Goal: Contribute content: Contribute content

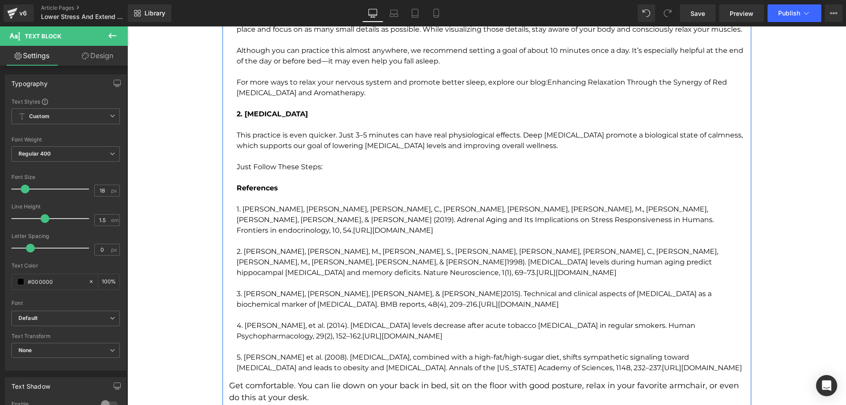
scroll to position [1750, 0]
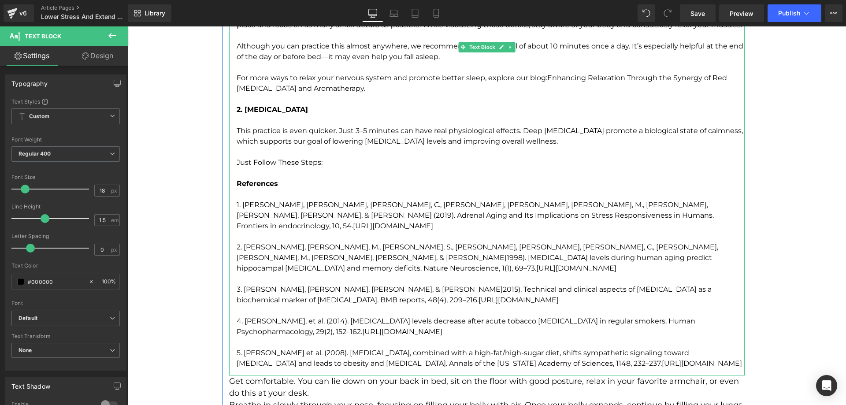
click at [336, 179] on p "References" at bounding box center [491, 184] width 508 height 11
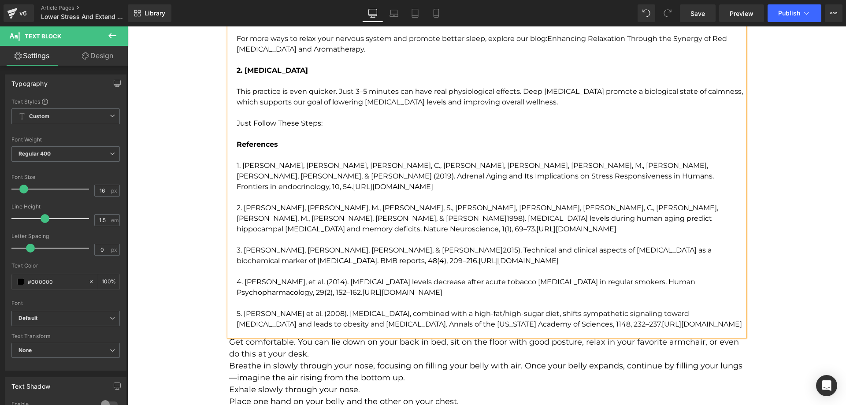
scroll to position [1838, 0]
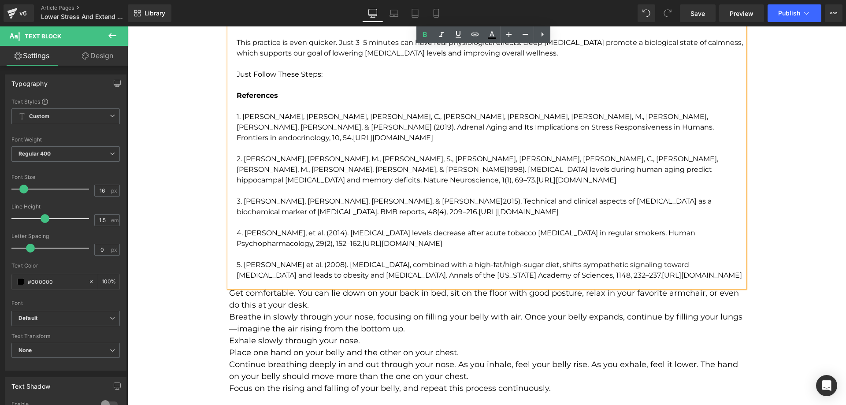
click at [327, 311] on p "Breathe in slowly through your nose, focusing on filling your belly with air. O…" at bounding box center [487, 323] width 516 height 24
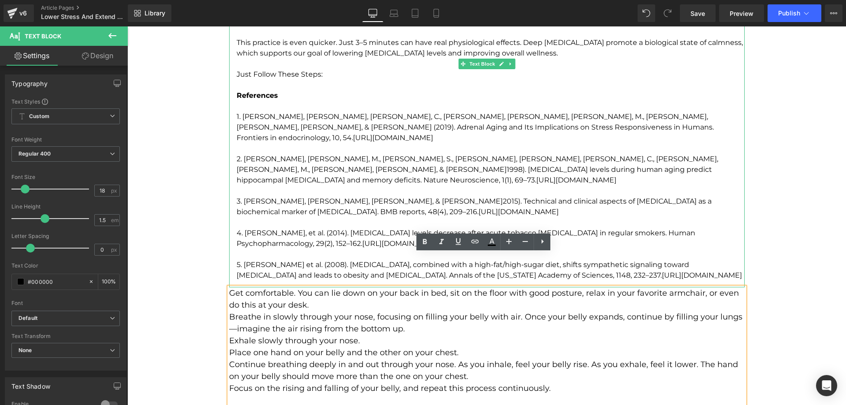
scroll to position [1882, 0]
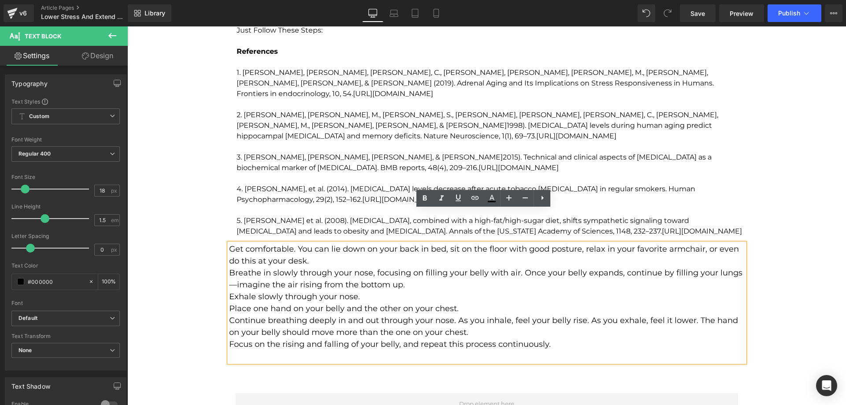
click at [298, 339] on p "Focus on the rising and falling of your belly, and repeat this process continuo…" at bounding box center [487, 345] width 516 height 12
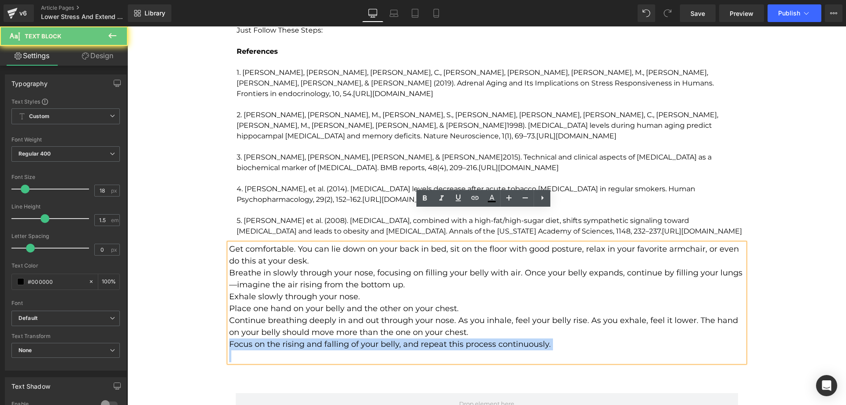
click at [298, 339] on p "Focus on the rising and falling of your belly, and repeat this process continuo…" at bounding box center [487, 345] width 516 height 12
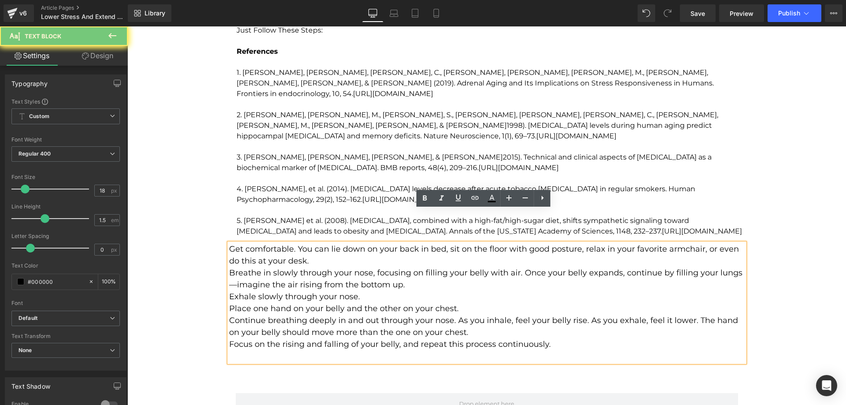
click at [299, 303] on p "Place one hand on your belly and the other on your chest." at bounding box center [487, 309] width 516 height 12
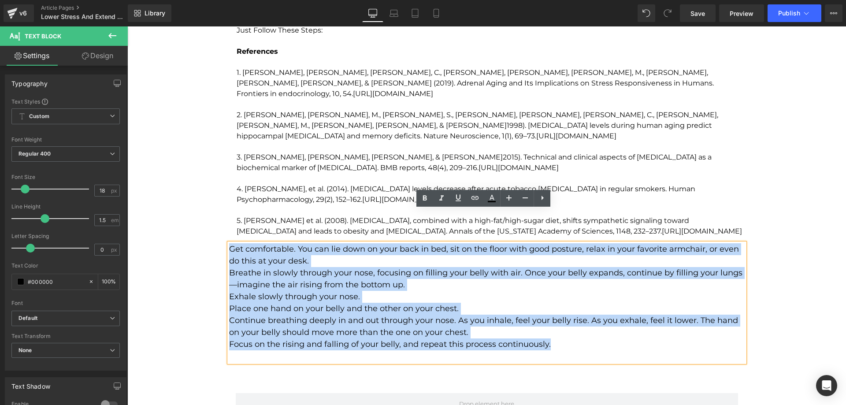
drag, startPoint x: 428, startPoint y: 296, endPoint x: 226, endPoint y: 213, distance: 218.0
click at [229, 243] on div "Get comfortable. You can lie down on your back in bed, sit on the floor with go…" at bounding box center [487, 302] width 516 height 119
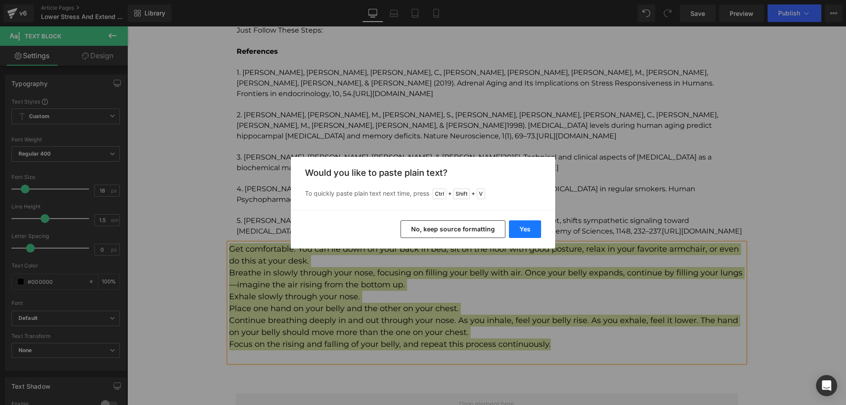
click at [532, 227] on button "Yes" at bounding box center [525, 229] width 32 height 18
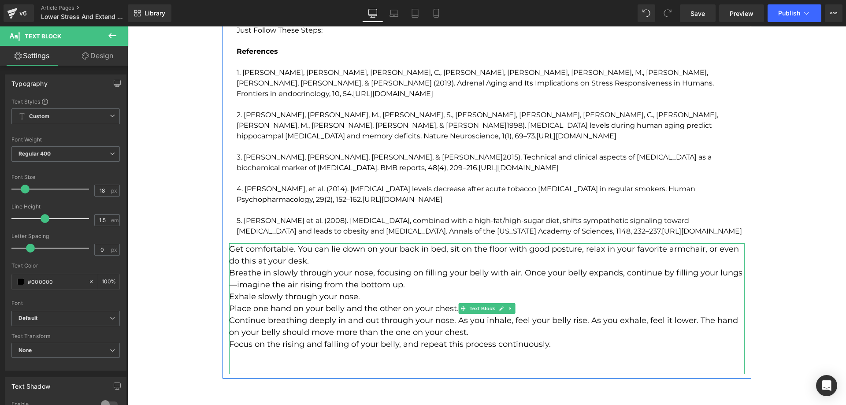
click at [401, 291] on p "Exhale slowly through your nose." at bounding box center [487, 297] width 516 height 12
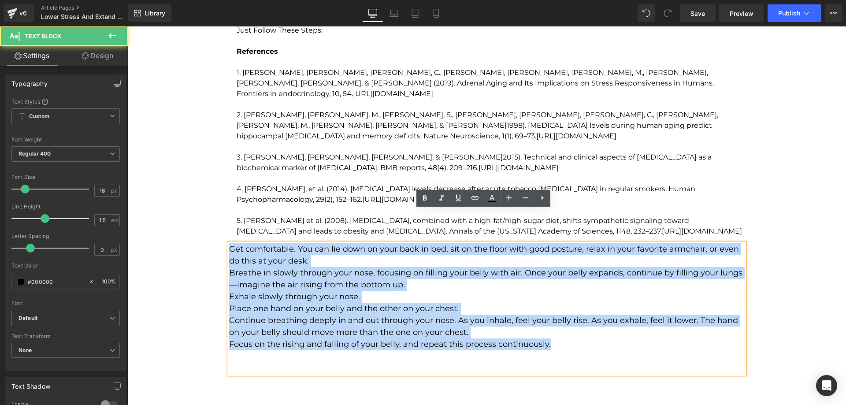
drag, startPoint x: 559, startPoint y: 309, endPoint x: 205, endPoint y: 216, distance: 366.1
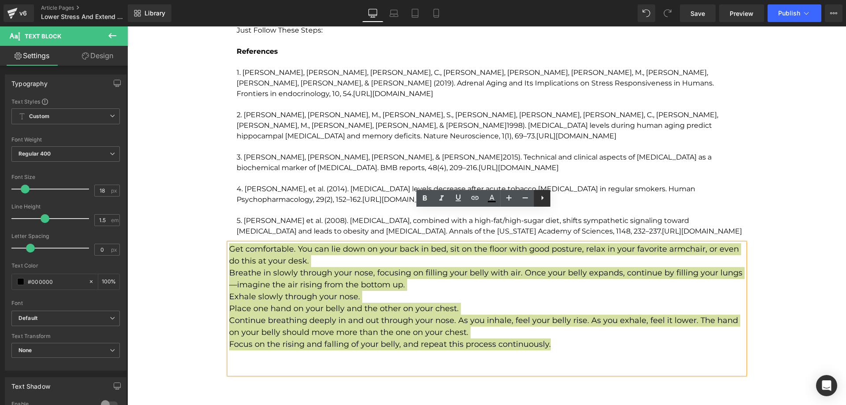
click at [542, 201] on icon at bounding box center [542, 198] width 11 height 11
click at [0, 0] on link at bounding box center [0, 0] width 0 height 0
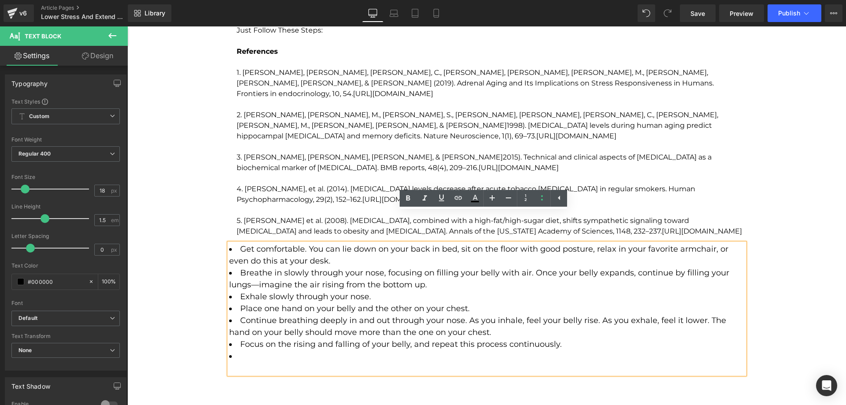
click at [463, 291] on li "Exhale slowly through your nose." at bounding box center [487, 297] width 516 height 12
click at [300, 350] on li at bounding box center [487, 356] width 516 height 12
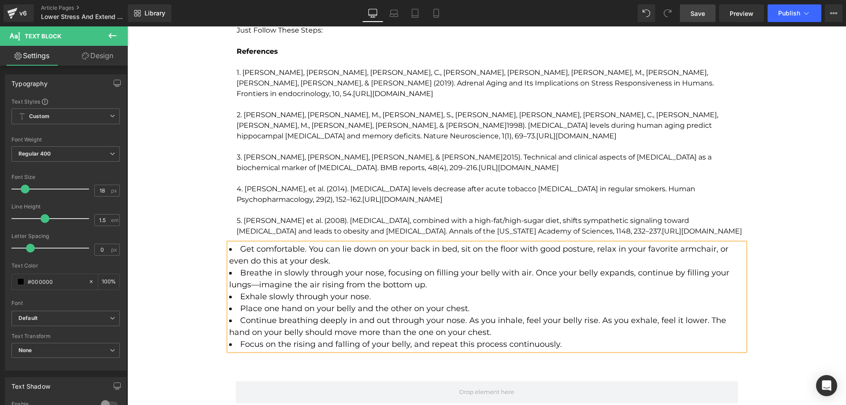
click at [699, 21] on link "Save" at bounding box center [698, 13] width 36 height 18
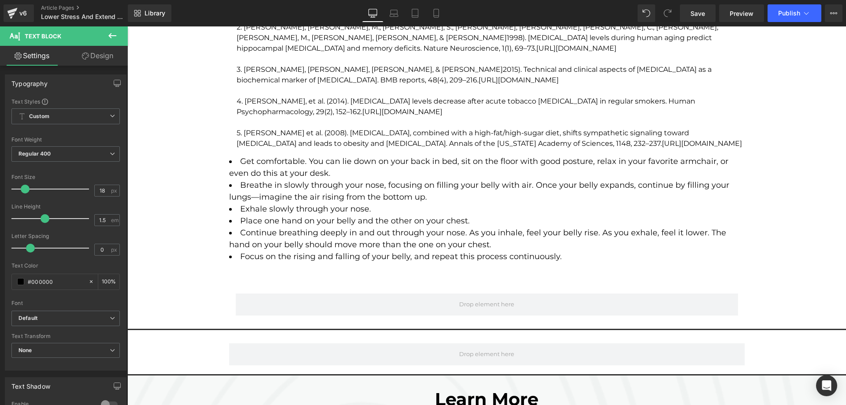
scroll to position [1971, 0]
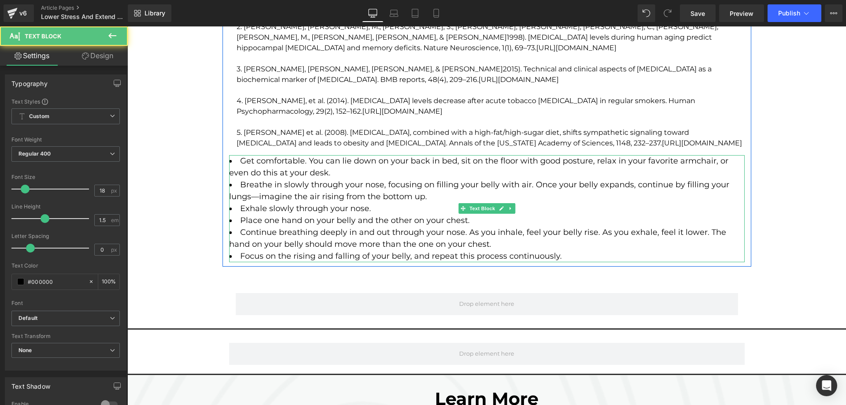
click at [572, 250] on li "Focus on the rising and falling of your belly, and repeat this process continuo…" at bounding box center [487, 256] width 516 height 12
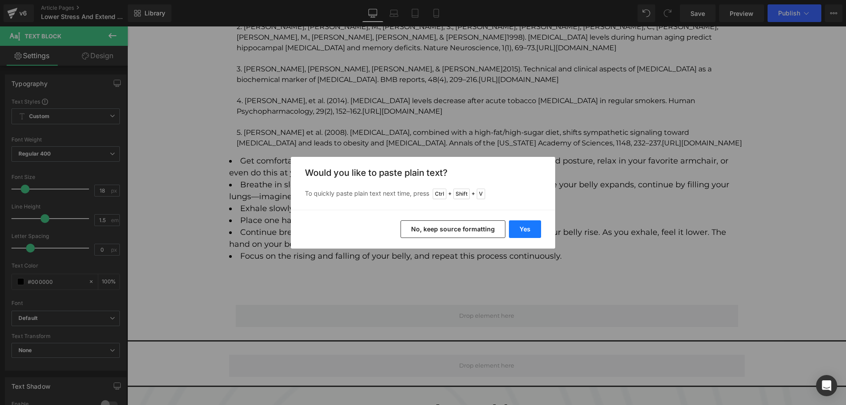
click at [532, 231] on button "Yes" at bounding box center [525, 229] width 32 height 18
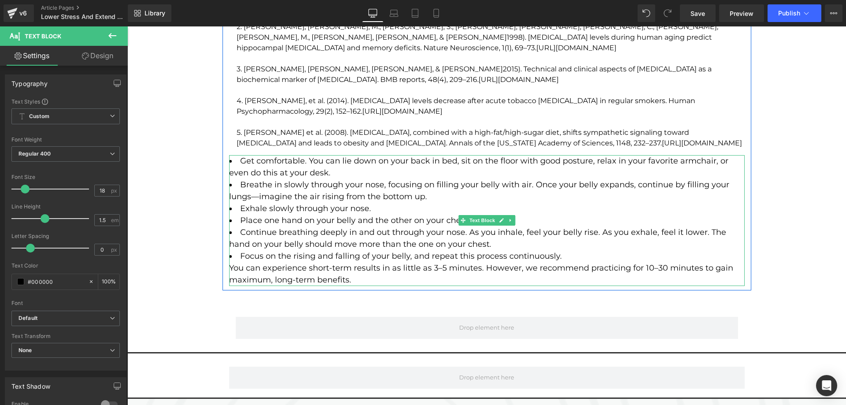
click at [402, 262] on div "You can experience short-term results in as little as 3–5 minutes. However, we …" at bounding box center [487, 274] width 516 height 24
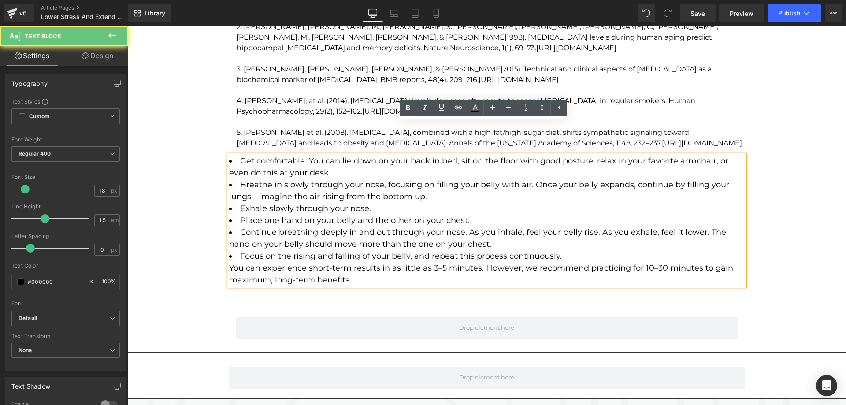
click at [574, 250] on li "Focus on the rising and falling of your belly, and repeat this process continuo…" at bounding box center [487, 256] width 516 height 12
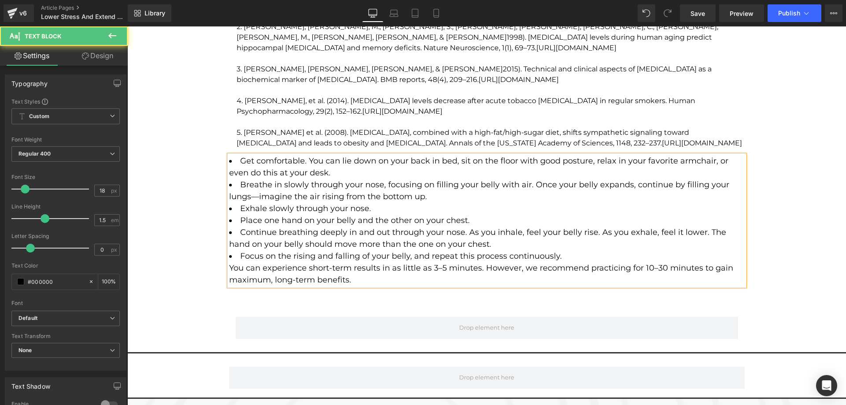
click at [567, 262] on div "You can experience short-term results in as little as 3–5 minutes. However, we …" at bounding box center [487, 274] width 516 height 24
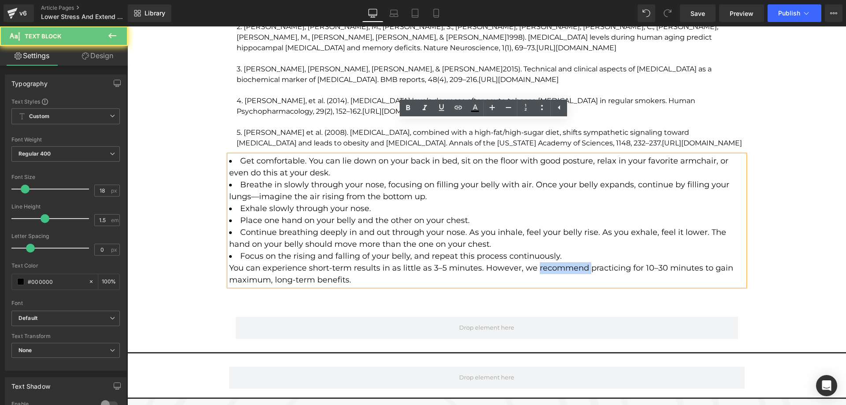
click at [567, 262] on div "You can experience short-term results in as little as 3–5 minutes. However, we …" at bounding box center [487, 274] width 516 height 24
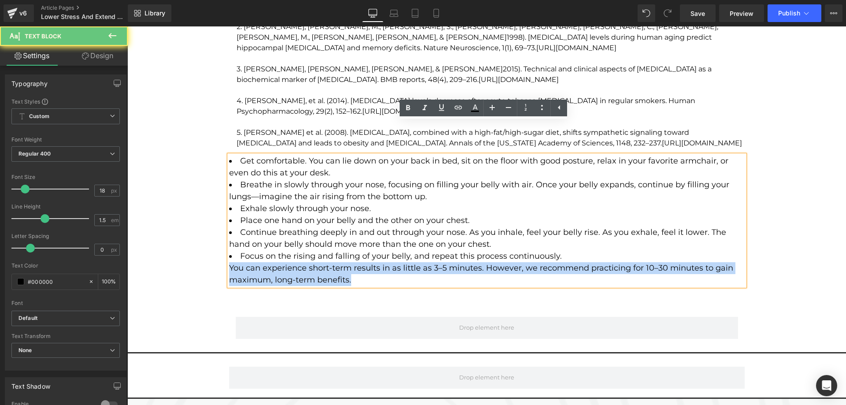
click at [567, 262] on div "You can experience short-term results in as little as 3–5 minutes. However, we …" at bounding box center [487, 274] width 516 height 24
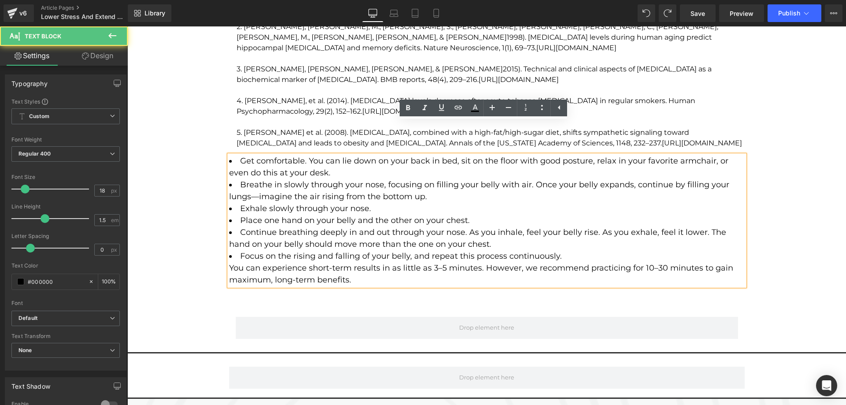
click at [567, 262] on div "You can experience short-term results in as little as 3–5 minutes. However, we …" at bounding box center [487, 274] width 516 height 24
click at [392, 262] on div "You can experience short-term results in as little as 3–5 minutes. However, we …" at bounding box center [487, 274] width 516 height 24
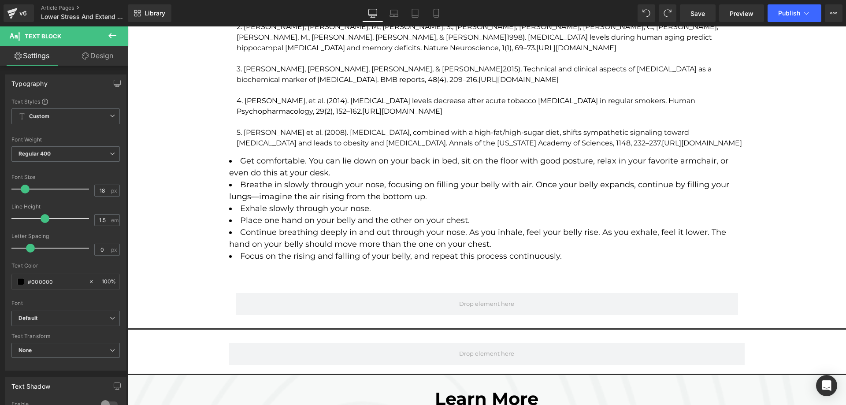
click at [51, 29] on span "Text Block" at bounding box center [53, 35] width 88 height 19
click at [112, 35] on icon at bounding box center [112, 35] width 11 height 11
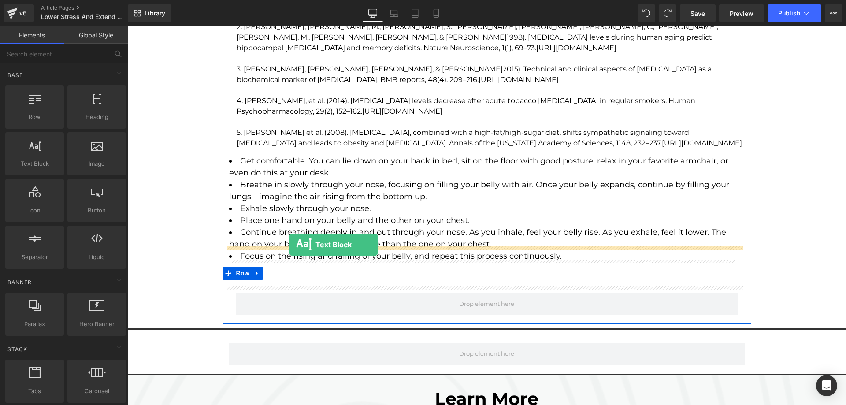
drag, startPoint x: 163, startPoint y: 181, endPoint x: 290, endPoint y: 245, distance: 141.7
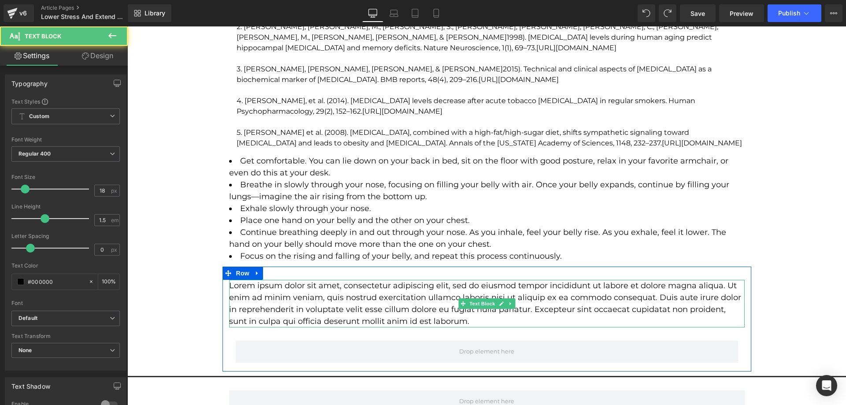
click at [259, 282] on p "Lorem ipsum dolor sit amet, consectetur adipiscing elit, sed do eiusmod tempor …" at bounding box center [487, 304] width 516 height 48
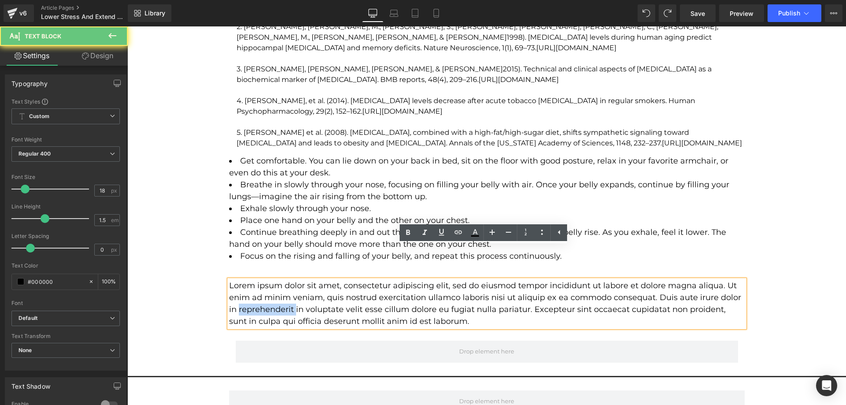
click at [259, 282] on p "Lorem ipsum dolor sit amet, consectetur adipiscing elit, sed do eiusmod tempor …" at bounding box center [487, 304] width 516 height 48
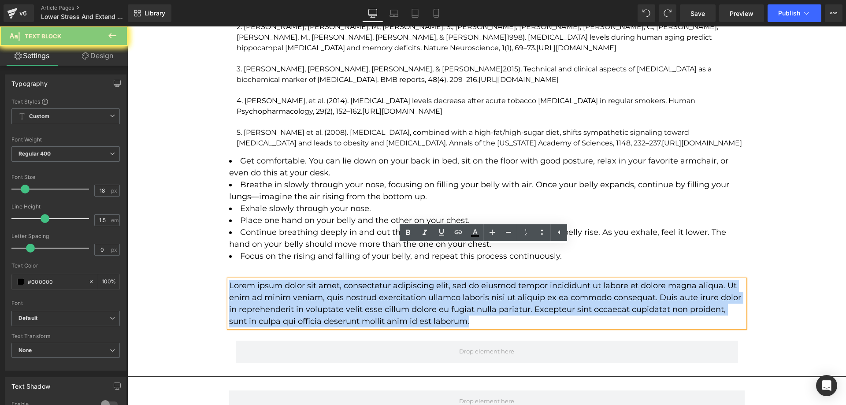
click at [259, 282] on p "Lorem ipsum dolor sit amet, consectetur adipiscing elit, sed do eiusmod tempor …" at bounding box center [487, 304] width 516 height 48
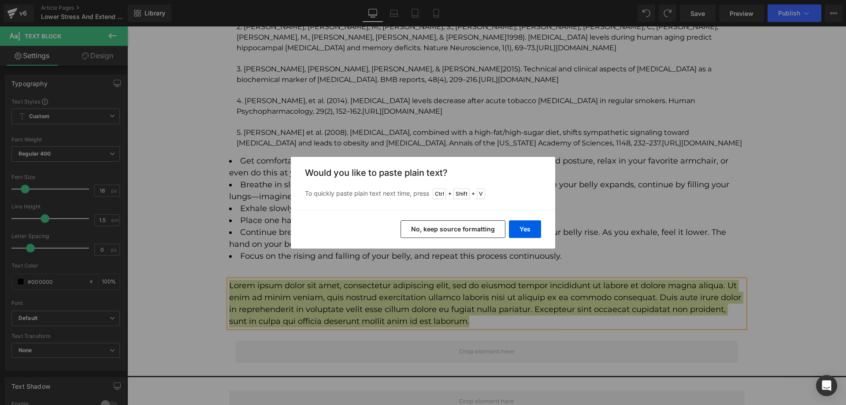
click at [548, 259] on div "Back to Library Insert Would you like to paste plain text? To quickly paste pla…" at bounding box center [423, 202] width 846 height 405
click at [537, 171] on h3 "Would you like to paste plain text?" at bounding box center [423, 172] width 236 height 11
click at [529, 231] on button "Yes" at bounding box center [525, 229] width 32 height 18
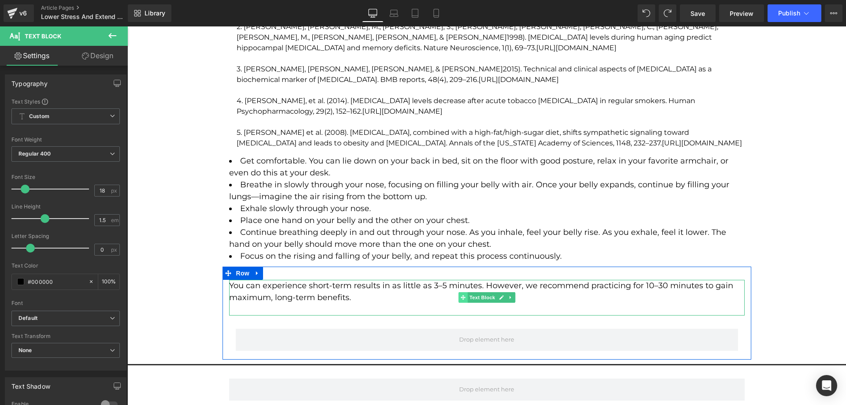
click at [462, 292] on span at bounding box center [462, 297] width 9 height 11
click at [461, 292] on span at bounding box center [462, 297] width 9 height 11
click at [460, 292] on span at bounding box center [462, 297] width 9 height 11
click at [404, 280] on p "You can experience short-term results in as little as 3–5 minutes. However, we …" at bounding box center [487, 292] width 516 height 24
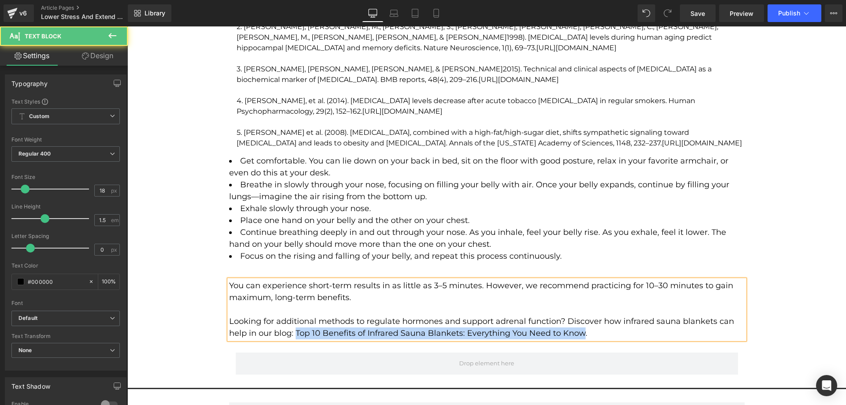
drag, startPoint x: 293, startPoint y: 301, endPoint x: 580, endPoint y: 302, distance: 286.5
click at [580, 316] on p "Looking for additional methods to regulate hormones and support adrenal functio…" at bounding box center [487, 328] width 516 height 24
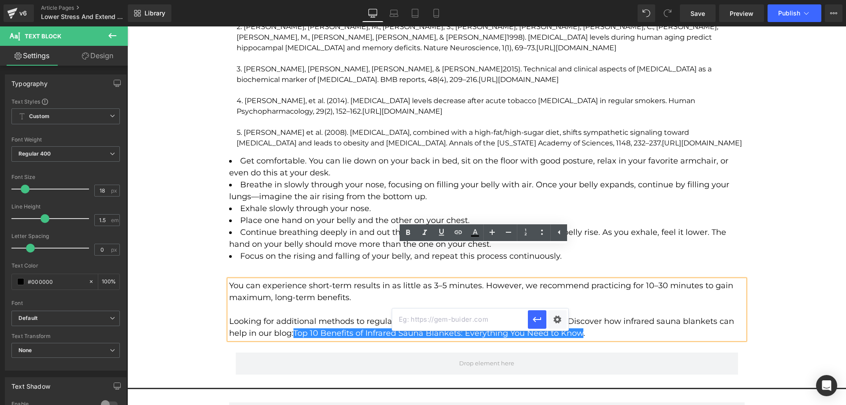
click at [486, 324] on input "text" at bounding box center [460, 320] width 136 height 22
paste input "[URL][DOMAIN_NAME]"
type input "[URL][DOMAIN_NAME]"
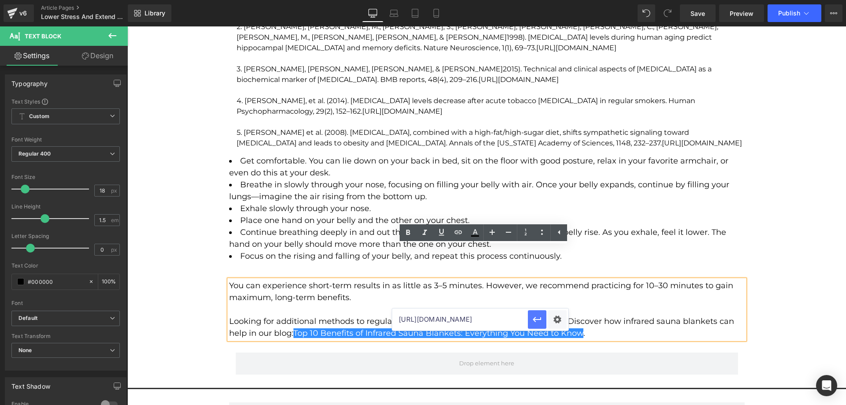
click at [531, 319] on button "button" at bounding box center [537, 319] width 19 height 19
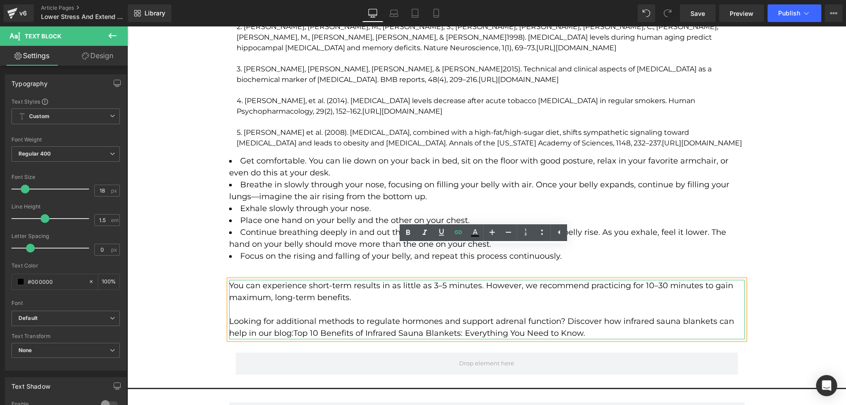
click at [546, 304] on p at bounding box center [487, 310] width 516 height 12
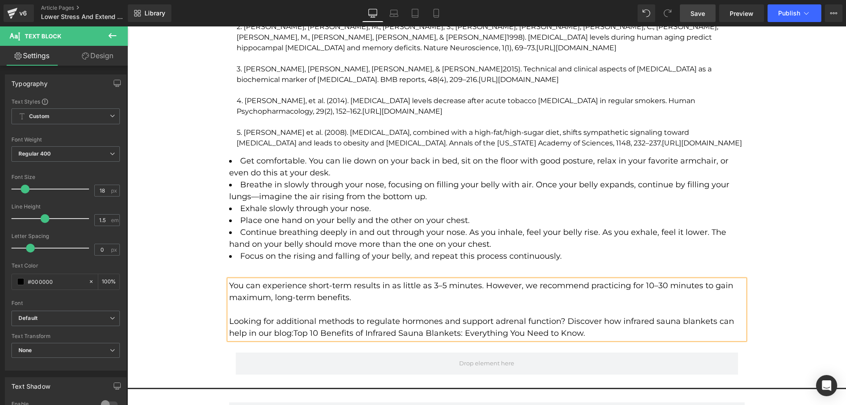
click at [699, 19] on link "Save" at bounding box center [698, 13] width 36 height 18
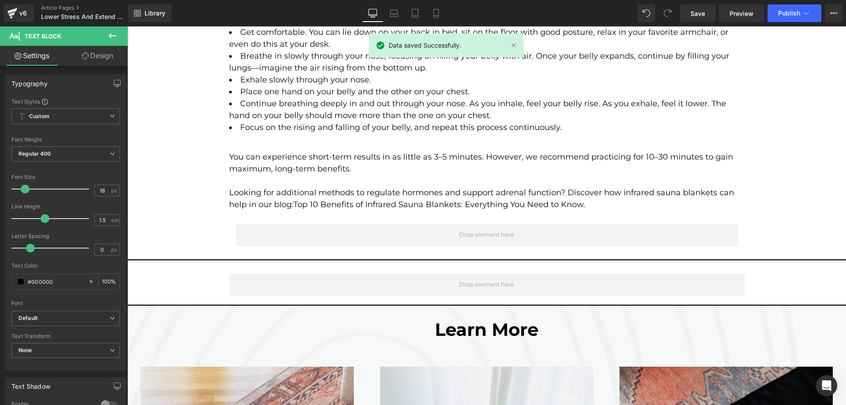
scroll to position [2103, 0]
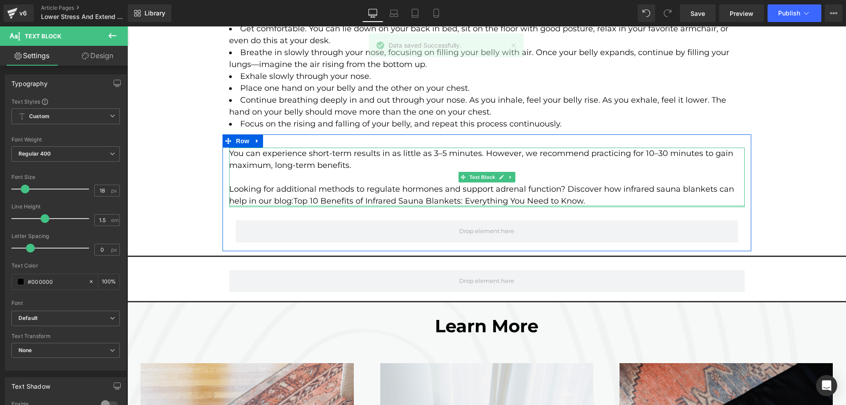
click at [572, 173] on div "You can experience short-term results in as little as 3–5 minutes. However, we …" at bounding box center [487, 178] width 516 height 60
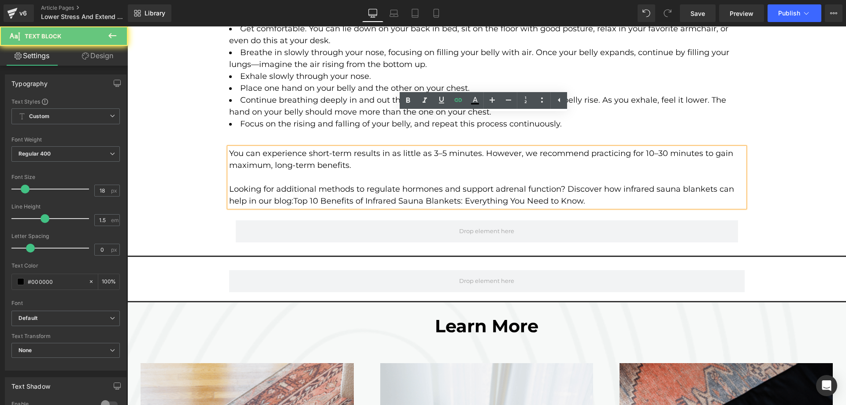
click at [618, 183] on p "Looking for additional methods to regulate hormones and support adrenal functio…" at bounding box center [487, 195] width 516 height 24
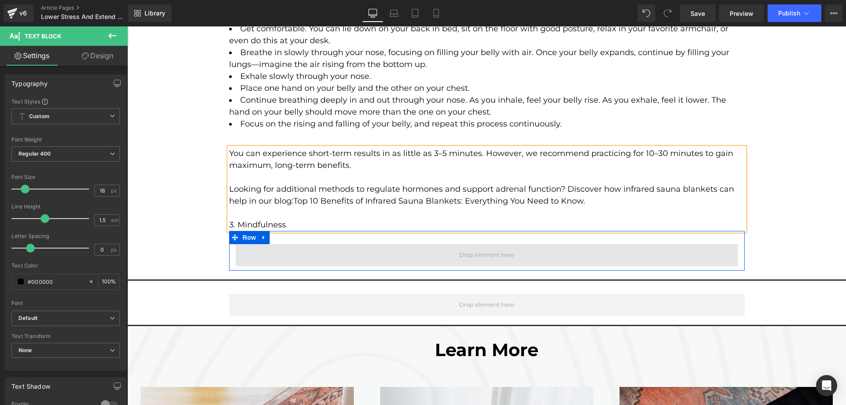
click at [566, 244] on span at bounding box center [487, 255] width 502 height 22
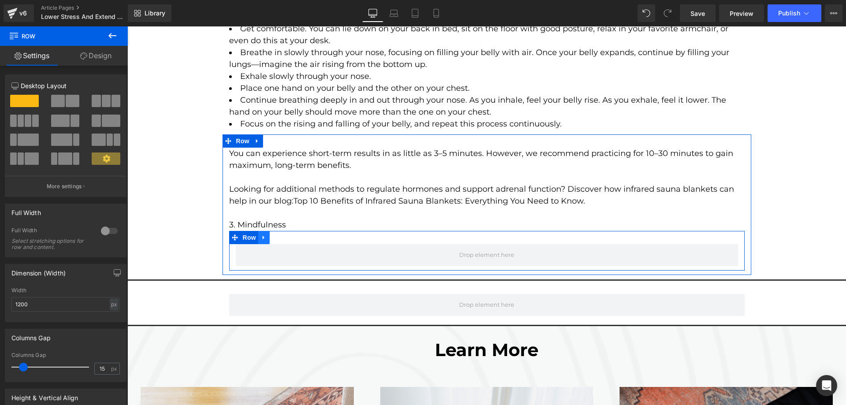
click at [261, 234] on icon at bounding box center [264, 237] width 6 height 7
click at [281, 231] on link at bounding box center [286, 237] width 11 height 13
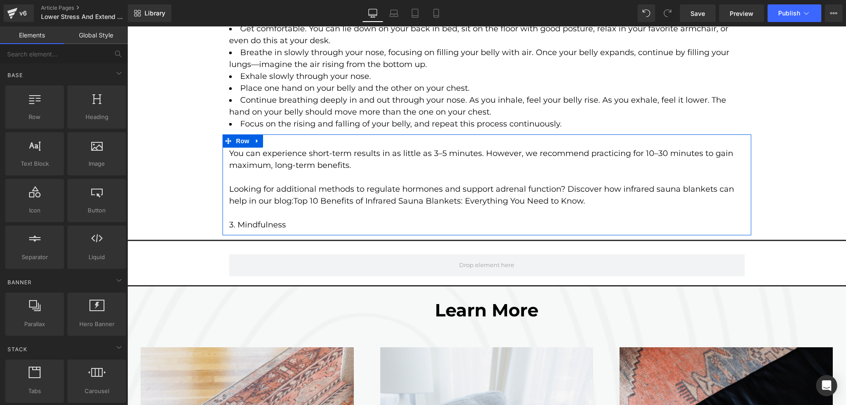
click at [127, 26] on div at bounding box center [127, 26] width 0 height 0
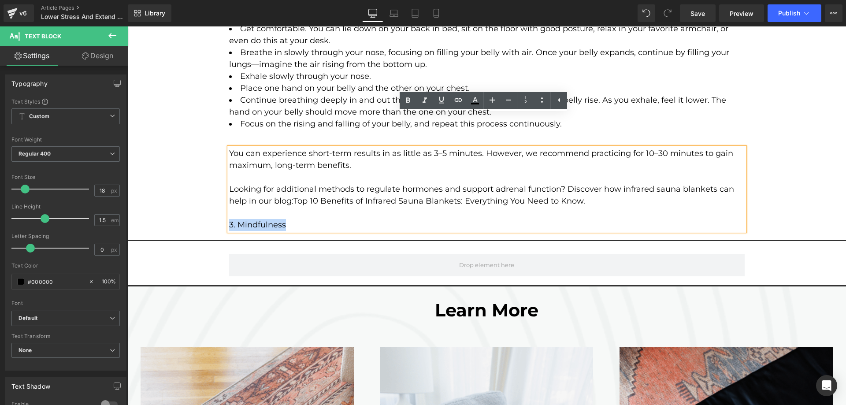
drag, startPoint x: 295, startPoint y: 191, endPoint x: 227, endPoint y: 192, distance: 67.9
click at [229, 219] on p "3. Mindfulness" at bounding box center [487, 225] width 516 height 12
click at [317, 219] on p "3. Mindfulness" at bounding box center [487, 225] width 516 height 12
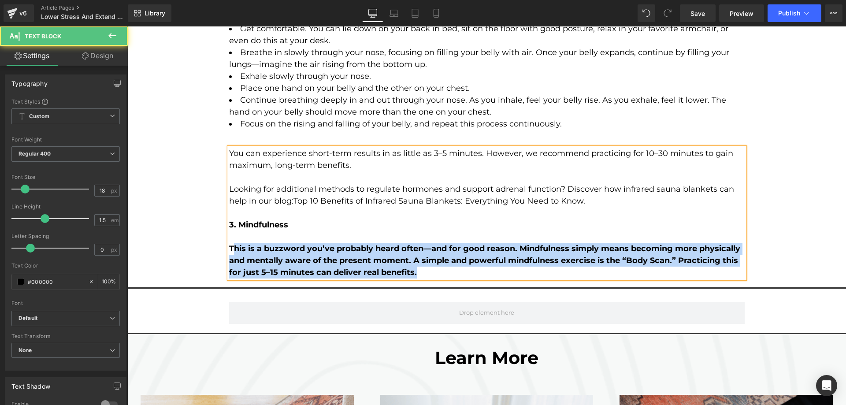
click at [229, 244] on strong "This is a buzzword you’ve probably heard often—and for good reason. Mindfulness…" at bounding box center [484, 260] width 511 height 33
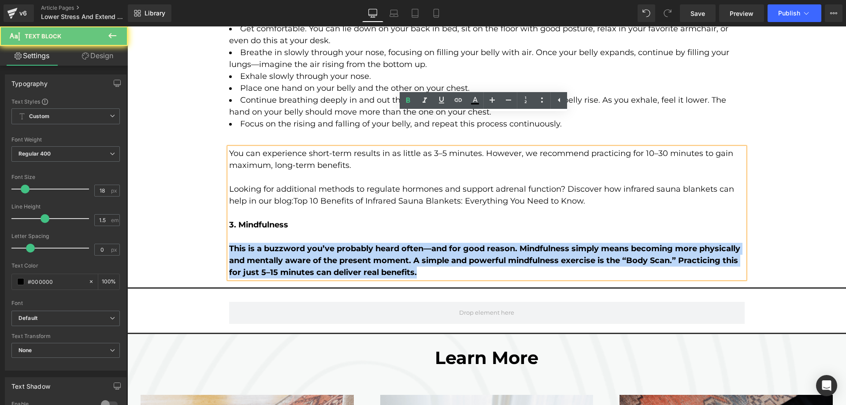
click at [229, 244] on strong "This is a buzzword you’ve probably heard often—and for good reason. Mindfulness…" at bounding box center [484, 260] width 511 height 33
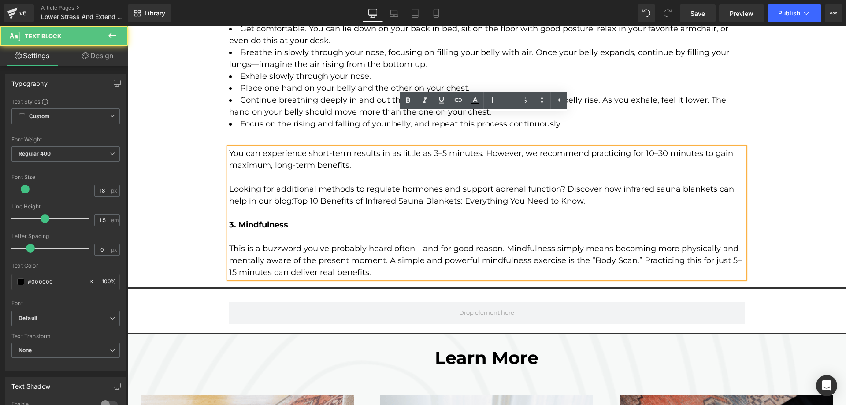
click at [373, 243] on p "This is a buzzword you’ve probably heard often—and for good reason. Mindfulness…" at bounding box center [487, 261] width 516 height 36
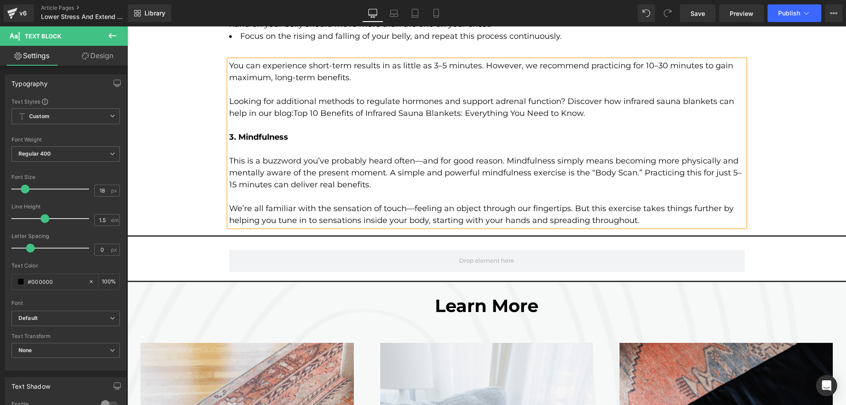
scroll to position [2191, 0]
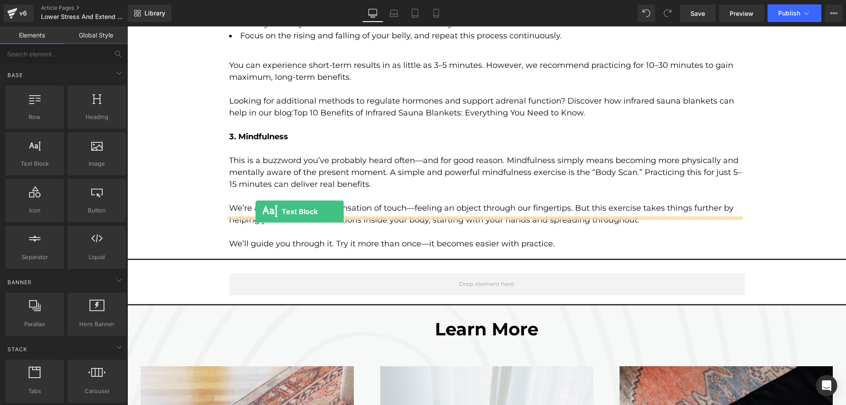
drag, startPoint x: 163, startPoint y: 189, endPoint x: 256, endPoint y: 212, distance: 95.4
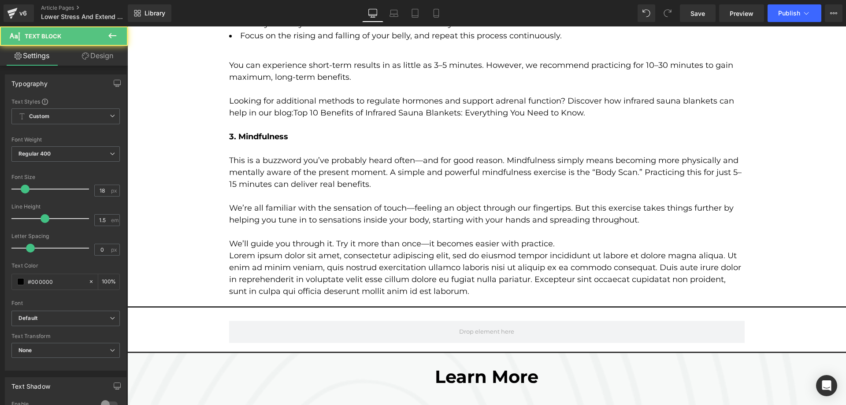
scroll to position [2191, 0]
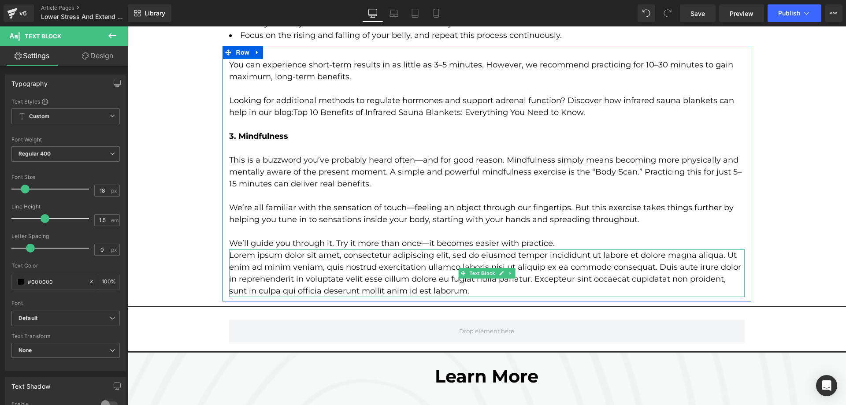
click at [351, 249] on p "Lorem ipsum dolor sit amet, consectetur adipiscing elit, sed do eiusmod tempor …" at bounding box center [487, 273] width 516 height 48
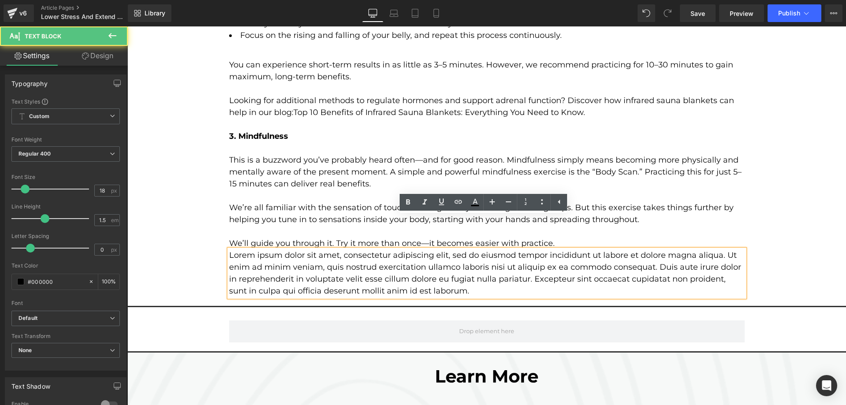
click at [355, 249] on p "Lorem ipsum dolor sit amet, consectetur adipiscing elit, sed do eiusmod tempor …" at bounding box center [487, 273] width 516 height 48
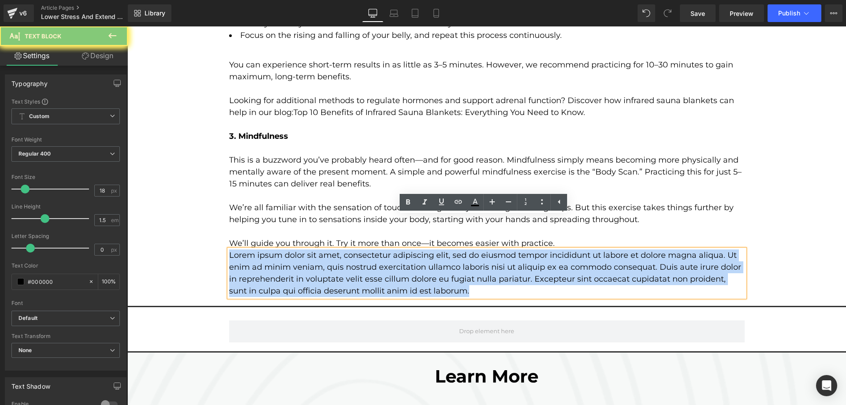
click at [355, 249] on p "Lorem ipsum dolor sit amet, consectetur adipiscing elit, sed do eiusmod tempor …" at bounding box center [487, 273] width 516 height 48
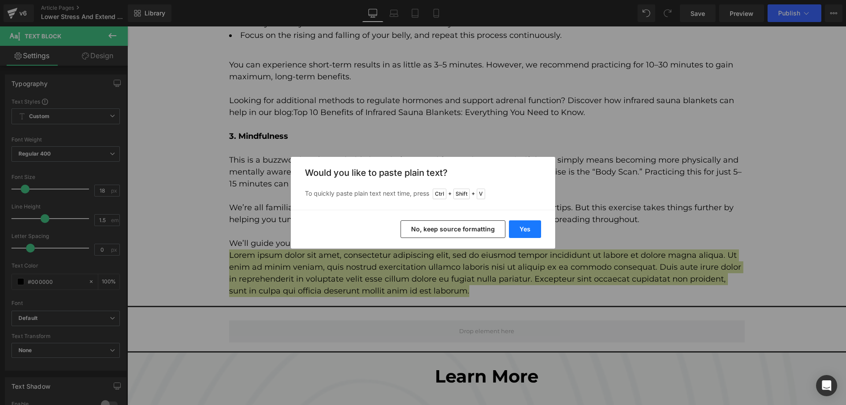
click at [530, 230] on button "Yes" at bounding box center [525, 229] width 32 height 18
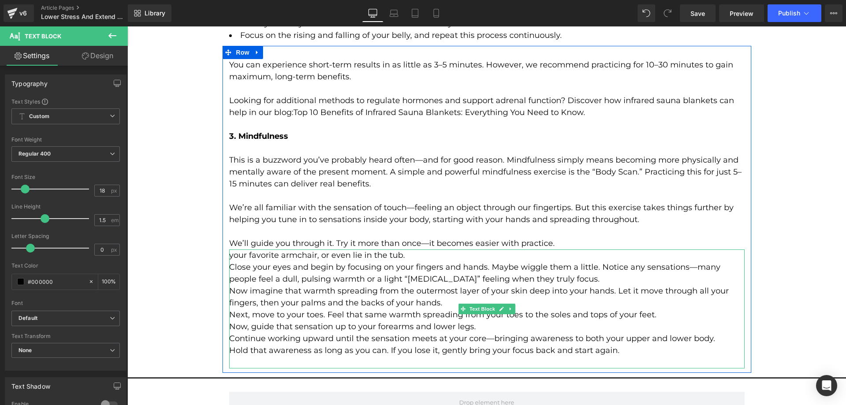
click at [324, 285] on p "Now imagine that warmth spreading from the outermost layer of your skin deep in…" at bounding box center [487, 297] width 516 height 24
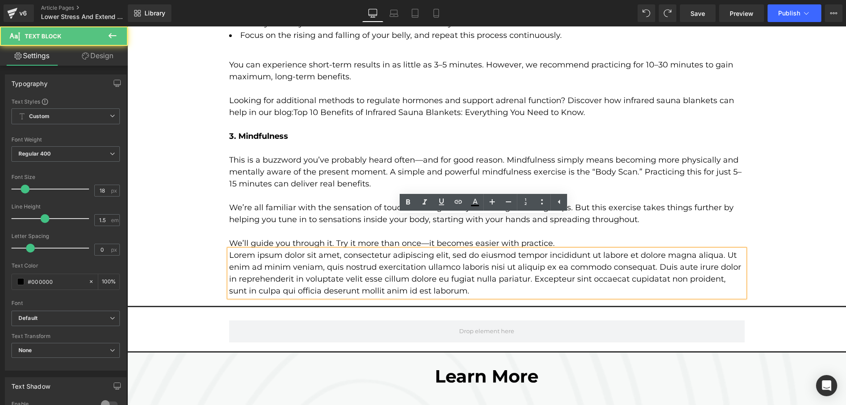
click at [356, 249] on p "Lorem ipsum dolor sit amet, consectetur adipiscing elit, sed do eiusmod tempor …" at bounding box center [487, 273] width 516 height 48
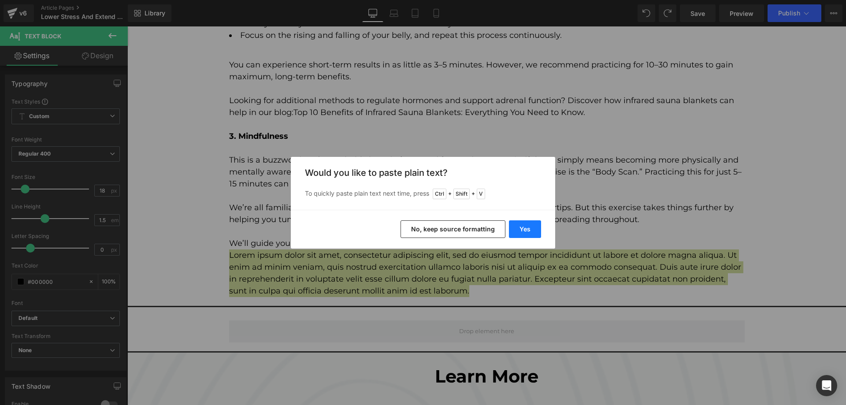
click at [527, 227] on button "Yes" at bounding box center [525, 229] width 32 height 18
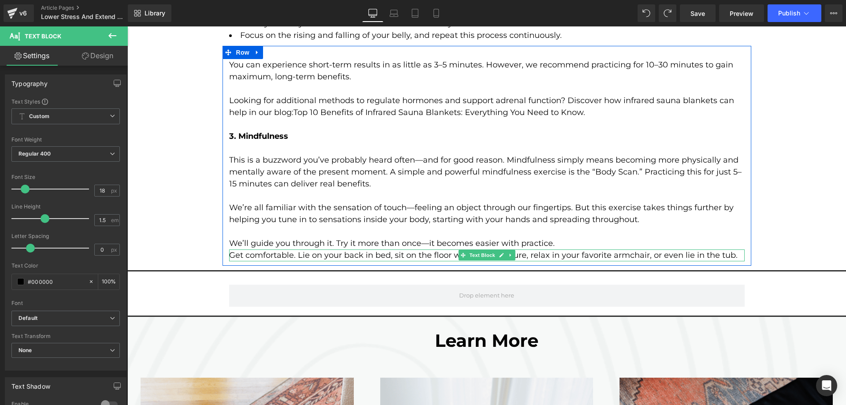
click at [348, 249] on p "Get comfortable. Lie on your back in bed, sit on the floor with good posture, r…" at bounding box center [487, 255] width 516 height 12
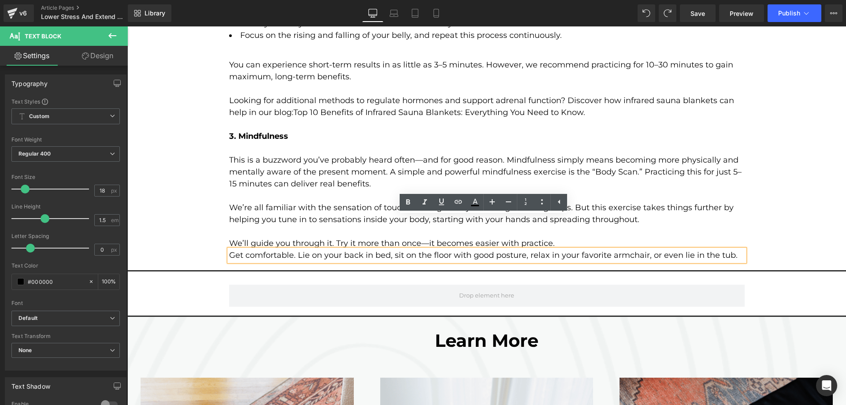
click at [301, 249] on p "Get comfortable. Lie on your back in bed, sit on the floor with good posture, r…" at bounding box center [487, 255] width 516 height 12
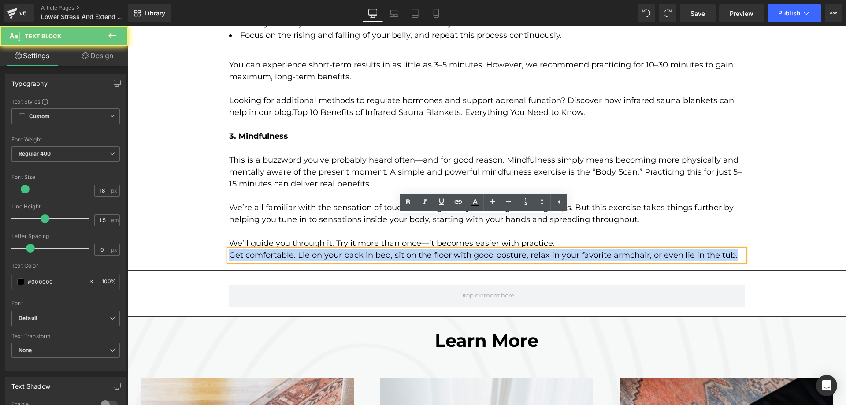
click at [301, 249] on p "Get comfortable. Lie on your back in bed, sit on the floor with good posture, r…" at bounding box center [487, 255] width 516 height 12
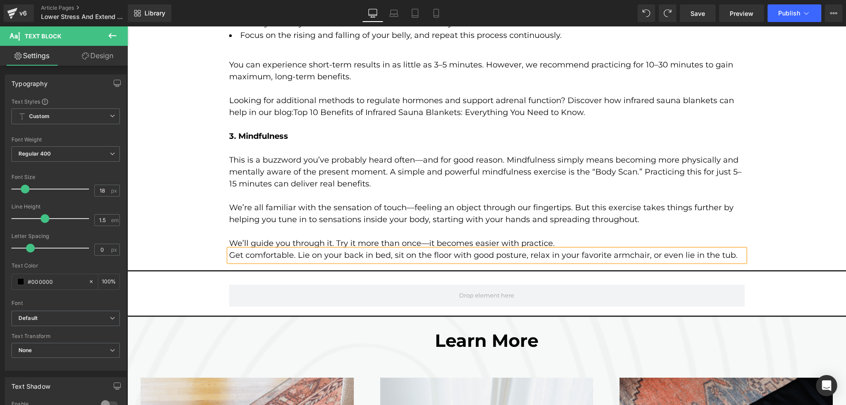
click at [309, 249] on p "Get comfortable. Lie on your back in bed, sit on the floor with good posture, r…" at bounding box center [487, 255] width 516 height 12
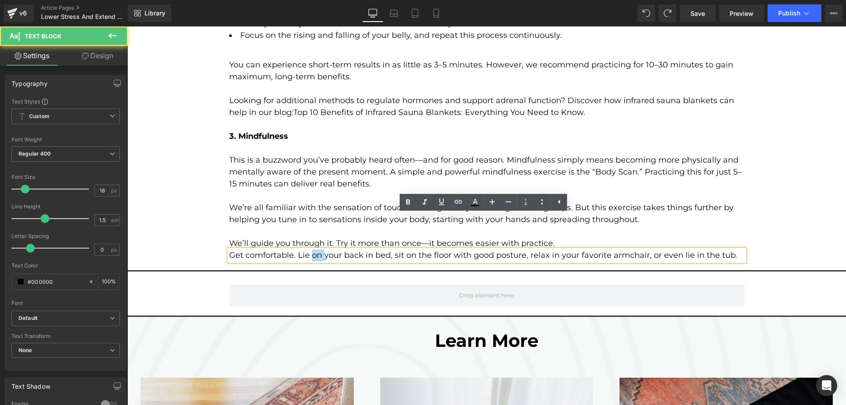
click at [309, 249] on p "Get comfortable. Lie on your back in bed, sit on the floor with good posture, r…" at bounding box center [487, 255] width 516 height 12
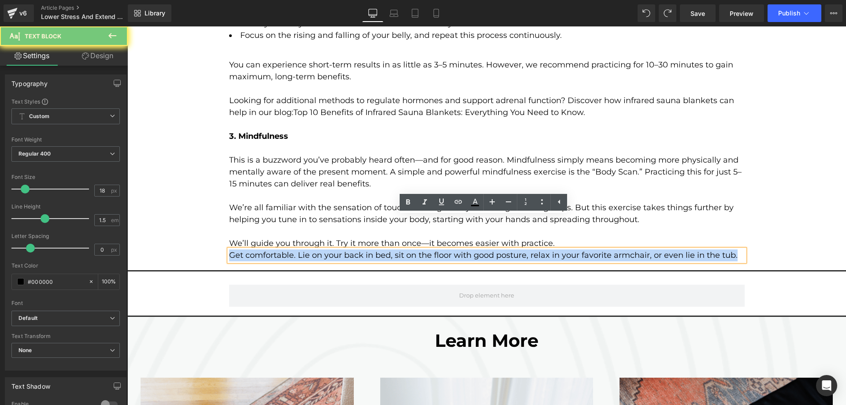
click at [309, 249] on p "Get comfortable. Lie on your back in bed, sit on the floor with good posture, r…" at bounding box center [487, 255] width 516 height 12
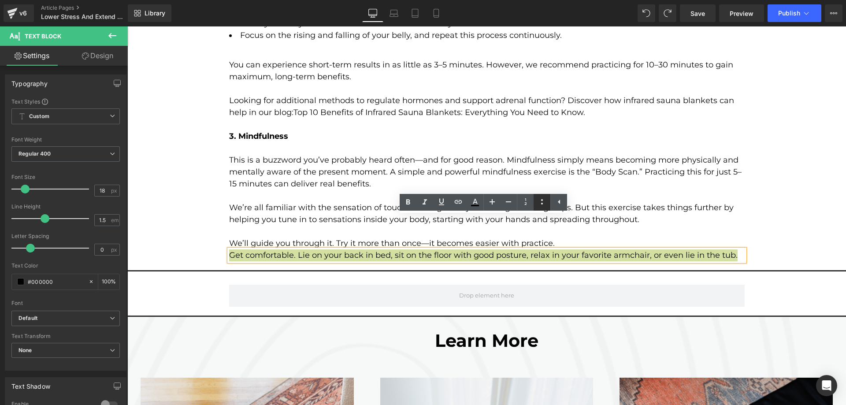
click at [540, 203] on icon at bounding box center [542, 202] width 11 height 11
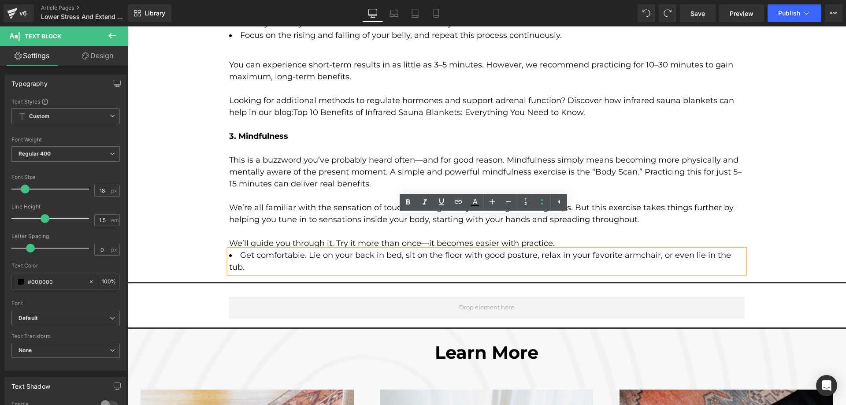
click at [353, 249] on li "Get comfortable. Lie on your back in bed, sit on the floor with good posture, r…" at bounding box center [487, 261] width 516 height 24
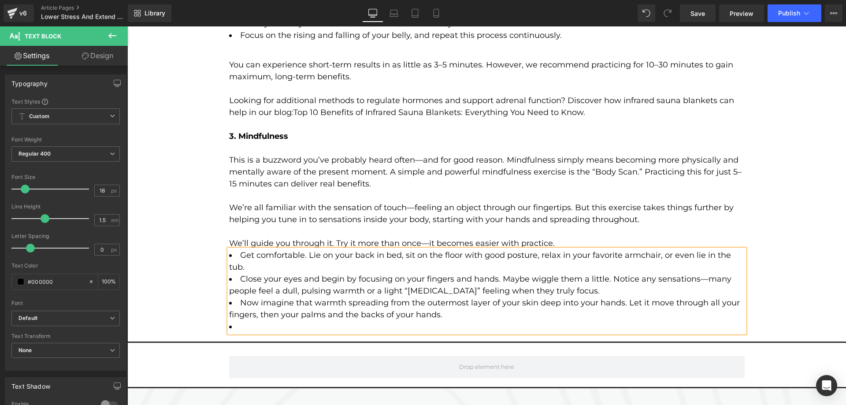
click at [446, 297] on li "Now imagine that warmth spreading from the outermost layer of your skin deep in…" at bounding box center [487, 309] width 516 height 24
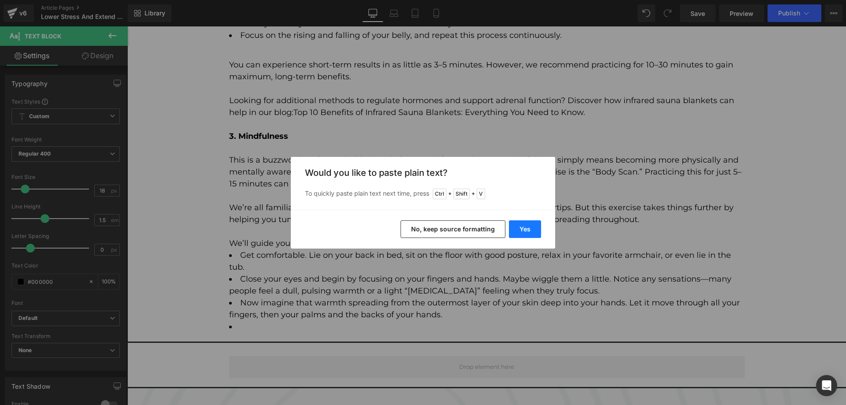
click at [529, 221] on button "Yes" at bounding box center [525, 229] width 32 height 18
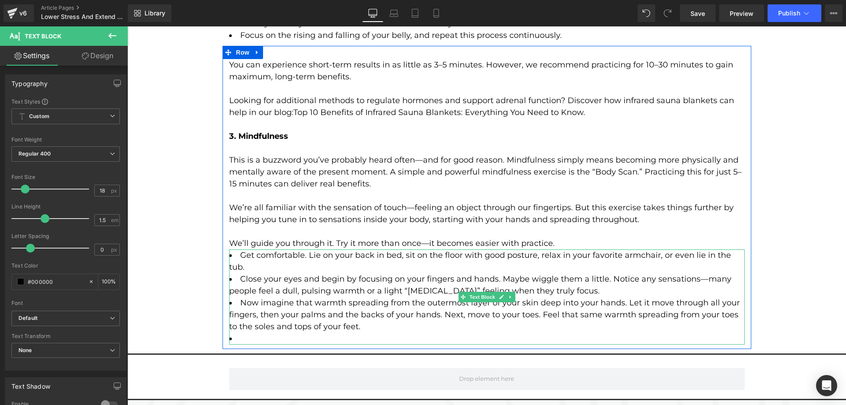
click at [290, 333] on li at bounding box center [487, 339] width 516 height 12
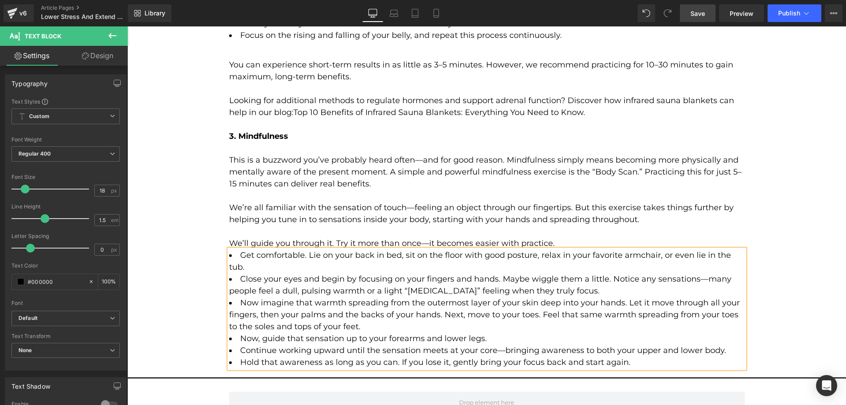
click at [693, 14] on span "Save" at bounding box center [698, 13] width 15 height 9
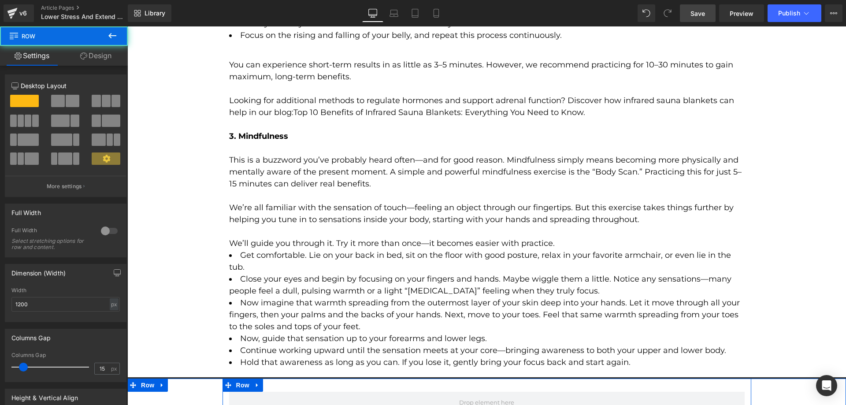
click at [305, 379] on div "Row" at bounding box center [487, 399] width 529 height 40
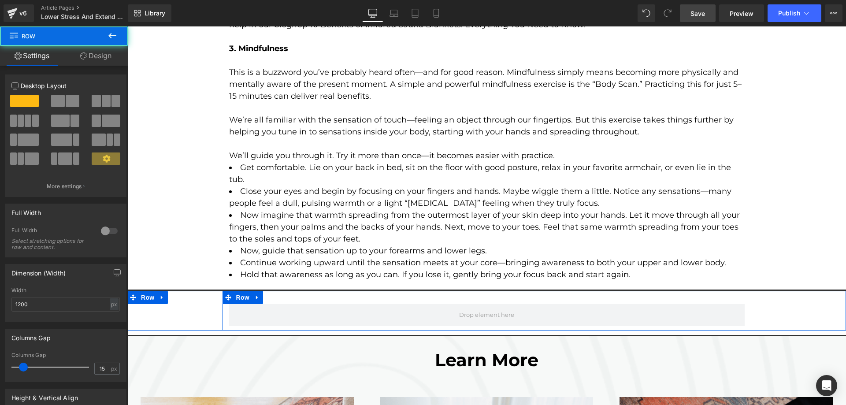
scroll to position [2280, 0]
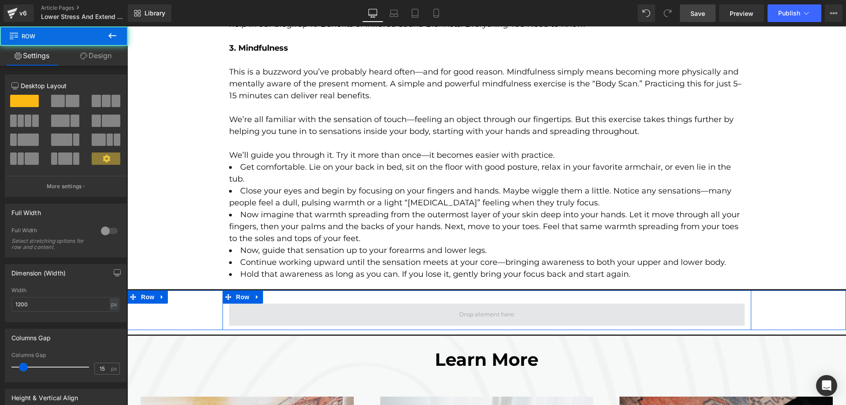
click at [340, 304] on span at bounding box center [487, 315] width 516 height 22
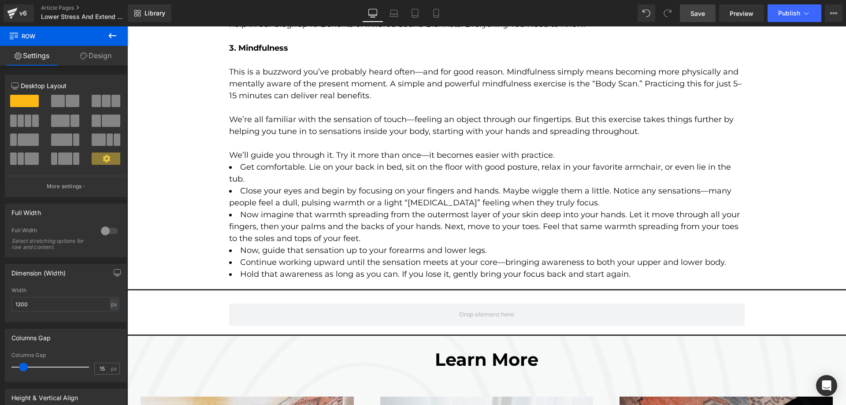
click at [108, 34] on icon at bounding box center [112, 35] width 11 height 11
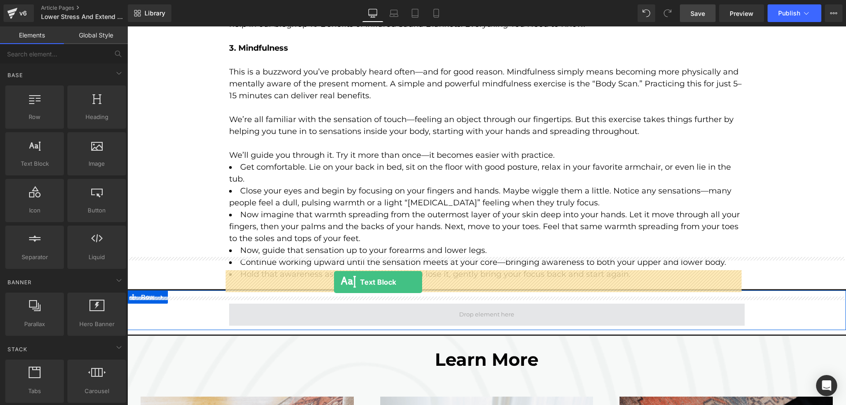
drag, startPoint x: 160, startPoint y: 193, endPoint x: 335, endPoint y: 282, distance: 196.5
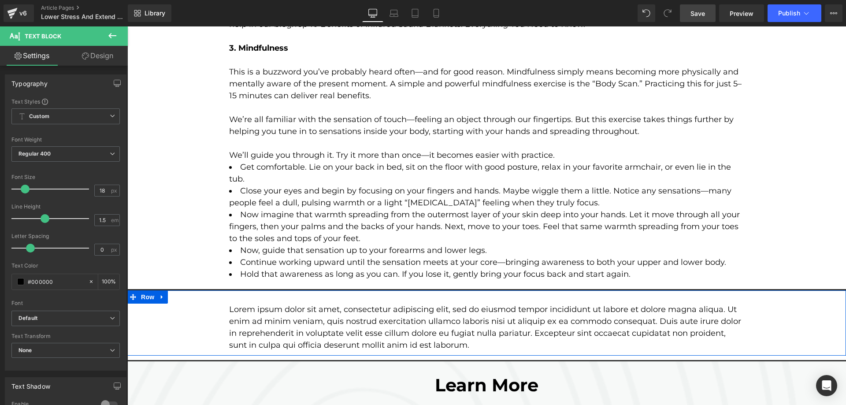
click at [172, 290] on div "Lorem ipsum dolor sit amet, consectetur adipiscing elit, sed do eiusmod tempor …" at bounding box center [486, 322] width 719 height 65
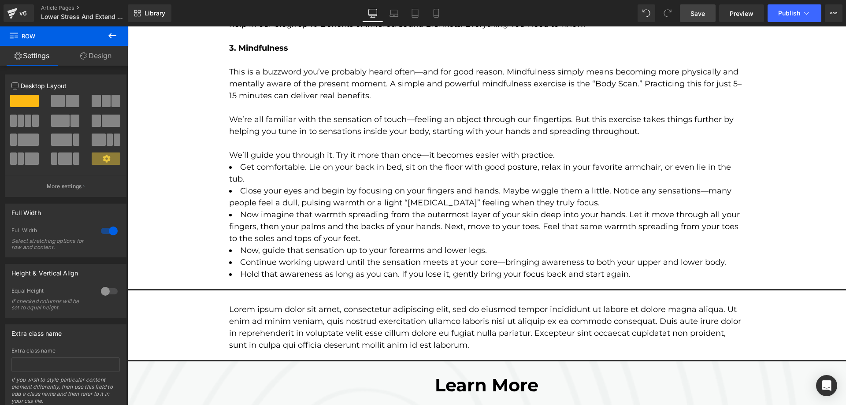
click at [106, 41] on button at bounding box center [112, 35] width 31 height 19
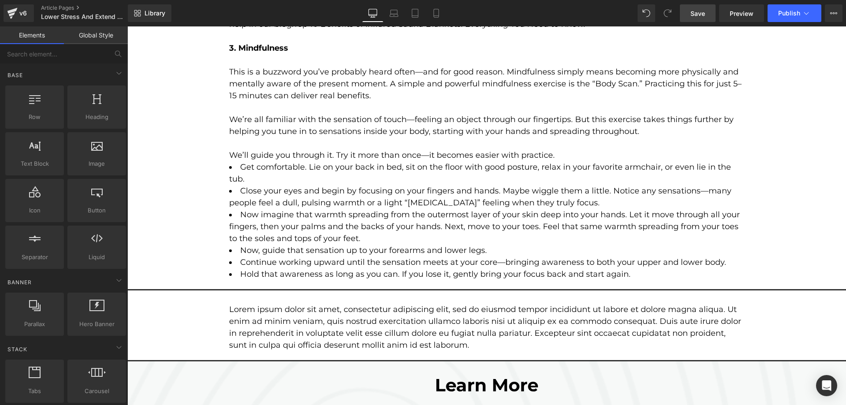
click at [297, 304] on p "Lorem ipsum dolor sit amet, consectetur adipiscing elit, sed do eiusmod tempor …" at bounding box center [487, 328] width 516 height 48
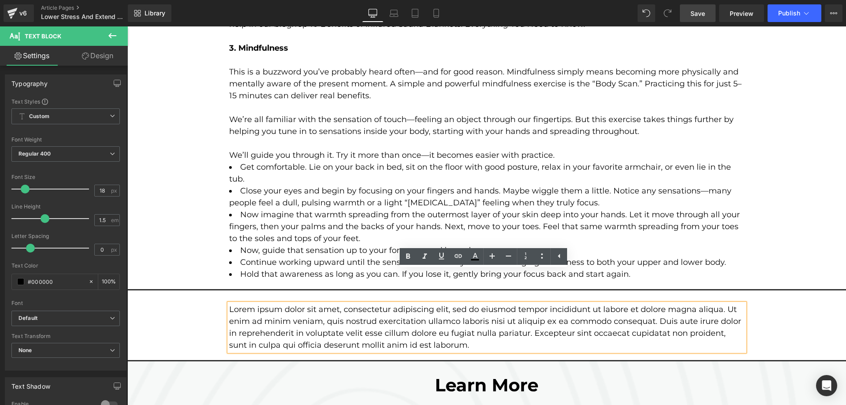
click at [263, 304] on p "Lorem ipsum dolor sit amet, consectetur adipiscing elit, sed do eiusmod tempor …" at bounding box center [487, 328] width 516 height 48
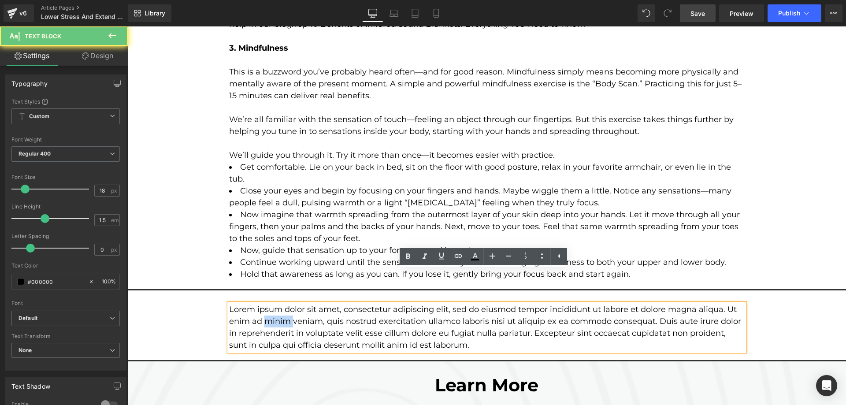
click at [263, 304] on p "Lorem ipsum dolor sit amet, consectetur adipiscing elit, sed do eiusmod tempor …" at bounding box center [487, 328] width 516 height 48
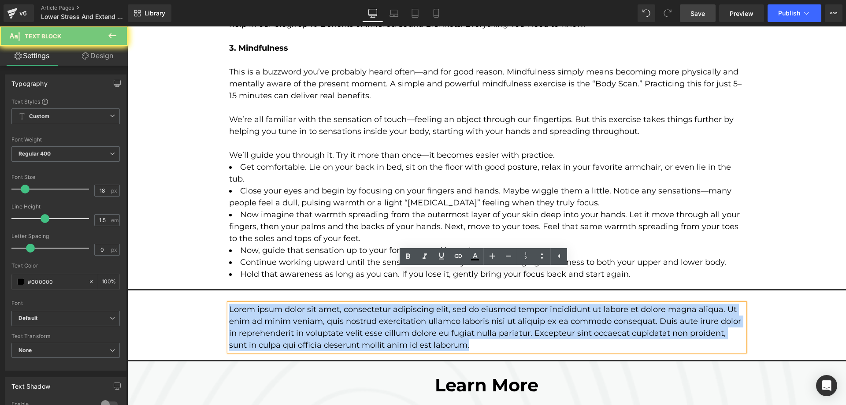
click at [263, 304] on p "Lorem ipsum dolor sit amet, consectetur adipiscing elit, sed do eiusmod tempor …" at bounding box center [487, 328] width 516 height 48
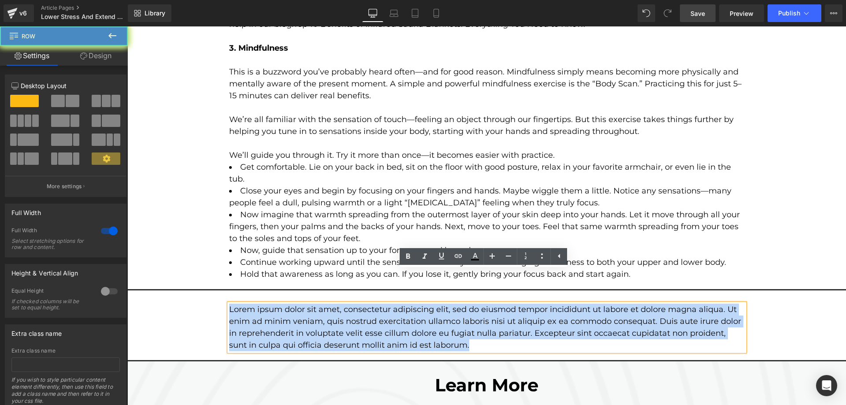
click at [196, 290] on div "Lorem ipsum dolor sit amet, consectetur adipiscing elit, sed do eiusmod tempor …" at bounding box center [486, 322] width 719 height 65
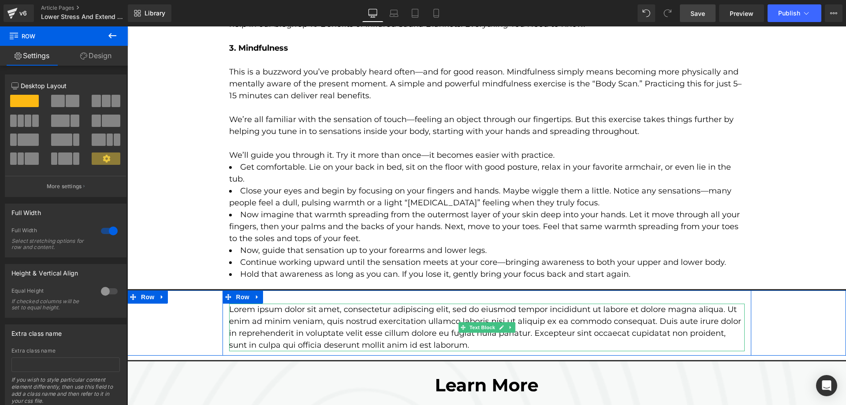
click at [295, 304] on p "Lorem ipsum dolor sit amet, consectetur adipiscing elit, sed do eiusmod tempor …" at bounding box center [487, 328] width 516 height 48
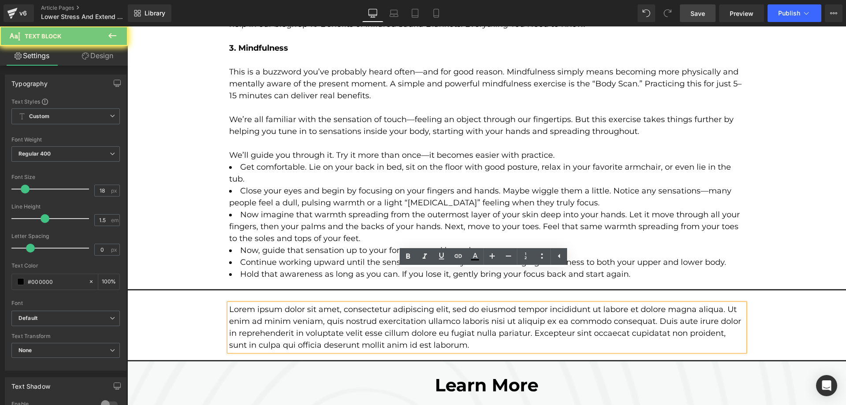
click at [295, 304] on p "Lorem ipsum dolor sit amet, consectetur adipiscing elit, sed do eiusmod tempor …" at bounding box center [487, 328] width 516 height 48
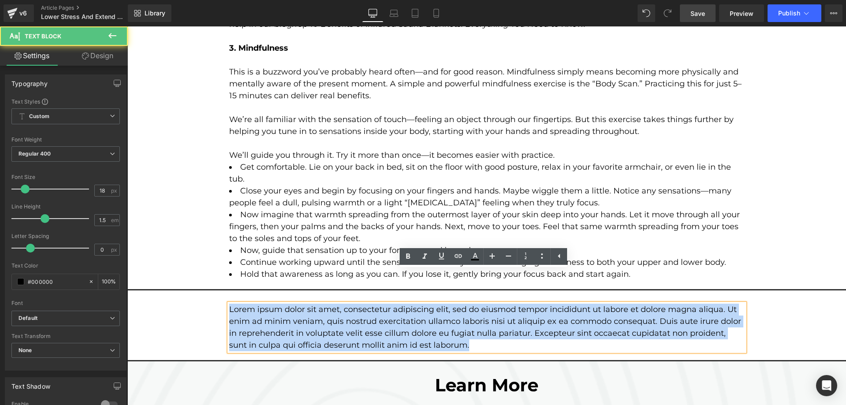
click at [280, 304] on p "Lorem ipsum dolor sit amet, consectetur adipiscing elit, sed do eiusmod tempor …" at bounding box center [487, 328] width 516 height 48
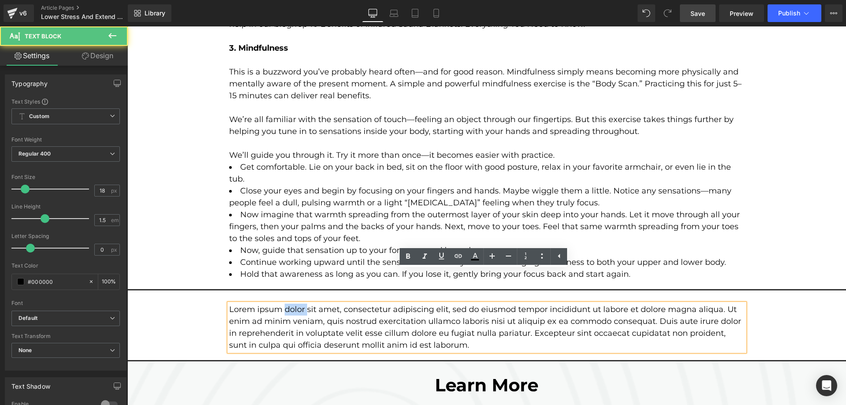
click at [280, 304] on p "Lorem ipsum dolor sit amet, consectetur adipiscing elit, sed do eiusmod tempor …" at bounding box center [487, 328] width 516 height 48
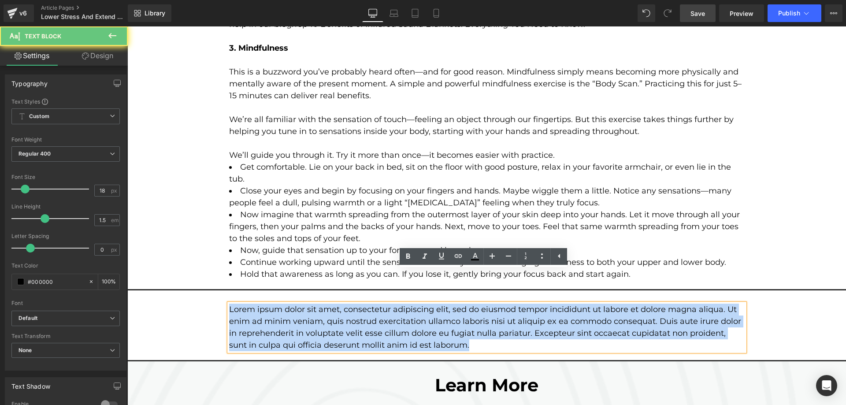
click at [280, 304] on p "Lorem ipsum dolor sit amet, consectetur adipiscing elit, sed do eiusmod tempor …" at bounding box center [487, 328] width 516 height 48
click at [202, 290] on div "Lorem ipsum dolor sit amet, consectetur adipiscing elit, sed do eiusmod tempor …" at bounding box center [486, 322] width 719 height 65
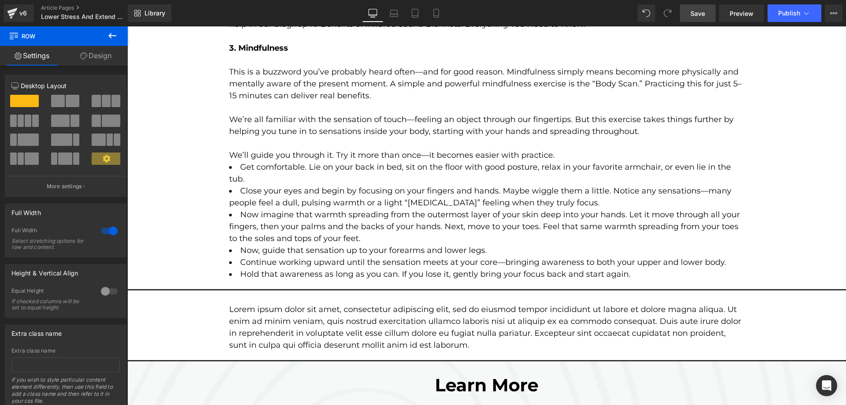
click at [115, 36] on icon at bounding box center [112, 35] width 8 height 5
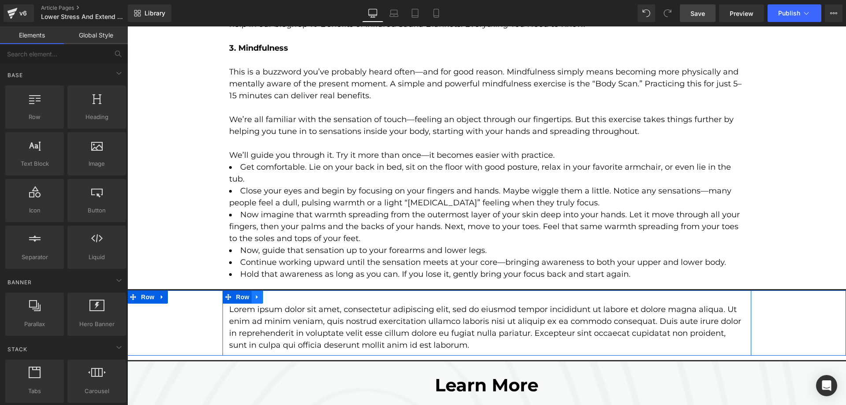
click at [256, 294] on icon at bounding box center [257, 297] width 6 height 7
click at [281, 290] on link at bounding box center [280, 296] width 11 height 13
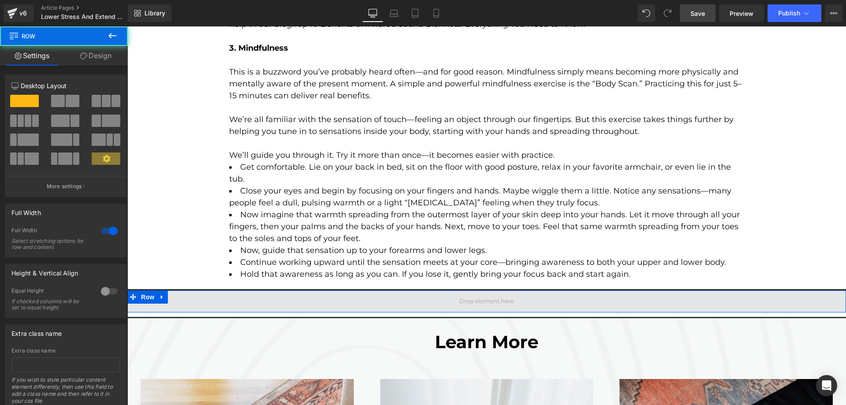
click at [259, 290] on span at bounding box center [486, 301] width 719 height 22
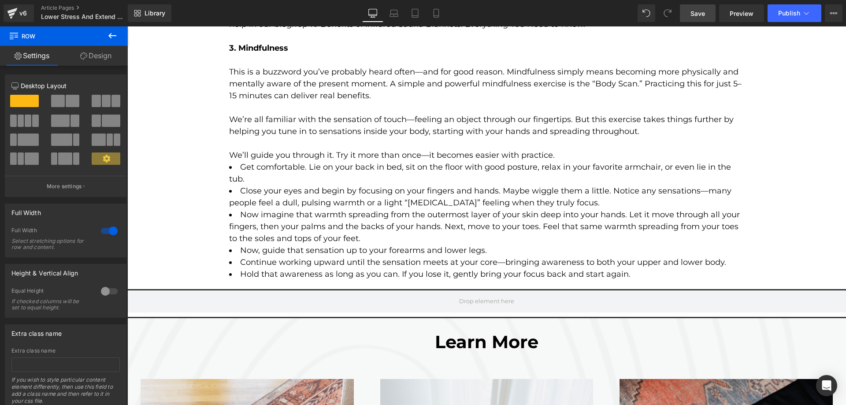
click at [115, 35] on icon at bounding box center [112, 35] width 11 height 11
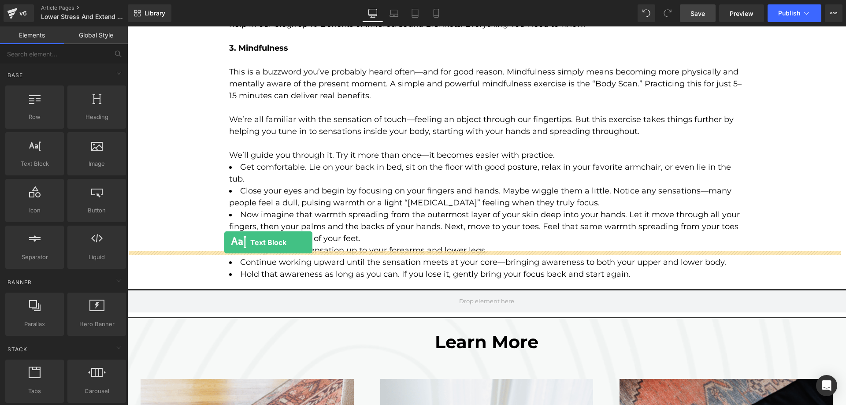
drag, startPoint x: 160, startPoint y: 183, endPoint x: 224, endPoint y: 242, distance: 87.3
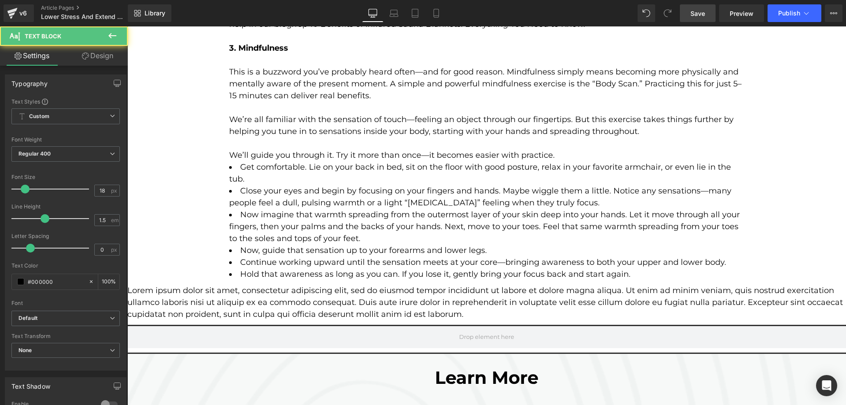
scroll to position [2280, 0]
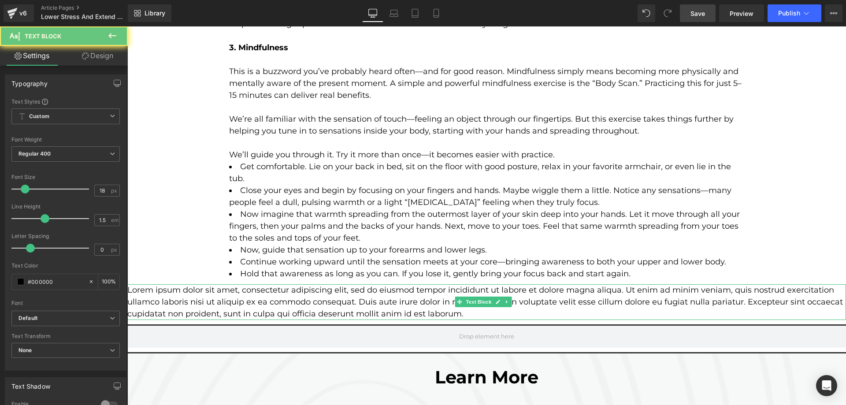
click at [249, 284] on p "Lorem ipsum dolor sit amet, consectetur adipiscing elit, sed do eiusmod tempor …" at bounding box center [486, 302] width 719 height 36
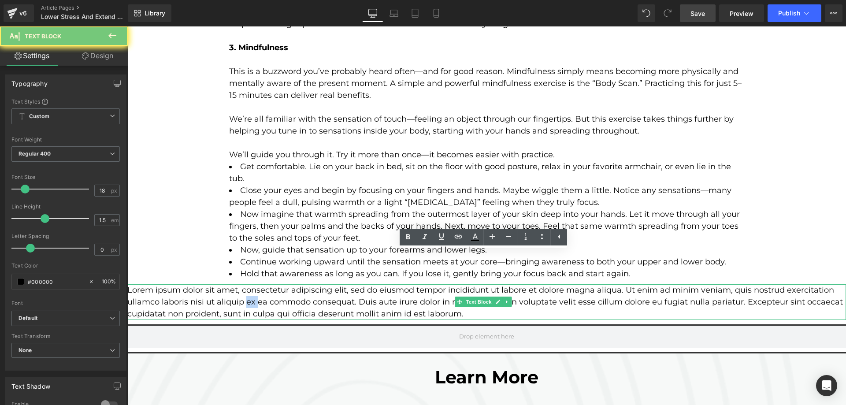
click at [249, 284] on p "Lorem ipsum dolor sit amet, consectetur adipiscing elit, sed do eiusmod tempor …" at bounding box center [486, 302] width 719 height 36
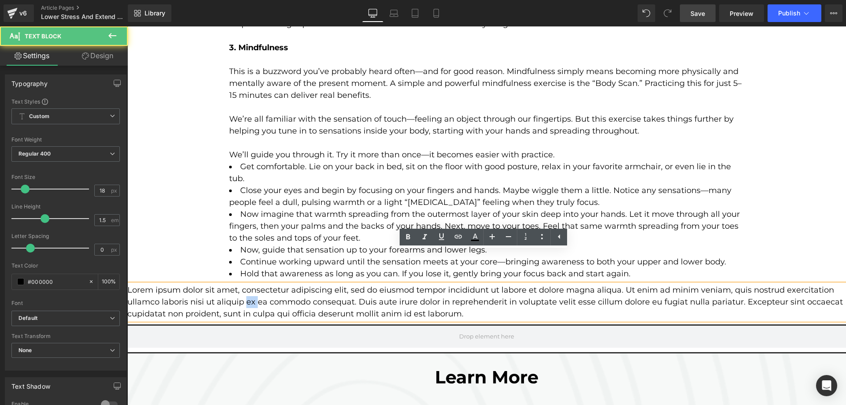
click at [249, 284] on p "Lorem ipsum dolor sit amet, consectetur adipiscing elit, sed do eiusmod tempor …" at bounding box center [486, 302] width 719 height 36
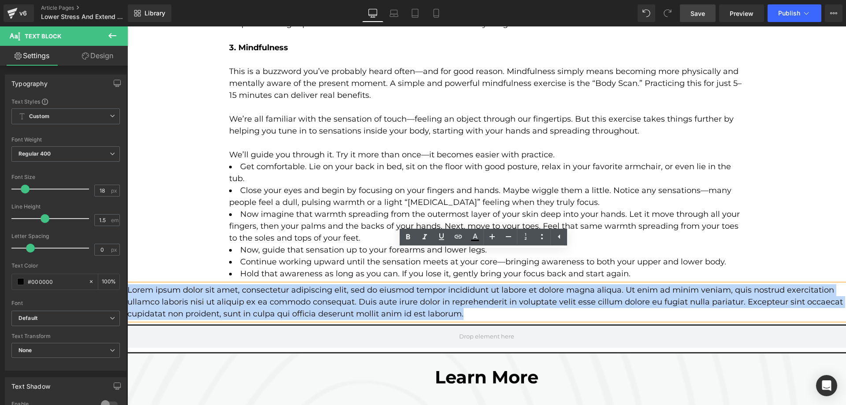
click at [249, 284] on p "Lorem ipsum dolor sit amet, consectetur adipiscing elit, sed do eiusmod tempor …" at bounding box center [486, 302] width 719 height 36
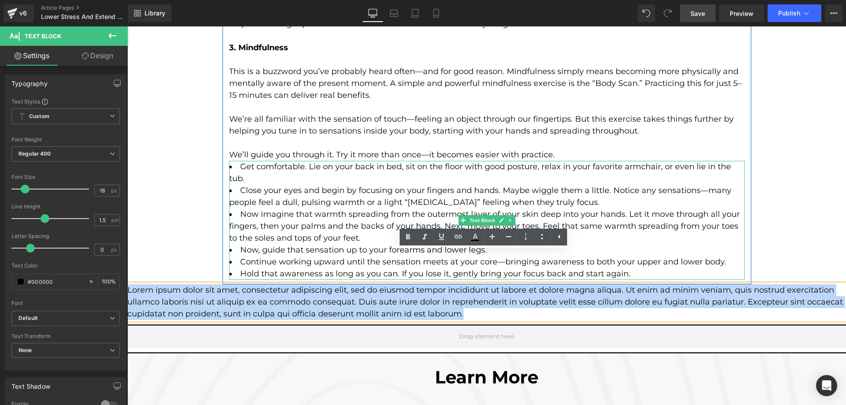
click at [275, 256] on li "Continue working upward until the sensation meets at your core—bringing awarene…" at bounding box center [487, 262] width 516 height 12
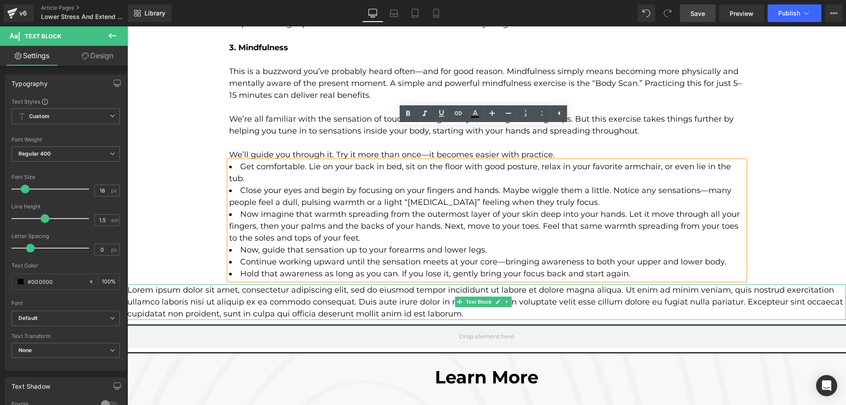
click at [240, 284] on p "Lorem ipsum dolor sit amet, consectetur adipiscing elit, sed do eiusmod tempor …" at bounding box center [486, 302] width 719 height 36
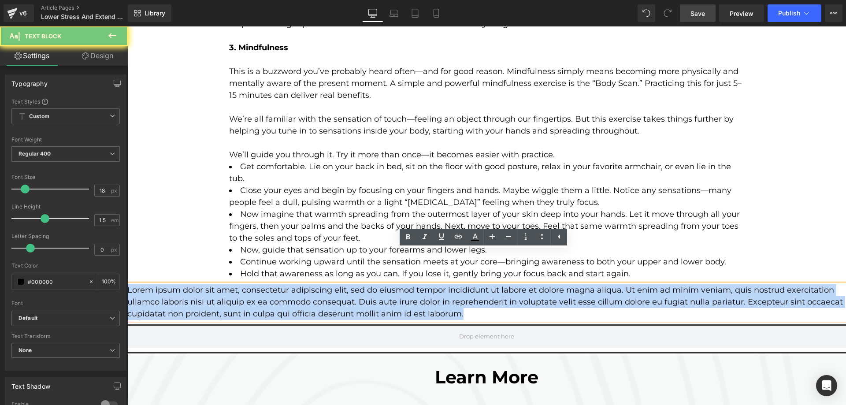
click at [240, 284] on p "Lorem ipsum dolor sit amet, consectetur adipiscing elit, sed do eiusmod tempor …" at bounding box center [486, 302] width 719 height 36
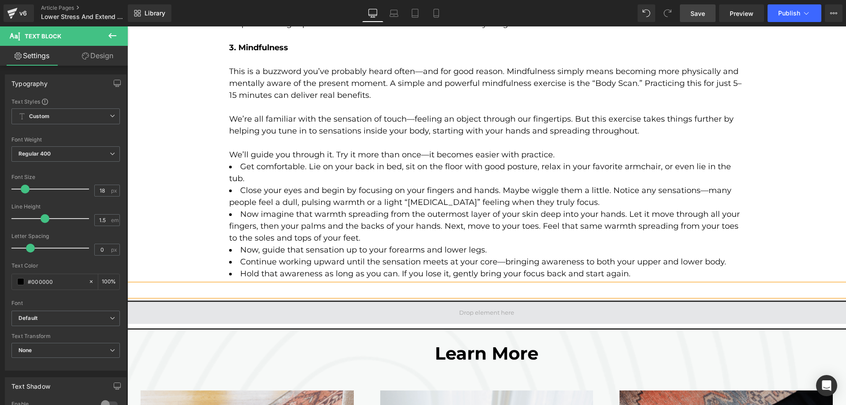
click at [127, 26] on div at bounding box center [127, 26] width 0 height 0
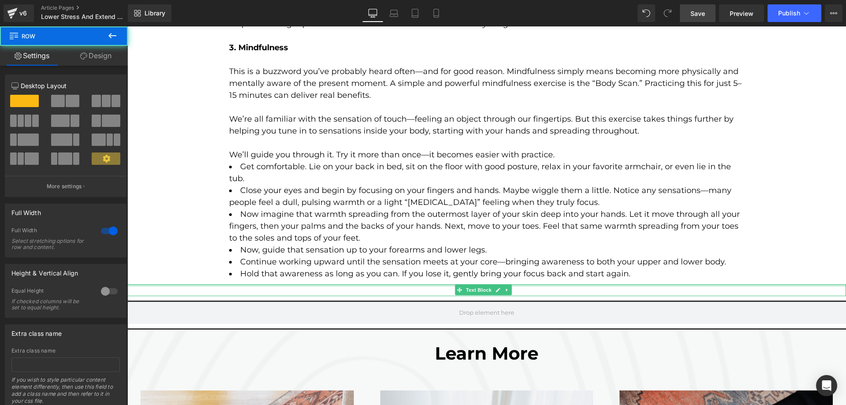
click at [326, 284] on div at bounding box center [486, 285] width 719 height 2
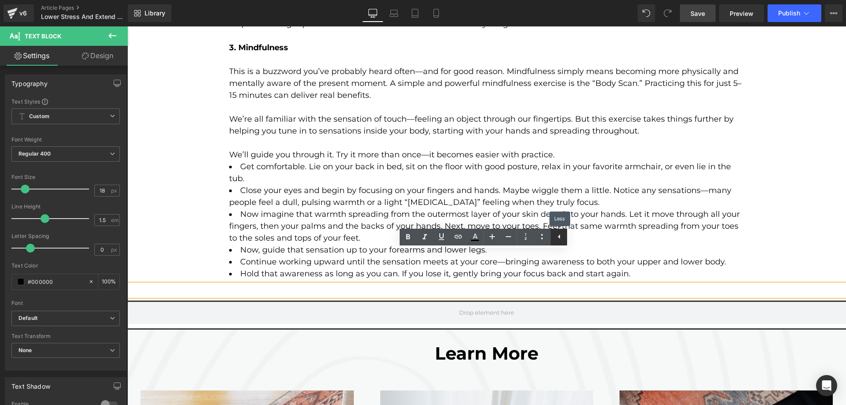
click at [541, 240] on icon at bounding box center [542, 236] width 11 height 11
click at [563, 243] on link at bounding box center [559, 237] width 17 height 17
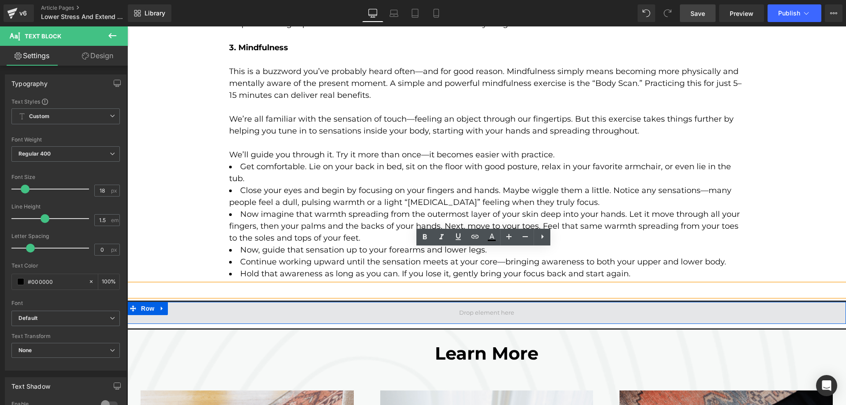
click at [536, 302] on span at bounding box center [486, 313] width 719 height 22
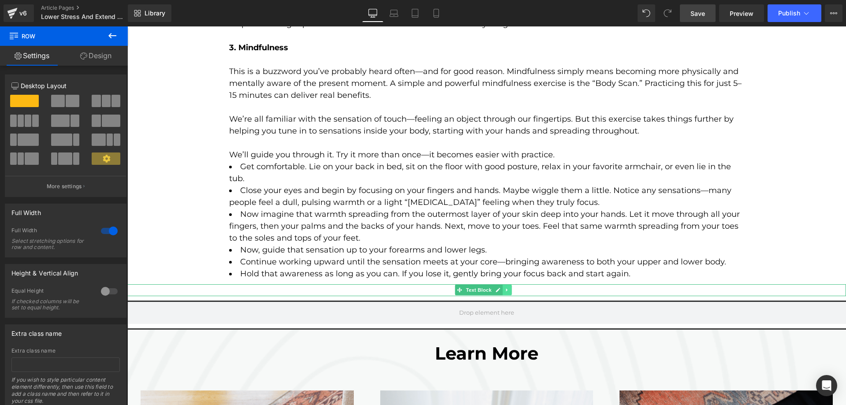
click at [507, 289] on icon at bounding box center [506, 290] width 1 height 3
click at [515, 285] on link at bounding box center [511, 290] width 9 height 11
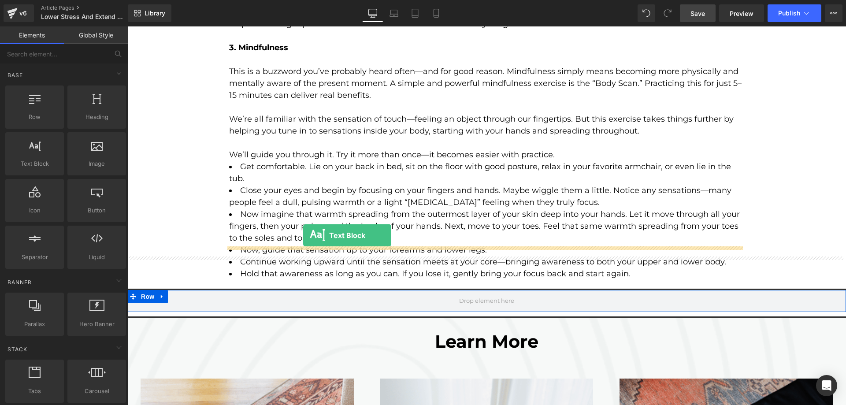
drag, startPoint x: 167, startPoint y: 187, endPoint x: 303, endPoint y: 235, distance: 144.4
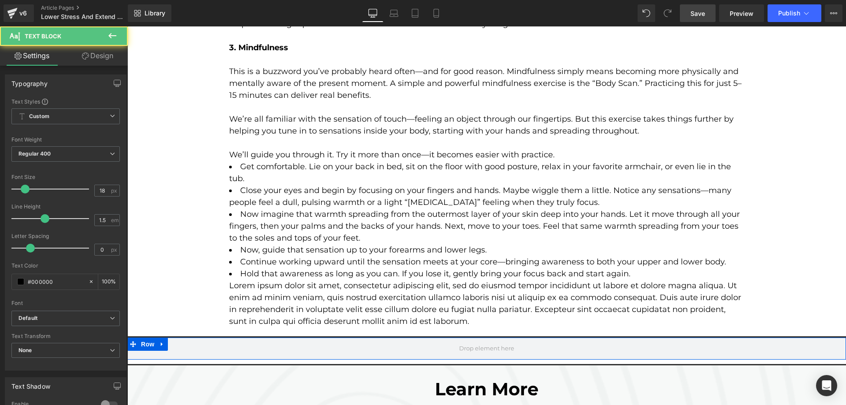
scroll to position [2280, 0]
click at [291, 279] on p "Lorem ipsum dolor sit amet, consectetur adipiscing elit, sed do eiusmod tempor …" at bounding box center [487, 303] width 516 height 48
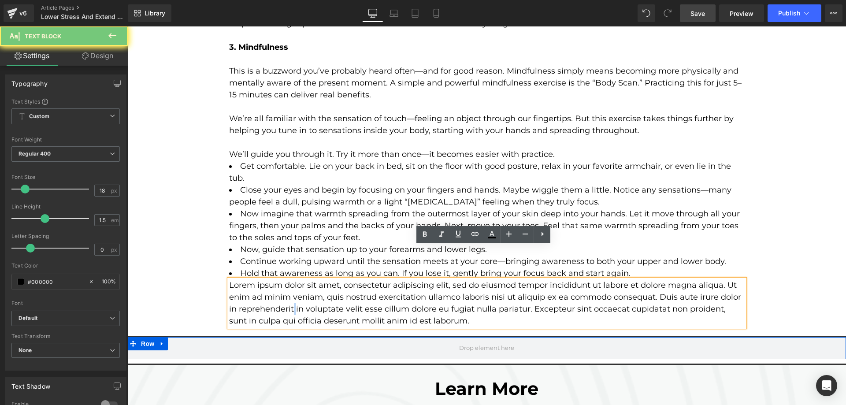
click at [291, 279] on p "Lorem ipsum dolor sit amet, consectetur adipiscing elit, sed do eiusmod tempor …" at bounding box center [487, 303] width 516 height 48
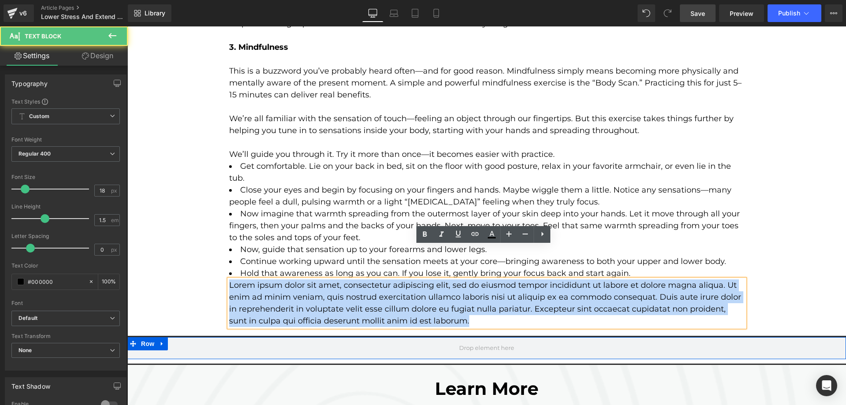
click at [291, 279] on p "Lorem ipsum dolor sit amet, consectetur adipiscing elit, sed do eiusmod tempor …" at bounding box center [487, 303] width 516 height 48
paste div
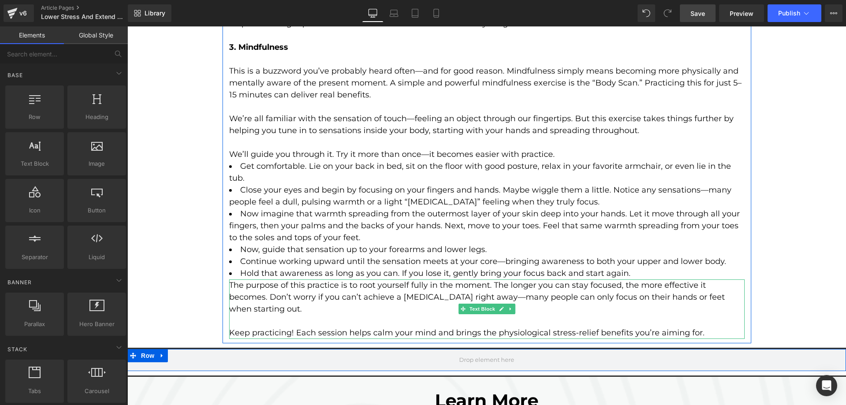
click at [231, 279] on p "The purpose of this practice is to root yourself fully in the moment. The longe…" at bounding box center [487, 297] width 516 height 36
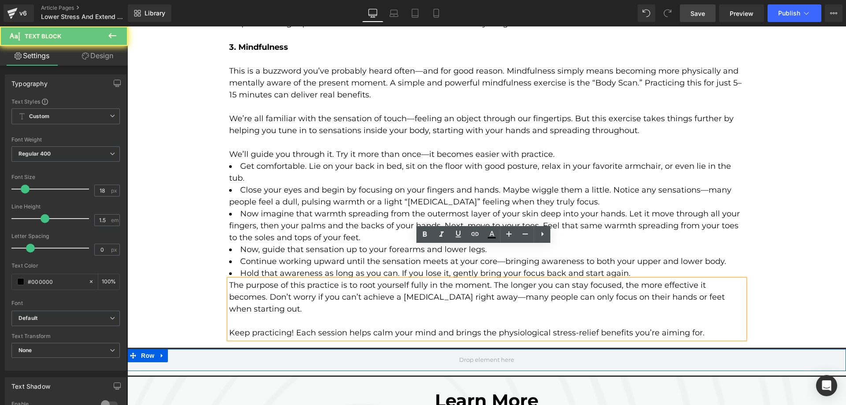
click at [229, 279] on p "The purpose of this practice is to root yourself fully in the moment. The longe…" at bounding box center [487, 297] width 516 height 36
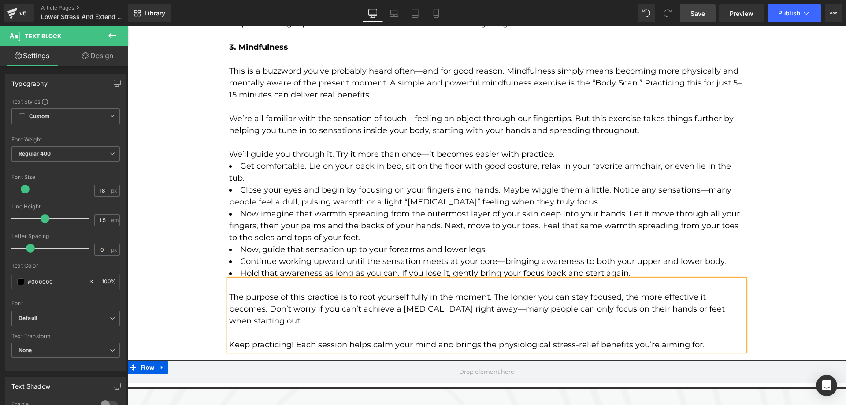
click at [240, 327] on p at bounding box center [487, 333] width 516 height 12
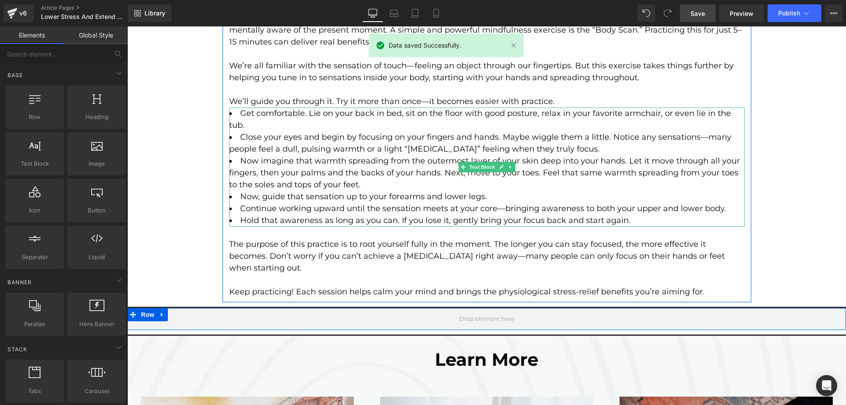
scroll to position [2413, 0]
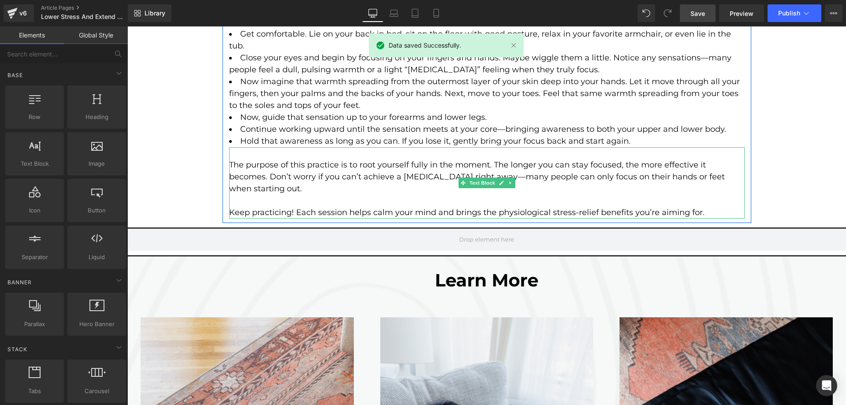
click at [700, 207] on p "Keep practicing! Each session helps calm your mind and brings the physiological…" at bounding box center [487, 213] width 516 height 12
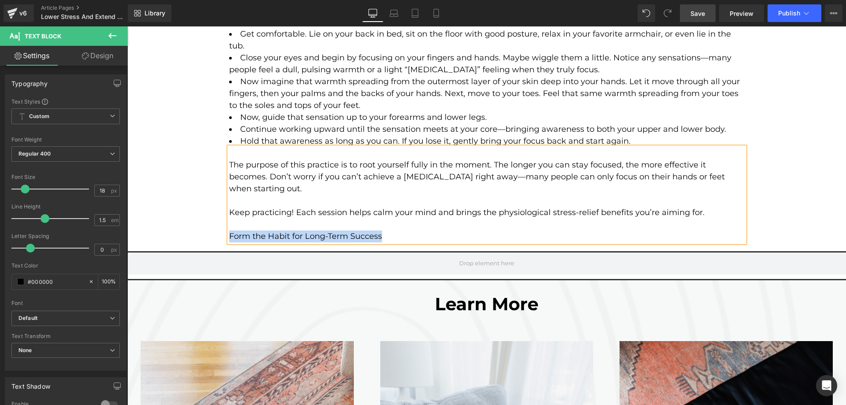
click at [229, 231] on p "Form the Habit for Long-Term Success" at bounding box center [487, 237] width 516 height 12
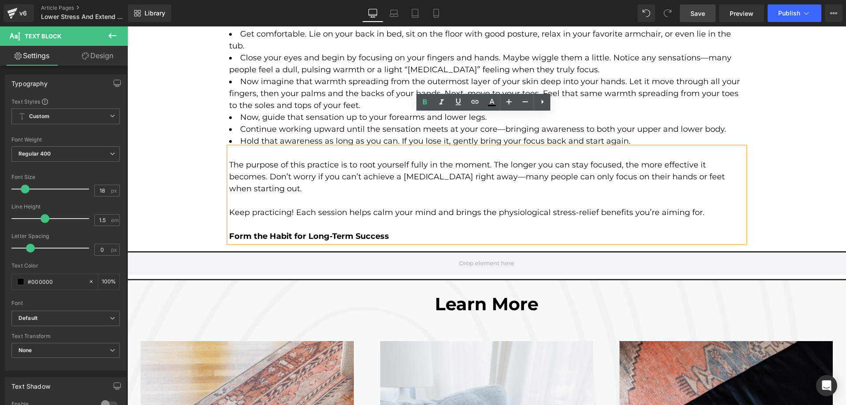
drag, startPoint x: 398, startPoint y: 200, endPoint x: 389, endPoint y: 197, distance: 10.2
click at [399, 231] on p "Form the Habit for Long-Term Success" at bounding box center [487, 237] width 516 height 12
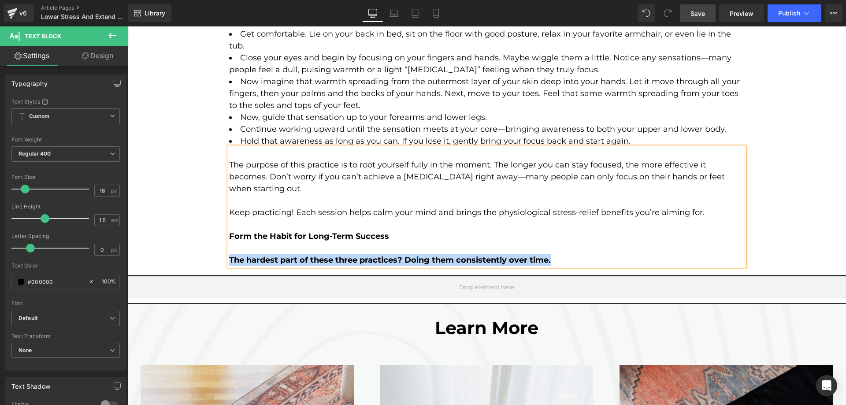
click at [229, 255] on strong "The hardest part of these three practices? Doing them consistently over time." at bounding box center [390, 260] width 322 height 10
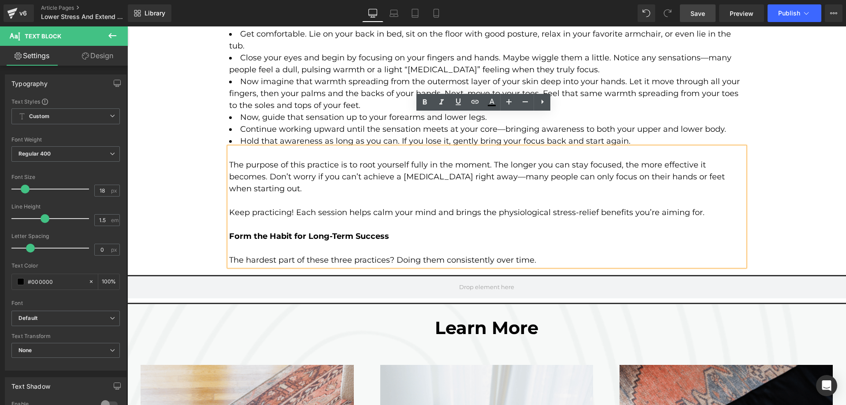
click at [538, 254] on p "The hardest part of these three practices? Doing them consistently over time." at bounding box center [487, 260] width 516 height 12
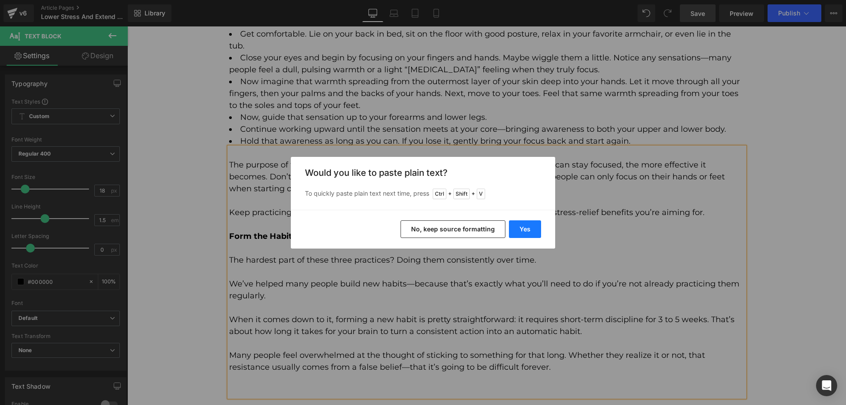
drag, startPoint x: 522, startPoint y: 230, endPoint x: 385, endPoint y: 212, distance: 138.6
click at [522, 230] on button "Yes" at bounding box center [525, 229] width 32 height 18
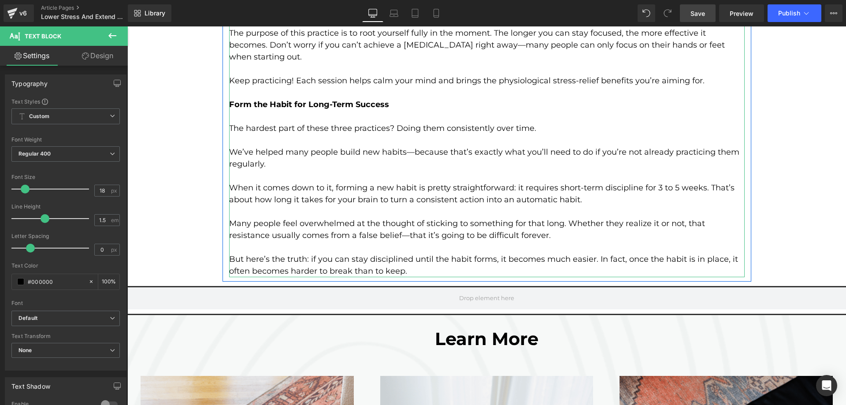
scroll to position [2545, 0]
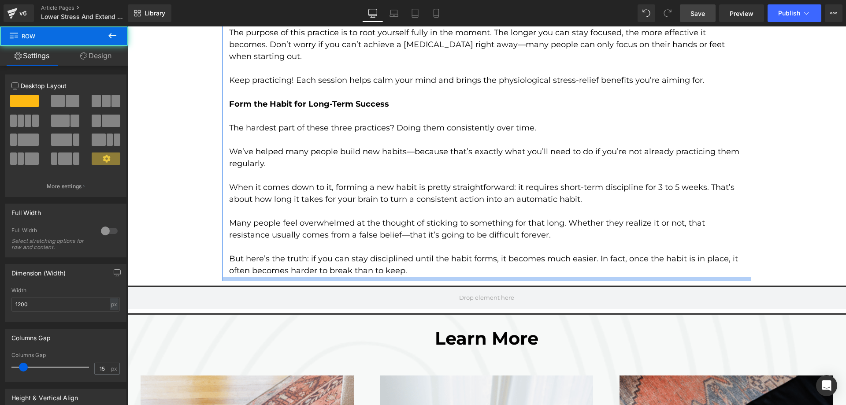
click at [432, 277] on div at bounding box center [487, 279] width 529 height 4
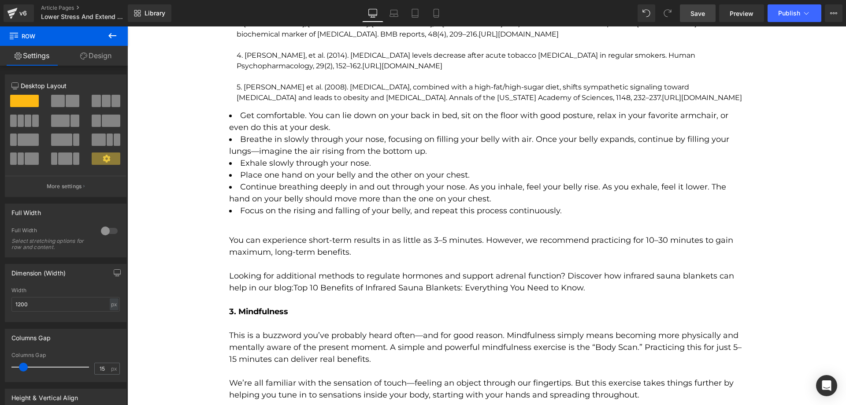
click at [313, 169] on li "Place one hand on your belly and the other on your chest." at bounding box center [487, 175] width 516 height 12
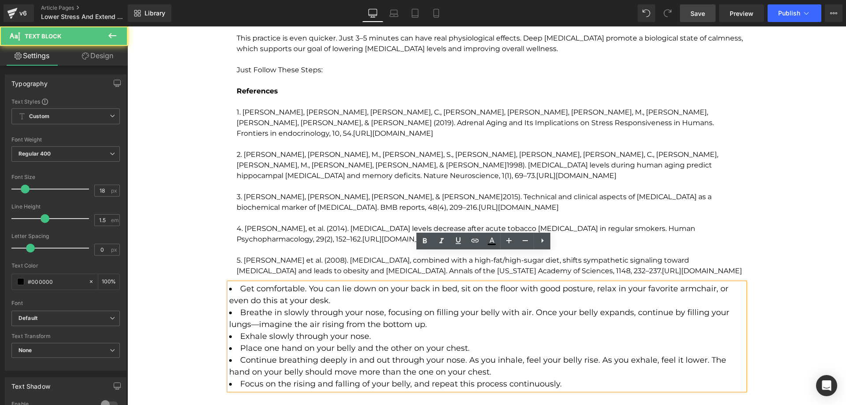
scroll to position [1840, 0]
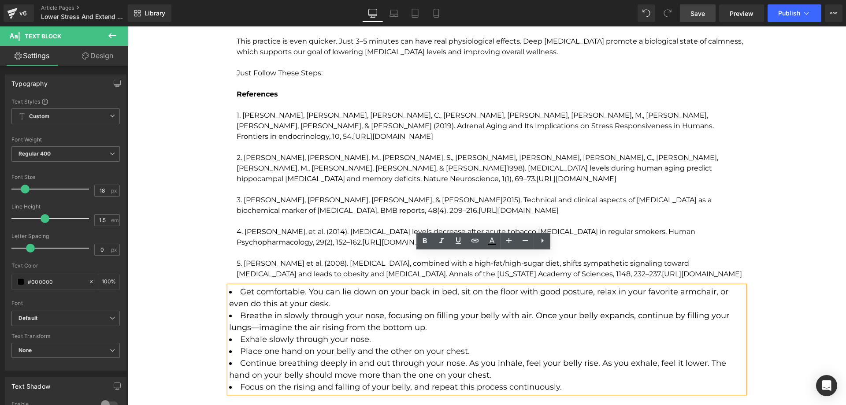
click at [305, 153] on p "2. [PERSON_NAME], [PERSON_NAME], M., [PERSON_NAME], S., [PERSON_NAME], [PERSON_…" at bounding box center [491, 169] width 508 height 32
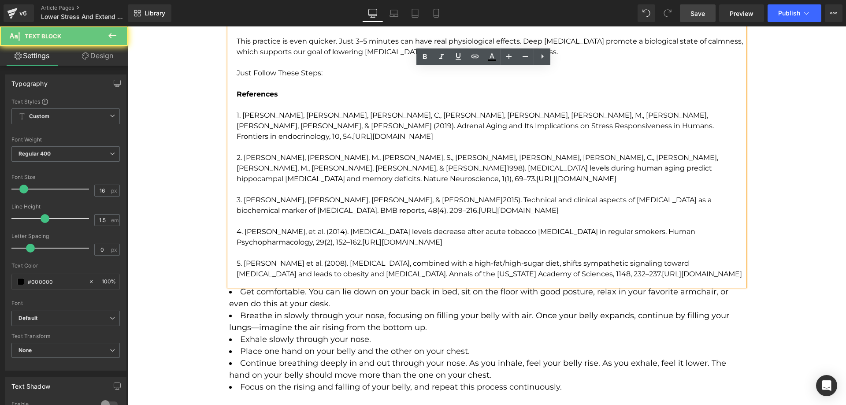
click at [237, 90] on strong "References" at bounding box center [257, 94] width 41 height 8
click at [711, 258] on p "5. [PERSON_NAME] et al. (2008). [MEDICAL_DATA], combined with a high-fat/high-s…" at bounding box center [491, 268] width 508 height 21
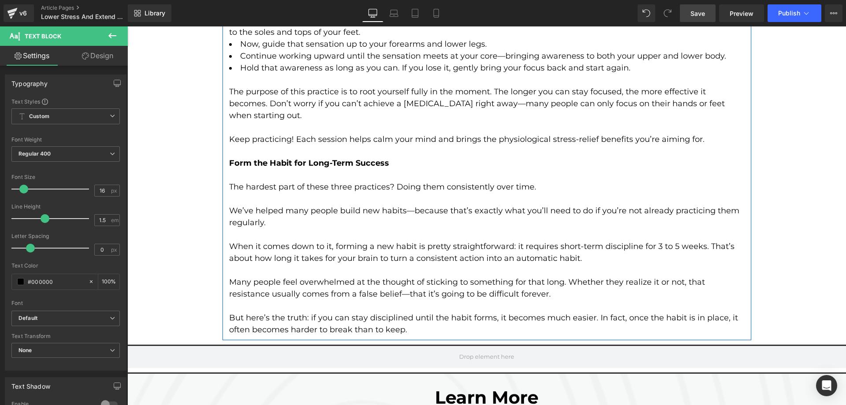
scroll to position [2325, 0]
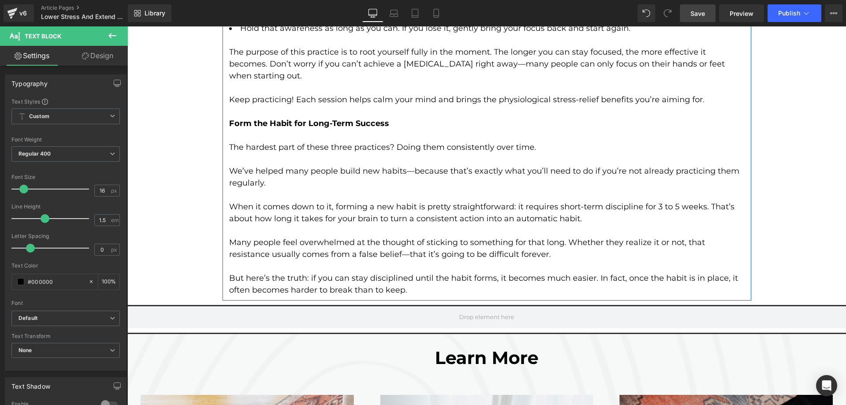
click at [458, 281] on p "But here’s the truth: if you can stay disciplined until the habit forms, it bec…" at bounding box center [487, 284] width 516 height 24
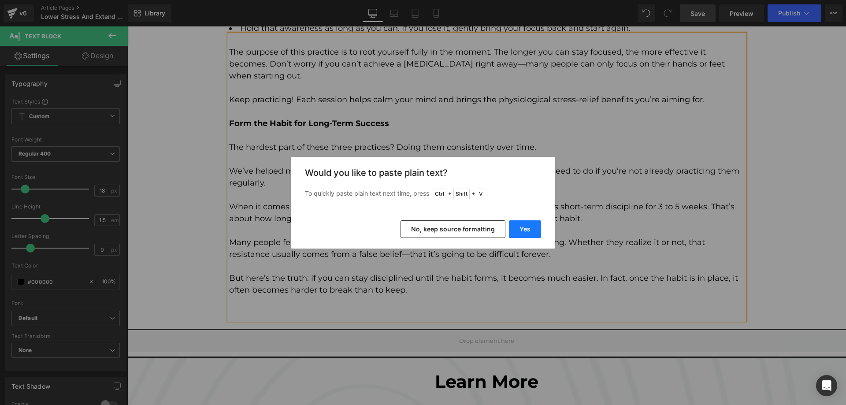
click at [519, 227] on button "Yes" at bounding box center [525, 229] width 32 height 18
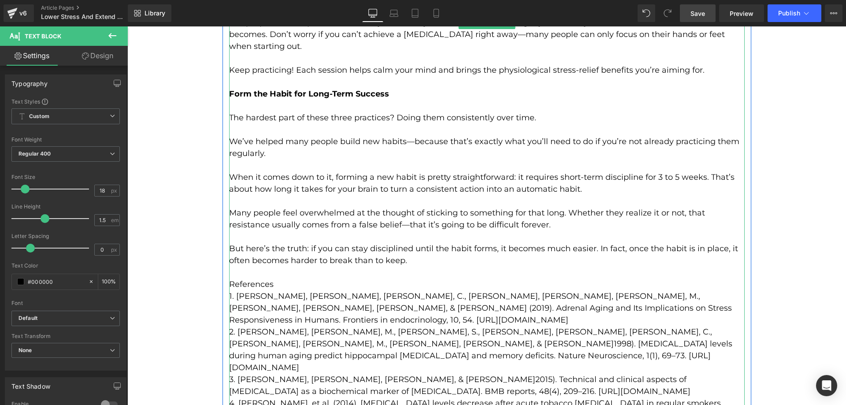
scroll to position [2413, 0]
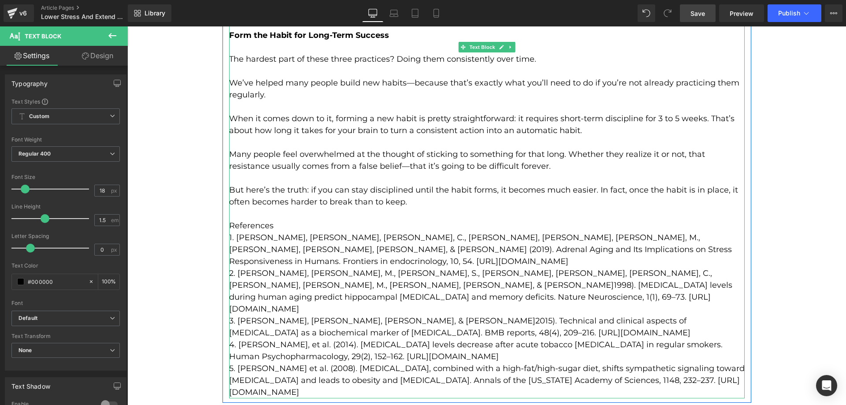
click at [296, 232] on p "1. [PERSON_NAME], [PERSON_NAME], [PERSON_NAME], C., [PERSON_NAME], [PERSON_NAME…" at bounding box center [487, 250] width 516 height 36
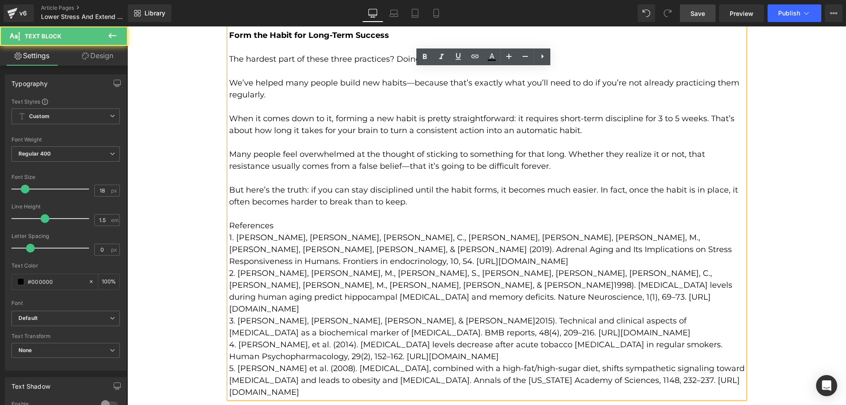
click at [295, 220] on p "References" at bounding box center [487, 226] width 516 height 12
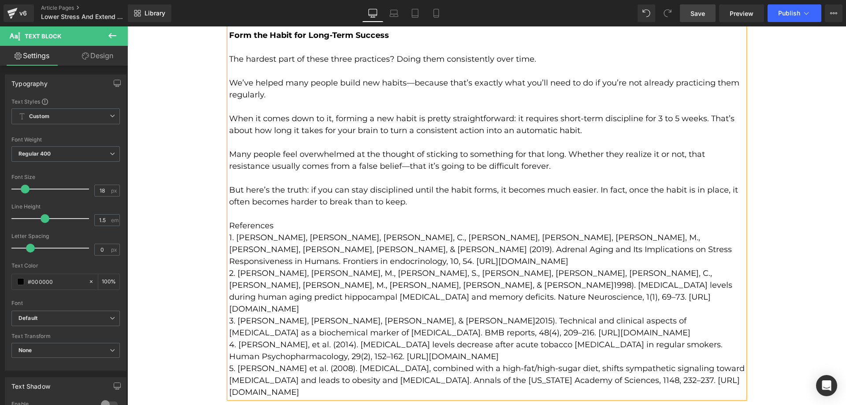
click at [301, 208] on p at bounding box center [487, 214] width 516 height 12
click at [294, 220] on p "References" at bounding box center [487, 226] width 516 height 12
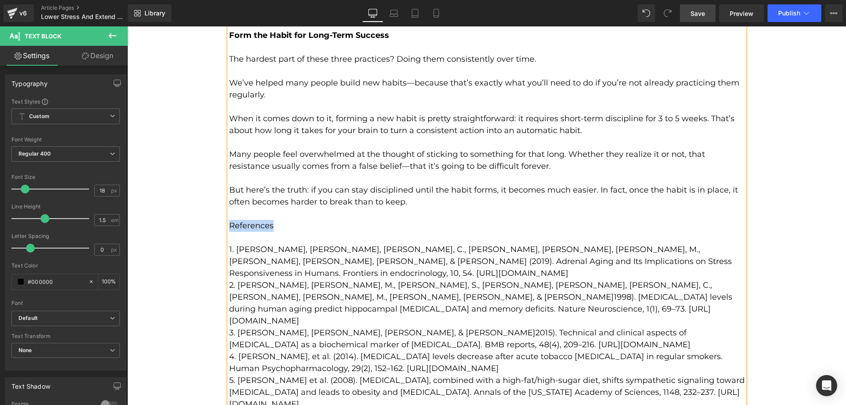
drag, startPoint x: 280, startPoint y: 214, endPoint x: 227, endPoint y: 212, distance: 52.9
click at [229, 220] on p "References" at bounding box center [487, 226] width 516 height 12
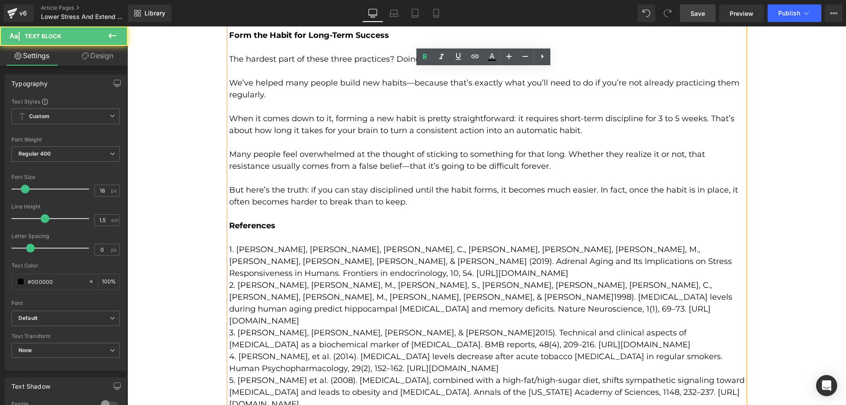
click at [724, 248] on p "1. [PERSON_NAME], [PERSON_NAME], [PERSON_NAME], C., [PERSON_NAME], [PERSON_NAME…" at bounding box center [487, 262] width 516 height 36
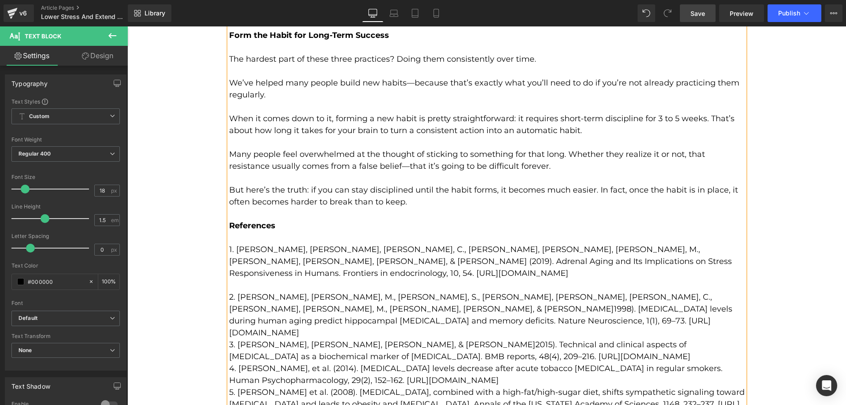
click at [349, 298] on p "2. [PERSON_NAME], [PERSON_NAME], M., [PERSON_NAME], S., [PERSON_NAME], [PERSON_…" at bounding box center [487, 315] width 516 height 48
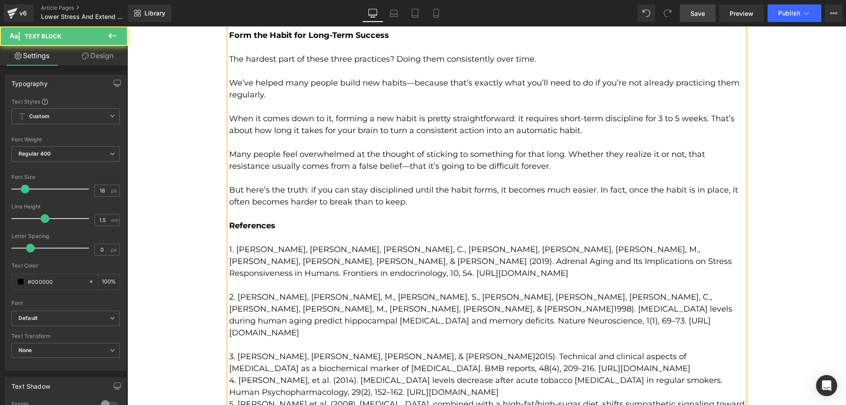
scroll to position [2457, 0]
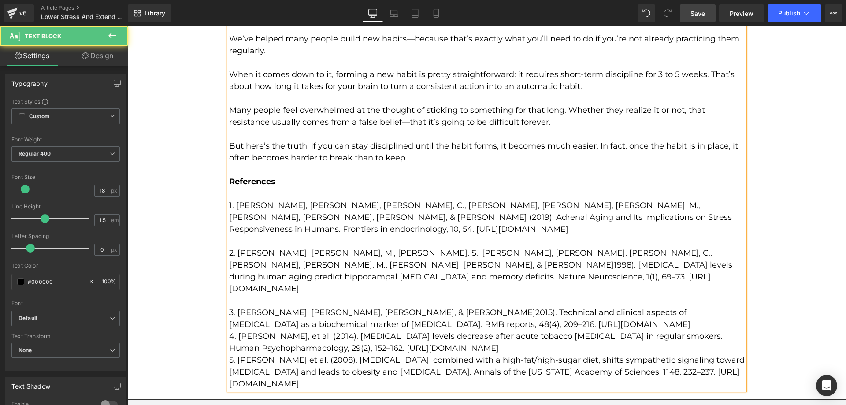
click at [509, 307] on p "3. [PERSON_NAME], [PERSON_NAME], [PERSON_NAME], & [PERSON_NAME]2015). Technical…" at bounding box center [487, 319] width 516 height 24
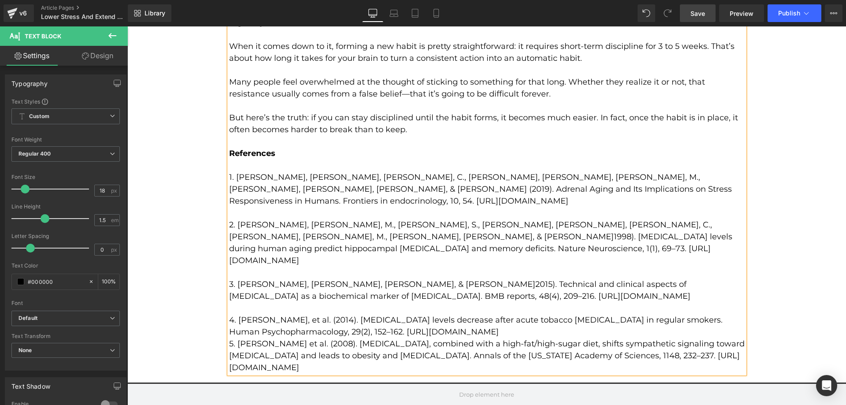
scroll to position [2501, 0]
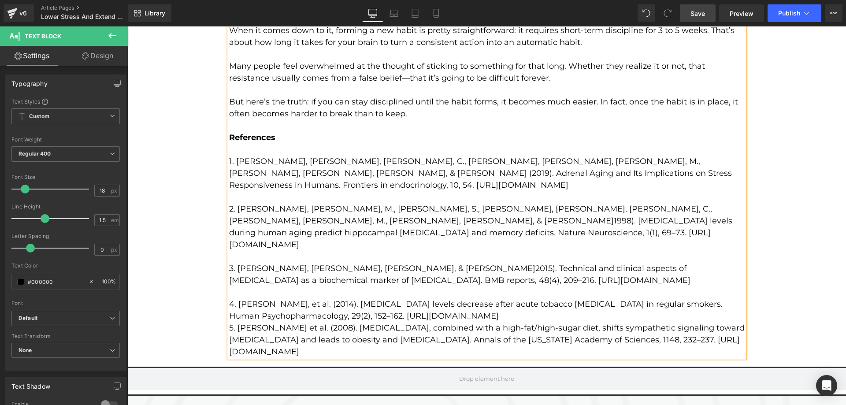
click at [520, 298] on p "4. [PERSON_NAME], et al. (2014). [MEDICAL_DATA] levels decrease after acute tob…" at bounding box center [487, 310] width 516 height 24
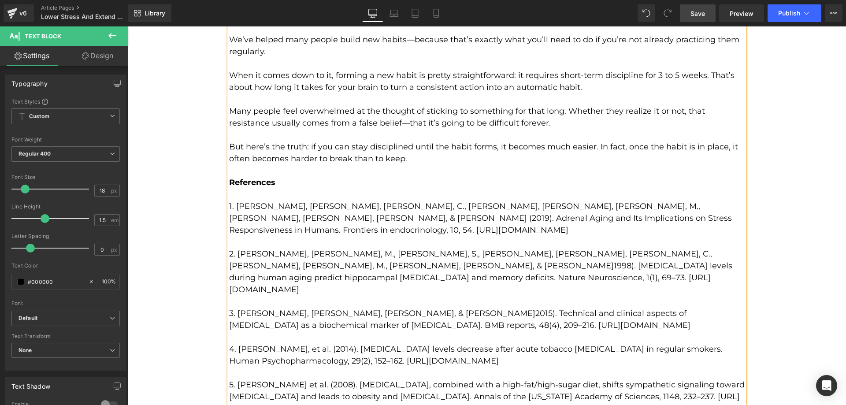
scroll to position [2413, 0]
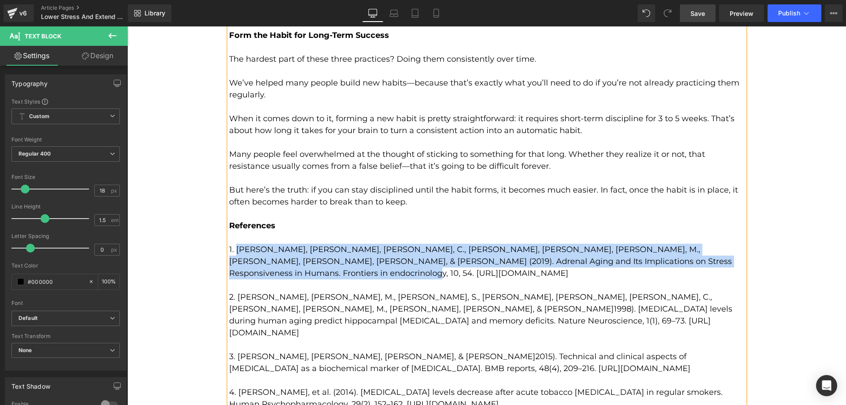
drag, startPoint x: 232, startPoint y: 237, endPoint x: 722, endPoint y: 250, distance: 490.3
click at [722, 250] on p "1. [PERSON_NAME], [PERSON_NAME], [PERSON_NAME], C., [PERSON_NAME], [PERSON_NAME…" at bounding box center [487, 262] width 516 height 36
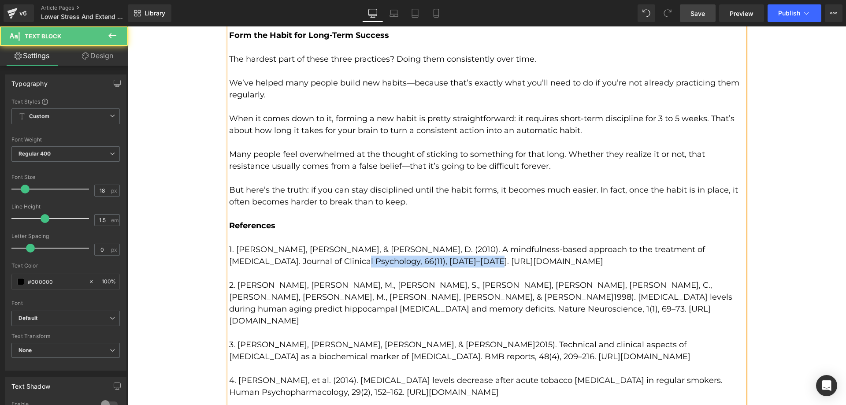
drag, startPoint x: 265, startPoint y: 248, endPoint x: 390, endPoint y: 246, distance: 124.7
click at [390, 246] on p "1. [PERSON_NAME], [PERSON_NAME], & [PERSON_NAME], D. (2010). A mindfulness-base…" at bounding box center [487, 256] width 516 height 24
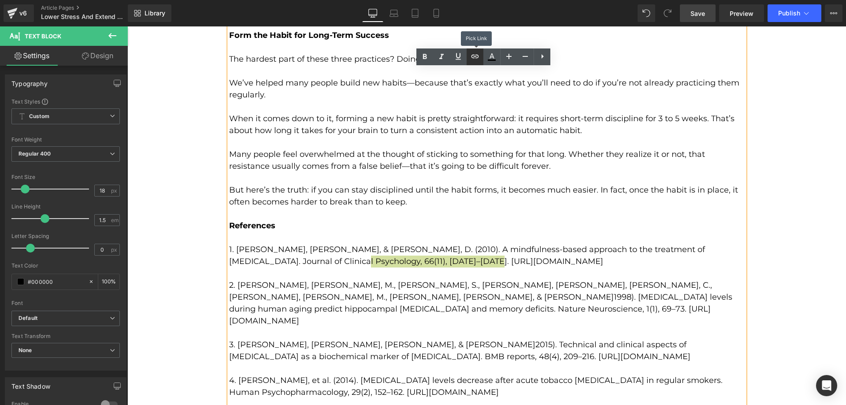
click at [477, 63] on link at bounding box center [475, 56] width 17 height 17
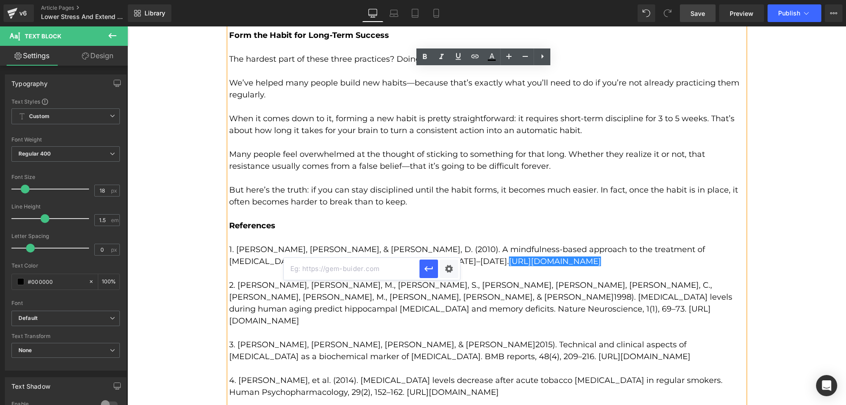
click at [358, 268] on input "text" at bounding box center [352, 269] width 136 height 22
paste input "[URL][DOMAIN_NAME]"
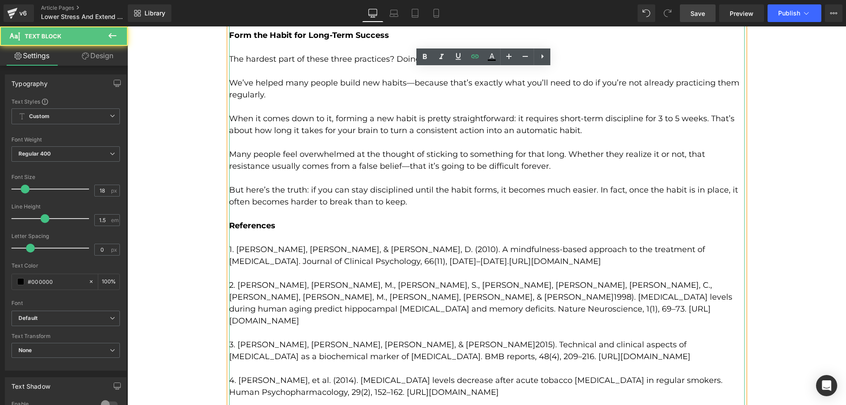
click at [352, 285] on p "2. [PERSON_NAME], [PERSON_NAME], M., [PERSON_NAME], S., [PERSON_NAME], [PERSON_…" at bounding box center [487, 303] width 516 height 48
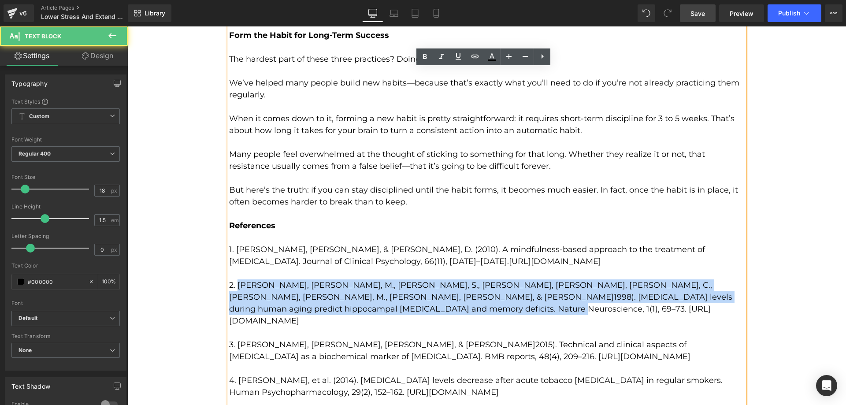
drag, startPoint x: 234, startPoint y: 272, endPoint x: 328, endPoint y: 292, distance: 96.6
click at [328, 292] on p "2. [PERSON_NAME], [PERSON_NAME], M., [PERSON_NAME], S., [PERSON_NAME], [PERSON_…" at bounding box center [487, 303] width 516 height 48
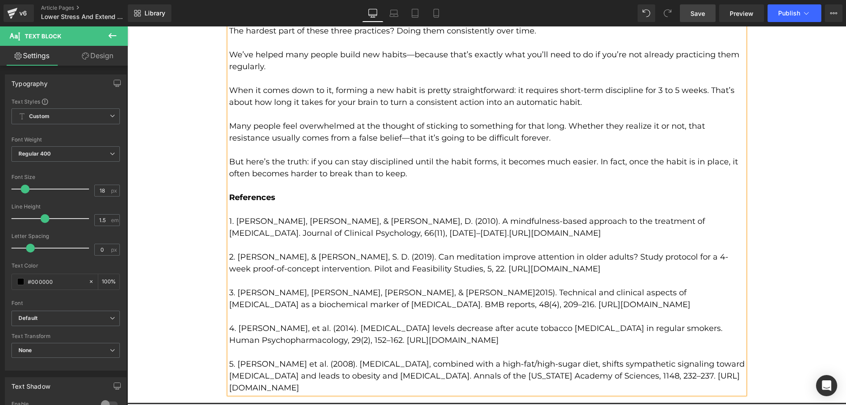
scroll to position [2457, 0]
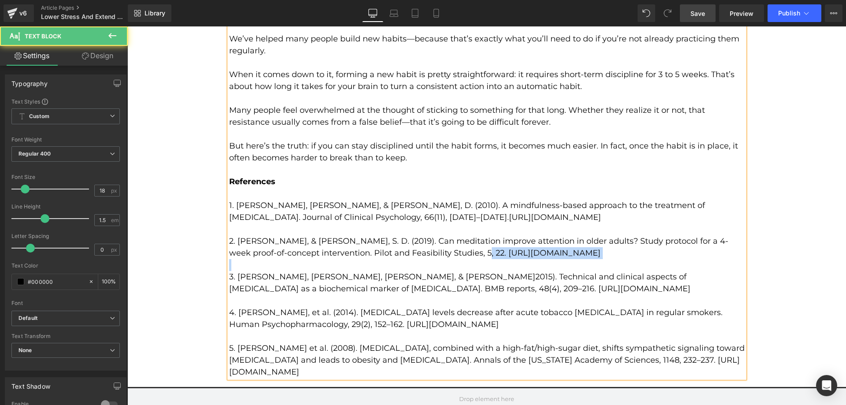
drag, startPoint x: 447, startPoint y: 243, endPoint x: 610, endPoint y: 250, distance: 162.4
click at [610, 250] on div "The purpose of this practice is to root yourself fully in the moment. The longe…" at bounding box center [487, 140] width 516 height 476
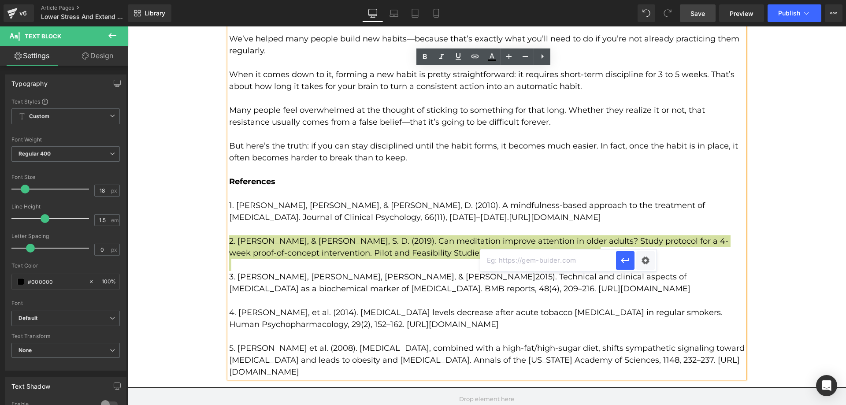
click at [515, 263] on input "text" at bounding box center [548, 260] width 136 height 22
paste input "[URL][DOMAIN_NAME]"
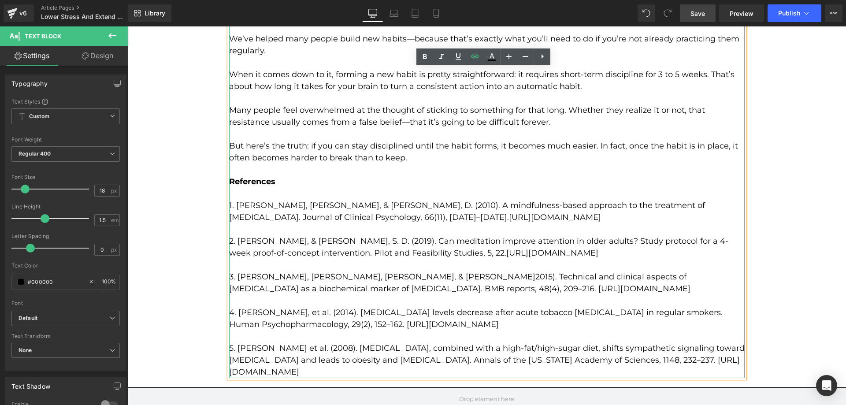
click at [347, 295] on p at bounding box center [487, 301] width 516 height 12
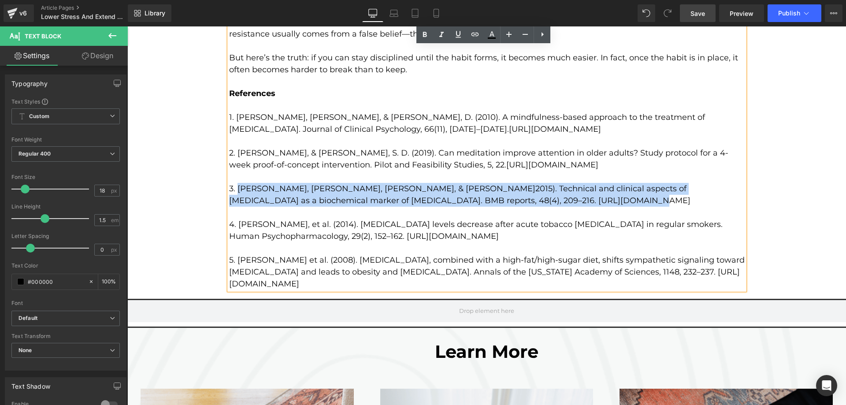
drag, startPoint x: 235, startPoint y: 180, endPoint x: 493, endPoint y: 187, distance: 257.9
click at [493, 187] on p "3. [PERSON_NAME], [PERSON_NAME], [PERSON_NAME], & [PERSON_NAME]2015). Technical…" at bounding box center [487, 195] width 516 height 24
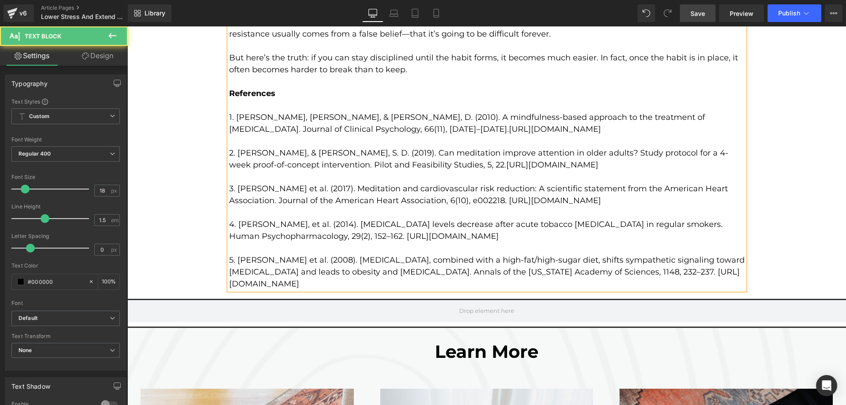
drag, startPoint x: 371, startPoint y: 225, endPoint x: 497, endPoint y: 219, distance: 126.2
click at [497, 219] on p "4. [PERSON_NAME], et al. (2014). [MEDICAL_DATA] levels decrease after acute tob…" at bounding box center [487, 231] width 516 height 24
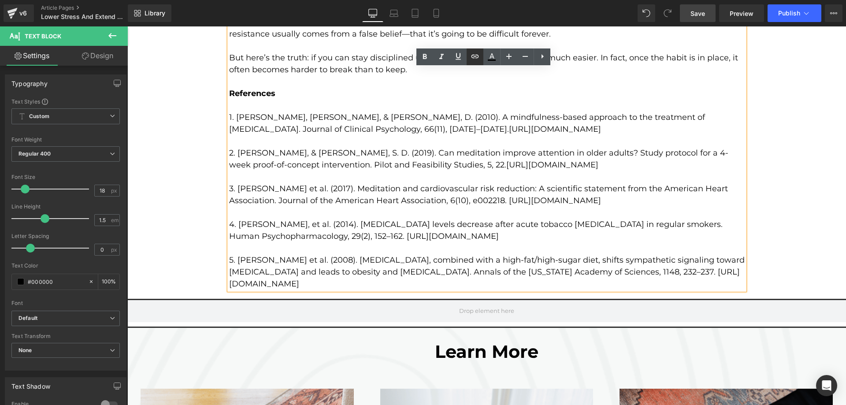
click at [454, 244] on input "text" at bounding box center [456, 244] width 136 height 22
paste input "[URL][DOMAIN_NAME]"
type input "[URL][DOMAIN_NAME]"
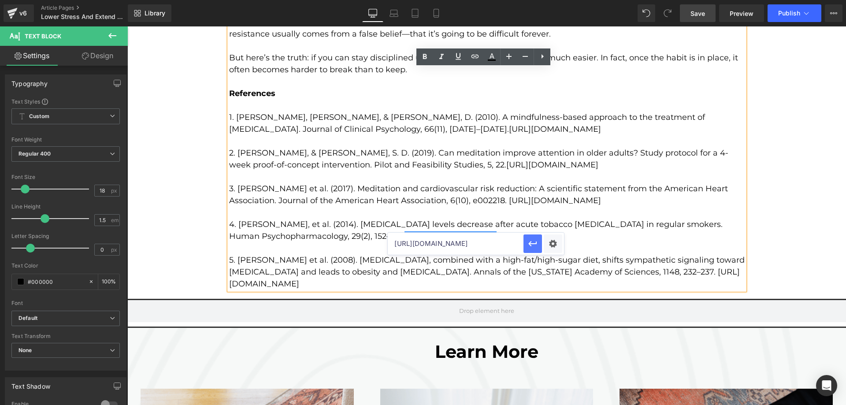
click at [530, 249] on button "button" at bounding box center [533, 243] width 19 height 19
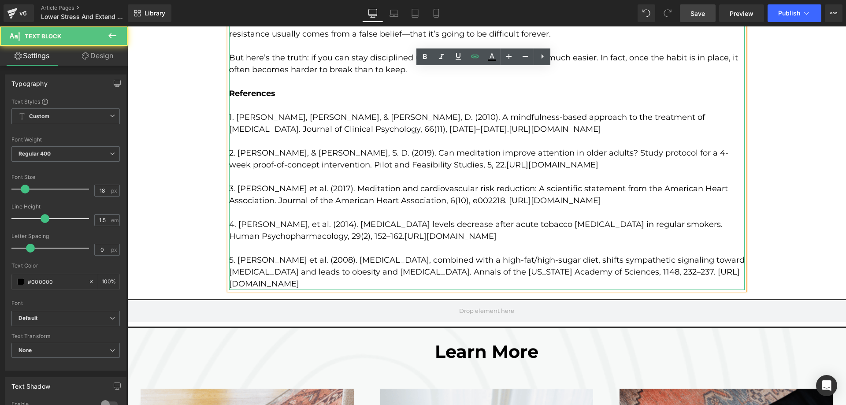
click at [335, 183] on p "3. [PERSON_NAME] et al. (2017). Meditation and cardiovascular risk reduction: A…" at bounding box center [487, 195] width 516 height 24
drag, startPoint x: 230, startPoint y: 135, endPoint x: 447, endPoint y: 271, distance: 255.6
click at [447, 271] on div "The purpose of this practice is to root yourself fully in the moment. The longe…" at bounding box center [487, 52] width 516 height 476
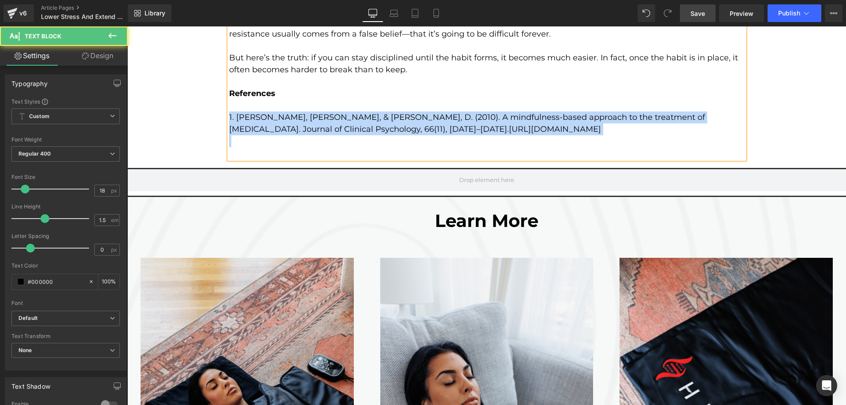
drag, startPoint x: 393, startPoint y: 123, endPoint x: 199, endPoint y: 106, distance: 195.2
copy p "1. [PERSON_NAME], [PERSON_NAME], & [PERSON_NAME], D. (2010). A mindfulness-base…"
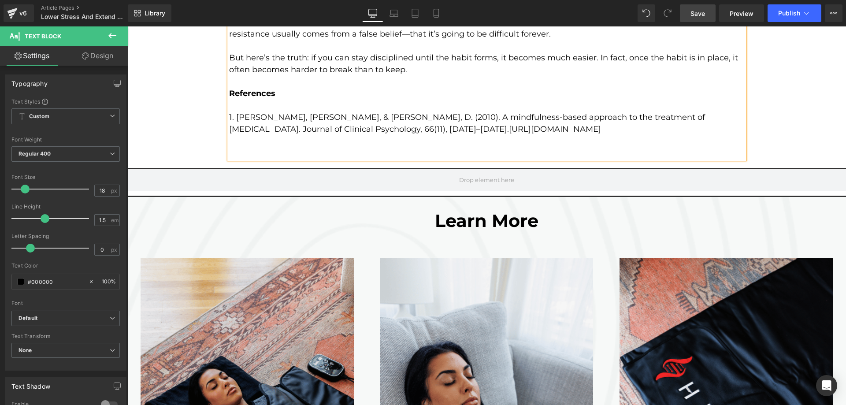
click at [235, 147] on p at bounding box center [487, 153] width 516 height 12
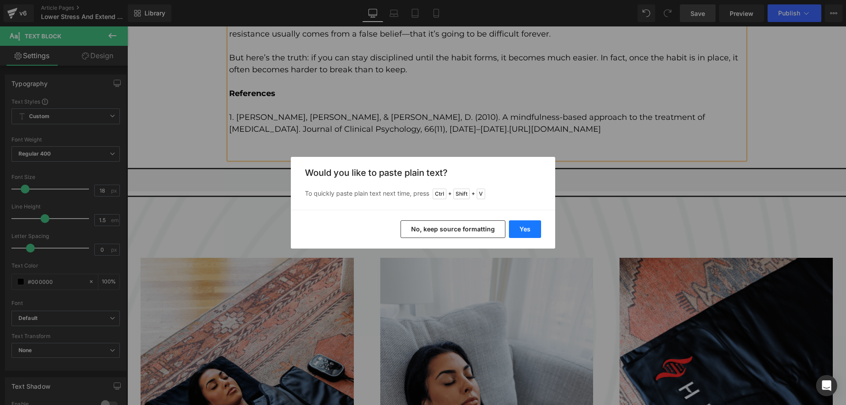
click at [532, 232] on button "Yes" at bounding box center [525, 229] width 32 height 18
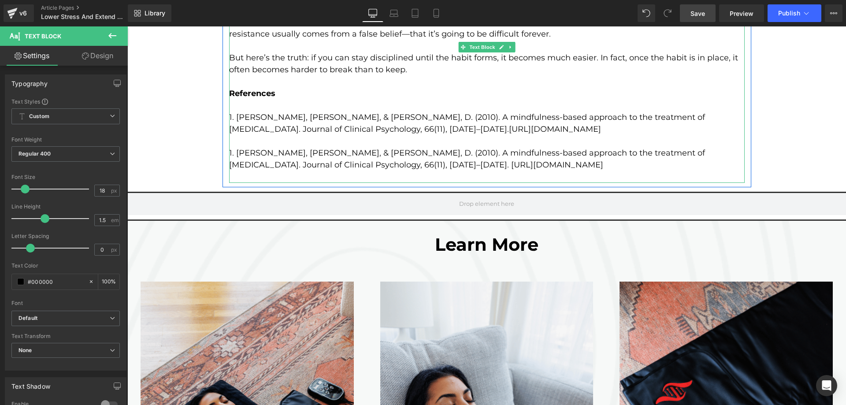
click at [229, 147] on p "1. [PERSON_NAME], [PERSON_NAME], & [PERSON_NAME], D. (2010). A mindfulness-base…" at bounding box center [487, 159] width 516 height 24
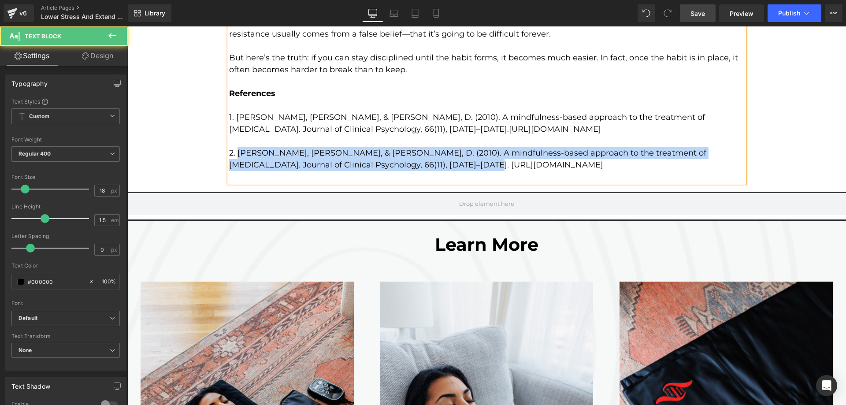
drag, startPoint x: 236, startPoint y: 140, endPoint x: 397, endPoint y: 149, distance: 160.7
click at [397, 149] on p "2. [PERSON_NAME], [PERSON_NAME], & [PERSON_NAME], D. (2010). A mindfulness-base…" at bounding box center [487, 159] width 516 height 24
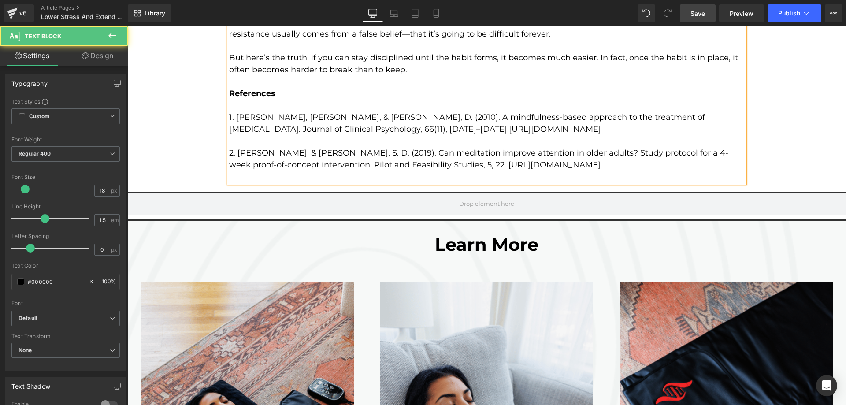
drag, startPoint x: 447, startPoint y: 153, endPoint x: 614, endPoint y: 150, distance: 166.6
click at [614, 150] on p "2. [PERSON_NAME], & [PERSON_NAME], S. D. (2019). Can meditation improve attenti…" at bounding box center [487, 159] width 516 height 24
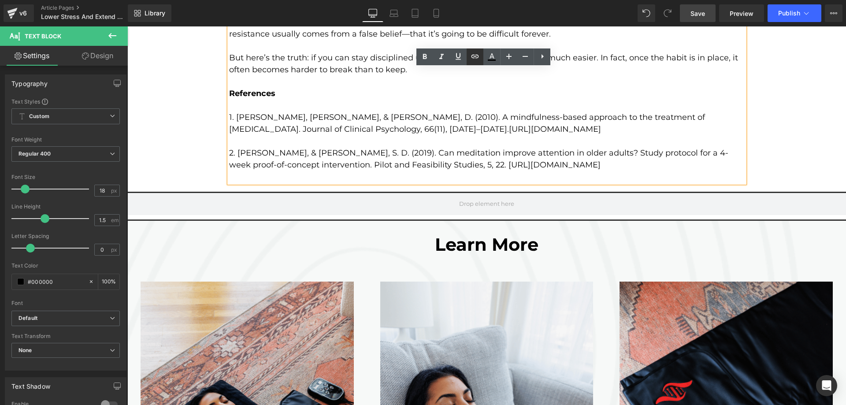
click at [0, 0] on icon at bounding box center [0, 0] width 0 height 0
click at [506, 171] on input "text" at bounding box center [548, 172] width 136 height 22
paste input "[URL][DOMAIN_NAME]"
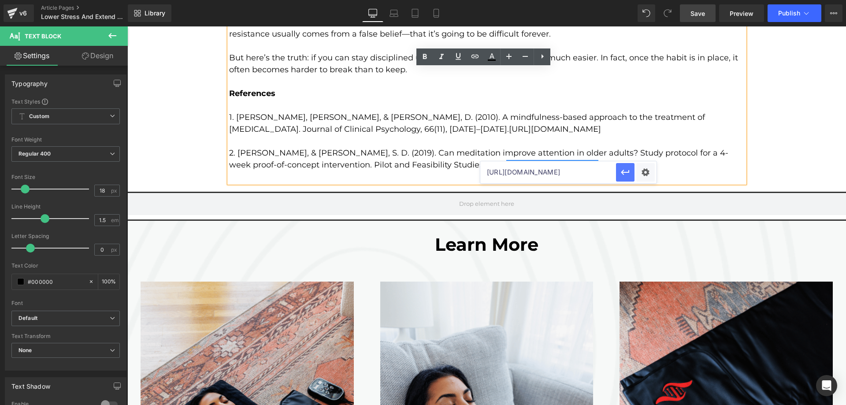
scroll to position [0, 0]
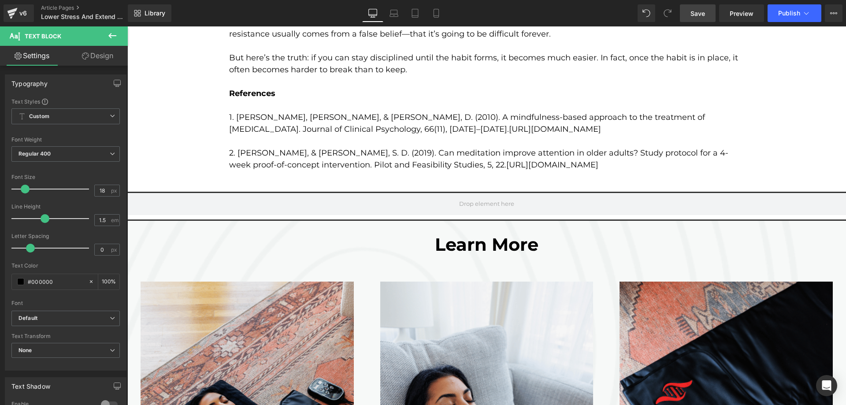
click at [704, 17] on span "Save" at bounding box center [698, 13] width 15 height 9
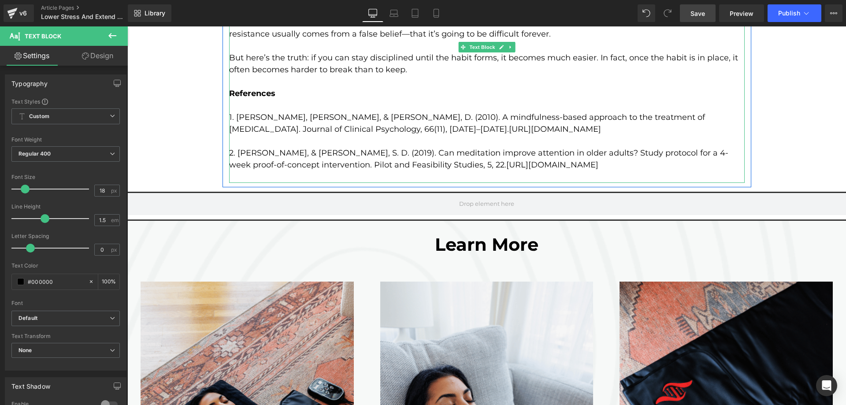
click at [618, 156] on p "2. [PERSON_NAME], & [PERSON_NAME], S. D. (2019). Can meditation improve attenti…" at bounding box center [487, 159] width 516 height 24
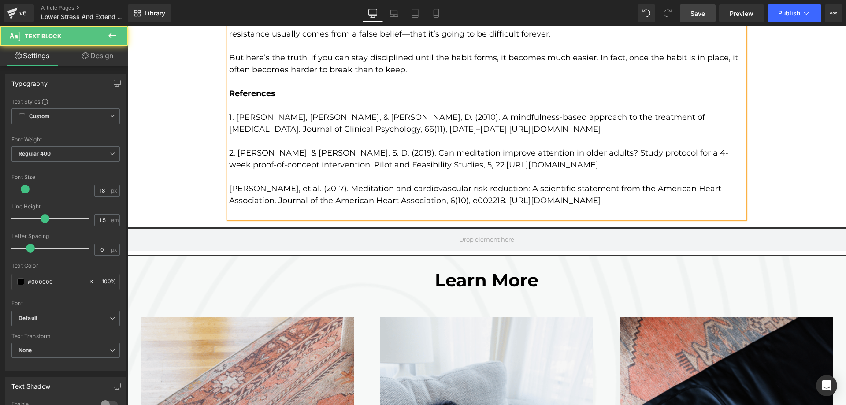
click at [229, 183] on p "[PERSON_NAME], et al. (2017). Meditation and cardiovascular risk reduction: A s…" at bounding box center [487, 195] width 516 height 24
drag, startPoint x: 504, startPoint y: 187, endPoint x: 650, endPoint y: 187, distance: 146.3
click at [650, 187] on p "3. [PERSON_NAME] et al. (2017). Meditation and cardiovascular risk reduction: A…" at bounding box center [487, 195] width 516 height 24
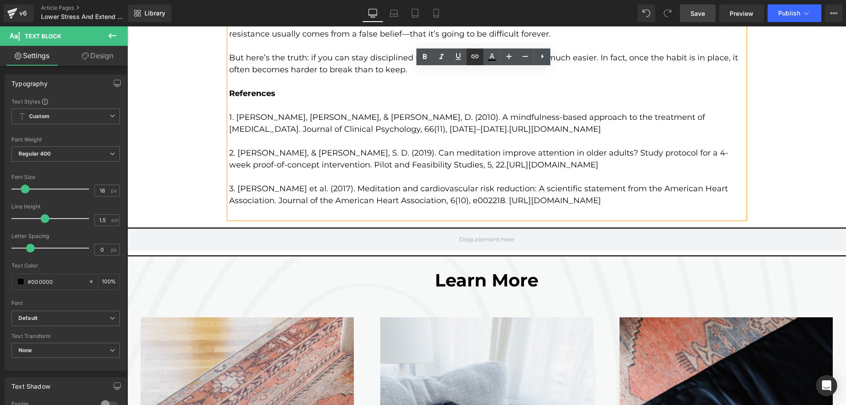
click at [559, 201] on input "text" at bounding box center [601, 208] width 136 height 22
paste input "[URL][DOMAIN_NAME]"
click at [663, 189] on p "3. [PERSON_NAME] et al. (2017). Meditation and cardiovascular risk reduction: A…" at bounding box center [487, 195] width 516 height 24
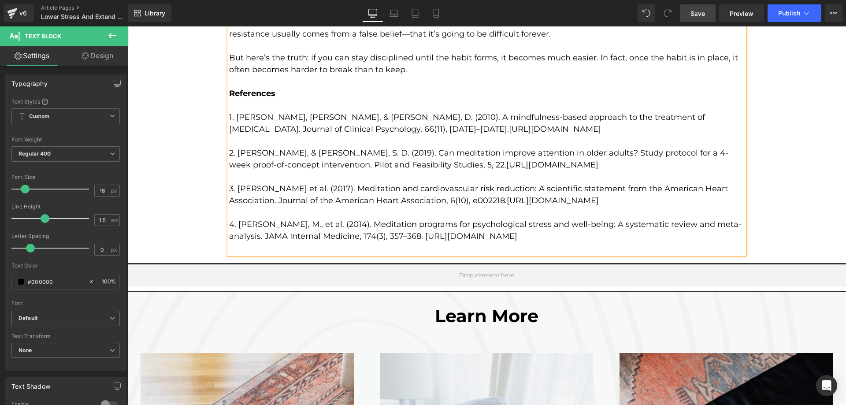
drag, startPoint x: 386, startPoint y: 224, endPoint x: 573, endPoint y: 224, distance: 187.3
click at [573, 224] on p "4. [PERSON_NAME], M., et al. (2014). Meditation programs for psychological stre…" at bounding box center [487, 231] width 516 height 24
click at [392, 227] on p "4. [PERSON_NAME], M., et al. (2014). Meditation programs for psychological stre…" at bounding box center [487, 231] width 516 height 24
drag, startPoint x: 386, startPoint y: 225, endPoint x: 577, endPoint y: 223, distance: 190.9
click at [577, 223] on p "4. [PERSON_NAME], M., et al. (2014). Meditation programs for psychological stre…" at bounding box center [487, 231] width 516 height 24
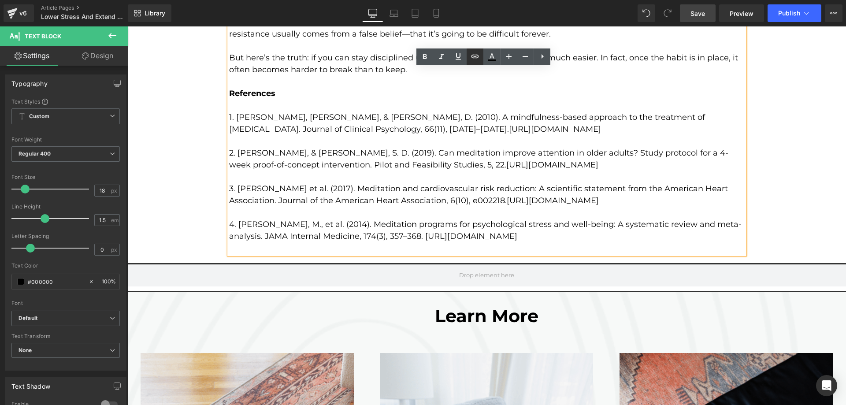
click at [491, 248] on input "text" at bounding box center [503, 244] width 136 height 22
paste input "[URL][DOMAIN_NAME]"
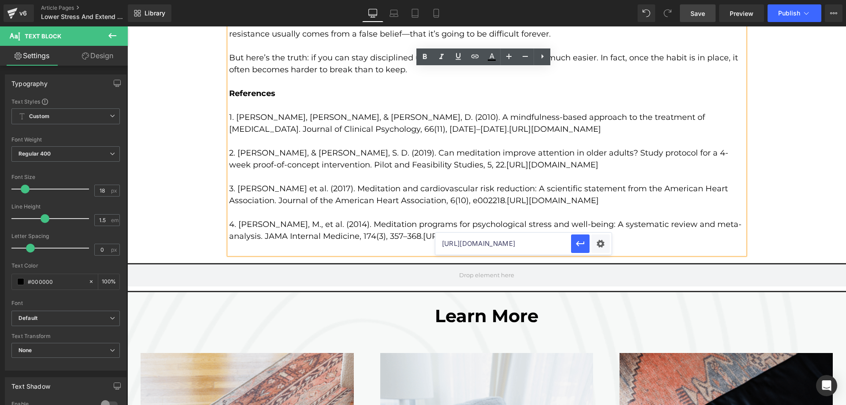
scroll to position [0, 0]
click at [587, 224] on p "4. [PERSON_NAME], M., et al. (2014). Meditation programs for psychological stre…" at bounding box center [487, 231] width 516 height 24
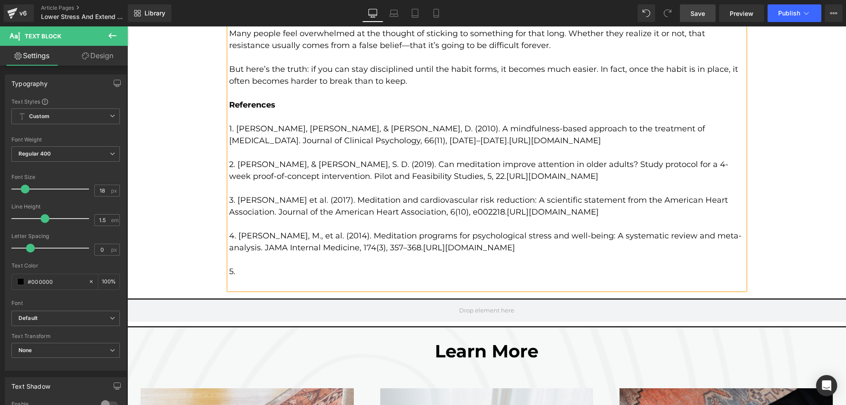
scroll to position [2501, 0]
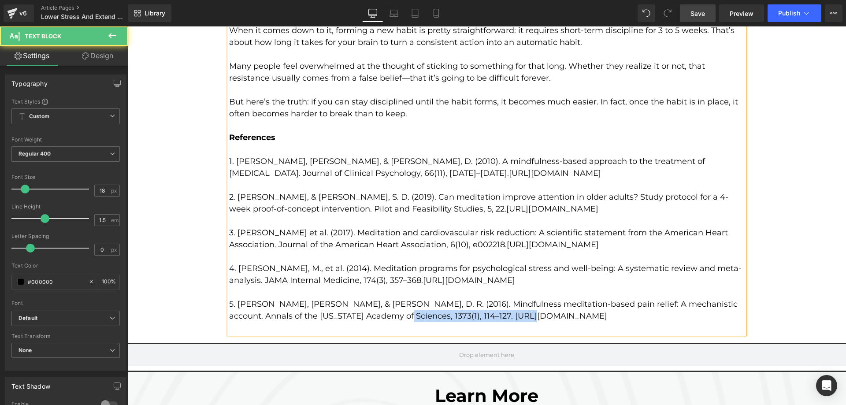
drag, startPoint x: 372, startPoint y: 305, endPoint x: 494, endPoint y: 302, distance: 122.1
click at [494, 302] on p "5. [PERSON_NAME], [PERSON_NAME], & [PERSON_NAME], D. R. (2016). Mindfulness med…" at bounding box center [487, 310] width 516 height 24
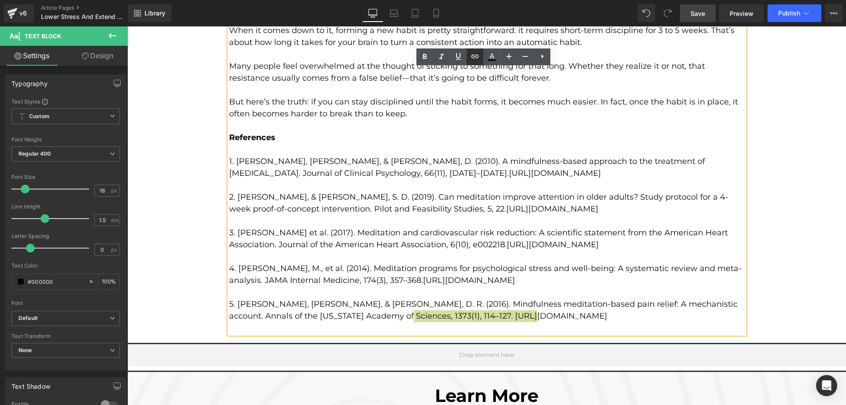
click at [463, 326] on input "text" at bounding box center [455, 323] width 136 height 22
paste input "[URL][DOMAIN_NAME]"
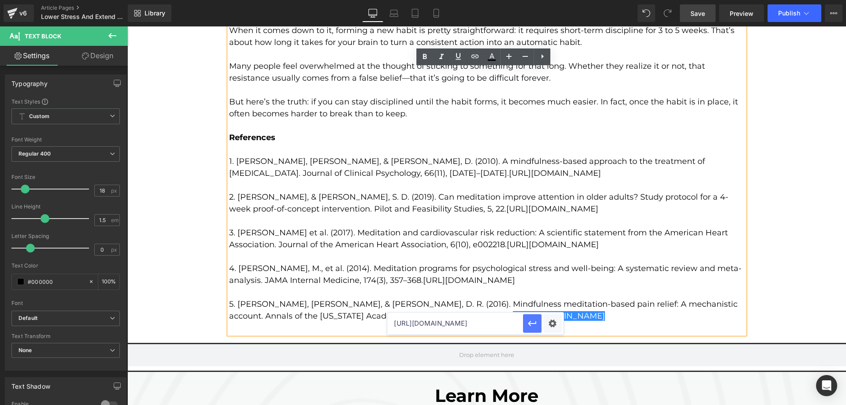
type input "[URL][DOMAIN_NAME]"
drag, startPoint x: 537, startPoint y: 324, endPoint x: 392, endPoint y: 287, distance: 149.9
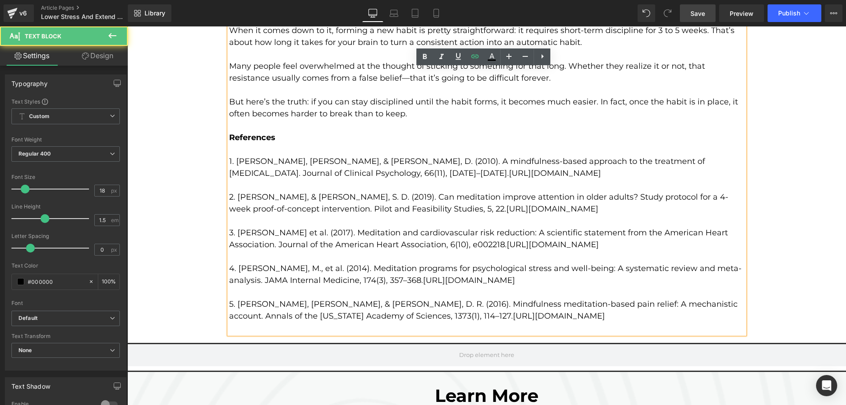
click at [511, 305] on p "5. [PERSON_NAME], [PERSON_NAME], & [PERSON_NAME], D. R. (2016). Mindfulness med…" at bounding box center [487, 310] width 516 height 24
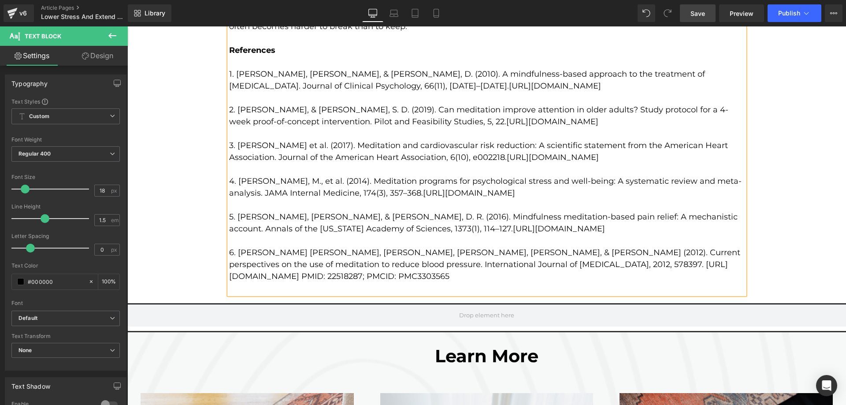
scroll to position [2589, 0]
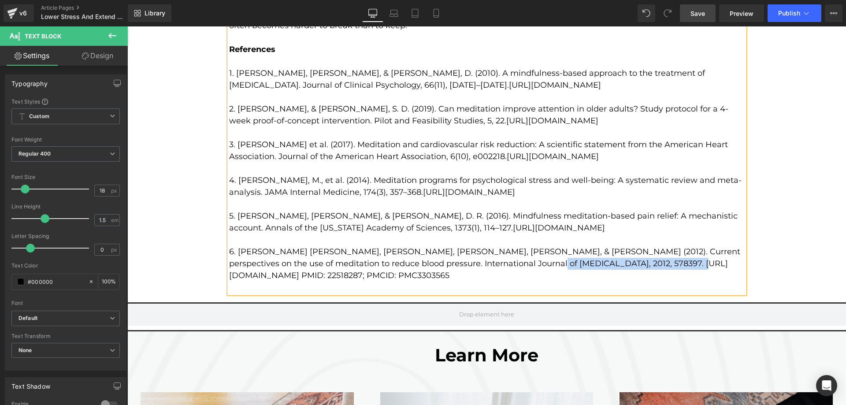
drag, startPoint x: 469, startPoint y: 252, endPoint x: 600, endPoint y: 253, distance: 131.3
click at [600, 253] on p "6. [PERSON_NAME] [PERSON_NAME], [PERSON_NAME], [PERSON_NAME], [PERSON_NAME], & …" at bounding box center [487, 264] width 516 height 36
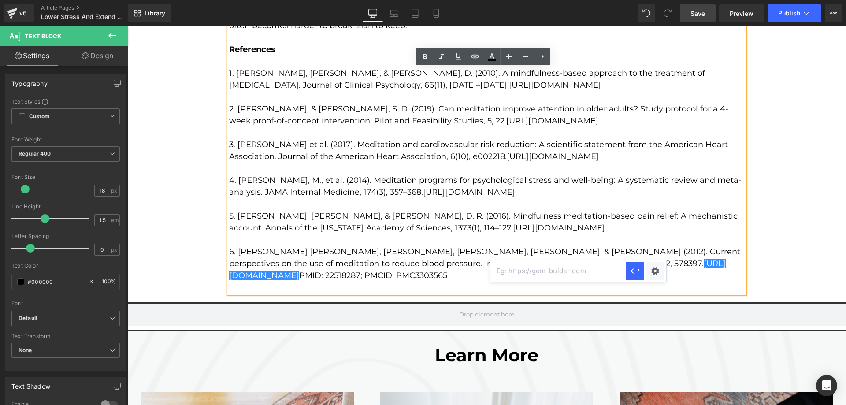
click at [547, 268] on input "text" at bounding box center [558, 271] width 136 height 22
paste input "[URL][DOMAIN_NAME]"
type input "[URL][DOMAIN_NAME]"
click at [628, 270] on button "button" at bounding box center [635, 271] width 19 height 19
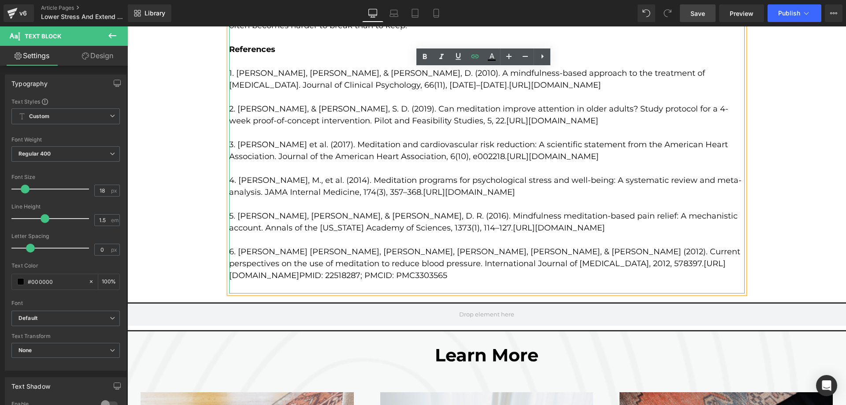
click at [312, 268] on p "6. [PERSON_NAME] [PERSON_NAME], [PERSON_NAME], [PERSON_NAME], [PERSON_NAME], & …" at bounding box center [487, 264] width 516 height 36
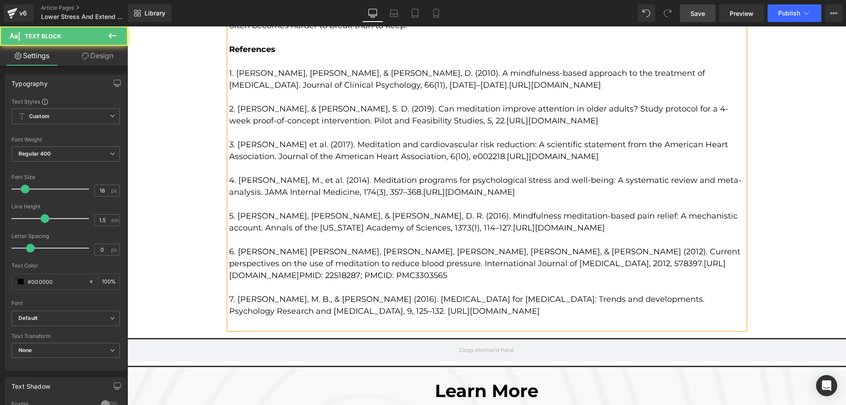
drag, startPoint x: 465, startPoint y: 300, endPoint x: 619, endPoint y: 300, distance: 153.4
click at [619, 300] on p "7. [PERSON_NAME], M. B., & [PERSON_NAME] (2016). [MEDICAL_DATA] for [MEDICAL_DA…" at bounding box center [487, 306] width 516 height 24
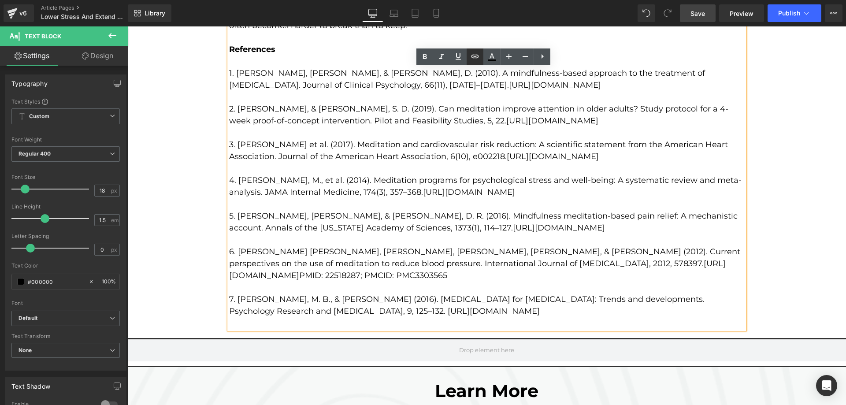
click at [527, 324] on input "text" at bounding box center [560, 319] width 136 height 22
paste input "[URL][DOMAIN_NAME]"
click at [626, 317] on p at bounding box center [487, 323] width 516 height 12
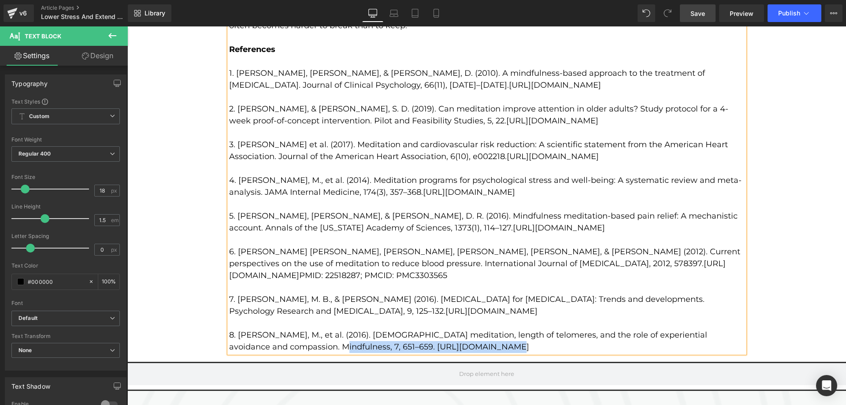
drag, startPoint x: 269, startPoint y: 334, endPoint x: 426, endPoint y: 332, distance: 156.9
click at [426, 332] on p "8. [PERSON_NAME], M., et al. (2016). [DEMOGRAPHIC_DATA] meditation, length of t…" at bounding box center [487, 341] width 516 height 24
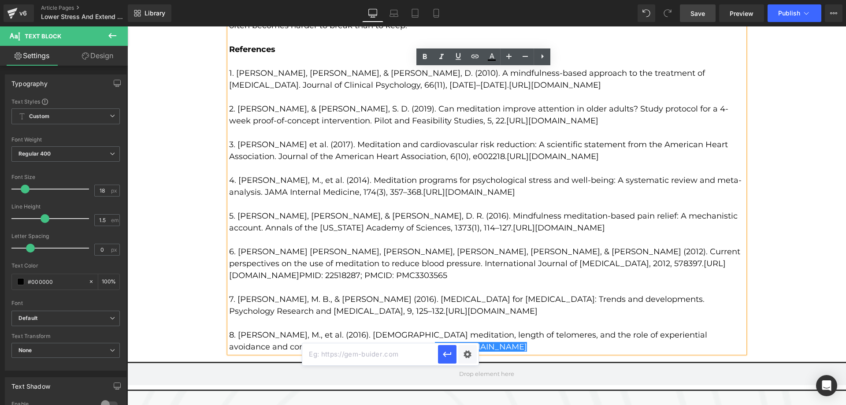
click at [411, 351] on input "text" at bounding box center [370, 354] width 136 height 22
paste input "[URL][DOMAIN_NAME]"
type input "[URL][DOMAIN_NAME]"
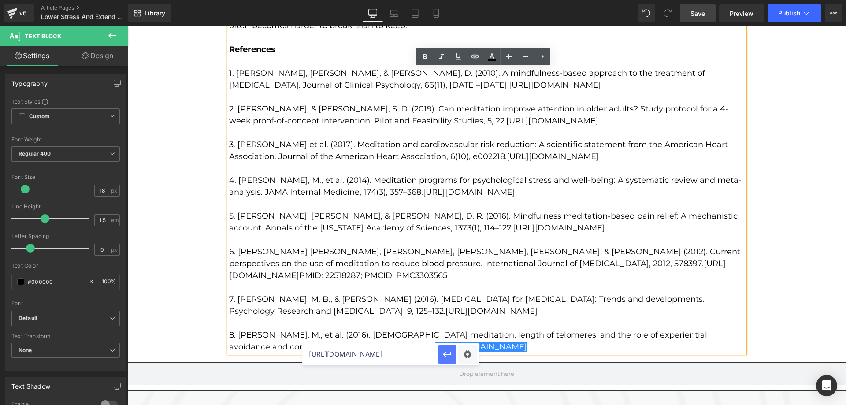
scroll to position [0, 0]
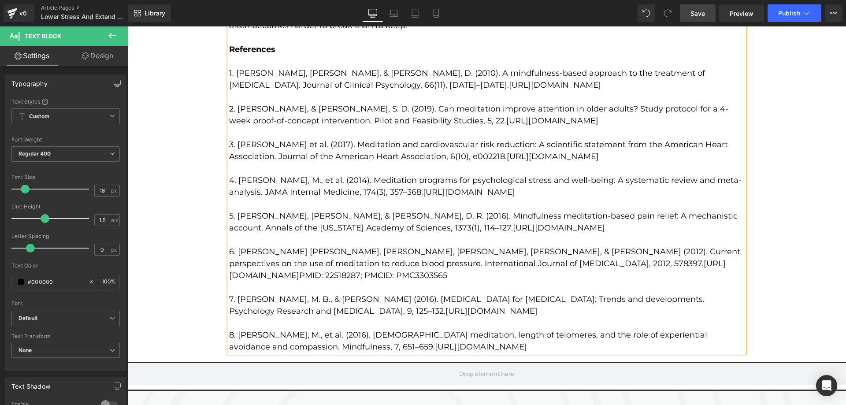
click at [700, 18] on span "Save" at bounding box center [698, 13] width 15 height 9
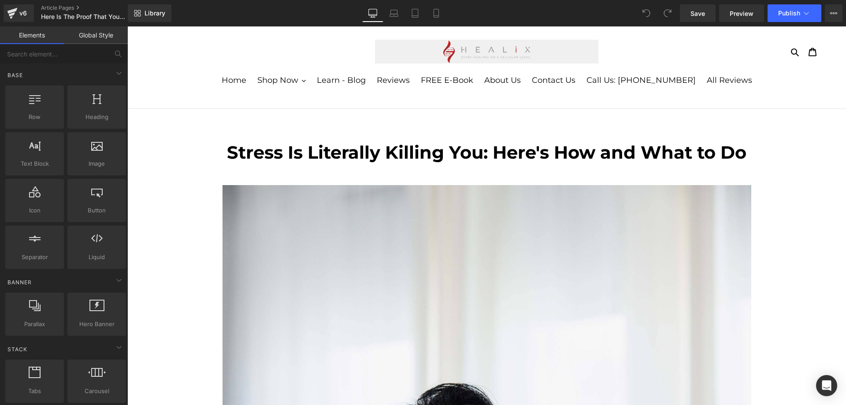
click at [366, 151] on b "Stress Is Literally Killing You: Here's How and What to Do" at bounding box center [487, 152] width 520 height 22
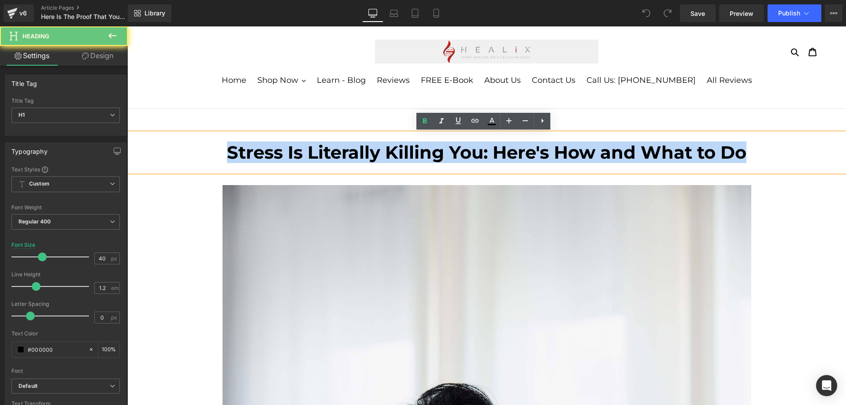
click at [366, 151] on b "Stress Is Literally Killing You: Here's How and What to Do" at bounding box center [487, 152] width 520 height 22
paste div "To enrich screen reader interactions, please activate Accessibility in Grammarl…"
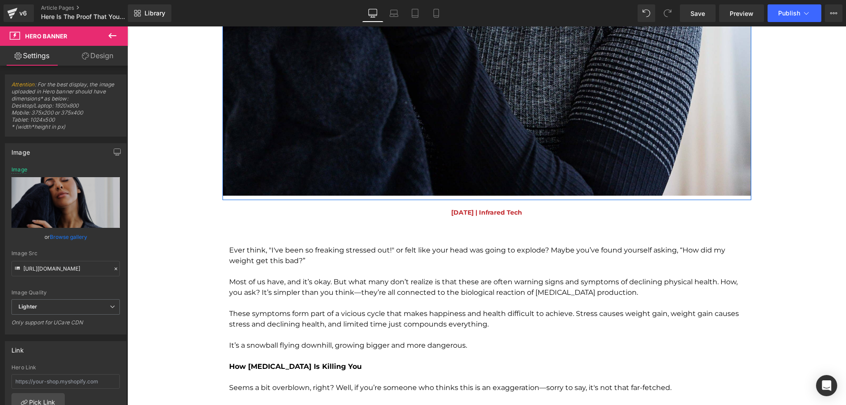
scroll to position [882, 0]
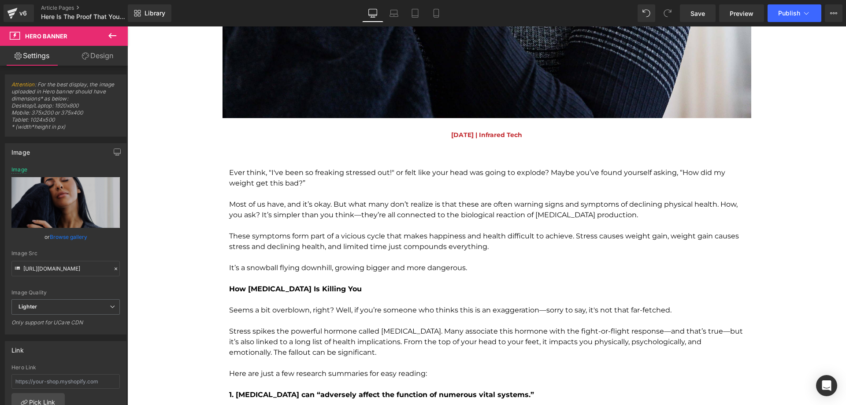
click at [327, 191] on p "To enrich screen reader interactions, please activate Accessibility in Grammarl…" at bounding box center [487, 194] width 516 height 11
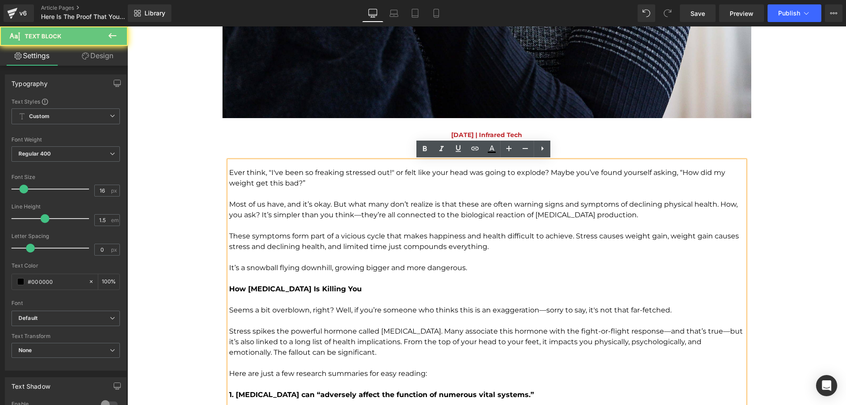
click at [295, 175] on p "Ever think, "I've been so freaking stressed out!" or felt like your head was go…" at bounding box center [487, 177] width 516 height 21
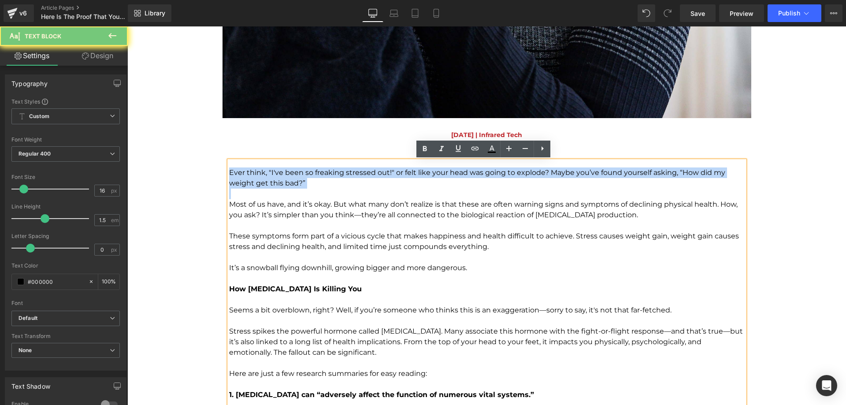
click at [295, 175] on p "Ever think, "I've been so freaking stressed out!" or felt like your head was go…" at bounding box center [487, 177] width 516 height 21
paste div "To enrich screen reader interactions, please activate Accessibility in Grammarl…"
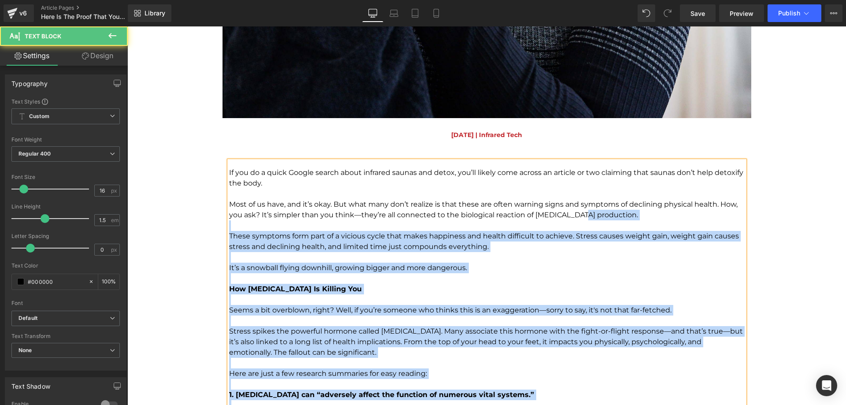
drag, startPoint x: 225, startPoint y: 203, endPoint x: 573, endPoint y: 214, distance: 347.5
click at [573, 214] on div "If you do a quick Google search about infrared saunas and detox, you’ll likely …" at bounding box center [487, 294] width 516 height 267
click at [602, 216] on p "Most of us have, and it’s okay. But what many don’t realize is that these are o…" at bounding box center [487, 209] width 516 height 21
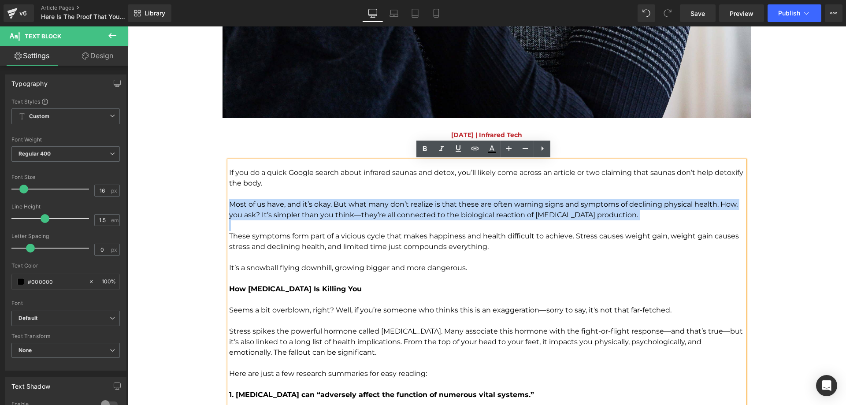
drag, startPoint x: 603, startPoint y: 216, endPoint x: 223, endPoint y: 199, distance: 379.9
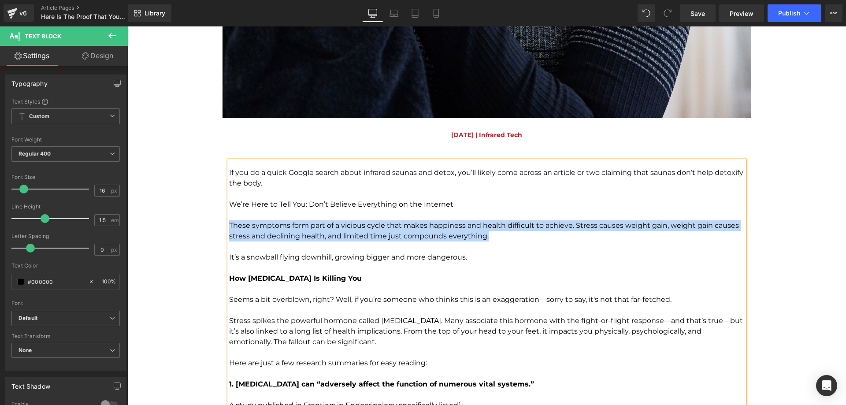
drag, startPoint x: 488, startPoint y: 237, endPoint x: 226, endPoint y: 227, distance: 262.0
click at [229, 227] on p "These symptoms form part of a vicious cycle that makes happiness and health dif…" at bounding box center [487, 230] width 516 height 21
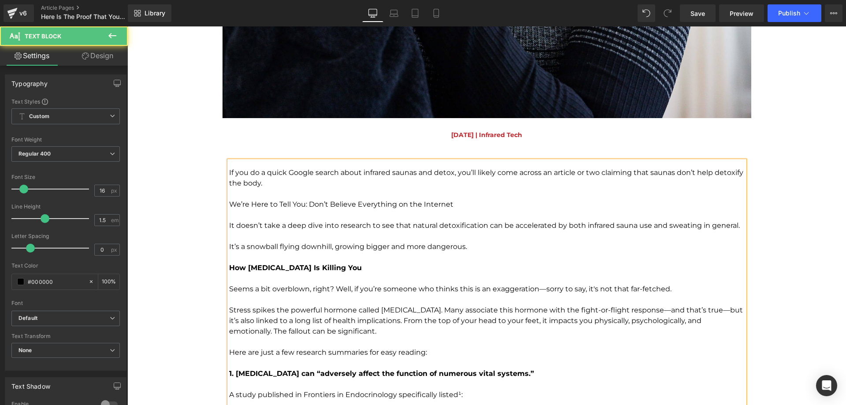
click at [465, 206] on p "We’re Here to Tell You: Don’t Believe Everything on the Internet" at bounding box center [487, 204] width 516 height 11
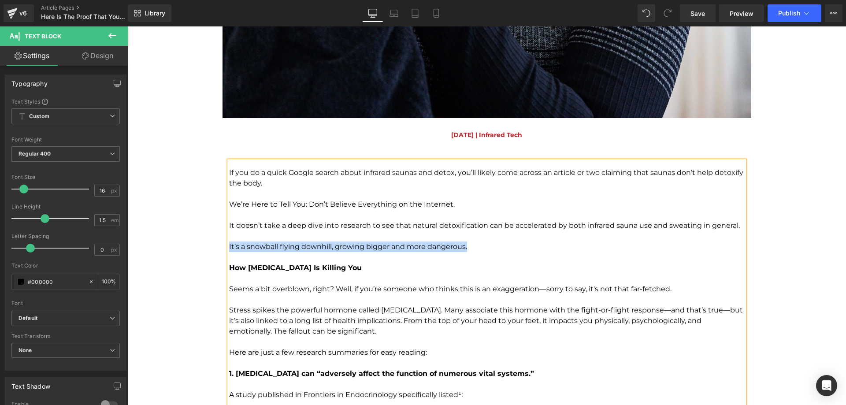
drag, startPoint x: 469, startPoint y: 249, endPoint x: 223, endPoint y: 245, distance: 246.4
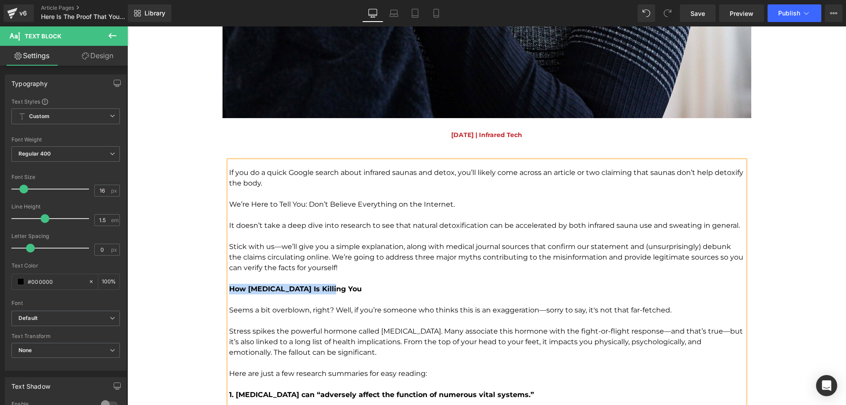
drag, startPoint x: 333, startPoint y: 291, endPoint x: 227, endPoint y: 290, distance: 105.8
click at [229, 290] on p "How Cortisol Is Killing You" at bounding box center [487, 289] width 516 height 11
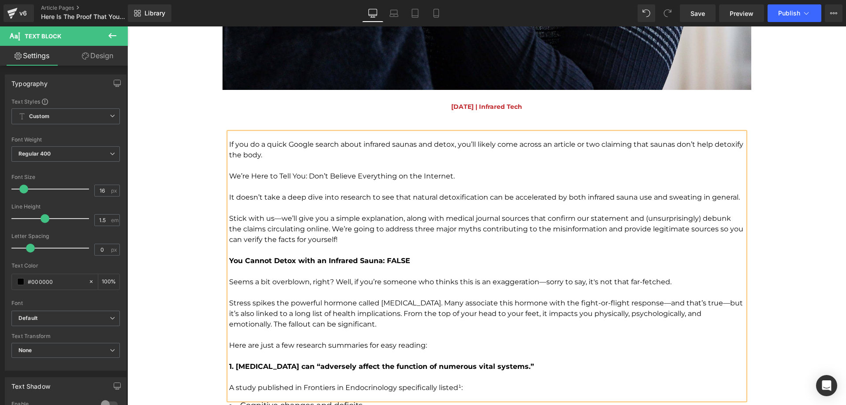
scroll to position [926, 0]
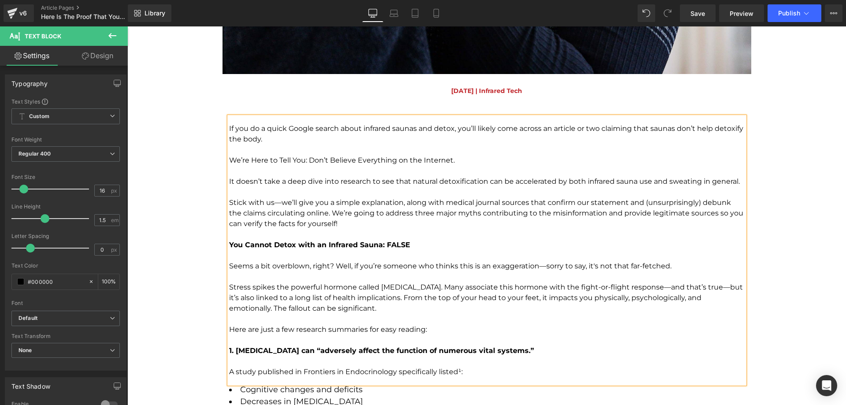
click at [279, 262] on p "Seems a bit overblown, right? Well, if you’re someone who thinks this is an exa…" at bounding box center [487, 266] width 516 height 11
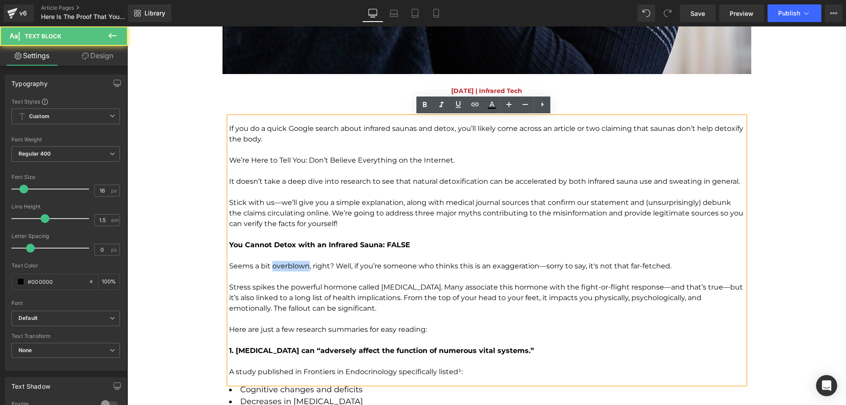
click at [279, 262] on p "Seems a bit overblown, right? Well, if you’re someone who thinks this is an exa…" at bounding box center [487, 266] width 516 height 11
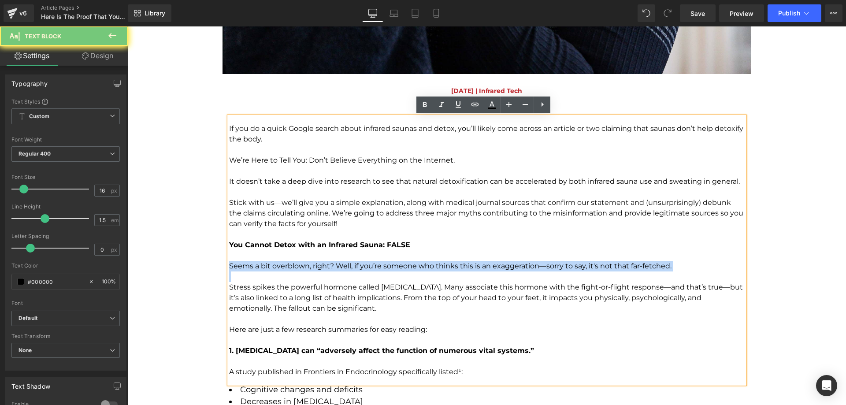
click at [279, 262] on p "Seems a bit overblown, right? Well, if you’re someone who thinks this is an exa…" at bounding box center [487, 266] width 516 height 11
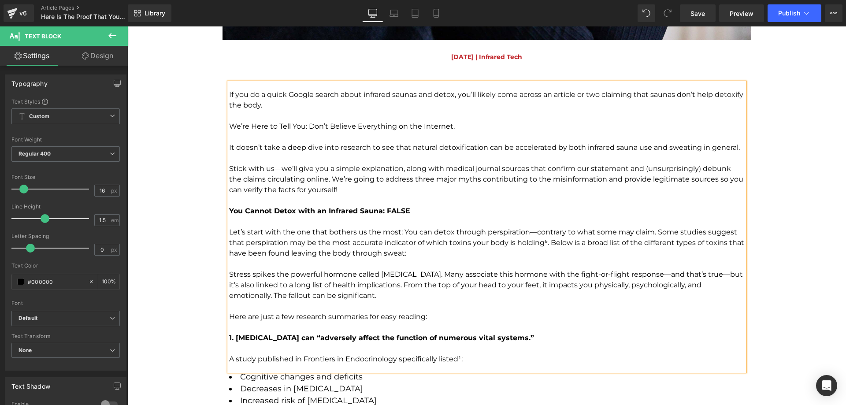
scroll to position [1014, 0]
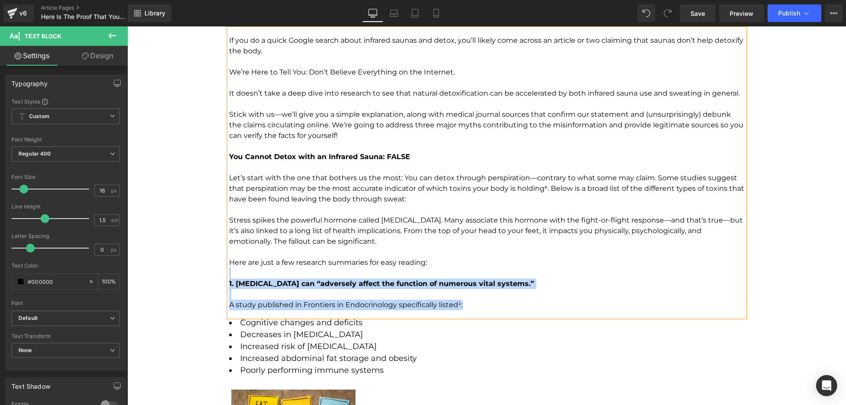
drag, startPoint x: 437, startPoint y: 264, endPoint x: 225, endPoint y: 220, distance: 216.5
click at [229, 220] on div "If you do a quick Google search about infrared saunas and detox, you’ll likely …" at bounding box center [487, 173] width 516 height 288
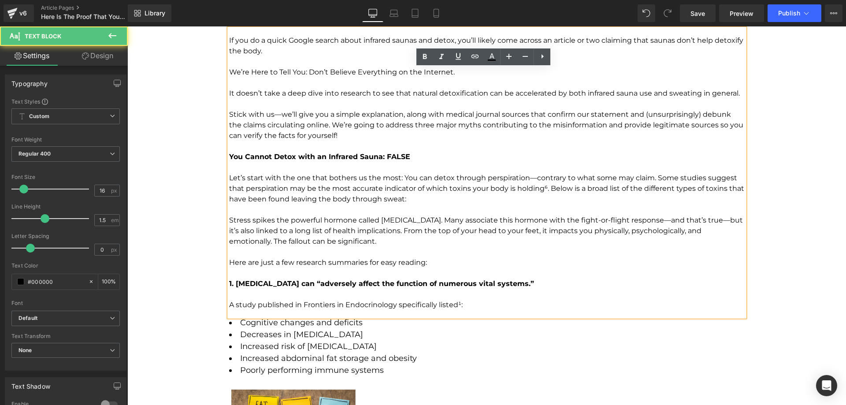
click at [229, 220] on div "If you do a quick Google search about infrared saunas and detox, you’ll likely …" at bounding box center [487, 173] width 516 height 288
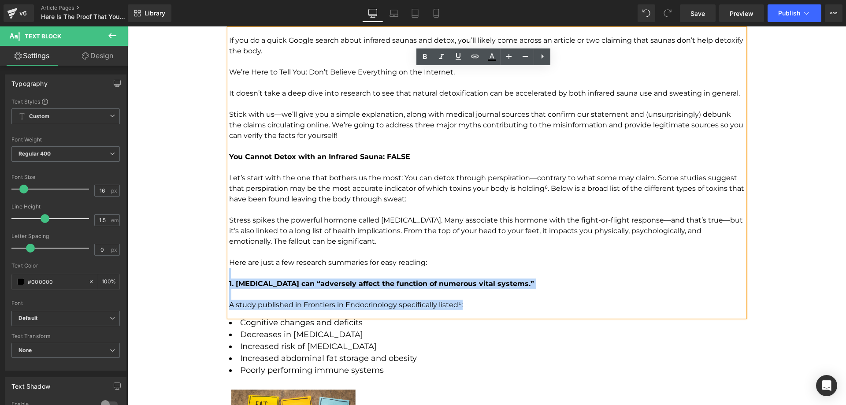
click at [435, 263] on p "Here are just a few research summaries for easy reading:" at bounding box center [487, 262] width 516 height 11
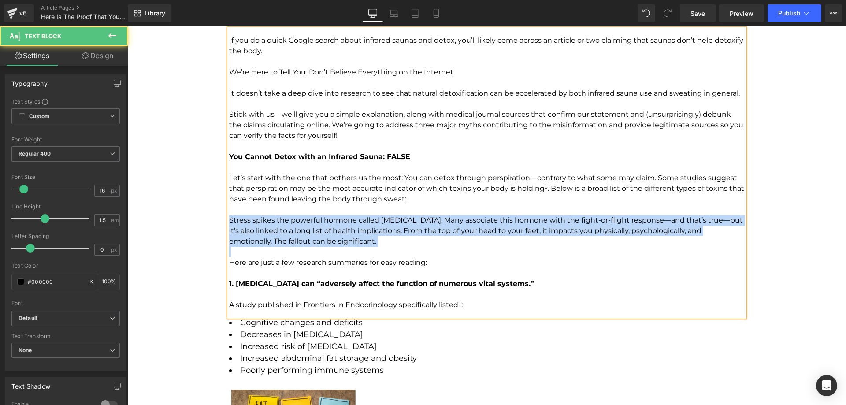
drag, startPoint x: 432, startPoint y: 257, endPoint x: 208, endPoint y: 223, distance: 225.6
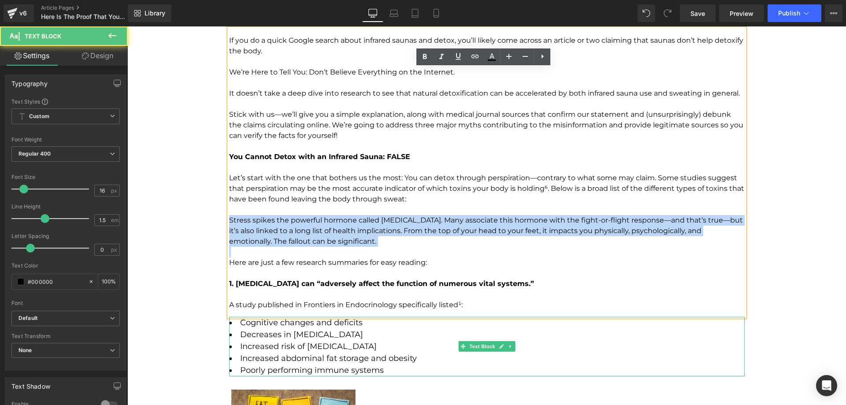
click at [558, 340] on ul "Cognitive changes and deficits Decreases in bone density Increased risk of diab…" at bounding box center [487, 347] width 516 height 60
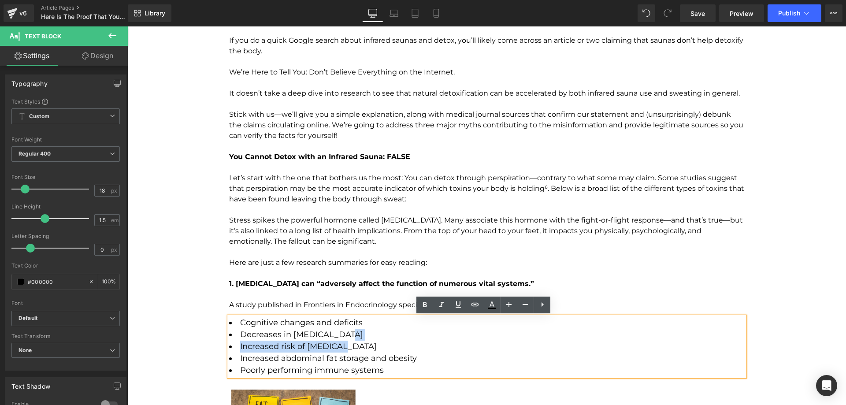
click at [517, 260] on p "Here are just a few research summaries for easy reading:" at bounding box center [487, 262] width 516 height 11
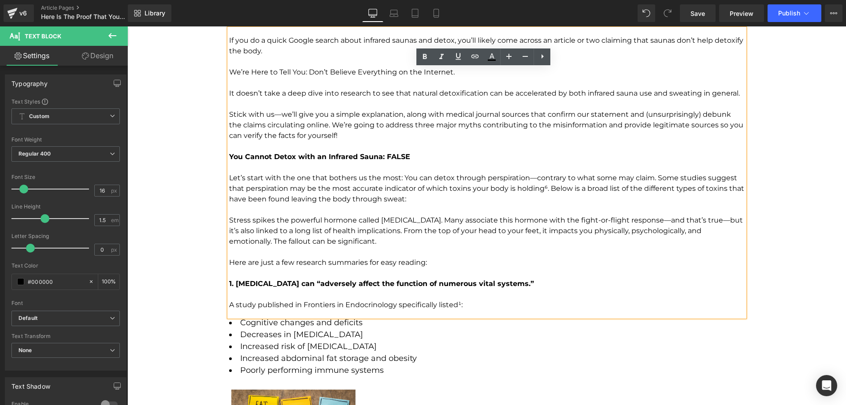
drag, startPoint x: 470, startPoint y: 304, endPoint x: 224, endPoint y: 215, distance: 261.4
click at [229, 215] on div "If you do a quick Google search about infrared saunas and detox, you’ll likely …" at bounding box center [487, 173] width 516 height 288
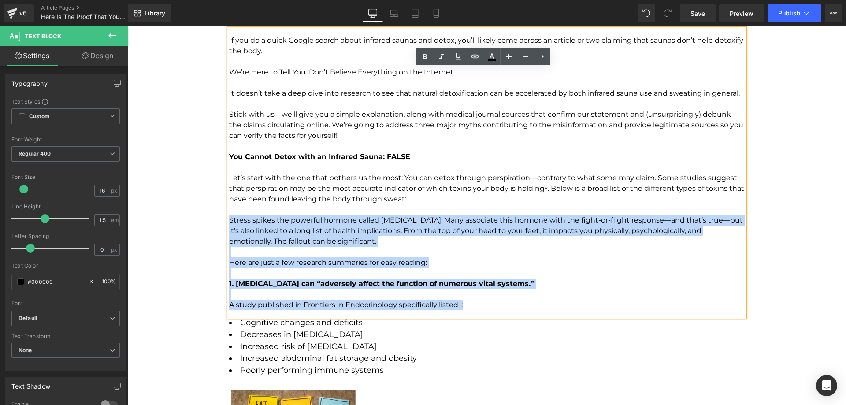
drag, startPoint x: 226, startPoint y: 221, endPoint x: 494, endPoint y: 308, distance: 282.1
click at [494, 308] on div "If you do a quick Google search about infrared saunas and detox, you’ll likely …" at bounding box center [487, 173] width 516 height 288
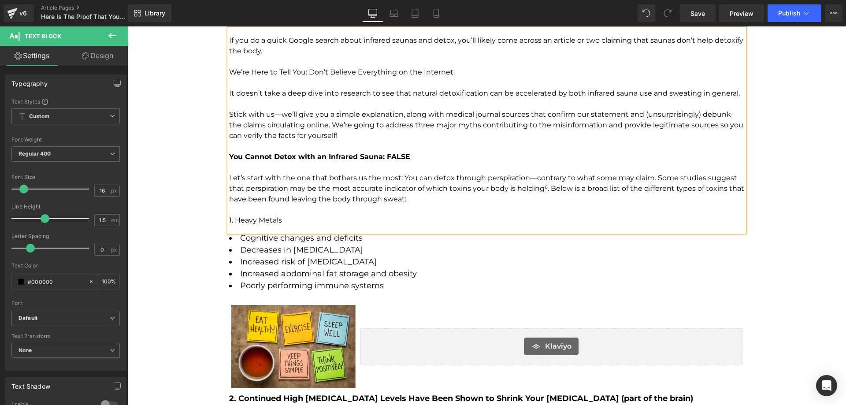
click at [229, 220] on div "If you do a quick Google search about infrared saunas and detox, you’ll likely …" at bounding box center [487, 131] width 516 height 204
drag, startPoint x: 225, startPoint y: 220, endPoint x: 217, endPoint y: 216, distance: 8.7
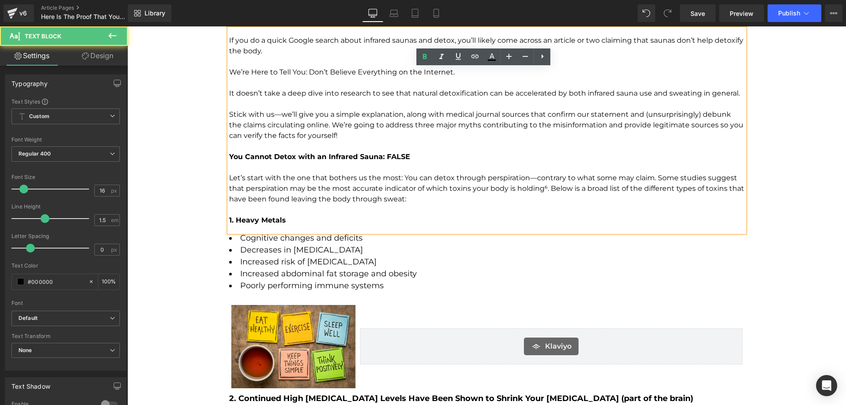
click at [389, 222] on p "1. Heavy Metals" at bounding box center [487, 220] width 516 height 11
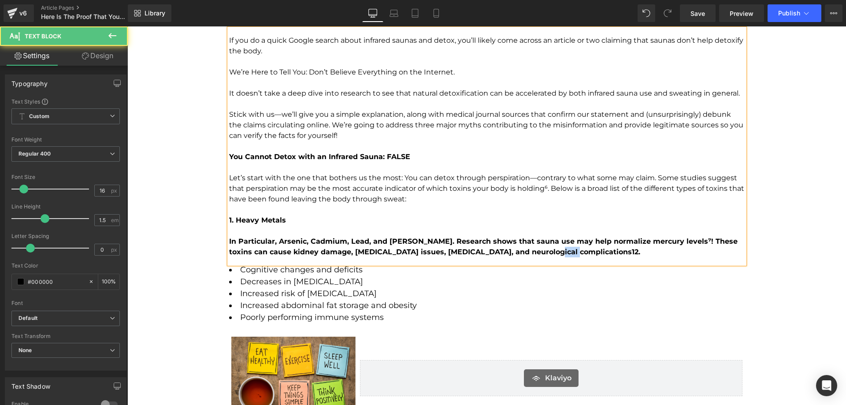
drag, startPoint x: 225, startPoint y: 239, endPoint x: 525, endPoint y: 248, distance: 299.4
click at [525, 248] on div "If you do a quick Google search about infrared saunas and detox, you’ll likely …" at bounding box center [487, 146] width 516 height 235
click at [549, 248] on p "In Particular, Arsenic, Cadmium, Lead, and Mercury. Research shows that sauna u…" at bounding box center [487, 246] width 516 height 21
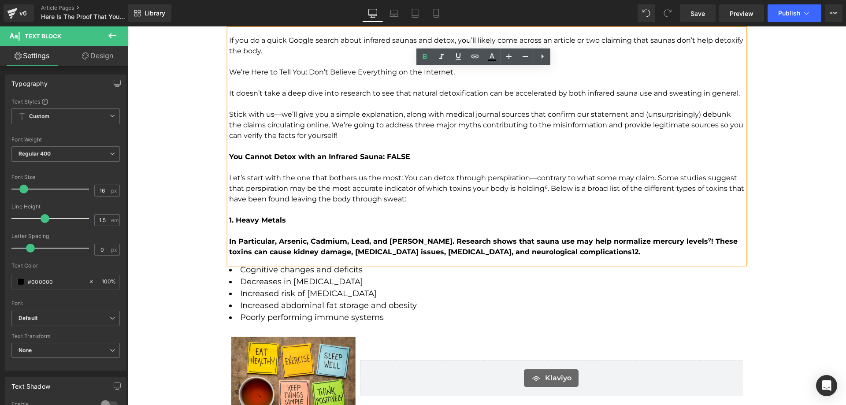
drag, startPoint x: 549, startPoint y: 253, endPoint x: 225, endPoint y: 245, distance: 324.1
click at [229, 245] on div "If you do a quick Google search about infrared saunas and detox, you’ll likely …" at bounding box center [487, 146] width 516 height 235
click at [506, 290] on link at bounding box center [510, 293] width 9 height 11
click at [512, 296] on link at bounding box center [514, 293] width 9 height 11
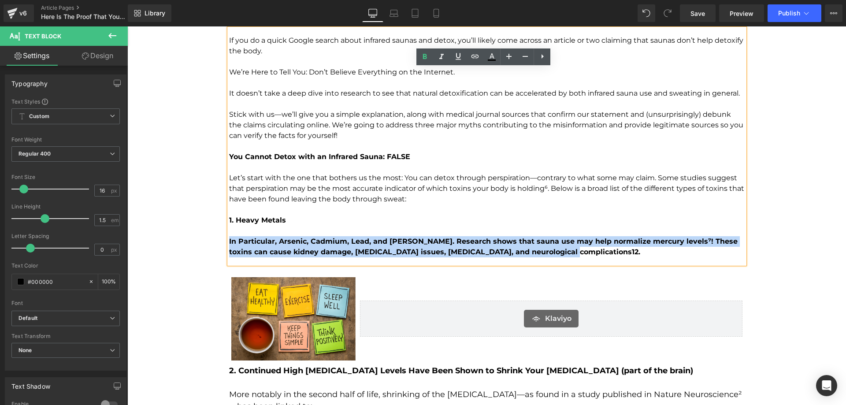
drag, startPoint x: 244, startPoint y: 242, endPoint x: 226, endPoint y: 242, distance: 18.1
click at [229, 242] on div "If you do a quick Google search about infrared saunas and detox, you’ll likely …" at bounding box center [487, 146] width 516 height 235
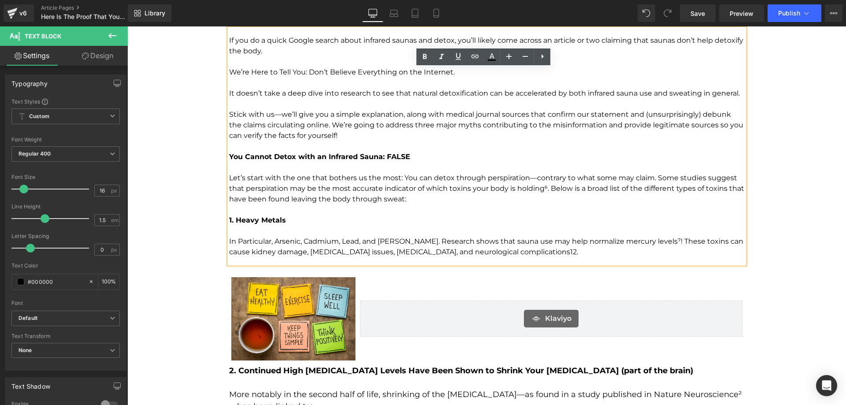
click at [510, 255] on p "In Particular, Arsenic, Cadmium, Lead, and Mercury. Research shows that sauna u…" at bounding box center [487, 246] width 516 height 21
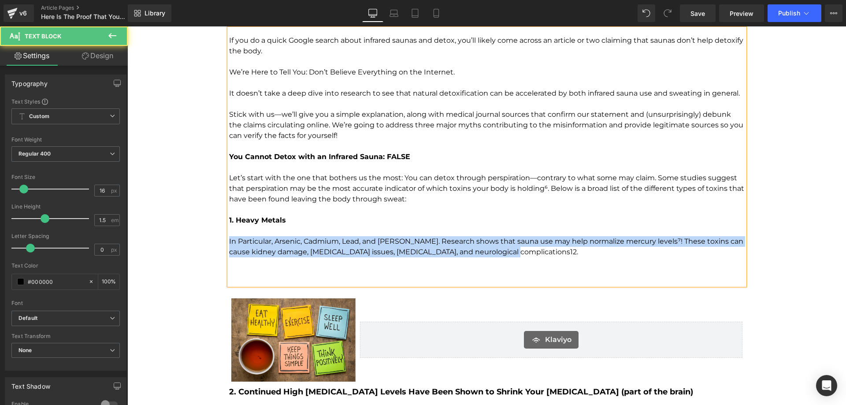
drag, startPoint x: 502, startPoint y: 253, endPoint x: 218, endPoint y: 243, distance: 284.9
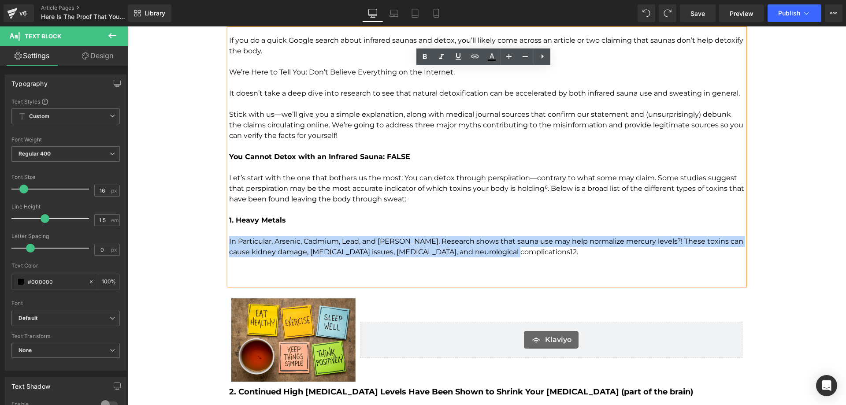
drag, startPoint x: 508, startPoint y: 253, endPoint x: 226, endPoint y: 242, distance: 282.7
click at [229, 242] on p "In Particular, Arsenic, Cadmium, Lead, and Mercury. Research shows that sauna u…" at bounding box center [487, 246] width 516 height 21
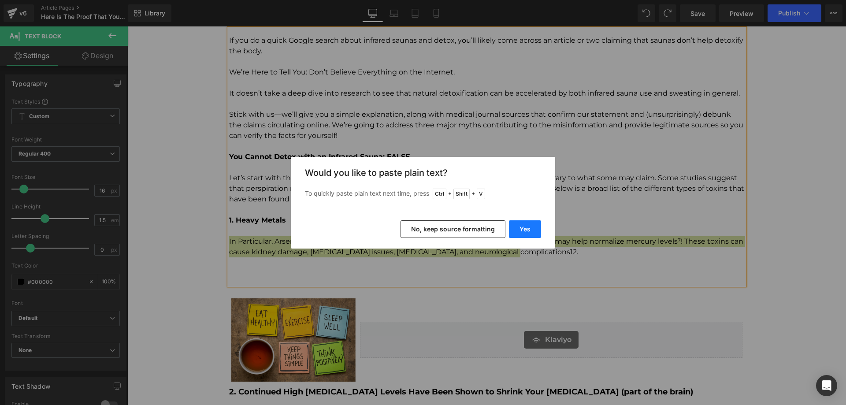
click at [539, 231] on button "Yes" at bounding box center [525, 229] width 32 height 18
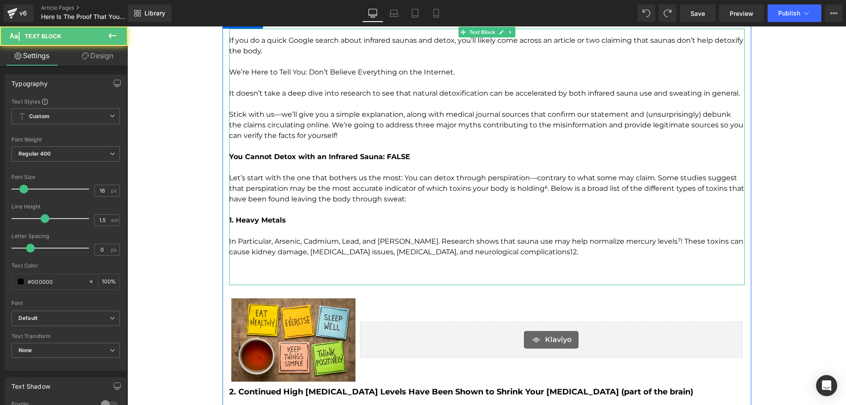
click at [492, 257] on p "To enrich screen reader interactions, please activate Accessibility in Grammarl…" at bounding box center [487, 262] width 516 height 11
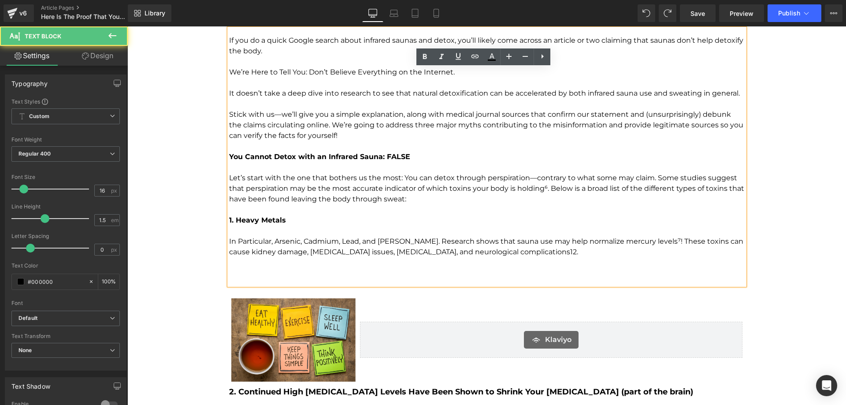
click at [456, 271] on p "To enrich screen reader interactions, please activate Accessibility in Grammarl…" at bounding box center [487, 273] width 516 height 11
click at [496, 252] on p "In Particular, Arsenic, Cadmium, Lead, and Mercury. Research shows that sauna u…" at bounding box center [487, 246] width 516 height 21
click at [704, 16] on span "Save" at bounding box center [698, 13] width 15 height 9
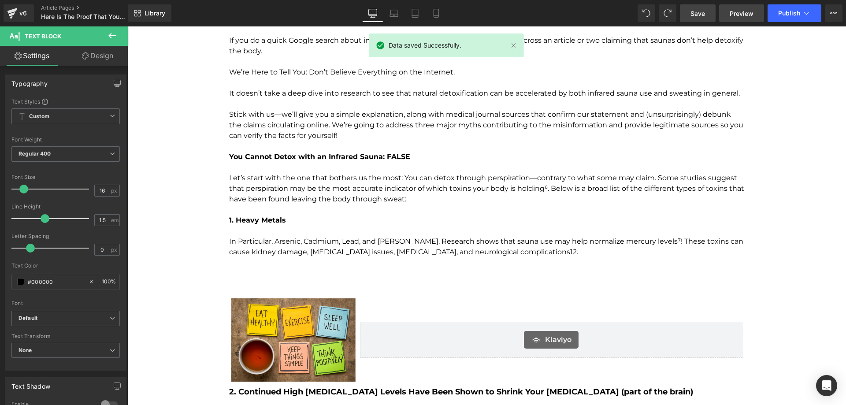
click at [740, 20] on link "Preview" at bounding box center [741, 13] width 45 height 18
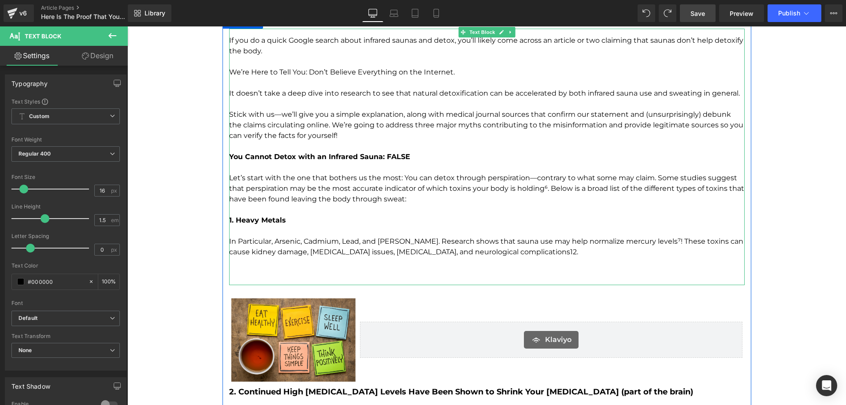
click at [505, 253] on p "In Particular, Arsenic, Cadmium, Lead, and Mercury. Research shows that sauna u…" at bounding box center [487, 246] width 516 height 21
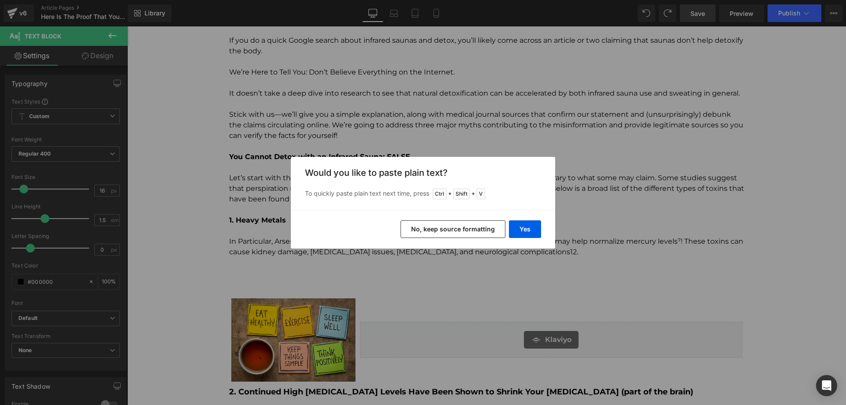
click at [491, 234] on button "No, keep source formatting" at bounding box center [453, 229] width 105 height 18
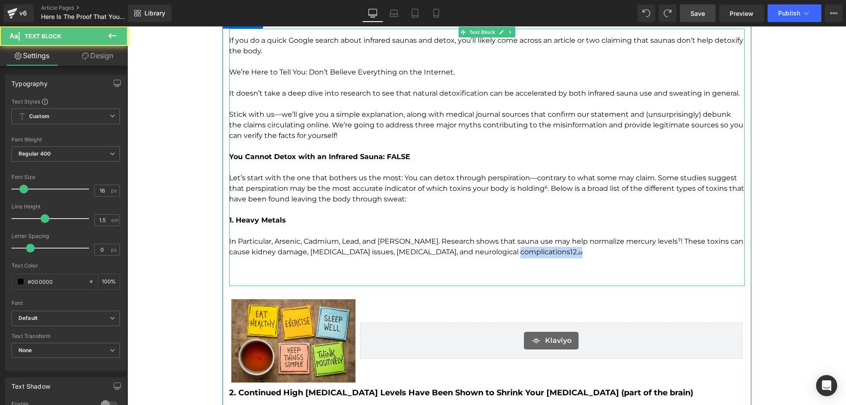
drag, startPoint x: 513, startPoint y: 253, endPoint x: 503, endPoint y: 253, distance: 10.1
click at [503, 253] on p "In Particular, Arsenic, Cadmium, Lead, and Mercury. Research shows that sauna u…" at bounding box center [487, 247] width 516 height 22
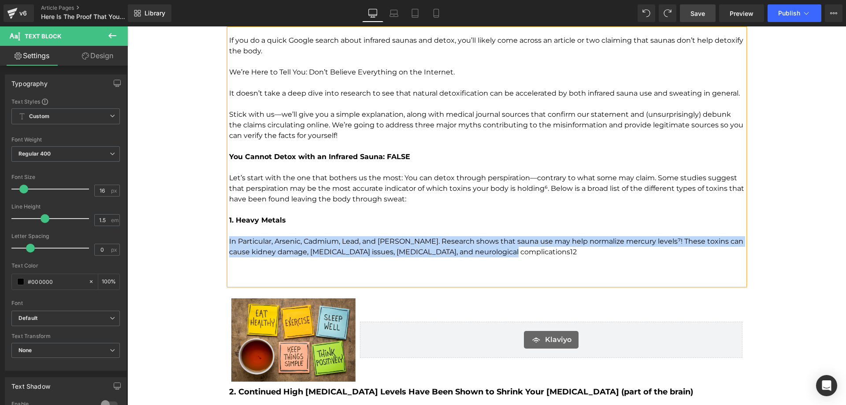
drag, startPoint x: 505, startPoint y: 253, endPoint x: 226, endPoint y: 242, distance: 279.6
click at [229, 242] on p "In Particular, Arsenic, Cadmium, Lead, and Mercury. Research shows that sauna u…" at bounding box center [487, 246] width 516 height 21
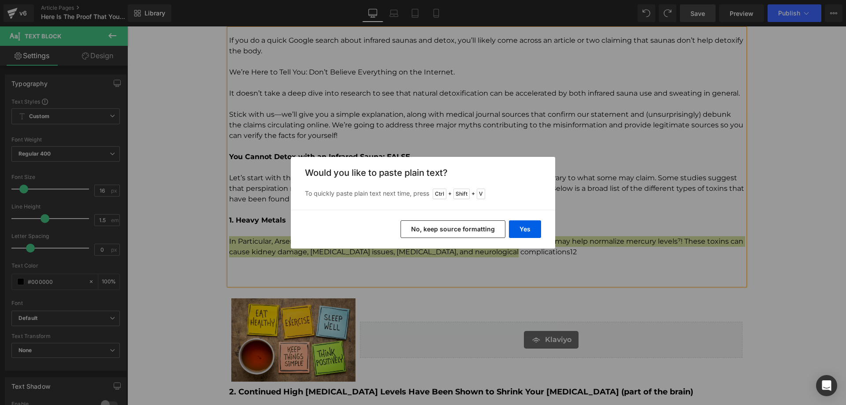
click at [447, 231] on button "No, keep source formatting" at bounding box center [453, 229] width 105 height 18
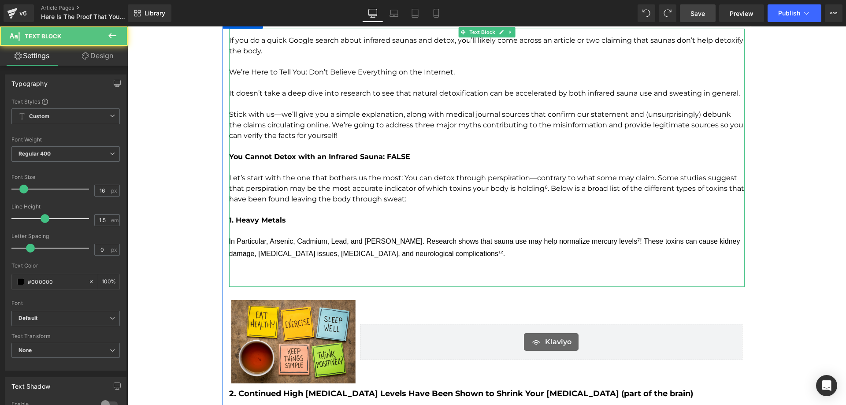
click at [428, 256] on p "In Particular, Arsenic, Cadmium, Lead, and Mercury. Research shows that sauna u…" at bounding box center [487, 247] width 516 height 23
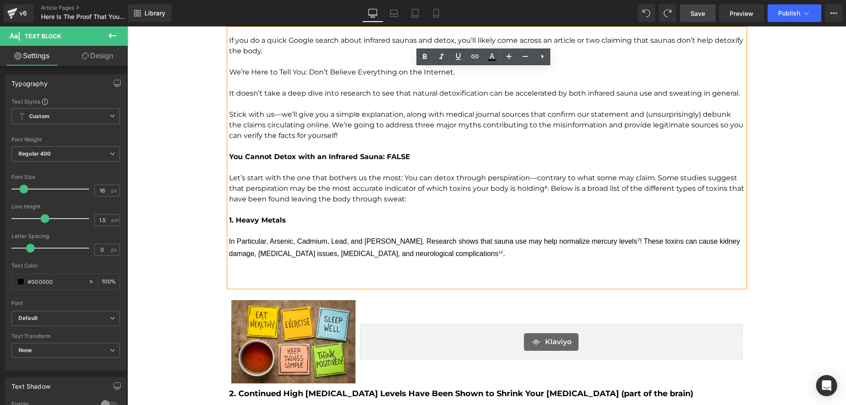
click at [343, 246] on p "In Particular, Arsenic, Cadmium, Lead, and Mercury. Research shows that sauna u…" at bounding box center [487, 247] width 516 height 23
click at [397, 248] on p "In Particular, Arsenic, Cadmium, Lead, and Mercury. Research shows that sauna u…" at bounding box center [487, 247] width 516 height 23
click at [503, 257] on span "." at bounding box center [504, 253] width 2 height 7
drag, startPoint x: 422, startPoint y: 252, endPoint x: 223, endPoint y: 236, distance: 200.3
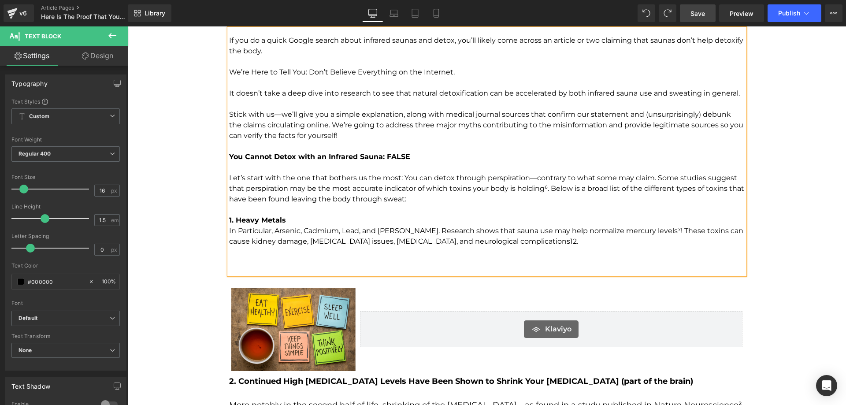
click at [325, 223] on p "1. Heavy Metals" at bounding box center [487, 220] width 516 height 11
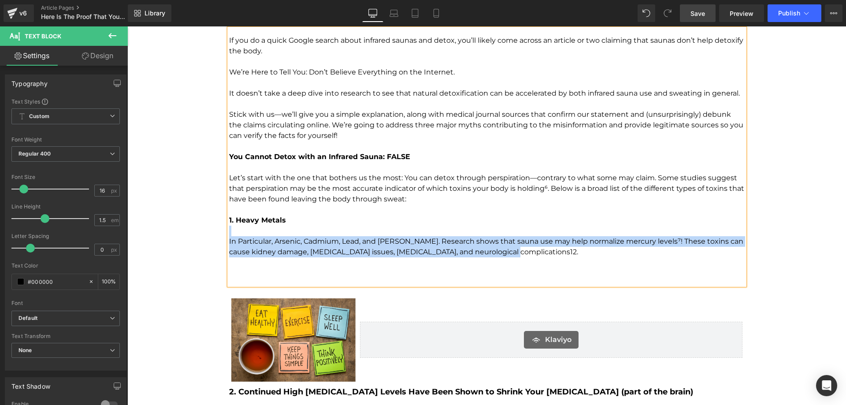
drag, startPoint x: 498, startPoint y: 256, endPoint x: 400, endPoint y: 146, distance: 146.7
click at [229, 231] on div "If you do a quick Google search about infrared saunas and detox, you’ll likely …" at bounding box center [487, 157] width 516 height 257
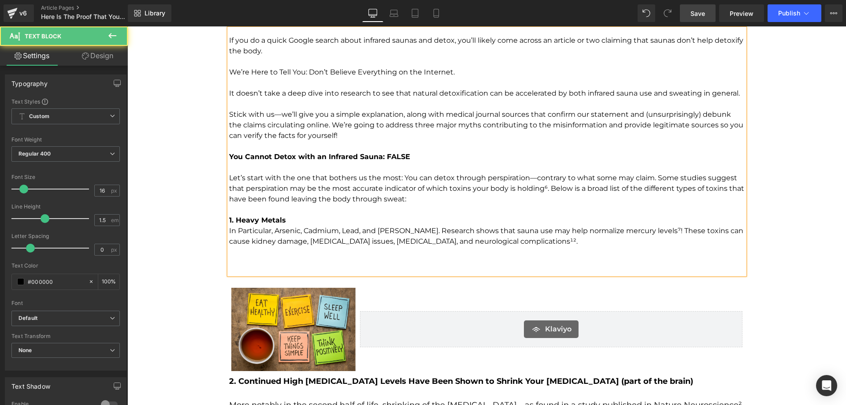
click at [319, 223] on p "1. Heavy Metals" at bounding box center [487, 220] width 516 height 11
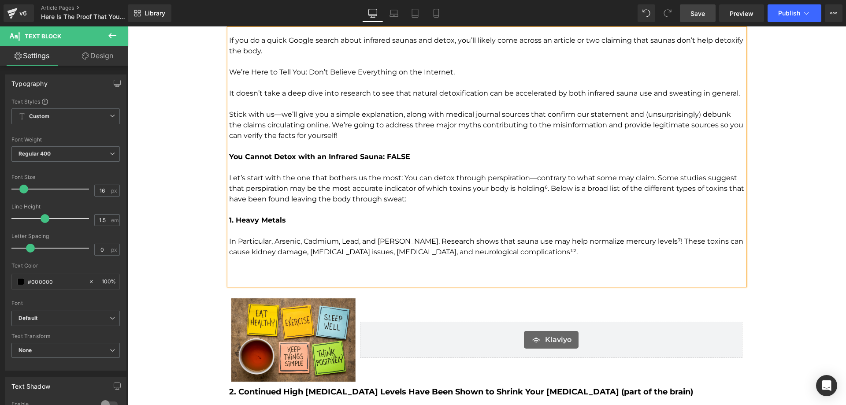
click at [496, 266] on p "To enrich screen reader interactions, please activate Accessibility in Grammarl…" at bounding box center [487, 262] width 516 height 11
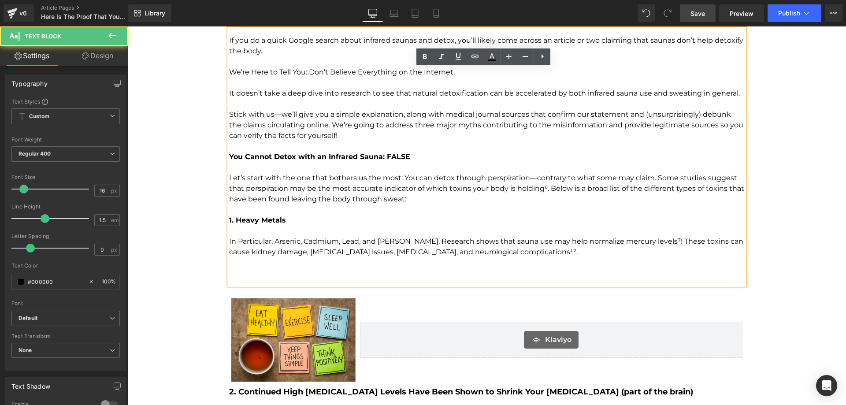
click at [466, 276] on p "To enrich screen reader interactions, please activate Accessibility in Grammarl…" at bounding box center [487, 273] width 516 height 11
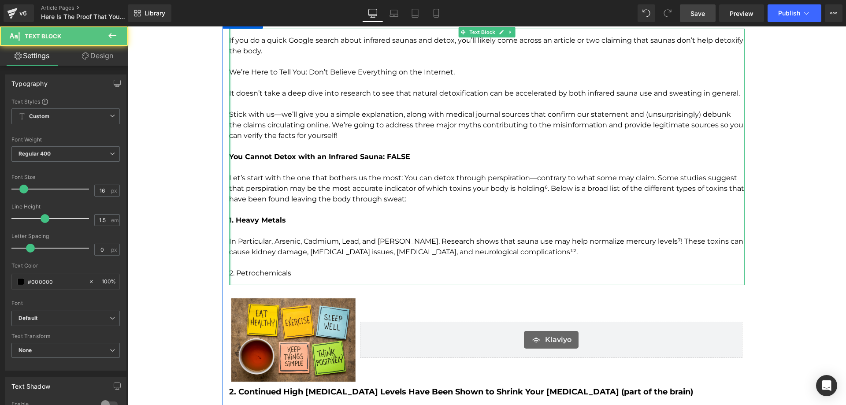
click at [229, 273] on div "If you do a quick Google search about infrared saunas and detox, you’ll likely …" at bounding box center [487, 157] width 516 height 257
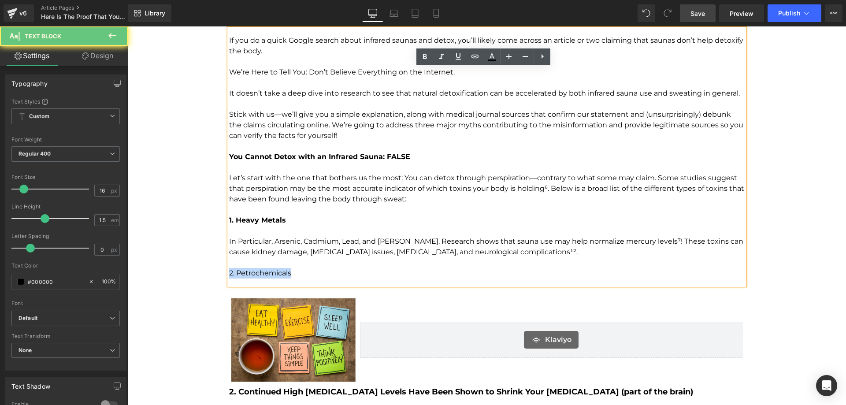
click at [294, 273] on p "2. Petrochemicals" at bounding box center [487, 273] width 516 height 11
click at [297, 273] on p "2. Petrochemicals" at bounding box center [487, 273] width 516 height 11
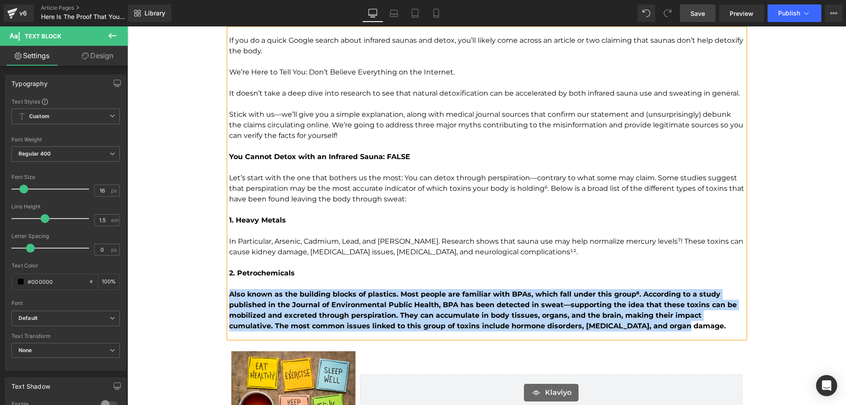
click at [229, 294] on strong "Also known as the building blocks of plastics. Most people are familiar with BP…" at bounding box center [483, 310] width 508 height 40
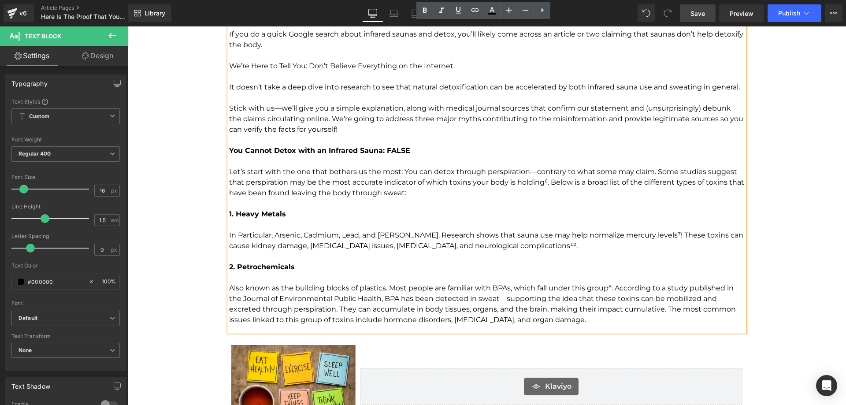
scroll to position [1102, 0]
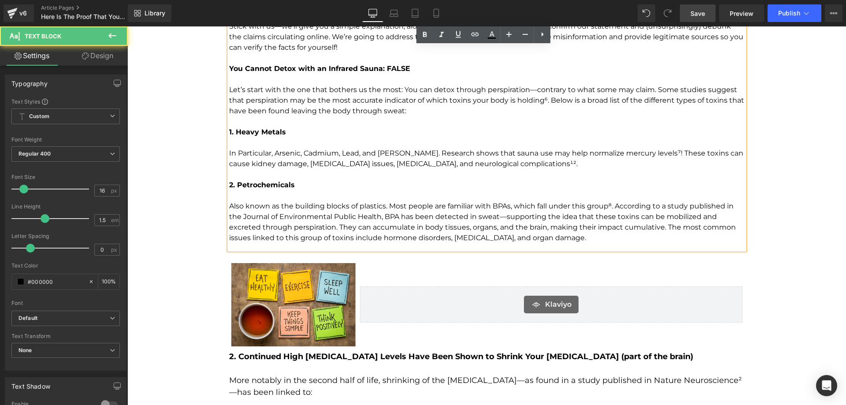
click at [555, 244] on div "If you do a quick Google search about infrared saunas and detox, you’ll likely …" at bounding box center [487, 94] width 516 height 309
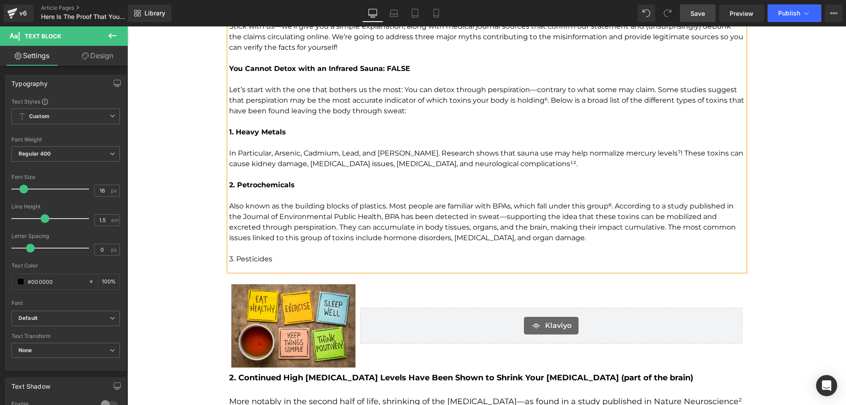
click at [229, 259] on div "If you do a quick Google search about infrared saunas and detox, you’ll likely …" at bounding box center [487, 105] width 516 height 331
click at [229, 256] on div "If you do a quick Google search about infrared saunas and detox, you’ll likely …" at bounding box center [487, 105] width 516 height 331
click at [279, 261] on p "3. Pesticides" at bounding box center [487, 259] width 516 height 11
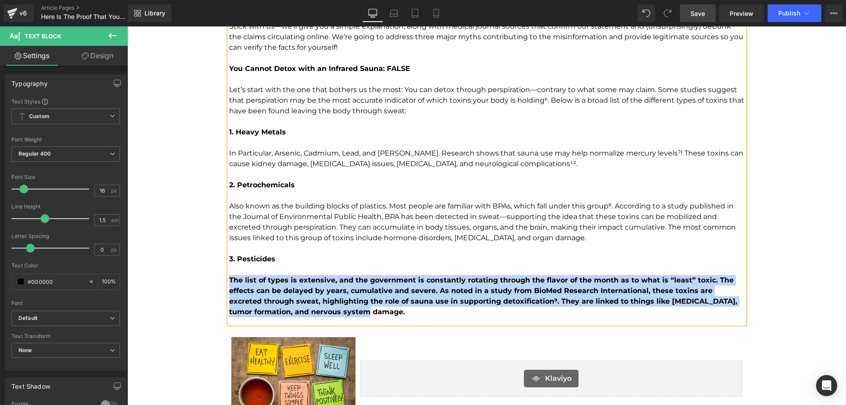
click at [229, 278] on strong "The list of types is extensive, and the government is constantly rotating throu…" at bounding box center [483, 296] width 508 height 40
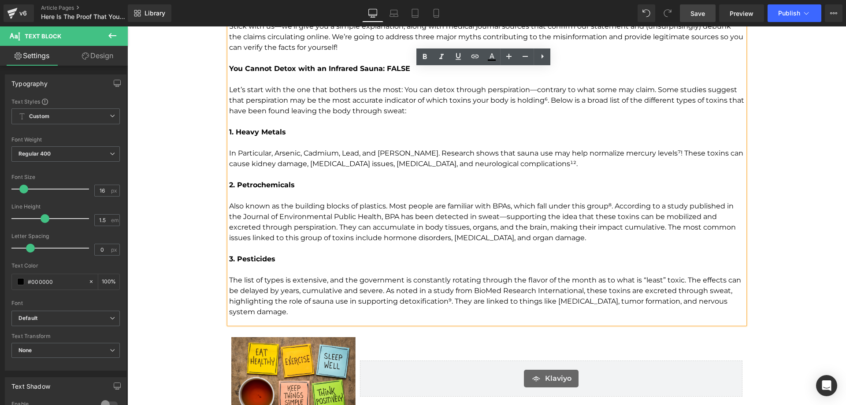
click at [291, 307] on p "The list of types is extensive, and the government is constantly rotating throu…" at bounding box center [487, 296] width 516 height 42
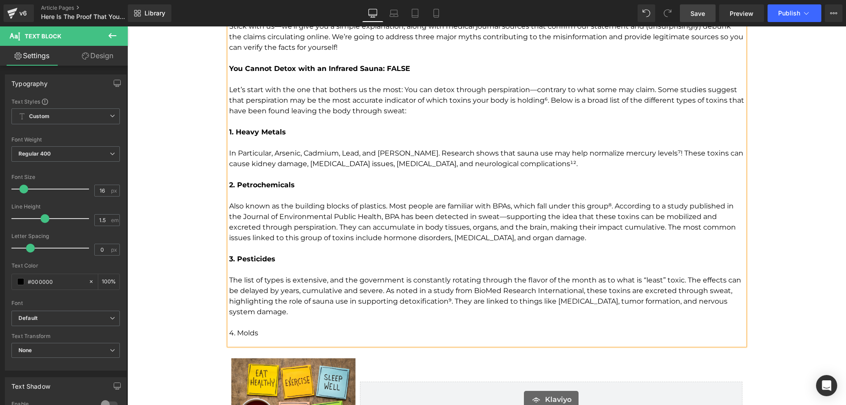
click at [229, 333] on div "If you do a quick Google search about infrared saunas and detox, you’ll likely …" at bounding box center [487, 142] width 516 height 405
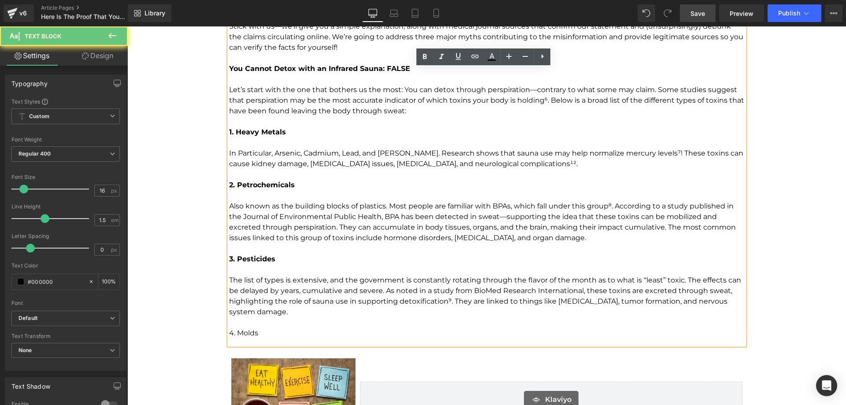
click at [229, 333] on div "If you do a quick Google search about infrared saunas and detox, you’ll likely …" at bounding box center [487, 142] width 516 height 405
click at [261, 333] on p "4. Molds" at bounding box center [487, 333] width 516 height 11
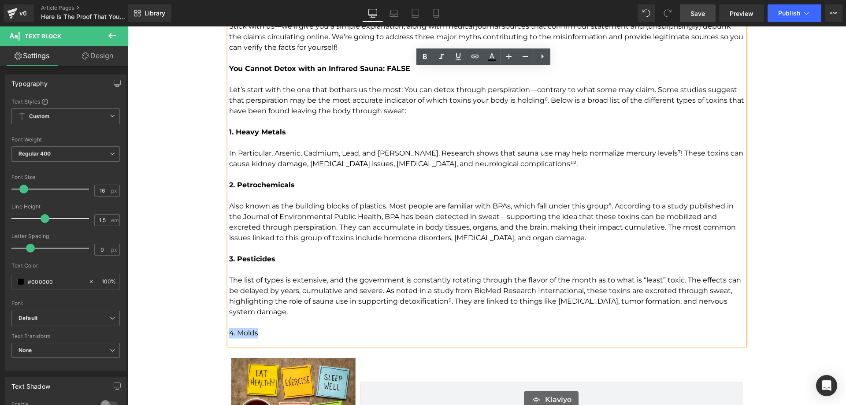
drag, startPoint x: 261, startPoint y: 333, endPoint x: 227, endPoint y: 332, distance: 34.4
click at [229, 332] on p "4. Molds" at bounding box center [487, 333] width 516 height 11
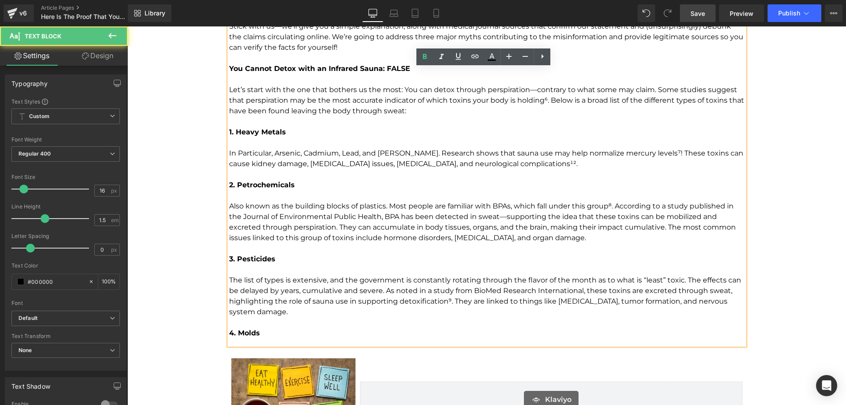
click at [264, 333] on p "4. Molds" at bounding box center [487, 333] width 516 height 11
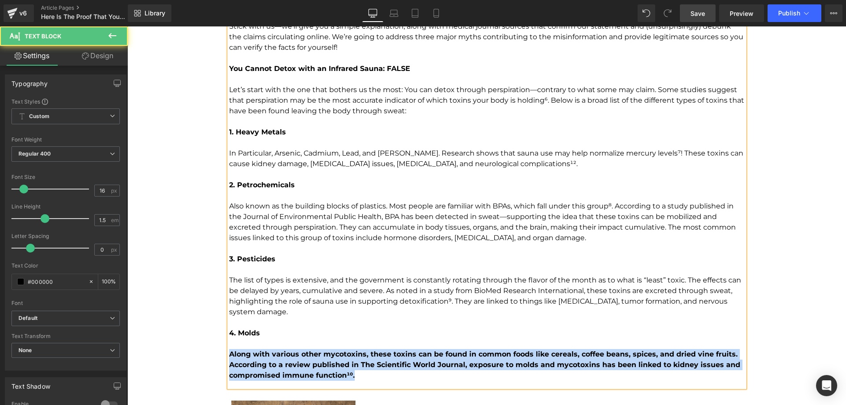
click at [229, 355] on strong "Along with various other mycotoxins, these toxins can be found in common foods …" at bounding box center [484, 365] width 511 height 30
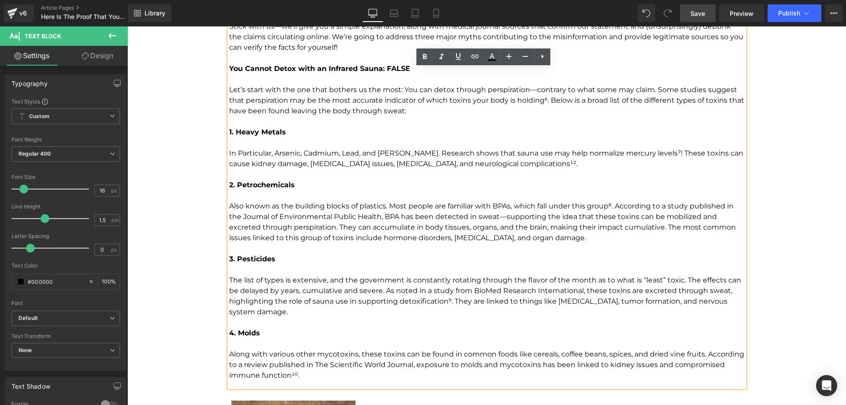
click at [321, 375] on p "Along with various other mycotoxins, these toxins can be found in common foods …" at bounding box center [487, 365] width 516 height 32
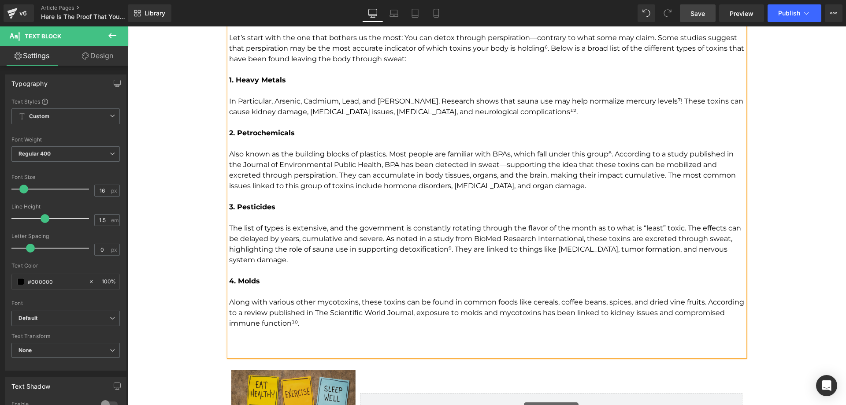
scroll to position [1234, 0]
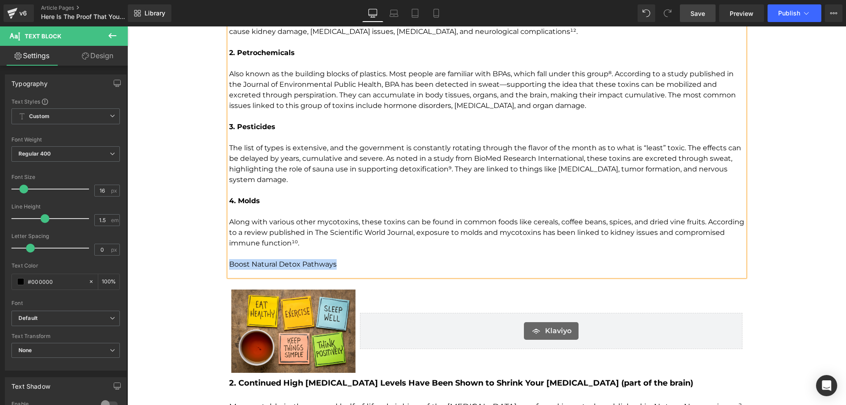
click at [229, 265] on p "Boost Natural Detox Pathways" at bounding box center [487, 264] width 516 height 11
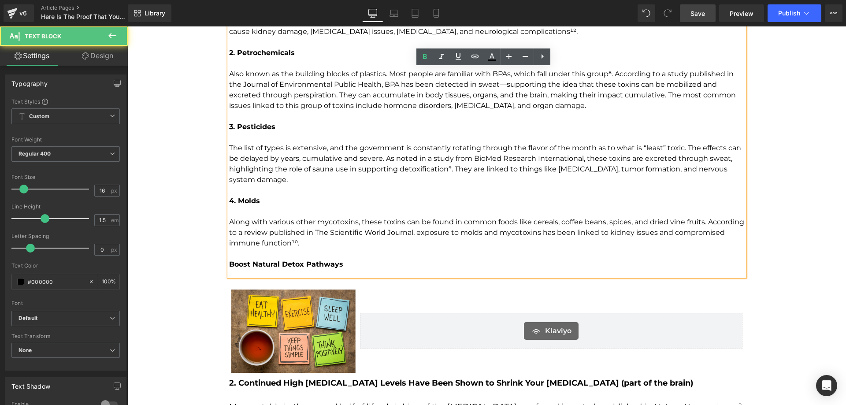
click at [339, 261] on p "Boost Natural Detox Pathways" at bounding box center [487, 264] width 516 height 11
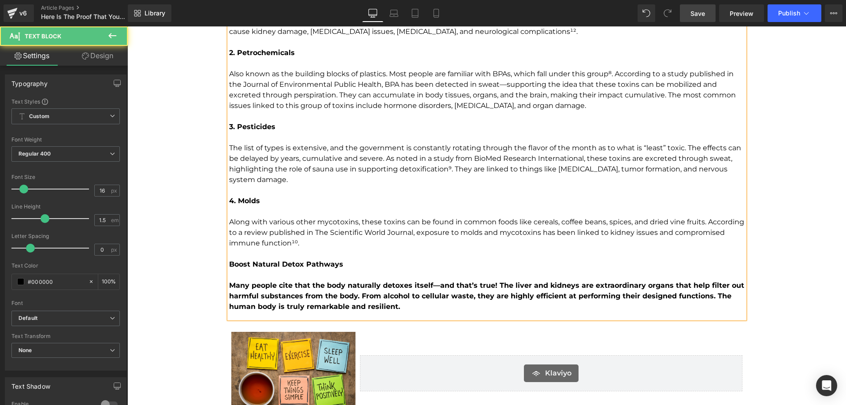
click at [229, 282] on div "If you do a quick Google search about infrared saunas and detox, you’ll likely …" at bounding box center [487, 63] width 516 height 510
click at [229, 283] on div "If you do a quick Google search about infrared saunas and detox, you’ll likely …" at bounding box center [487, 63] width 516 height 510
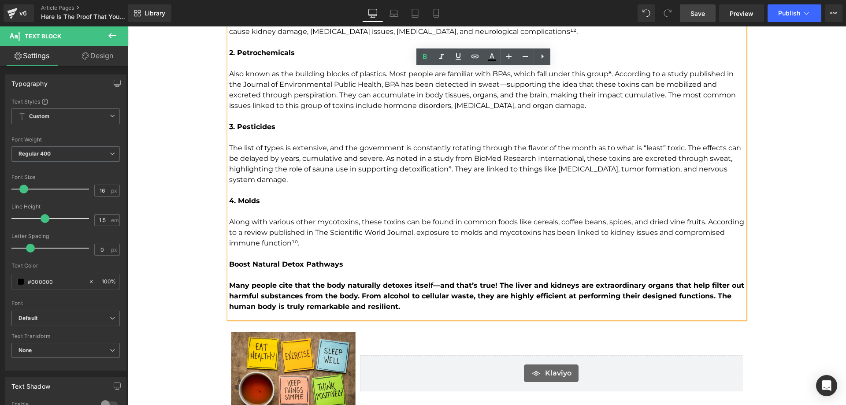
click at [229, 284] on strong "Many people cite that the body naturally detoxes itself—and that’s true! The li…" at bounding box center [486, 296] width 515 height 30
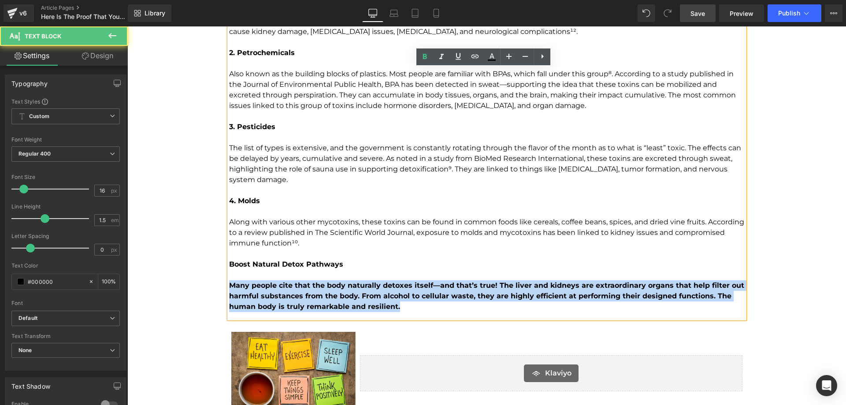
click at [400, 307] on p "Many people cite that the body naturally detoxes itself—and that’s true! The li…" at bounding box center [487, 296] width 516 height 32
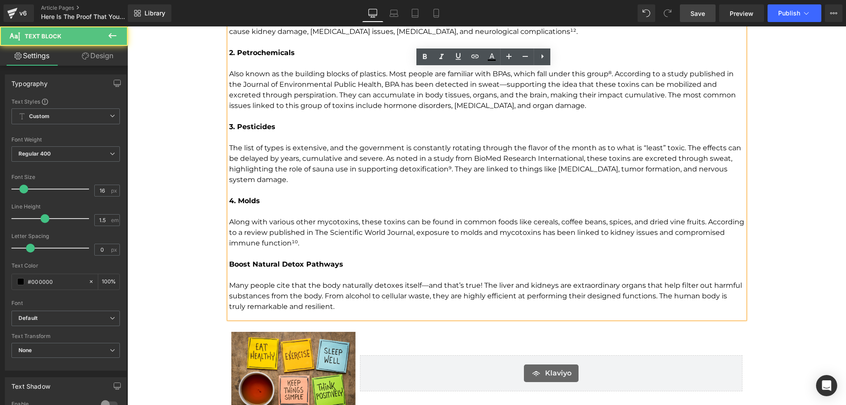
click at [400, 307] on p "Many people cite that the body naturally detoxes itself—and that’s true! The li…" at bounding box center [487, 296] width 516 height 32
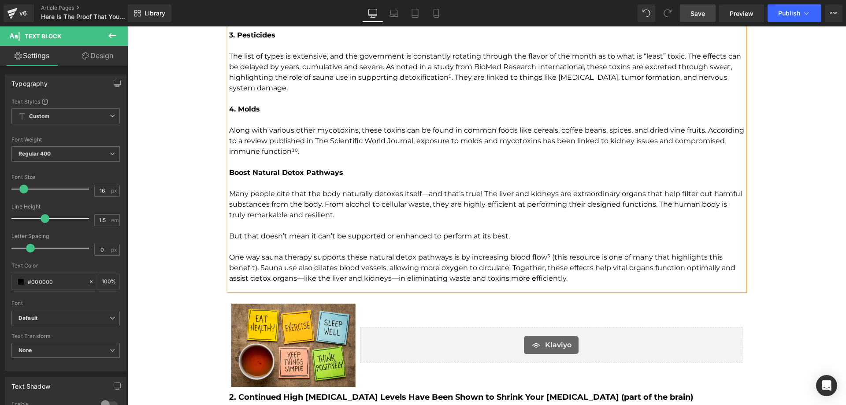
scroll to position [1410, 0]
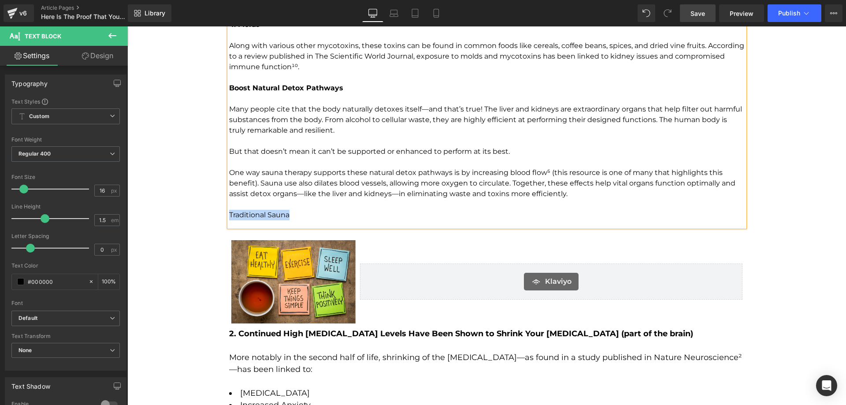
click at [229, 216] on p "Traditional Sauna" at bounding box center [487, 215] width 516 height 11
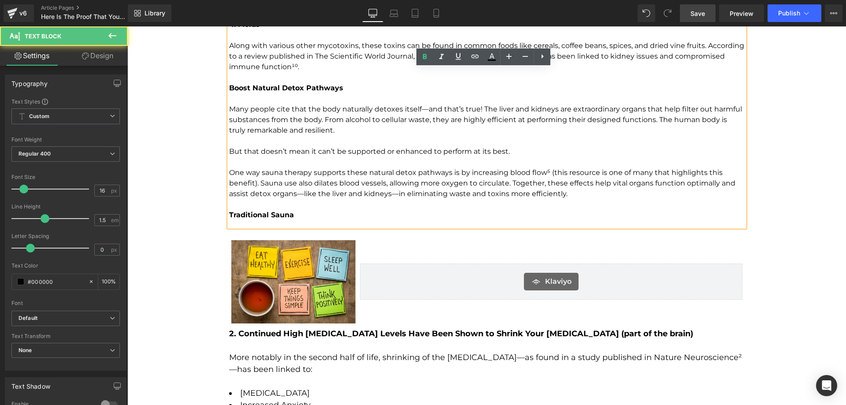
click at [307, 217] on p "Traditional Sauna" at bounding box center [487, 215] width 516 height 11
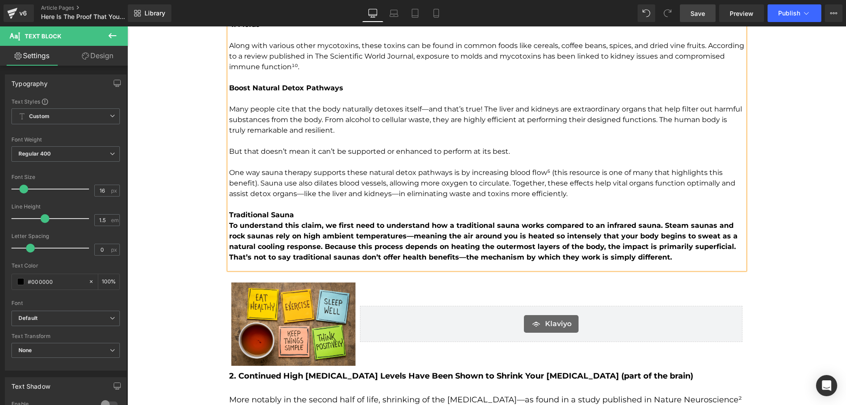
click at [293, 215] on p "Traditional Sauna" at bounding box center [487, 215] width 516 height 11
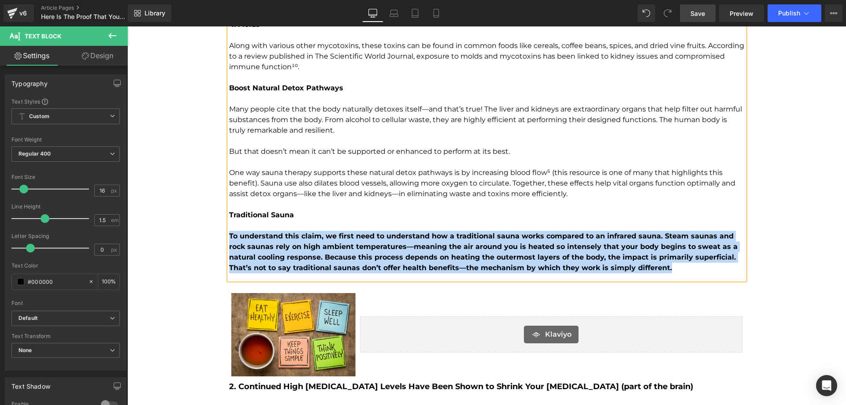
drag, startPoint x: 677, startPoint y: 270, endPoint x: 219, endPoint y: 232, distance: 459.6
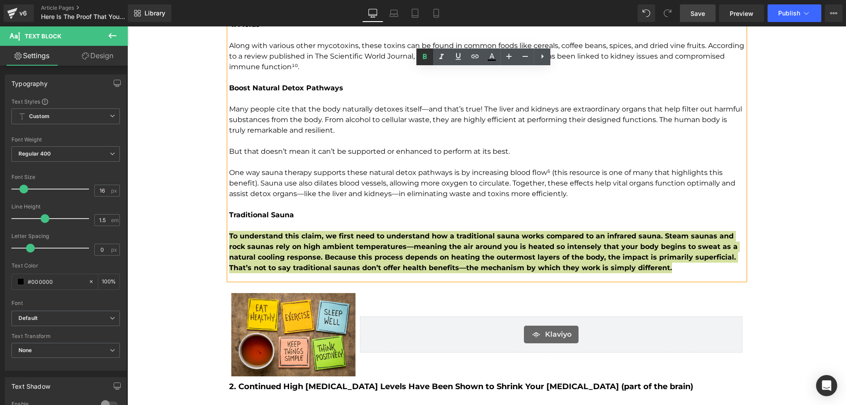
drag, startPoint x: 424, startPoint y: 54, endPoint x: 273, endPoint y: 89, distance: 155.0
click at [424, 54] on icon at bounding box center [425, 56] width 4 height 5
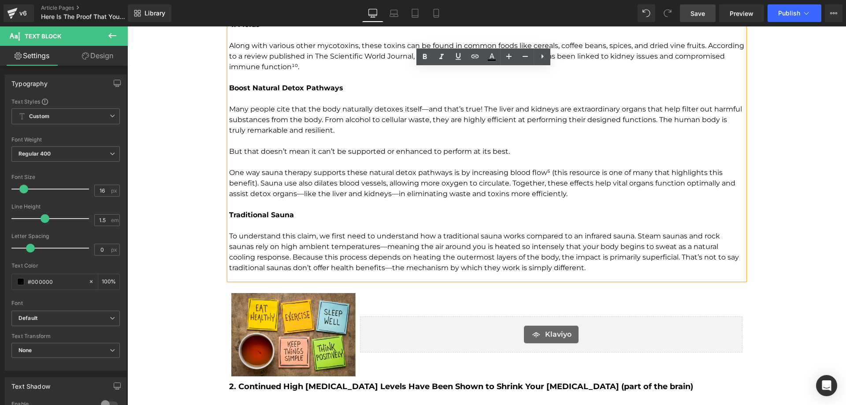
click at [379, 260] on p "To understand this claim, we first need to understand how a traditional sauna w…" at bounding box center [487, 252] width 516 height 42
click at [593, 272] on p "To understand this claim, we first need to understand how a traditional sauna w…" at bounding box center [487, 252] width 516 height 42
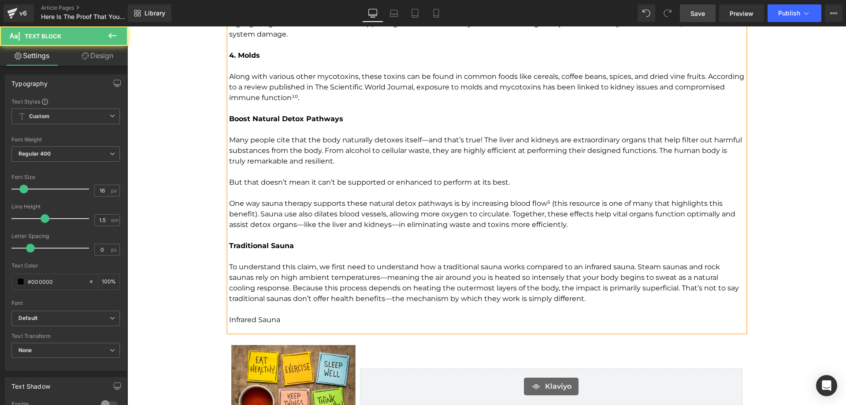
scroll to position [1366, 0]
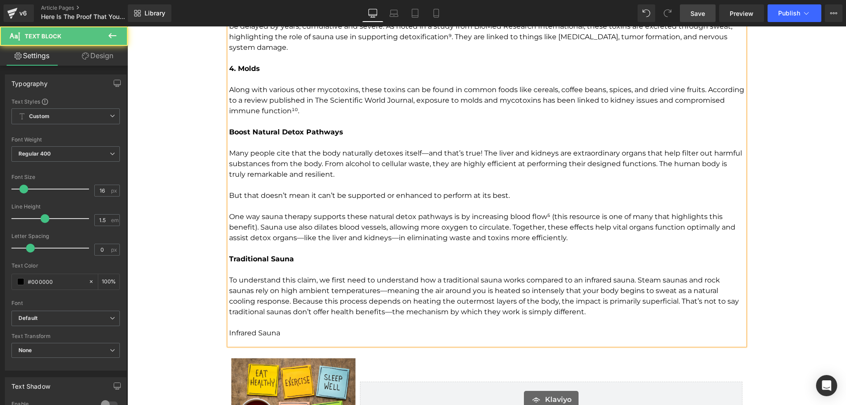
drag, startPoint x: 290, startPoint y: 284, endPoint x: 237, endPoint y: 290, distance: 53.2
click at [237, 290] on div "If you do a quick Google search about infrared saunas and detox, you’ll likely …" at bounding box center [487, 10] width 516 height 669
click at [279, 331] on p "Infrared Sauna" at bounding box center [487, 333] width 516 height 11
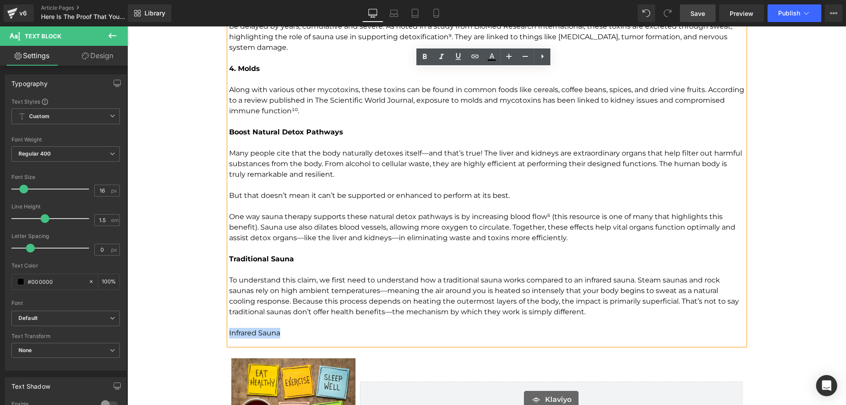
click at [229, 330] on p "Infrared Sauna" at bounding box center [487, 333] width 516 height 11
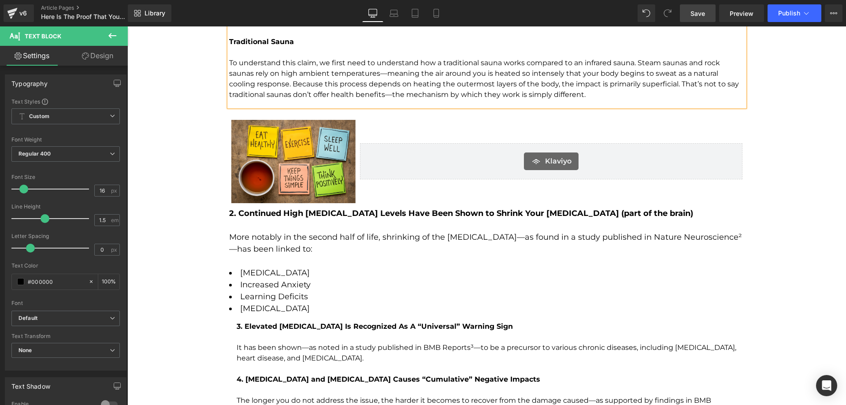
scroll to position [1587, 0]
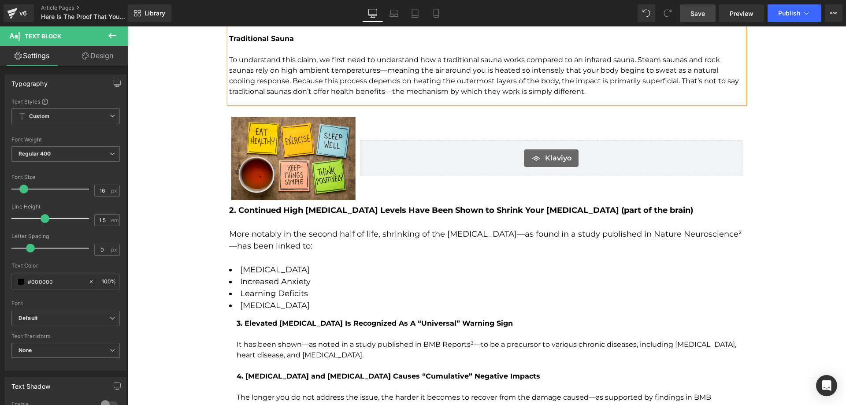
click at [296, 239] on p "More notably in the second half of life, shrinking of the hippocampus—as found …" at bounding box center [487, 240] width 516 height 24
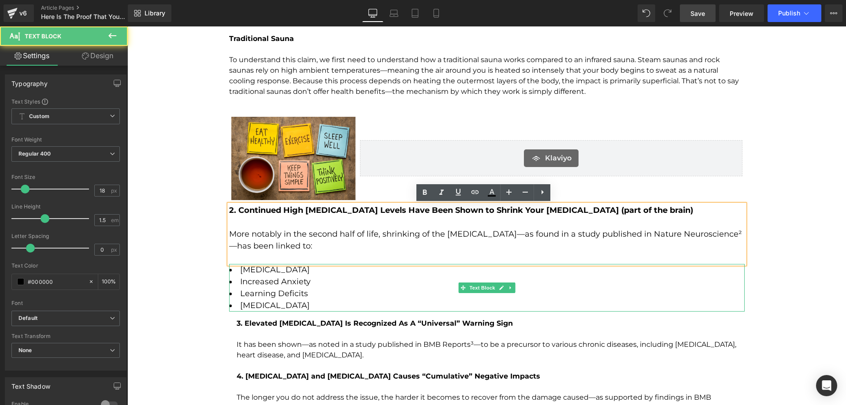
click at [288, 290] on li "Learning Deficits" at bounding box center [487, 294] width 516 height 12
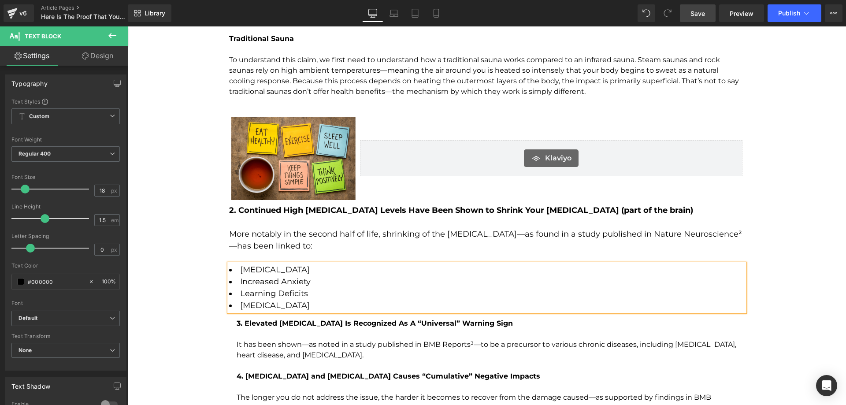
click at [471, 344] on p "It has been shown—as noted in a study published in BMB Reports³—to be a precurs…" at bounding box center [491, 349] width 508 height 21
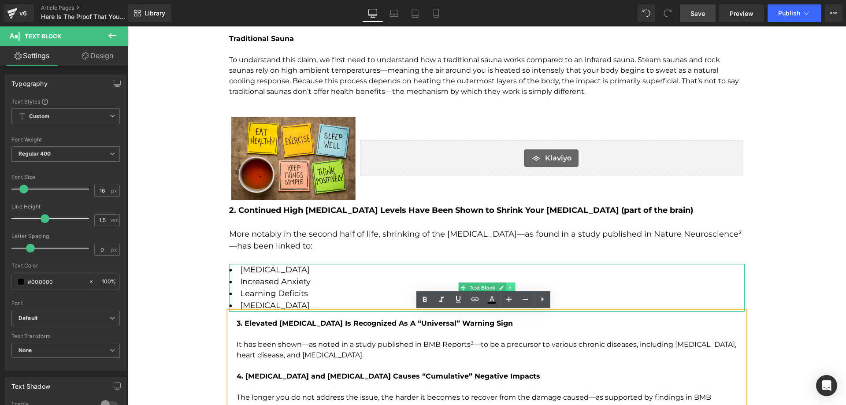
click at [509, 289] on icon at bounding box center [510, 287] width 5 height 5
click at [513, 288] on icon at bounding box center [515, 287] width 5 height 5
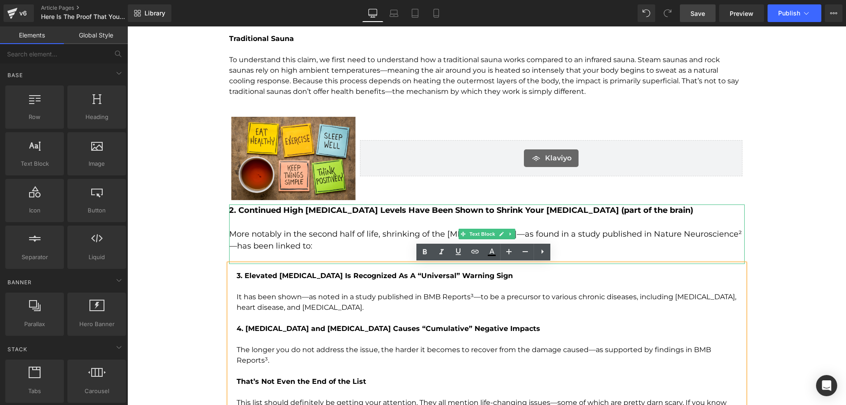
click at [459, 221] on p at bounding box center [487, 222] width 516 height 12
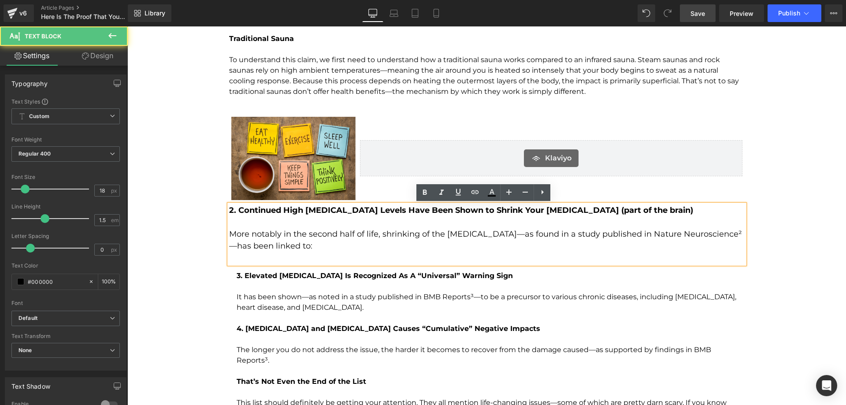
click at [503, 315] on p "To enrich screen reader interactions, please activate Accessibility in Grammarl…" at bounding box center [491, 318] width 508 height 11
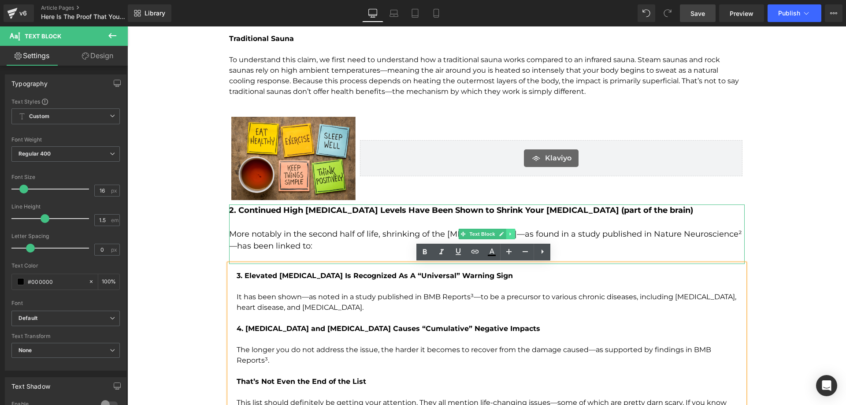
click at [508, 230] on link at bounding box center [510, 234] width 9 height 11
click at [513, 234] on icon at bounding box center [515, 233] width 5 height 5
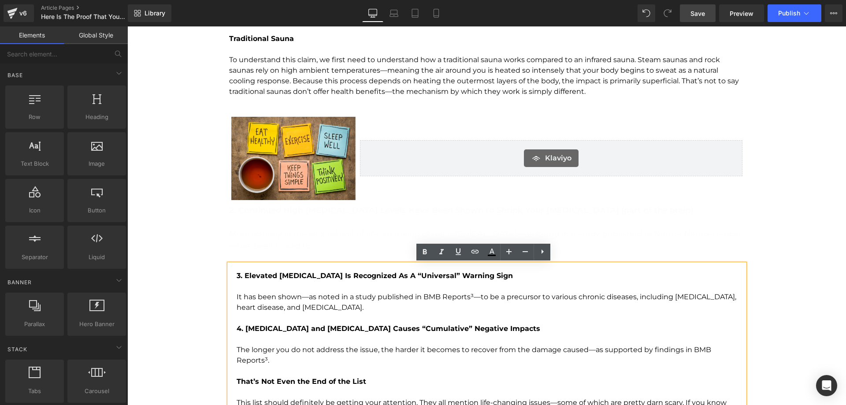
click at [380, 345] on p "The longer you do not address the issue, the harder it becomes to recover from …" at bounding box center [491, 355] width 508 height 21
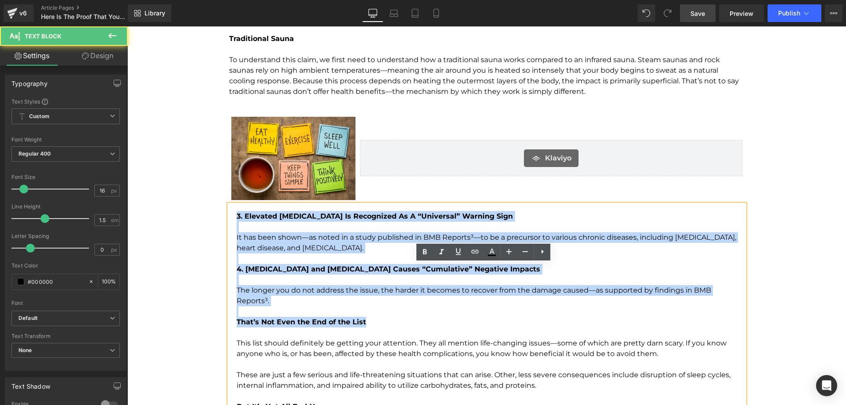
drag, startPoint x: 231, startPoint y: 214, endPoint x: 361, endPoint y: 317, distance: 166.6
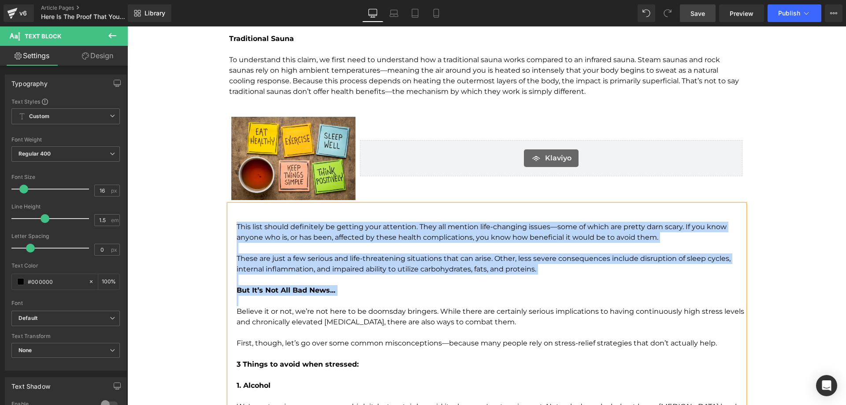
click at [362, 296] on p "To enrich screen reader interactions, please activate Accessibility in Grammarl…" at bounding box center [491, 301] width 508 height 11
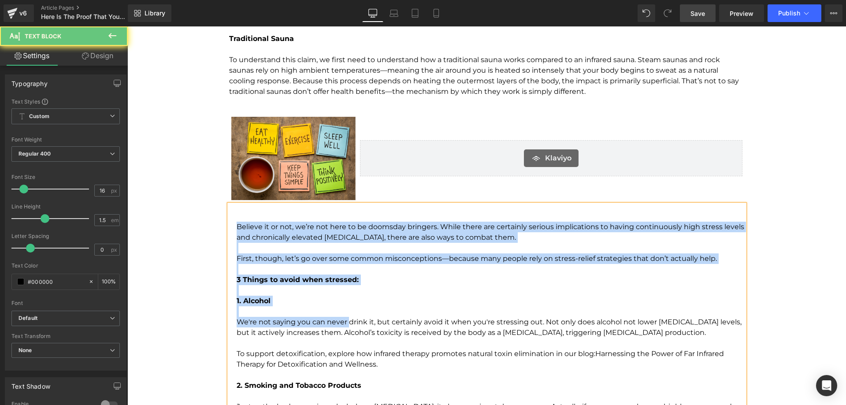
click at [345, 320] on p "We're not saying you can never drink it, but certainly avoid it when you're str…" at bounding box center [491, 327] width 508 height 21
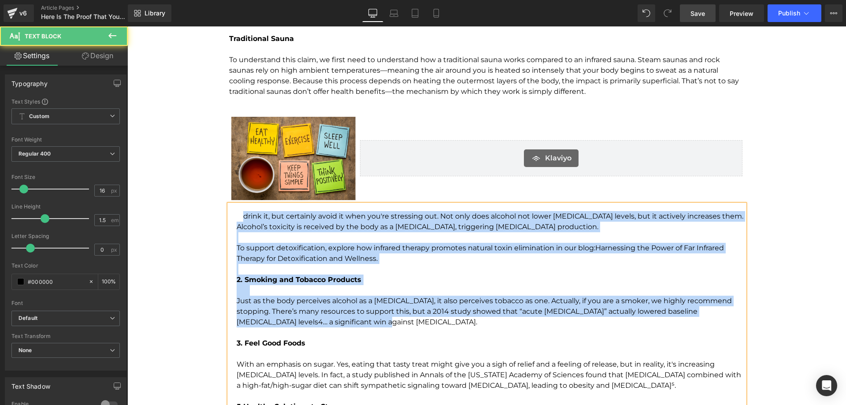
click at [345, 320] on p "Just as the body perceives alcohol as a stressor, it also perceives tobacco as …" at bounding box center [491, 312] width 508 height 32
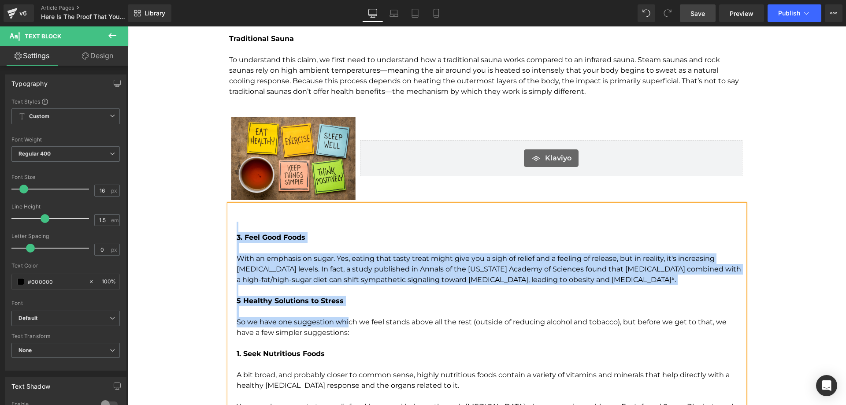
click at [345, 320] on p "So we have one suggestion which we feel stands above all the rest (outside of r…" at bounding box center [491, 327] width 508 height 21
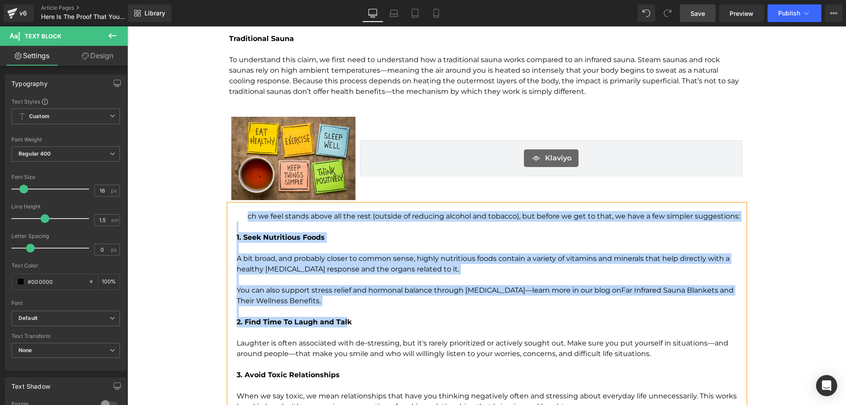
click at [345, 320] on strong "2. Find Time To Laugh and Talk" at bounding box center [294, 322] width 115 height 8
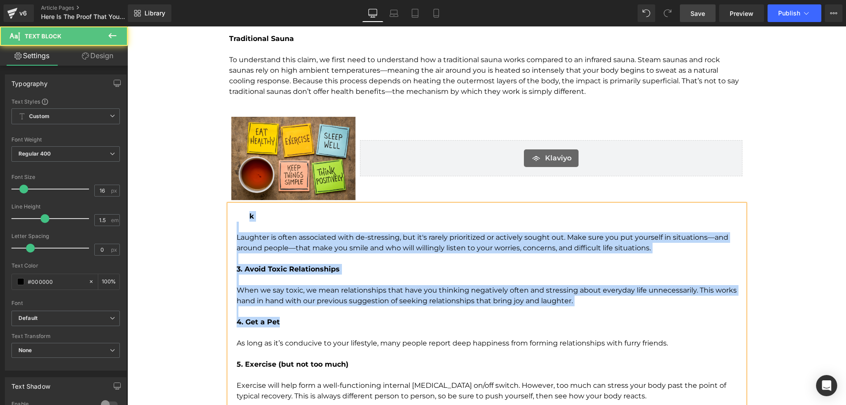
click at [345, 320] on p "4. Get a Pet" at bounding box center [491, 322] width 508 height 11
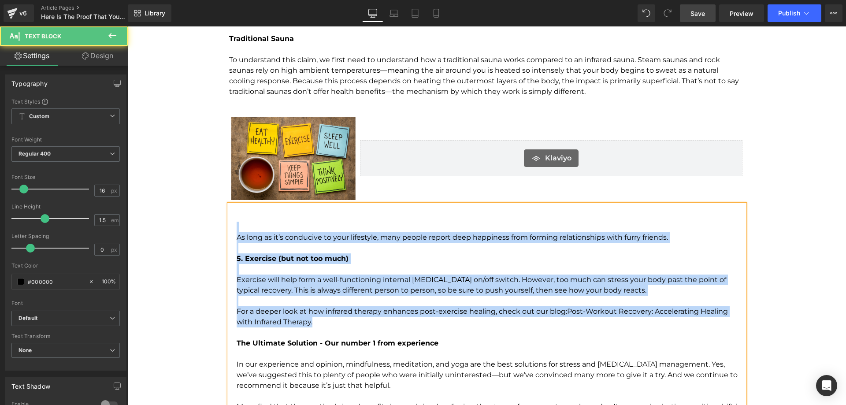
click at [345, 320] on p "For a deeper look at how infrared therapy enhances post-exercise healing, check…" at bounding box center [491, 316] width 508 height 21
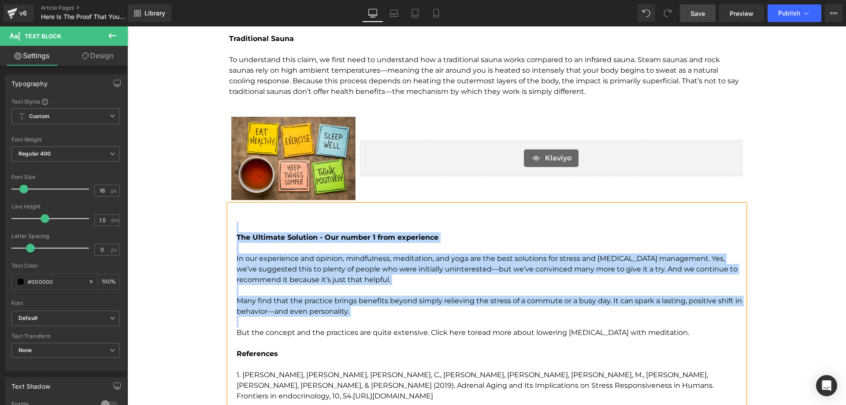
click at [345, 320] on p "To enrich screen reader interactions, please activate Accessibility in Grammarl…" at bounding box center [491, 322] width 508 height 11
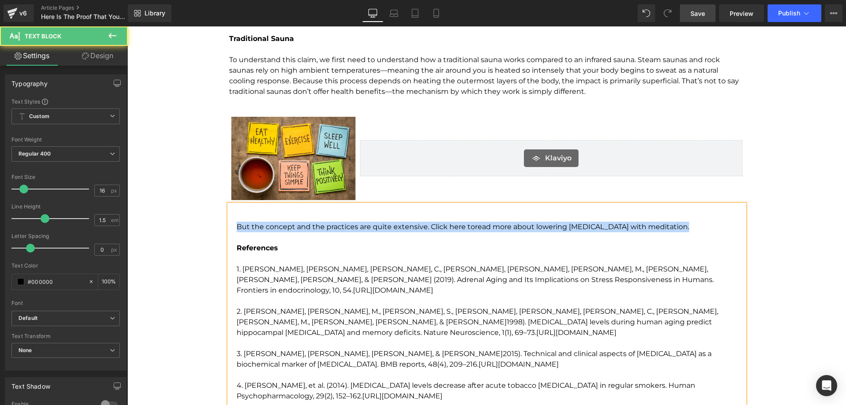
drag, startPoint x: 681, startPoint y: 230, endPoint x: 232, endPoint y: 224, distance: 448.7
click at [232, 224] on div "But the concept and the practices are quite extensive. Click here to read more …" at bounding box center [487, 322] width 516 height 235
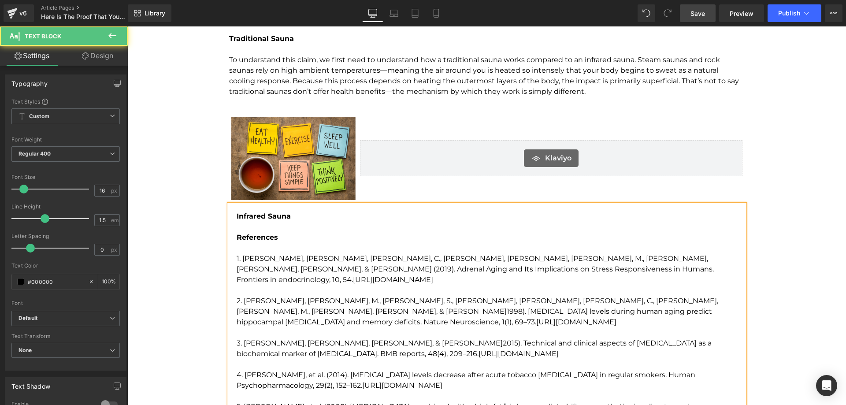
click at [253, 216] on b "Infrared Sauna" at bounding box center [264, 216] width 54 height 8
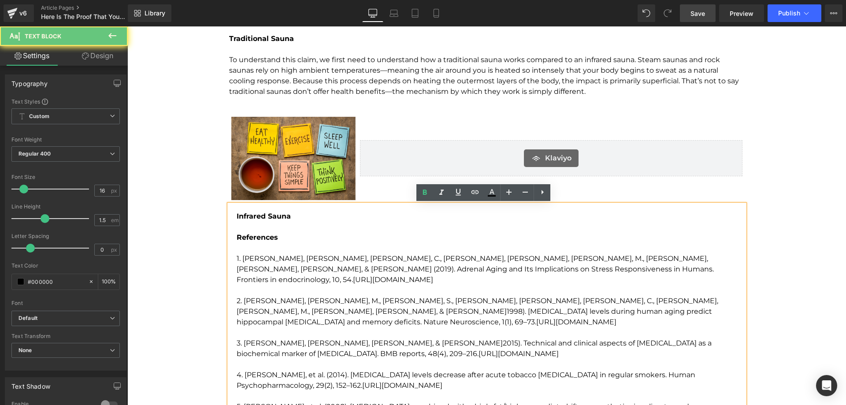
click at [291, 214] on b "Infrared Sauna" at bounding box center [264, 216] width 54 height 8
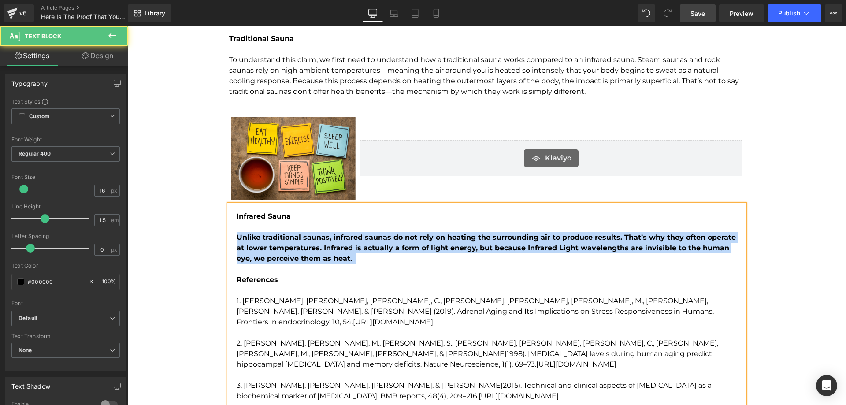
drag, startPoint x: 324, startPoint y: 260, endPoint x: 233, endPoint y: 241, distance: 93.5
click at [233, 241] on div "Infrared Sauna Unlike traditional saunas, infrared saunas do not rely on heatin…" at bounding box center [487, 338] width 516 height 267
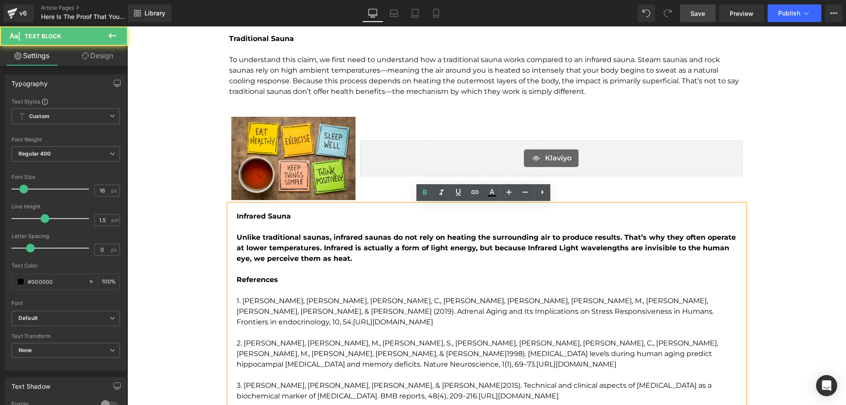
drag, startPoint x: 320, startPoint y: 259, endPoint x: 234, endPoint y: 241, distance: 87.4
click at [237, 241] on strong "Unlike traditional saunas, infrared saunas do not rely on heating the surroundi…" at bounding box center [486, 248] width 499 height 30
click at [426, 193] on icon at bounding box center [425, 192] width 4 height 5
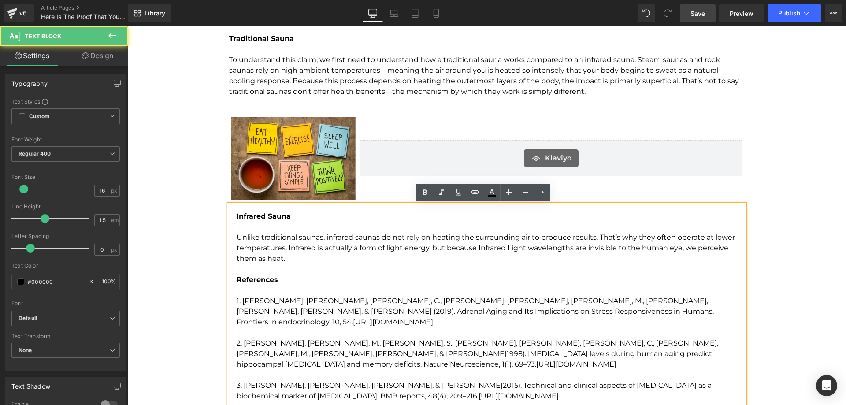
click at [357, 265] on p "To enrich screen reader interactions, please activate Accessibility in Grammarl…" at bounding box center [491, 269] width 508 height 11
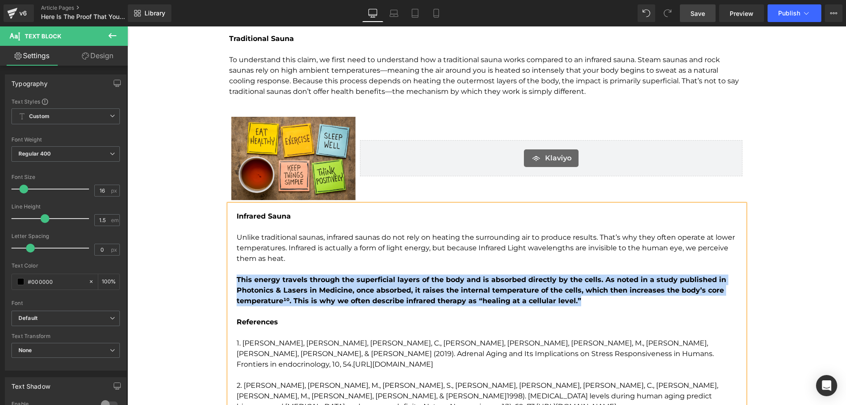
drag, startPoint x: 543, startPoint y: 298, endPoint x: 231, endPoint y: 282, distance: 312.5
click at [231, 282] on div "Infrared Sauna Unlike traditional saunas, infrared saunas do not rely on heatin…" at bounding box center [487, 359] width 516 height 309
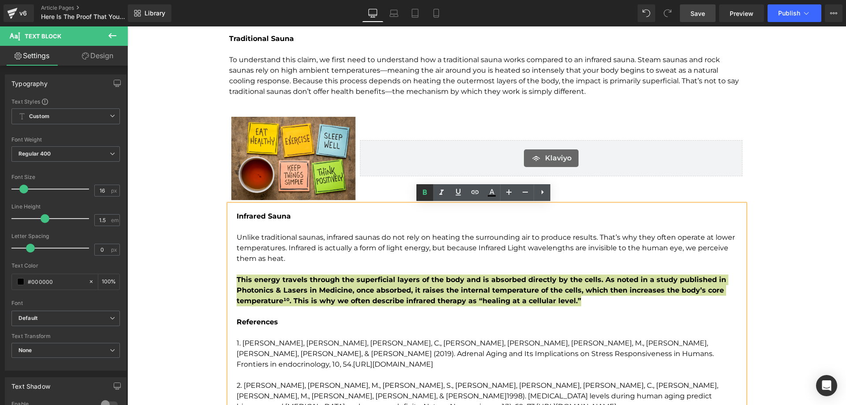
click at [425, 193] on icon at bounding box center [425, 192] width 4 height 5
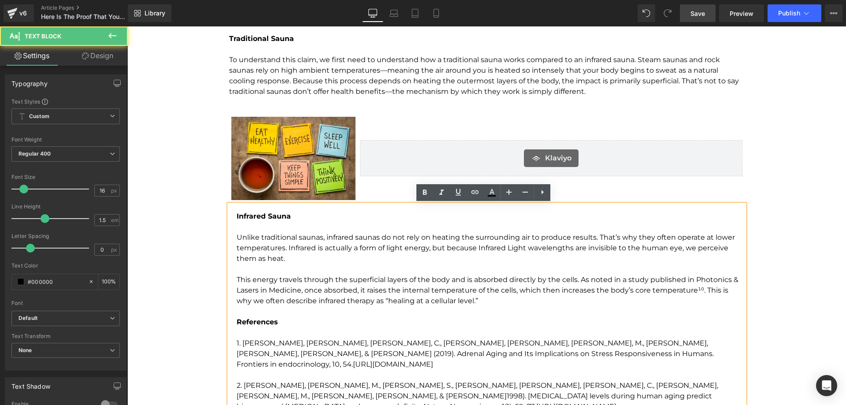
click at [511, 299] on p "This energy travels through the superficial layers of the body and is absorbed …" at bounding box center [491, 291] width 508 height 32
click at [457, 297] on p "This energy travels through the superficial layers of the body and is absorbed …" at bounding box center [491, 291] width 508 height 32
click at [465, 298] on p "This energy travels through the superficial layers of the body and is absorbed …" at bounding box center [491, 291] width 508 height 32
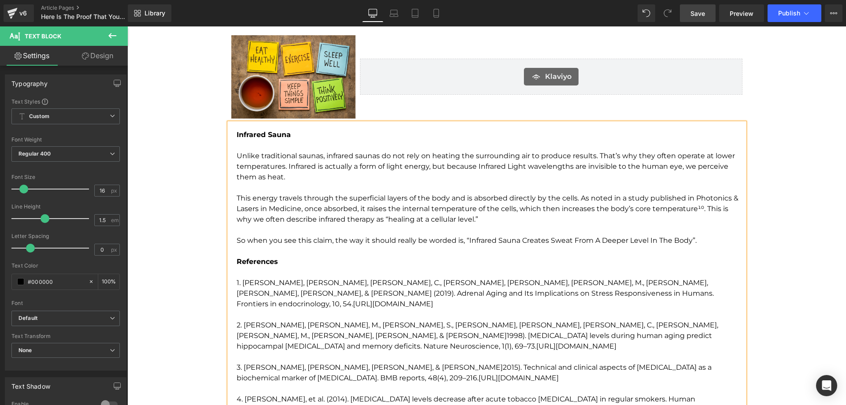
scroll to position [1675, 0]
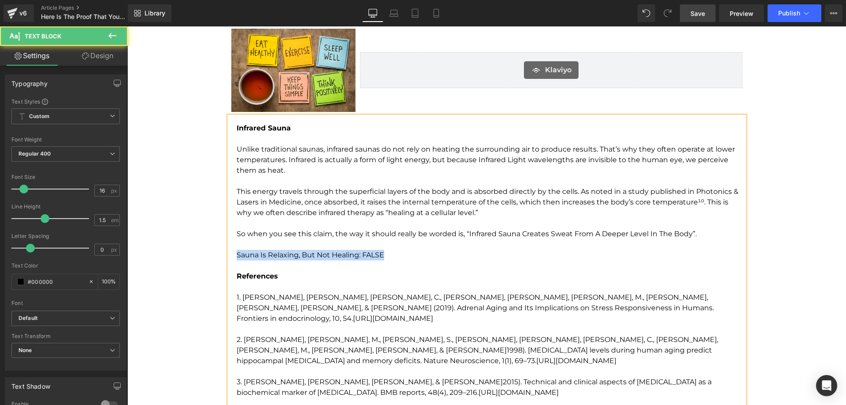
click at [232, 256] on div "Infrared Sauna Unlike traditional saunas, infrared saunas do not rely on heatin…" at bounding box center [487, 292] width 516 height 352
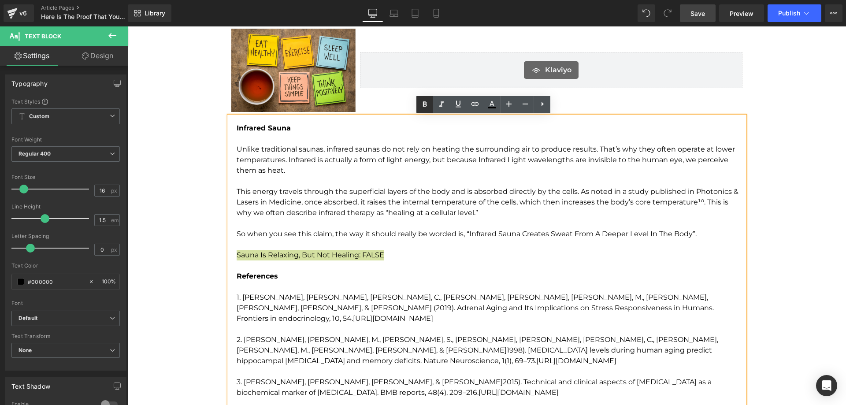
click at [426, 105] on icon at bounding box center [425, 103] width 4 height 5
click at [397, 252] on p "Sauna Is Relaxing, But Not Healing: FALSE" at bounding box center [491, 255] width 508 height 11
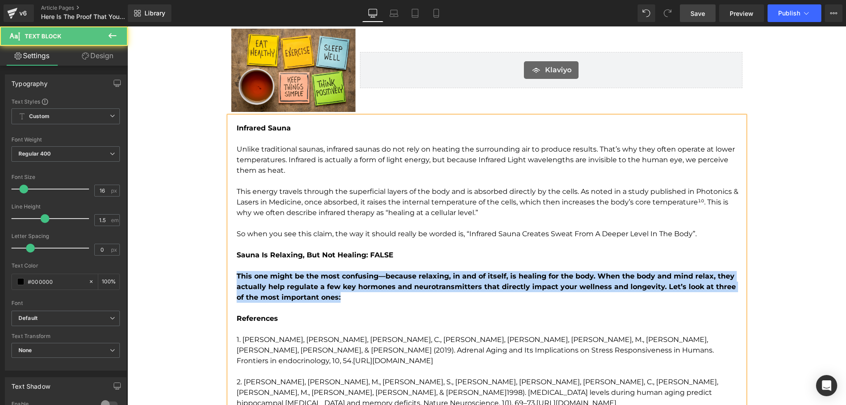
click at [233, 275] on div "Infrared Sauna Unlike traditional saunas, infrared saunas do not rely on heatin…" at bounding box center [487, 313] width 516 height 394
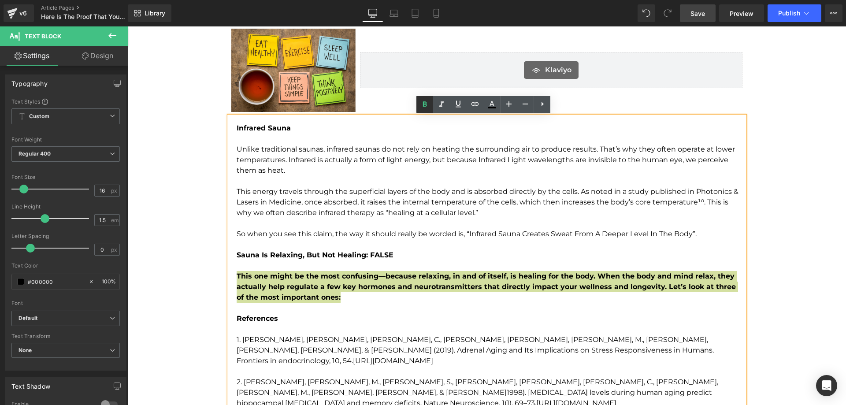
drag, startPoint x: 424, startPoint y: 104, endPoint x: 243, endPoint y: 219, distance: 214.2
click at [424, 104] on icon at bounding box center [425, 103] width 4 height 5
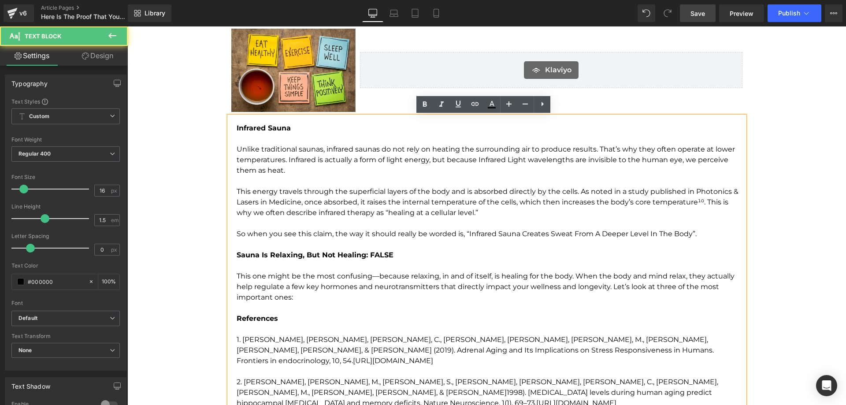
click at [326, 309] on p "To enrich screen reader interactions, please activate Accessibility in Grammarl…" at bounding box center [491, 308] width 508 height 11
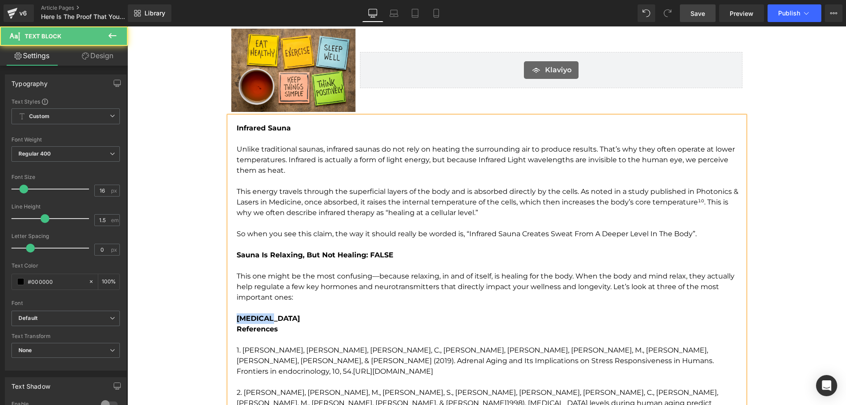
drag, startPoint x: 276, startPoint y: 316, endPoint x: 227, endPoint y: 319, distance: 49.0
click at [229, 319] on div "Infrared Sauna Unlike traditional saunas, infrared saunas do not rely on heatin…" at bounding box center [487, 318] width 516 height 405
click at [268, 319] on p "Cortisol" at bounding box center [491, 318] width 508 height 11
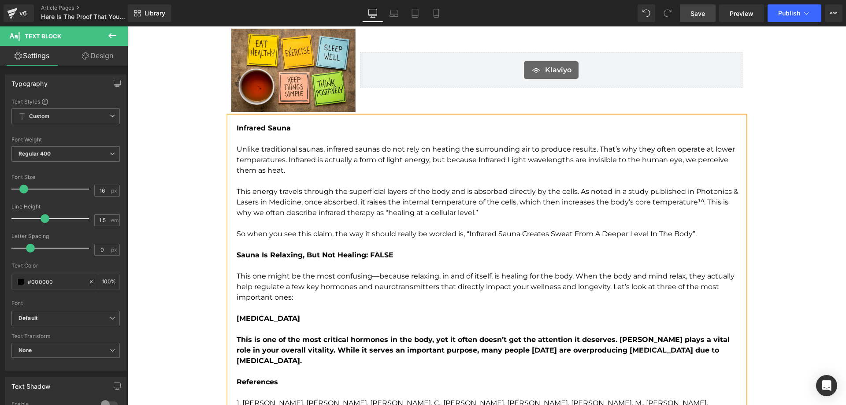
click at [232, 341] on div "Infrared Sauna Unlike traditional saunas, infrared saunas do not rely on heatin…" at bounding box center [487, 345] width 516 height 458
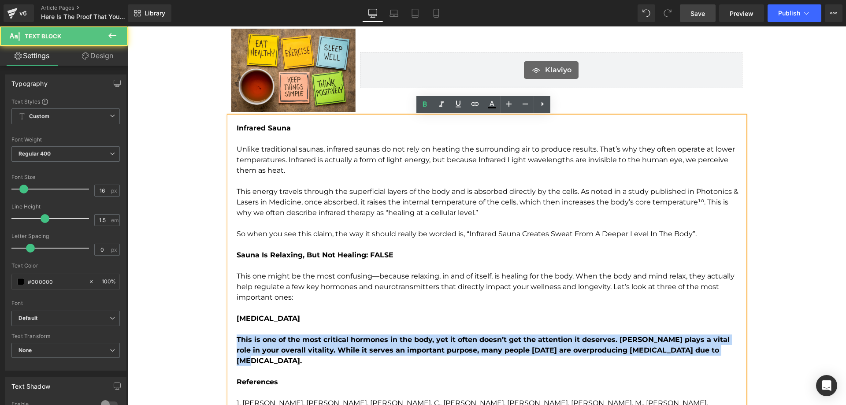
click at [694, 352] on p "This is one of the most critical hormones in the body, yet it often doesn’t get…" at bounding box center [491, 351] width 508 height 32
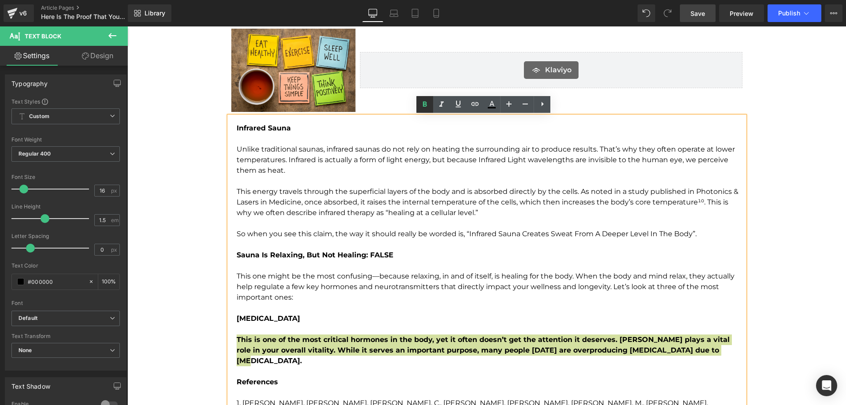
click at [426, 103] on icon at bounding box center [425, 103] width 4 height 5
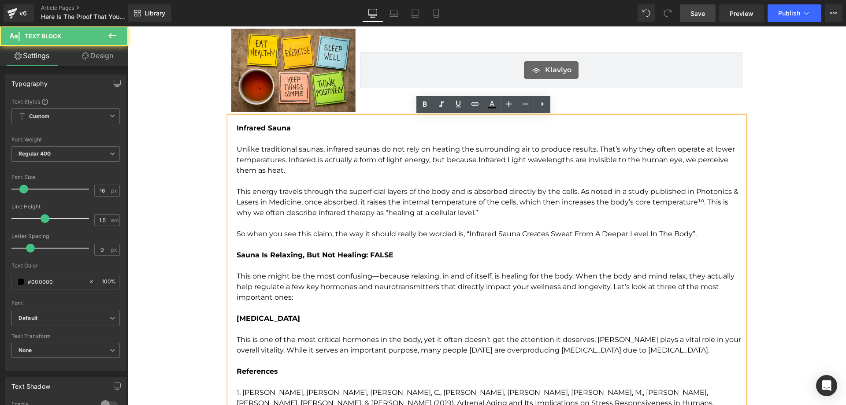
click at [644, 354] on p "This is one of the most critical hormones in the body, yet it often doesn’t get…" at bounding box center [491, 345] width 508 height 21
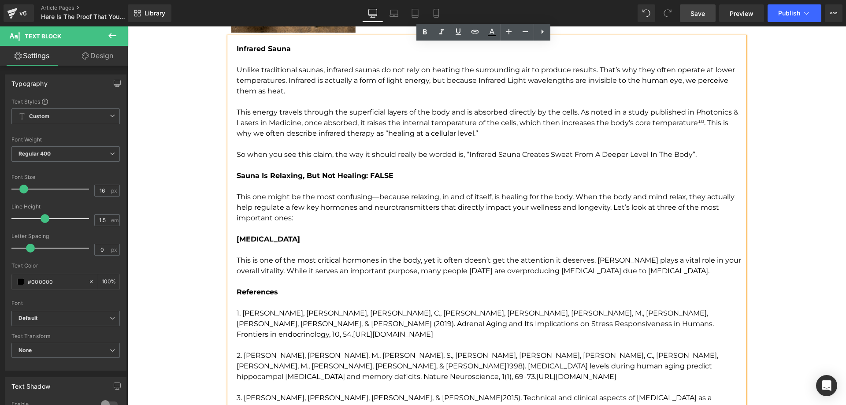
scroll to position [1763, 0]
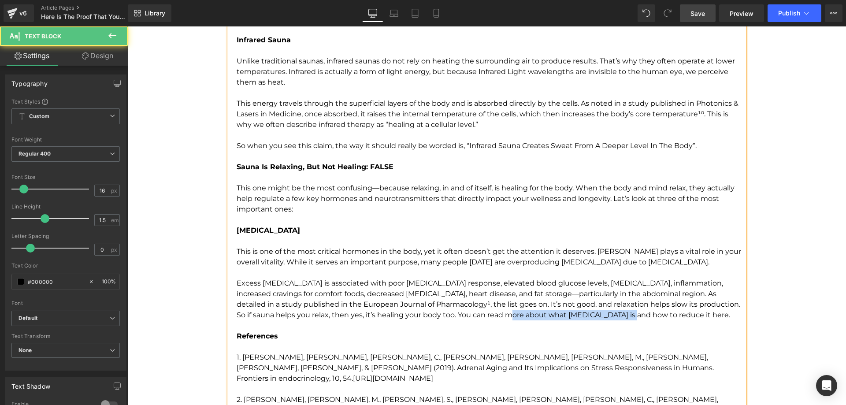
drag, startPoint x: 432, startPoint y: 315, endPoint x: 549, endPoint y: 313, distance: 117.3
click at [549, 313] on p "Excess cortisol is associated with poor insulin response, elevated blood glucos…" at bounding box center [491, 299] width 508 height 42
click at [551, 315] on p "Excess cortisol is associated with poor insulin response, elevated blood glucos…" at bounding box center [491, 299] width 508 height 42
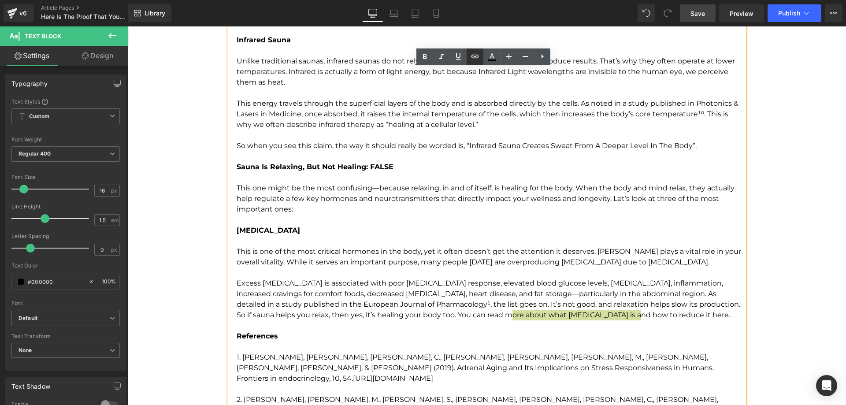
drag, startPoint x: 475, startPoint y: 56, endPoint x: 342, endPoint y: 61, distance: 132.7
click at [475, 56] on icon at bounding box center [475, 57] width 7 height 4
click at [535, 332] on input "text" at bounding box center [515, 334] width 136 height 22
paste input "https://www.healixinfrared.com/blogs/news/sauna-cortisol-and-parasympathetic-ne…"
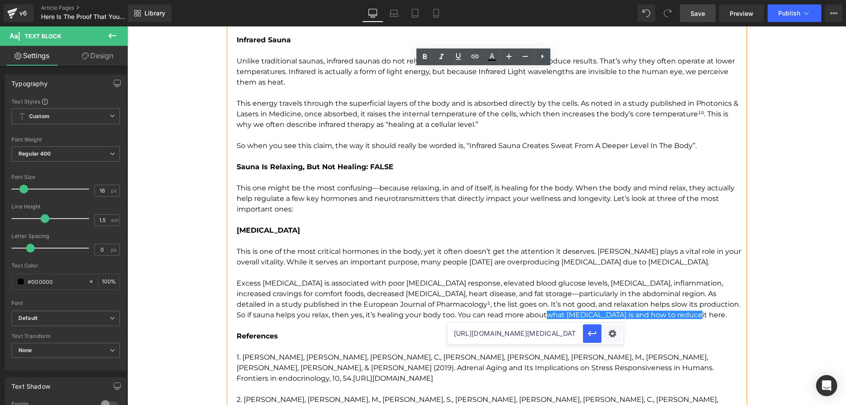
scroll to position [0, 198]
type input "https://www.healixinfrared.com/blogs/news/sauna-cortisol-and-parasympathetic-ne…"
click at [592, 334] on icon "button" at bounding box center [592, 333] width 8 height 5
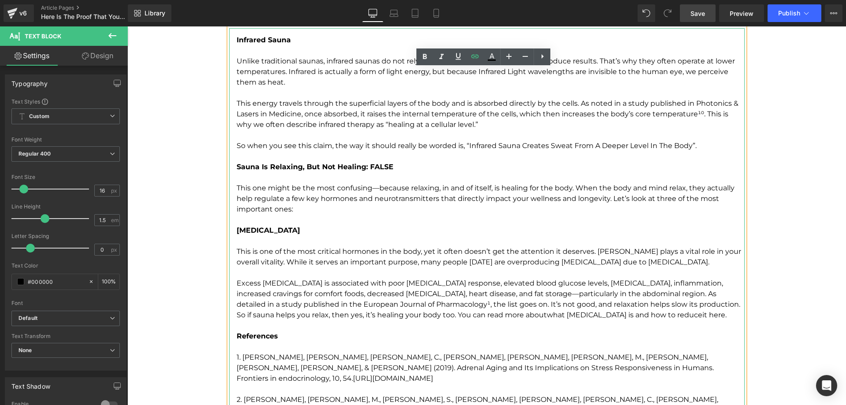
click at [564, 328] on p "To enrich screen reader interactions, please activate Accessibility in Grammarl…" at bounding box center [491, 325] width 508 height 11
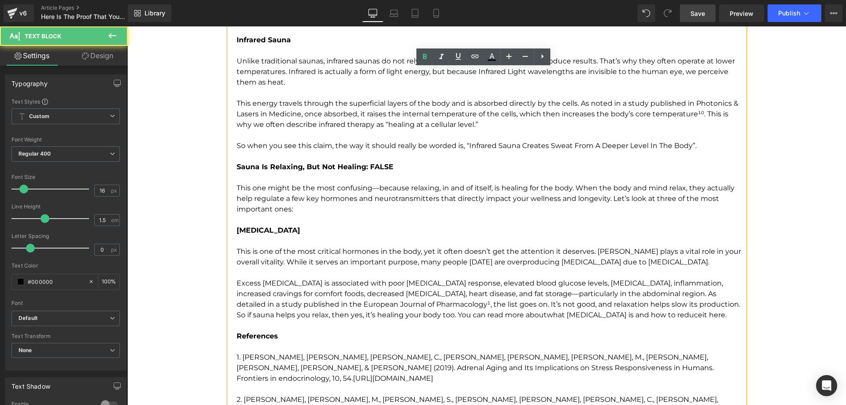
click at [697, 16] on span "Save" at bounding box center [698, 13] width 15 height 9
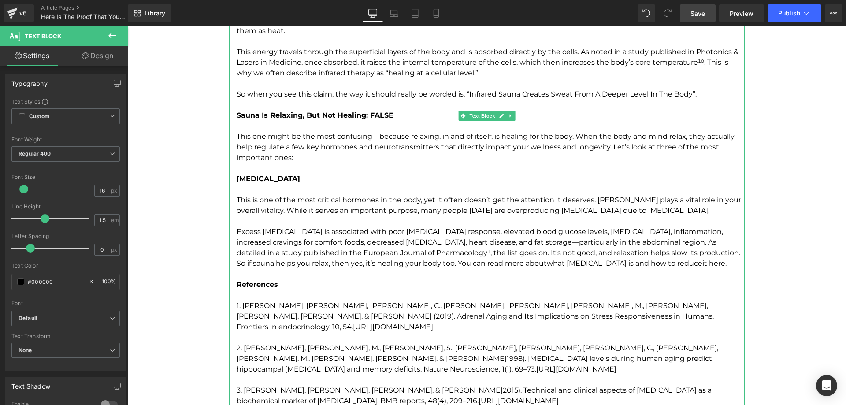
scroll to position [1895, 0]
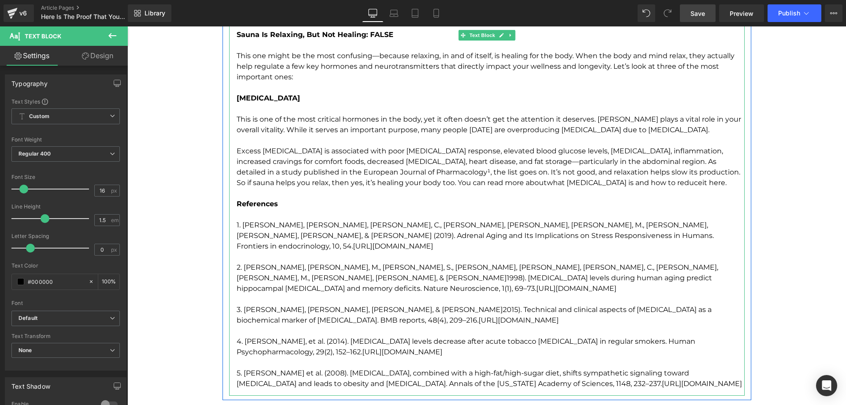
click at [604, 189] on p "To enrich screen reader interactions, please activate Accessibility in Grammarl…" at bounding box center [491, 193] width 508 height 11
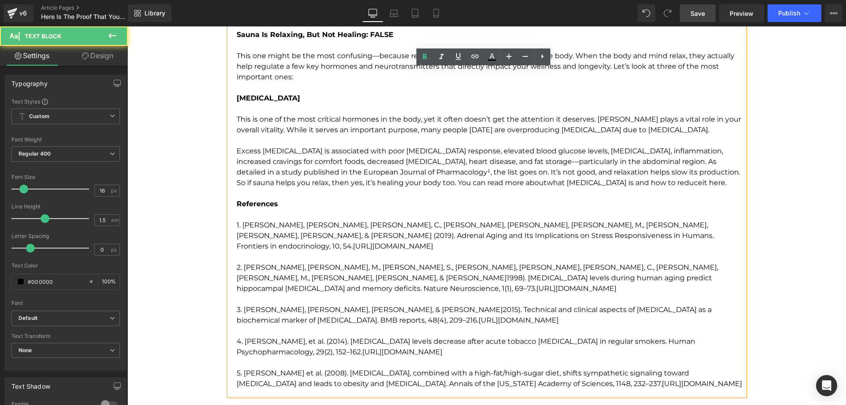
click at [599, 187] on p "Excess cortisol is associated with poor insulin response, elevated blood glucos…" at bounding box center [491, 167] width 508 height 42
click at [597, 193] on p "To enrich screen reader interactions, please activate Accessibility in Grammarl…" at bounding box center [491, 193] width 508 height 11
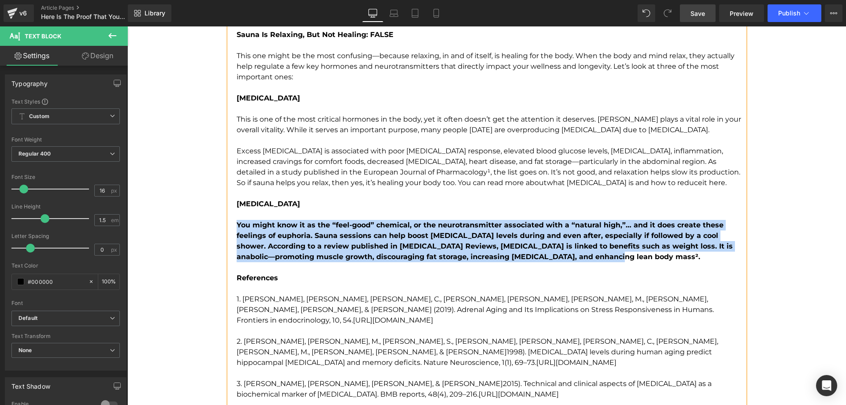
click at [232, 225] on div "Infrared Sauna Unlike traditional saunas, infrared saunas do not rely on heatin…" at bounding box center [487, 183] width 516 height 574
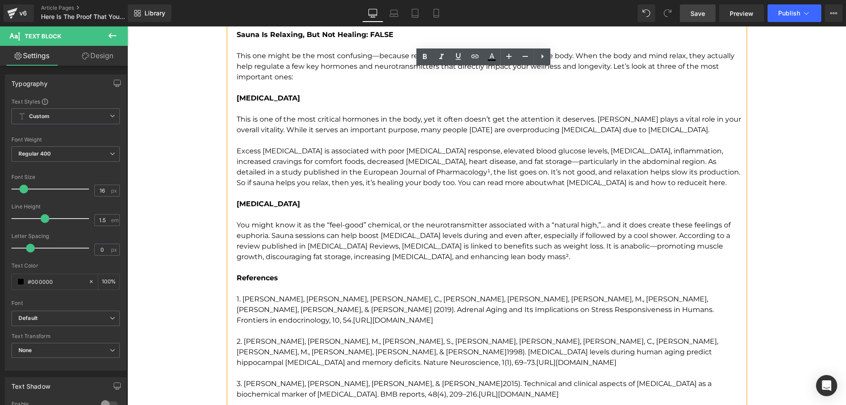
click at [485, 256] on p "You might know it as the “feel-good” chemical, or the neurotransmitter associat…" at bounding box center [491, 241] width 508 height 42
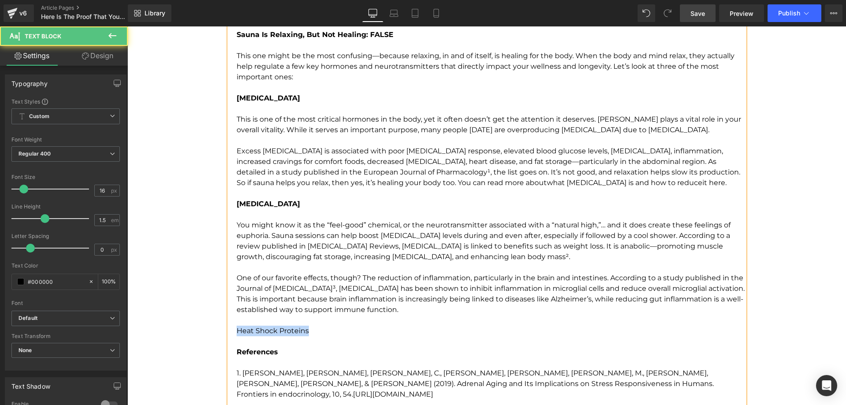
click at [237, 331] on p "Heat Shock Proteins" at bounding box center [491, 331] width 508 height 11
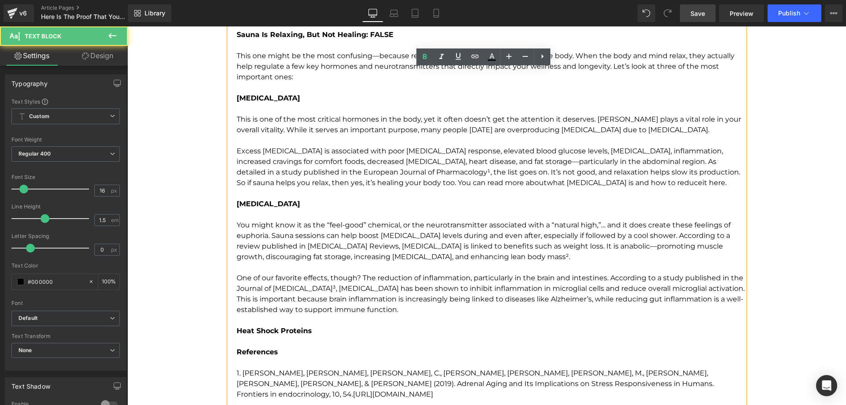
click at [314, 333] on p "Heat Shock Proteins" at bounding box center [491, 331] width 508 height 11
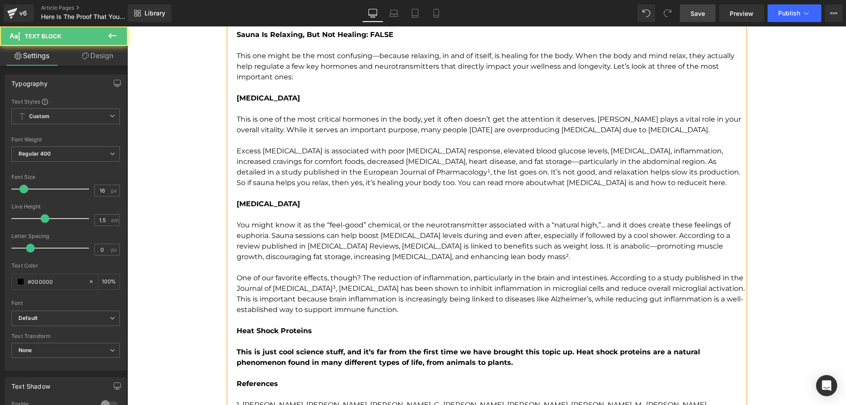
click at [232, 351] on div "Infrared Sauna Unlike traditional saunas, infrared saunas do not rely on heatin…" at bounding box center [487, 236] width 516 height 680
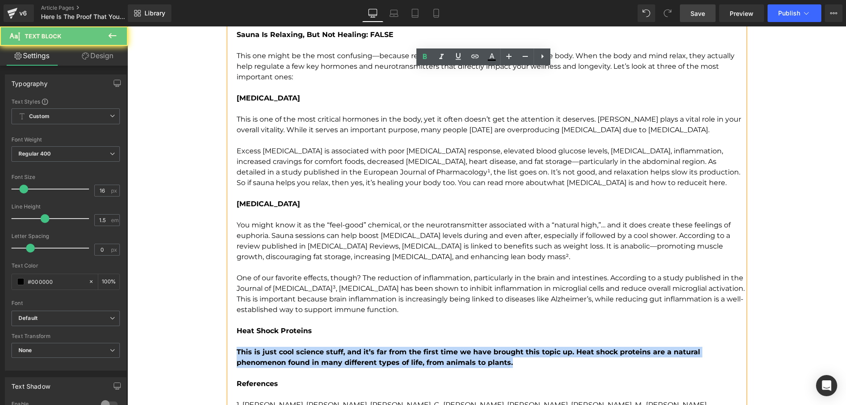
click at [513, 362] on p "This is just cool science stuff, and it’s far from the first time we have broug…" at bounding box center [491, 357] width 508 height 21
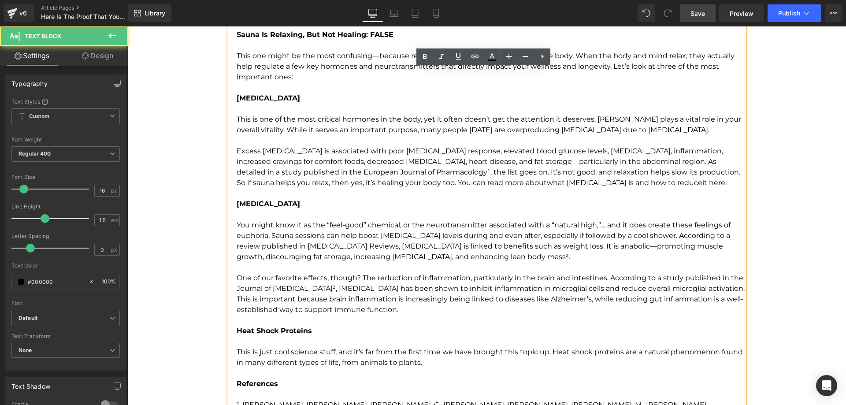
click at [513, 362] on p "This is just cool science stuff, and it’s far from the first time we have broug…" at bounding box center [491, 357] width 508 height 21
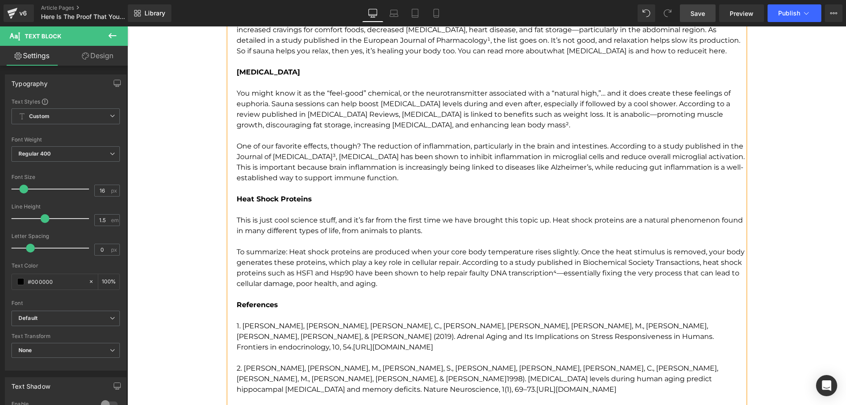
scroll to position [2027, 0]
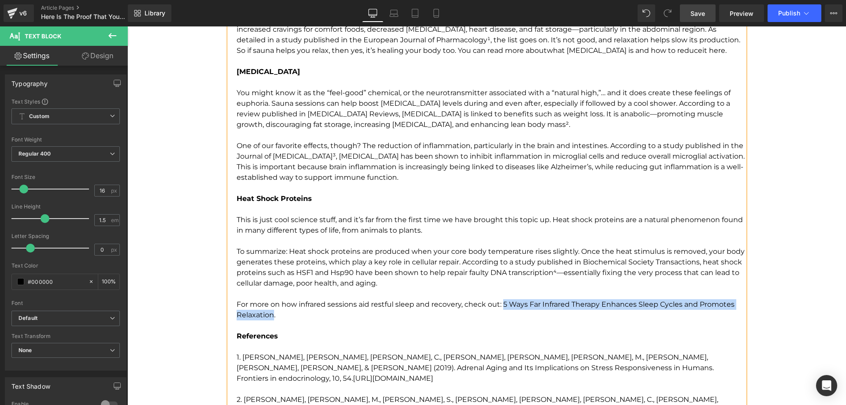
drag, startPoint x: 500, startPoint y: 306, endPoint x: 269, endPoint y: 311, distance: 231.0
click at [269, 311] on p "For more on how infrared sessions aid restful sleep and recovery, check out: 5 …" at bounding box center [491, 309] width 508 height 21
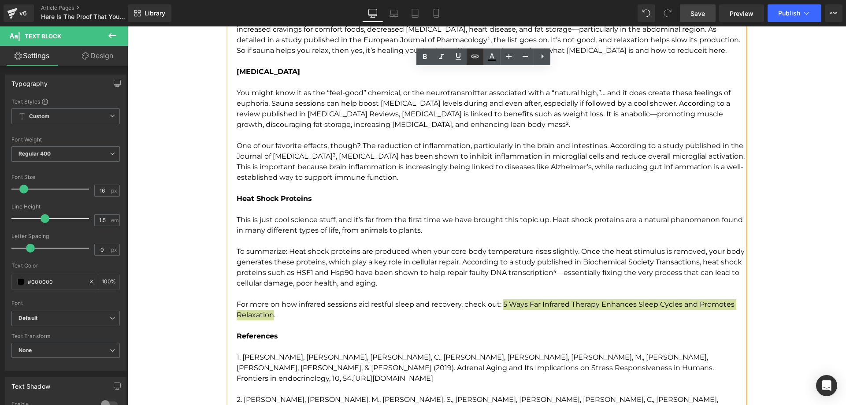
click at [472, 53] on icon at bounding box center [475, 56] width 11 height 11
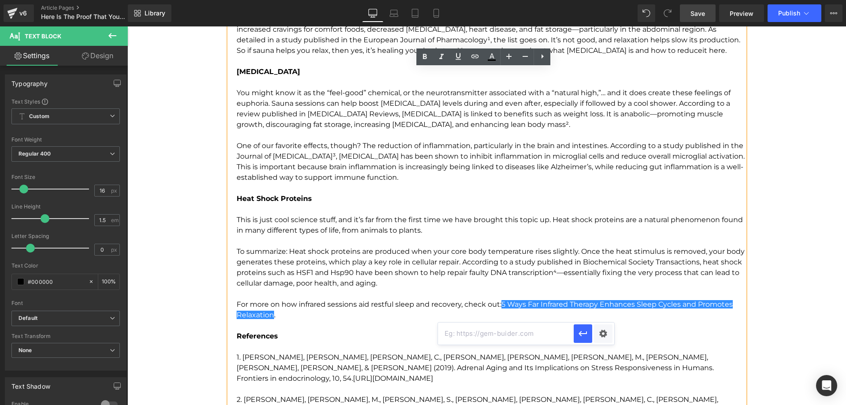
click at [512, 338] on input "text" at bounding box center [506, 334] width 136 height 22
paste input "[URL][DOMAIN_NAME][MEDICAL_DATA]"
type input "[URL][DOMAIN_NAME][MEDICAL_DATA]"
drag, startPoint x: 578, startPoint y: 336, endPoint x: 357, endPoint y: 309, distance: 222.4
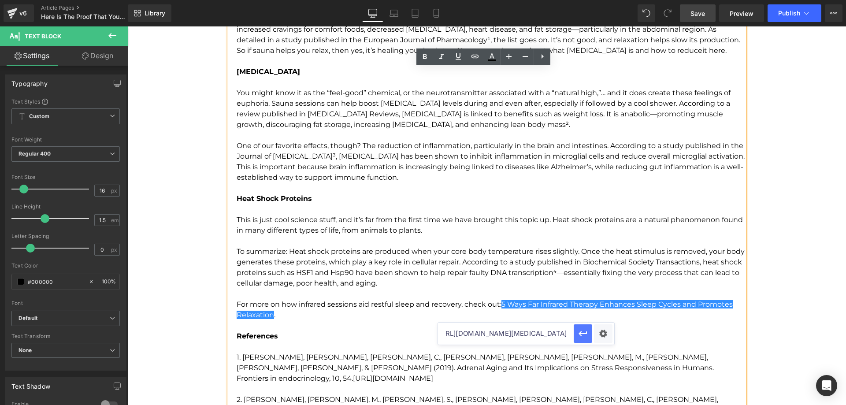
click at [578, 336] on icon "button" at bounding box center [583, 333] width 11 height 11
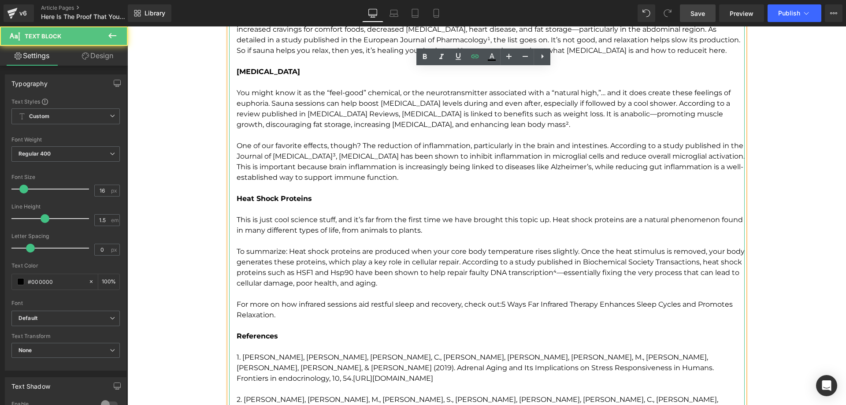
click at [348, 340] on p "References" at bounding box center [491, 336] width 508 height 11
click at [296, 329] on p "To enrich screen reader interactions, please activate Accessibility in Grammarl…" at bounding box center [491, 325] width 508 height 11
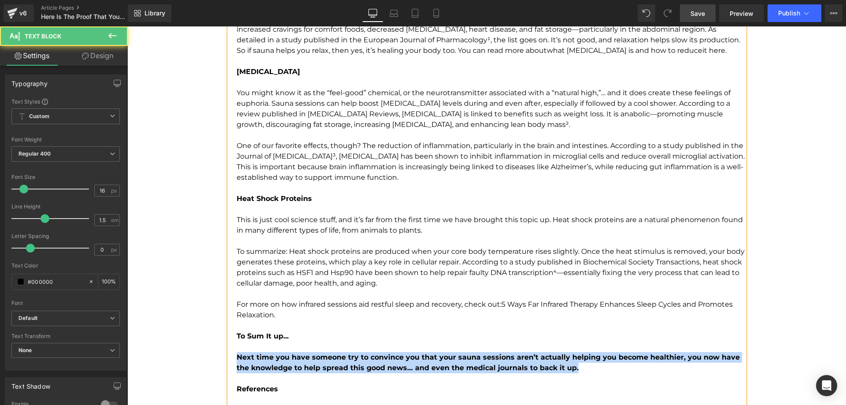
drag, startPoint x: 235, startPoint y: 356, endPoint x: 580, endPoint y: 366, distance: 344.8
click at [580, 366] on div "Infrared Sauna Unlike traditional saunas, infrared saunas do not rely on heatin…" at bounding box center [487, 172] width 516 height 817
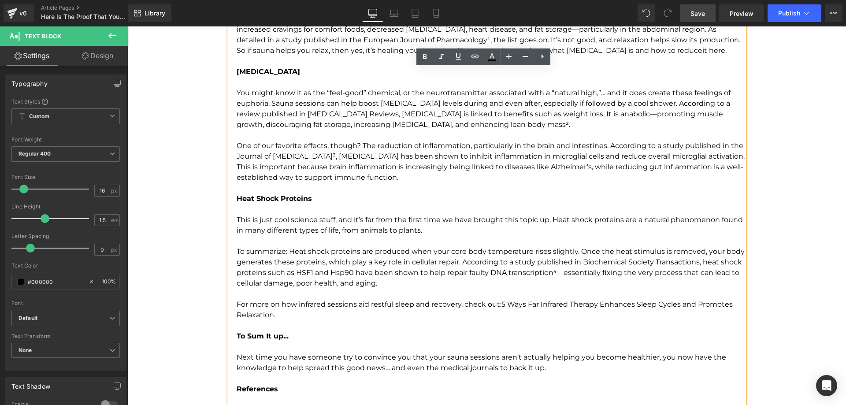
click at [548, 372] on p "Next time you have someone try to convince you that your sauna sessions aren’t …" at bounding box center [491, 362] width 508 height 21
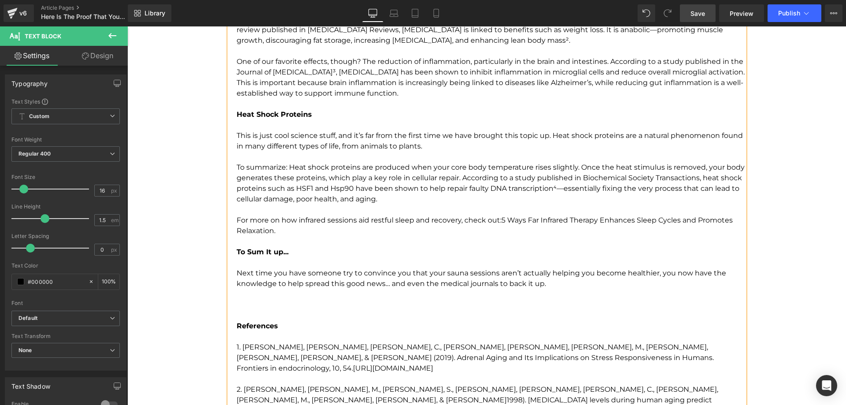
scroll to position [2116, 0]
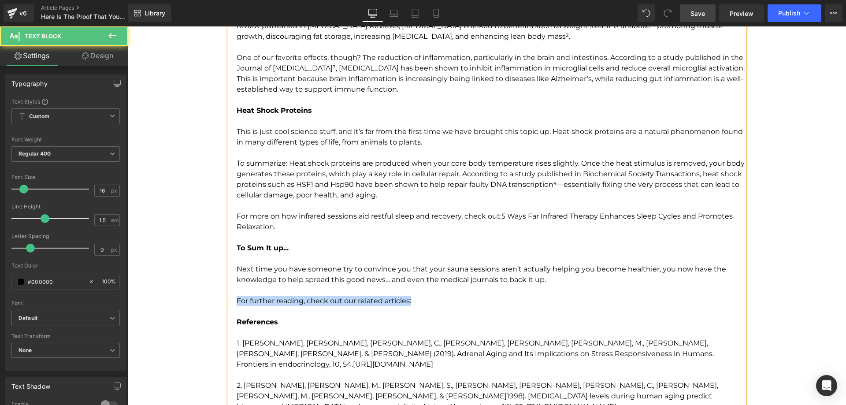
click at [237, 301] on p "For further reading, check out our related articles:" at bounding box center [491, 301] width 508 height 11
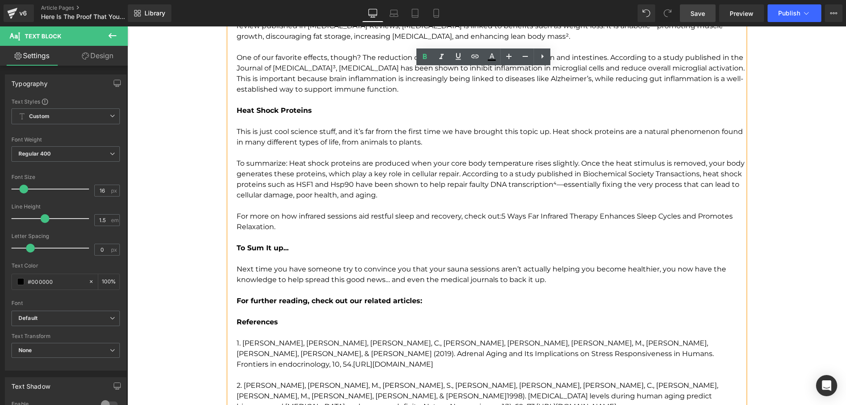
click at [282, 309] on p "To enrich screen reader interactions, please activate Accessibility in Grammarl…" at bounding box center [491, 311] width 508 height 11
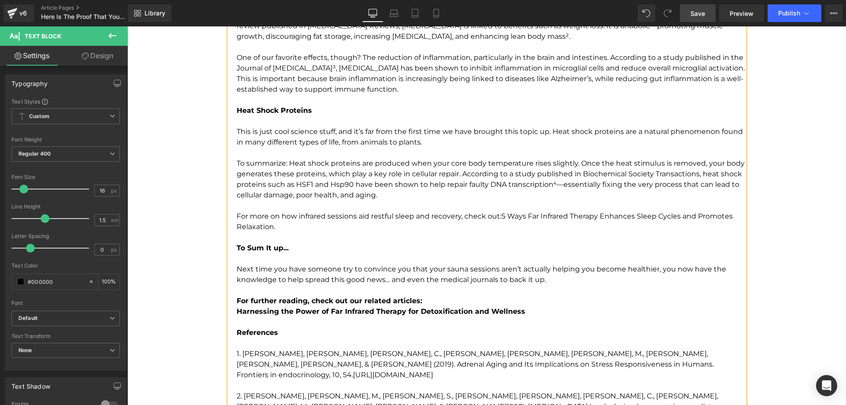
click at [440, 303] on p "For further reading, check out our related articles:" at bounding box center [491, 301] width 508 height 11
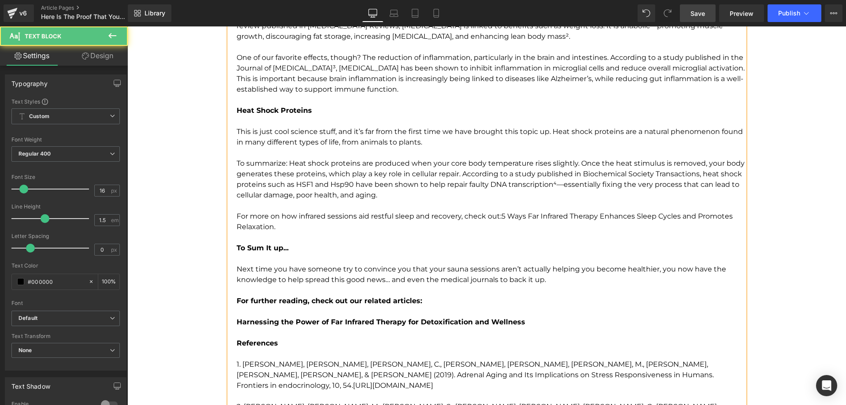
click at [424, 322] on b "Harnessing the Power of Far Infrared Therapy for Detoxification and Wellness" at bounding box center [381, 322] width 289 height 8
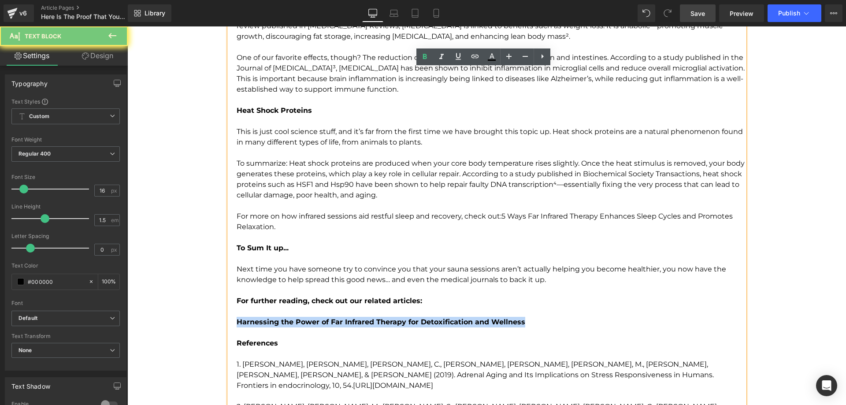
click at [424, 322] on b "Harnessing the Power of Far Infrared Therapy for Detoxification and Wellness" at bounding box center [381, 322] width 289 height 8
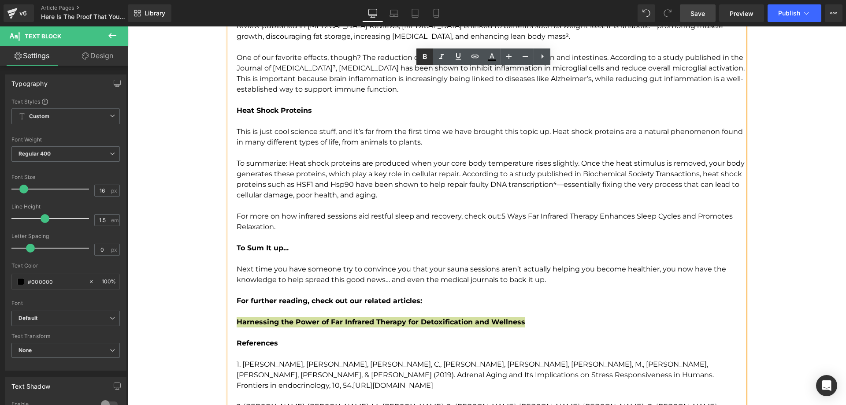
click at [424, 51] on link at bounding box center [425, 56] width 17 height 17
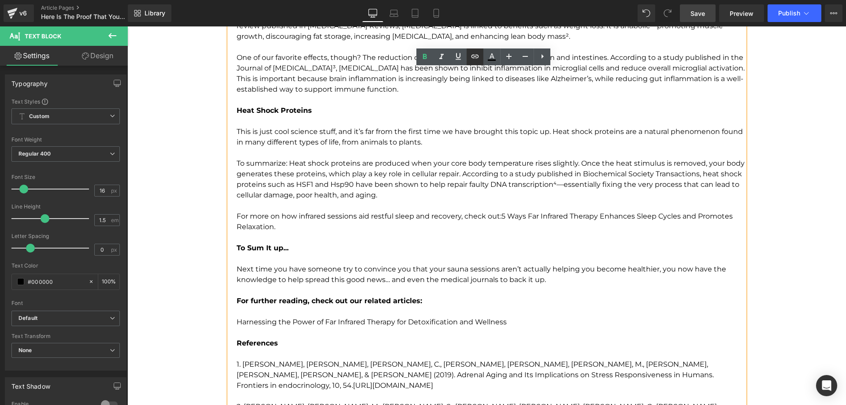
click at [473, 57] on icon at bounding box center [475, 56] width 11 height 11
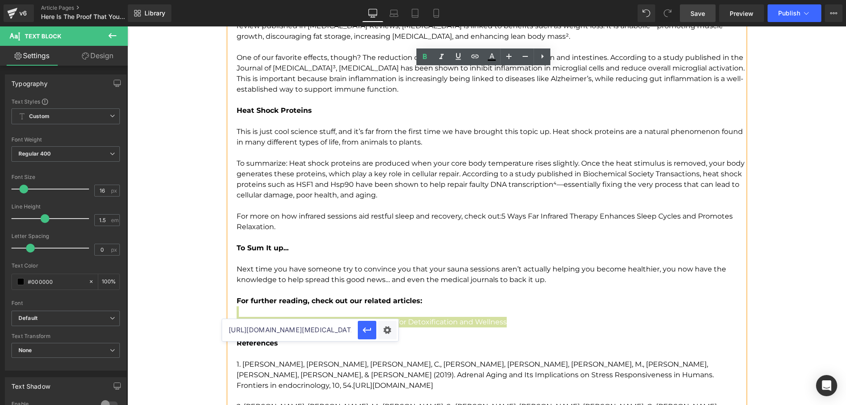
click at [338, 328] on input "[URL][DOMAIN_NAME][MEDICAL_DATA]" at bounding box center [290, 330] width 136 height 22
paste input "https://www.healixinfrared.com/blogs/news/harnessing-the-power-of-far-infrared-…"
type input "https://www.healixinfrared.com/blogs/news/harnessing-the-power-of-far-infrared-…"
click at [369, 331] on icon "button" at bounding box center [367, 330] width 11 height 11
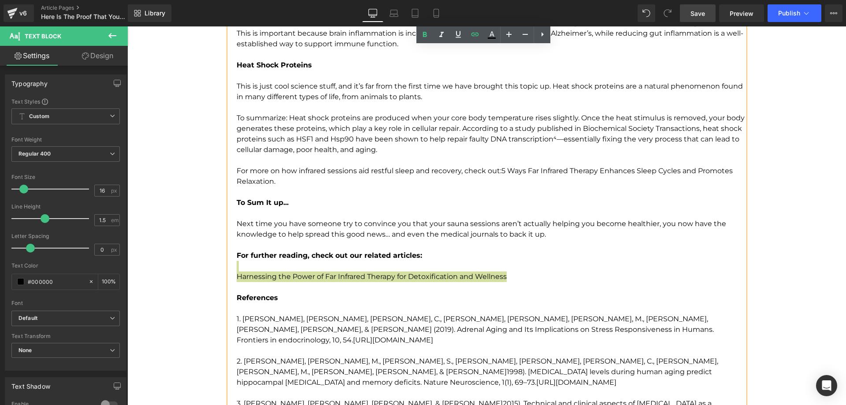
scroll to position [2204, 0]
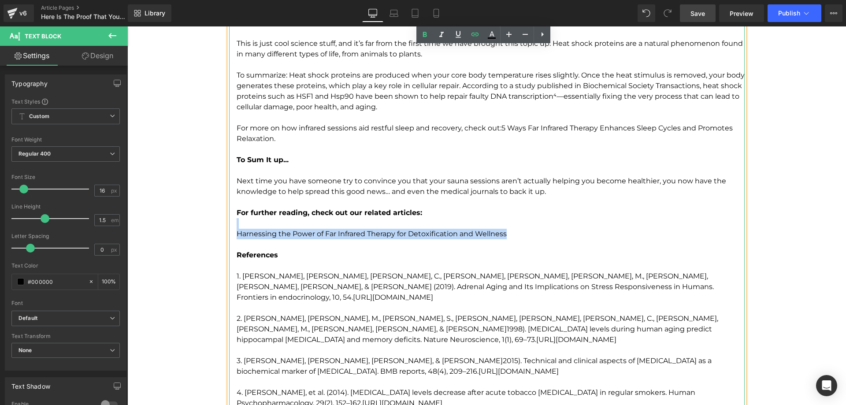
drag, startPoint x: 240, startPoint y: 278, endPoint x: 615, endPoint y: 283, distance: 375.6
click at [615, 283] on p "1. Yiallouris, A., Tsioutis, C., Agapidaki, E., Zafeiri, M., Agouridis, A. P., …" at bounding box center [491, 287] width 508 height 32
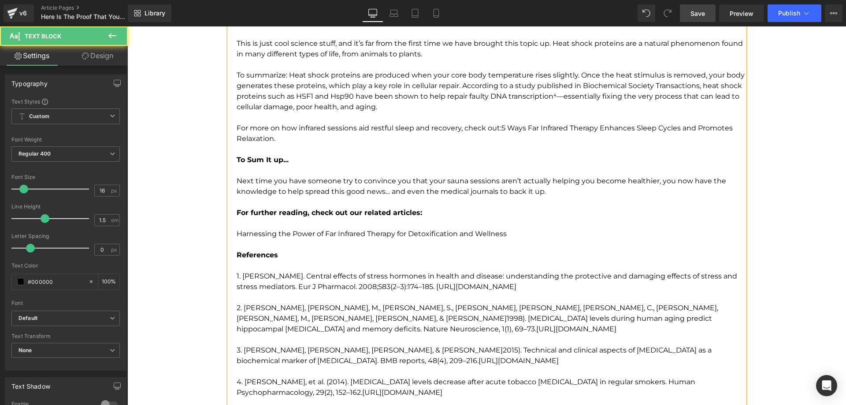
drag, startPoint x: 411, startPoint y: 285, endPoint x: 560, endPoint y: 286, distance: 148.5
click at [560, 286] on p "1. McEwen BS. Central effects of stress hormones in health and disease: underst…" at bounding box center [491, 281] width 508 height 21
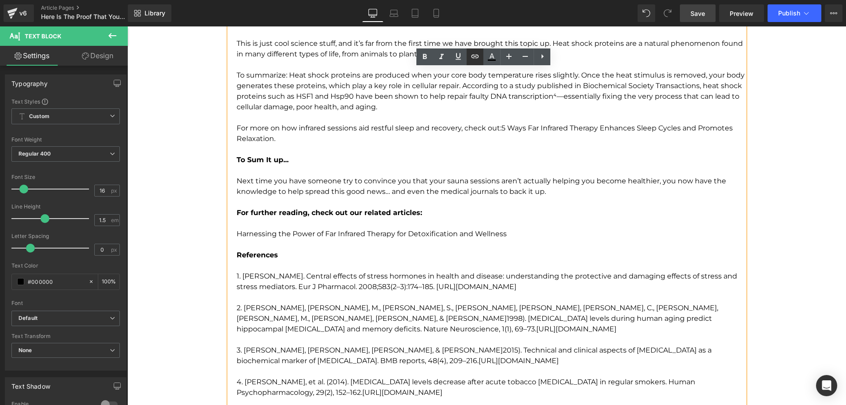
drag, startPoint x: 479, startPoint y: 59, endPoint x: 356, endPoint y: 67, distance: 123.7
click at [479, 59] on icon at bounding box center [475, 56] width 11 height 11
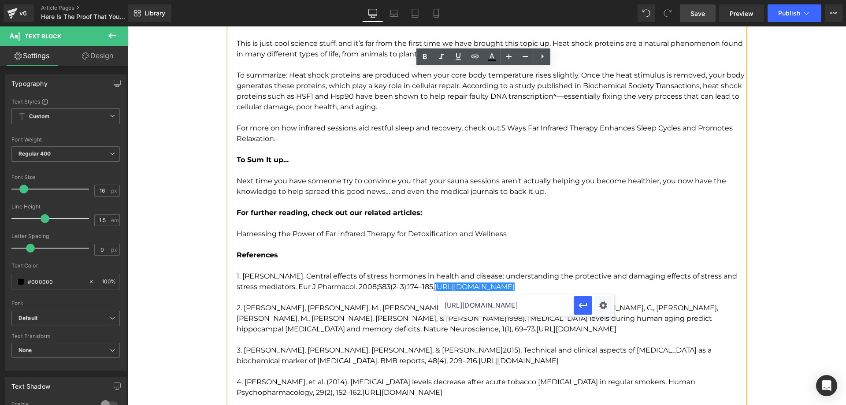
click at [476, 298] on input "https://www.healixinfrared.com/blogs/news/harnessing-the-power-of-far-infrared-…" at bounding box center [506, 305] width 136 height 22
paste input "https://doi.org/10.1016/j.ejphar.2007.11.071"
type input "https://doi.org/10.1016/j.ejphar.2007.11.071"
click at [580, 304] on icon "button" at bounding box center [583, 305] width 11 height 11
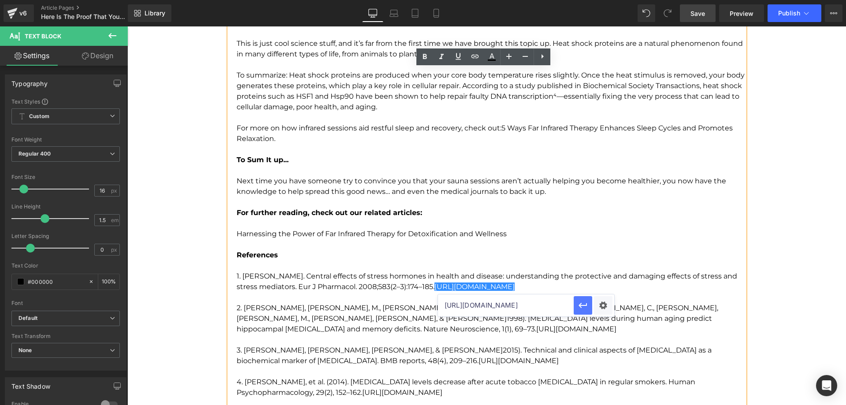
scroll to position [0, 0]
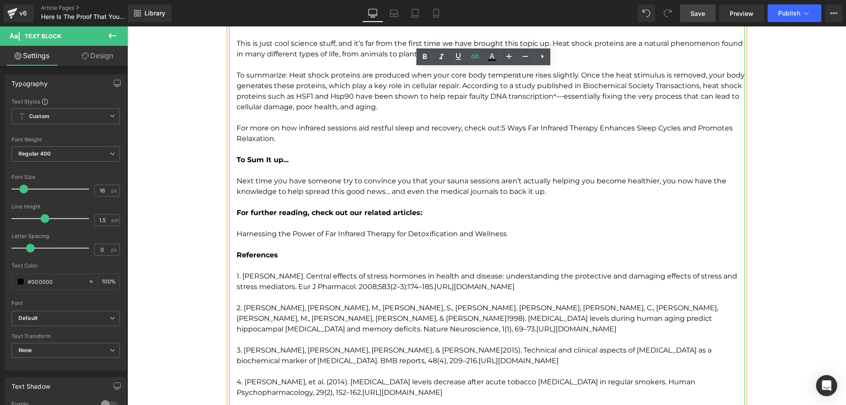
click at [363, 315] on p "2. [PERSON_NAME], [PERSON_NAME], M., [PERSON_NAME], S., [PERSON_NAME], [PERSON_…" at bounding box center [491, 319] width 508 height 32
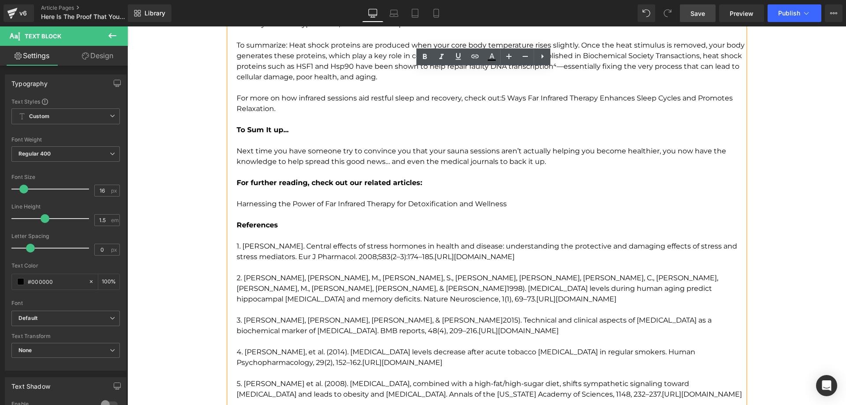
scroll to position [2248, 0]
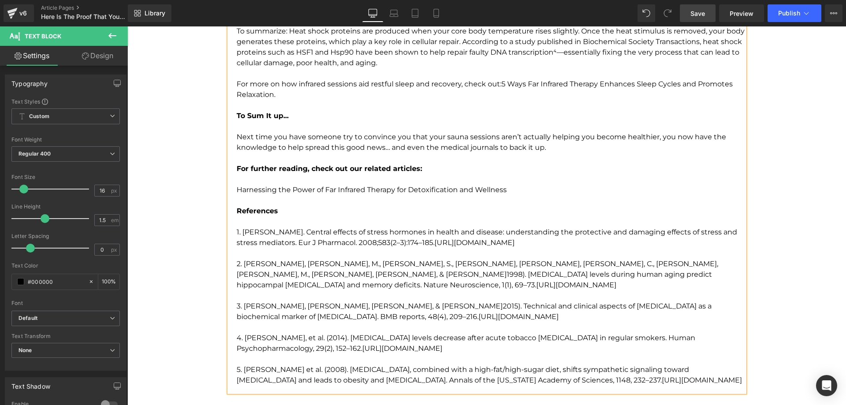
drag, startPoint x: 242, startPoint y: 265, endPoint x: 716, endPoint y: 272, distance: 474.7
click at [716, 272] on p "2. [PERSON_NAME], [PERSON_NAME], M., [PERSON_NAME], S., [PERSON_NAME], [PERSON_…" at bounding box center [491, 275] width 508 height 32
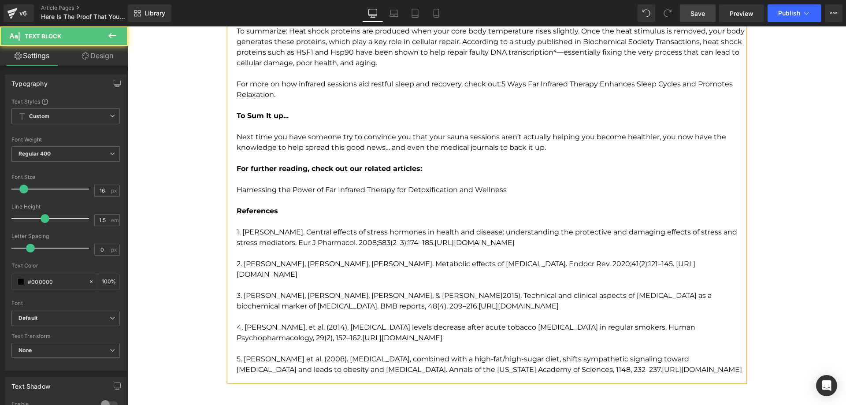
drag, startPoint x: 590, startPoint y: 263, endPoint x: 716, endPoint y: 261, distance: 126.1
click at [716, 261] on p "2. McCormack SE, Blevins JE, Lawson EA. Metabolic effects of oxytocin. Endocr R…" at bounding box center [491, 269] width 508 height 21
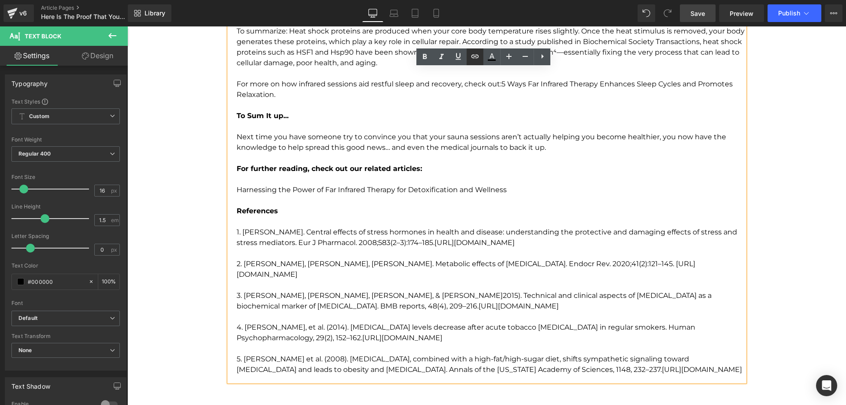
click at [473, 56] on icon at bounding box center [475, 56] width 11 height 11
click at [607, 286] on input "https://doi.org/10.1016/j.ejphar.2007.11.071" at bounding box center [626, 283] width 136 height 22
paste input "https://doi.org/10.1210/endrev/bnz012"
type input "https://doi.org/10.1210/endrev/bnz012"
drag, startPoint x: 703, startPoint y: 285, endPoint x: 569, endPoint y: 258, distance: 137.0
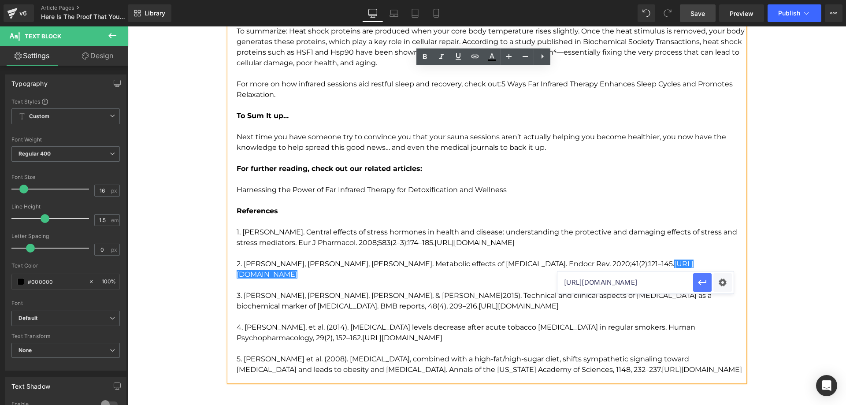
click at [703, 285] on icon "button" at bounding box center [702, 282] width 11 height 11
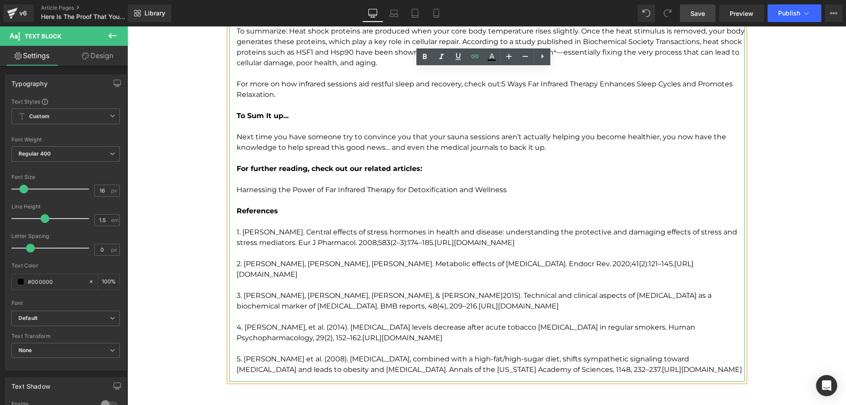
click at [528, 290] on p "3. Lee, D. Y., Kim, E., & Choi, M. H. (2015). Technical and clinical aspects of…" at bounding box center [491, 306] width 508 height 32
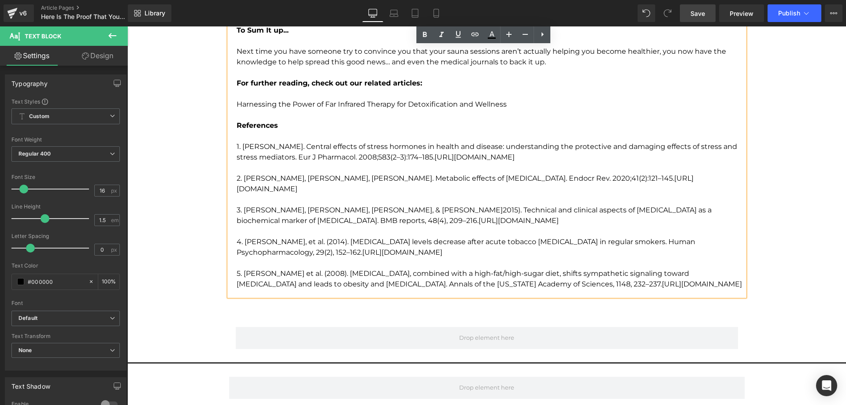
scroll to position [2336, 0]
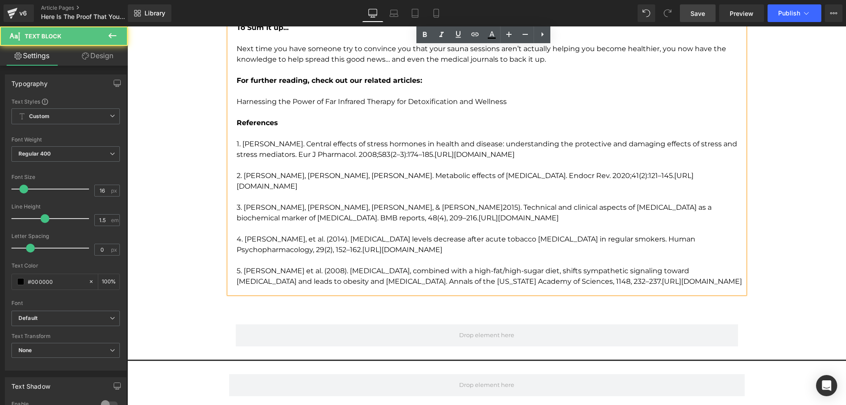
drag, startPoint x: 241, startPoint y: 196, endPoint x: 424, endPoint y: 204, distance: 183.1
click at [424, 204] on p "3. Lee, D. Y., Kim, E., & Choi, M. H. (2015). Technical and clinical aspects of…" at bounding box center [491, 218] width 508 height 32
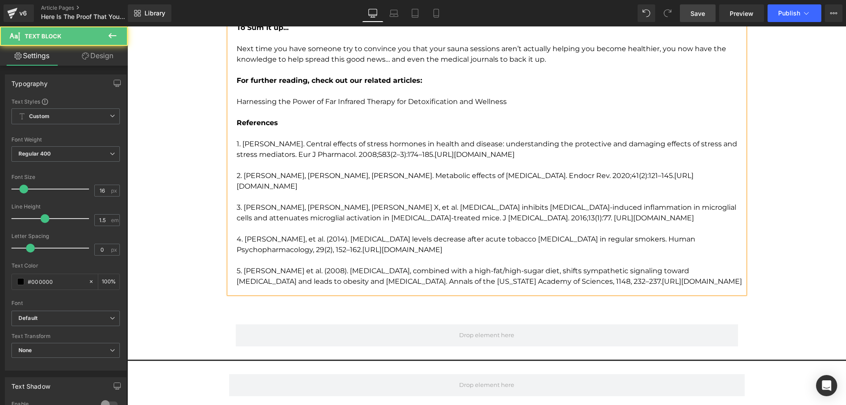
drag, startPoint x: 474, startPoint y: 208, endPoint x: 615, endPoint y: 212, distance: 141.1
click at [615, 212] on p "3. Yuan L, Liu S, Bai X, et al. Oxytocin inhibits lipopolysaccharide-induced in…" at bounding box center [491, 218] width 508 height 32
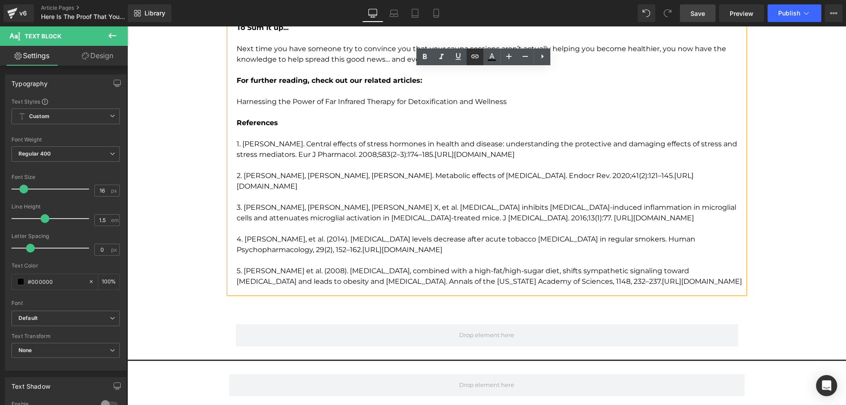
click at [475, 61] on icon at bounding box center [475, 56] width 11 height 11
click at [536, 225] on input "https://doi.org/10.1210/endrev/bnz012" at bounding box center [566, 226] width 136 height 22
paste input "https://doi.org/10.1186/s12974-016-0541-7"
type input "https://doi.org/10.1186/s12974-016-0541-7"
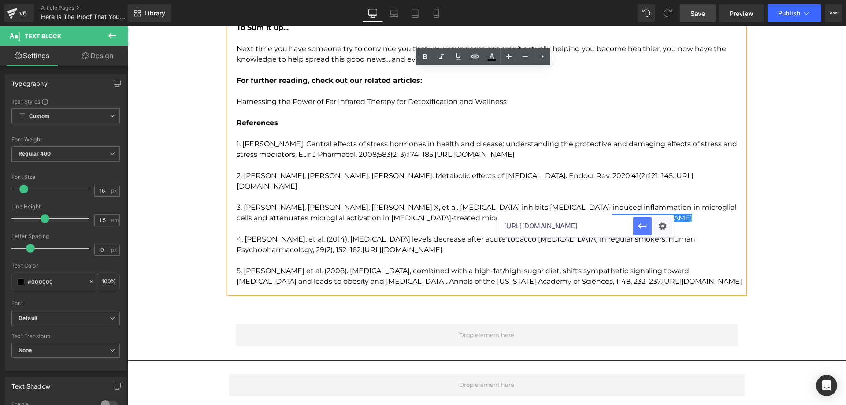
click at [640, 229] on icon "button" at bounding box center [642, 226] width 11 height 11
click at [362, 246] on link "[URL][DOMAIN_NAME]" at bounding box center [402, 250] width 80 height 8
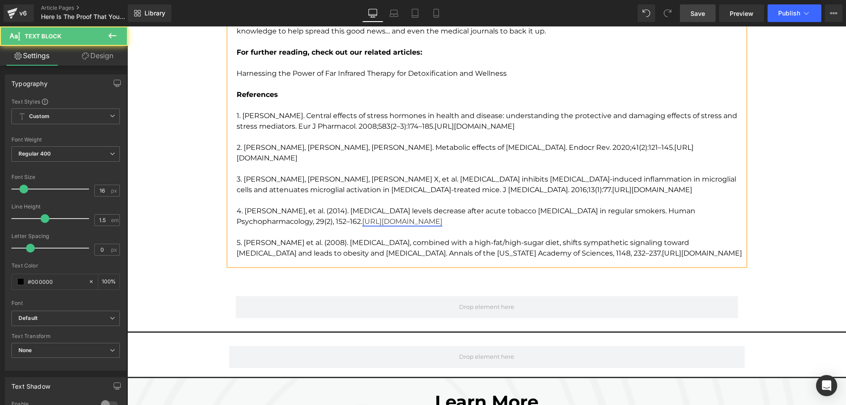
scroll to position [2380, 0]
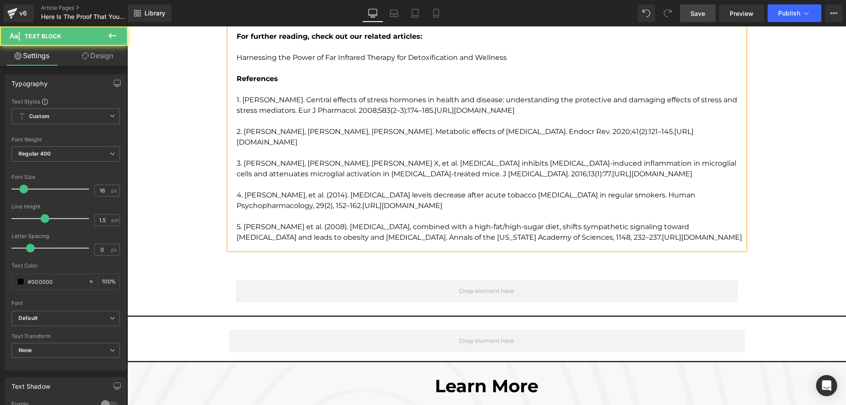
drag, startPoint x: 241, startPoint y: 184, endPoint x: 360, endPoint y: 195, distance: 119.0
click at [360, 195] on p "4. Wong, J. A., et al. (2014). Cortisol levels decrease after acute tobacco abs…" at bounding box center [491, 200] width 508 height 21
drag, startPoint x: 362, startPoint y: 195, endPoint x: 486, endPoint y: 191, distance: 123.5
click at [486, 191] on p "4. Mazaira GI, Daneri-Becerra C, Zgajnar NR, et al. Gene expression regulation …" at bounding box center [491, 200] width 508 height 21
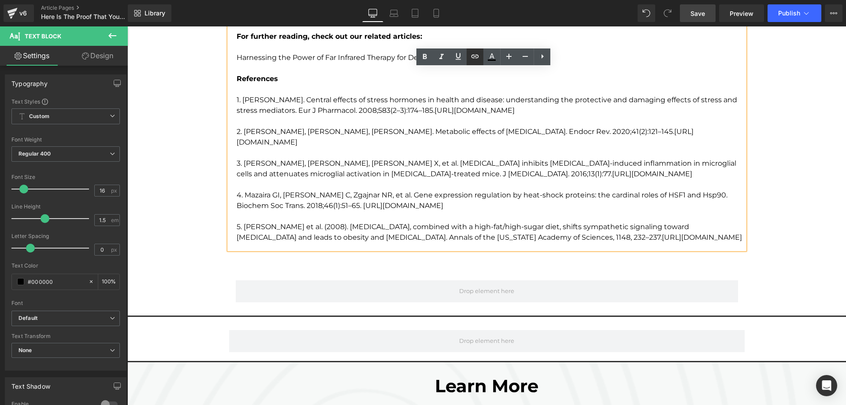
click at [473, 54] on icon at bounding box center [475, 56] width 11 height 11
click at [454, 219] on input "https://doi.org/10.1186/s12974-016-0541-7" at bounding box center [446, 214] width 136 height 22
paste input "https://doi.org/10.1042/BST20170335"
type input "https://doi.org/10.1042/BST20170335"
click at [525, 215] on icon "button" at bounding box center [523, 213] width 11 height 11
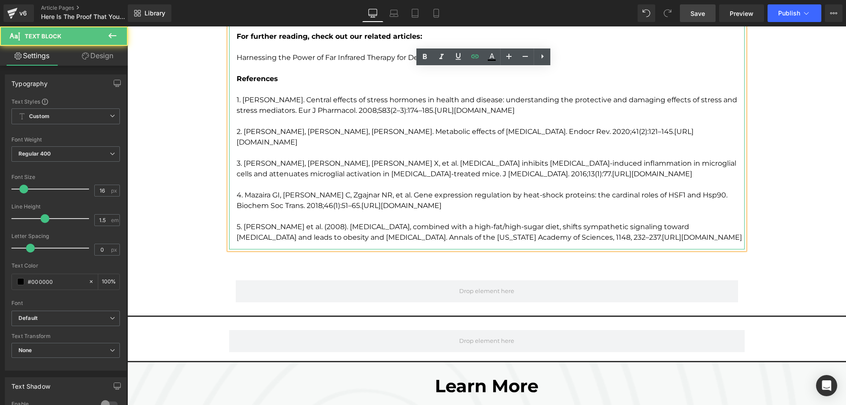
click at [385, 222] on p "5. [PERSON_NAME] et al. (2008). [MEDICAL_DATA], combined with a high-fat/high-s…" at bounding box center [491, 232] width 508 height 21
drag, startPoint x: 239, startPoint y: 218, endPoint x: 698, endPoint y: 226, distance: 458.5
click at [698, 226] on p "5. [PERSON_NAME] et al. (2008). [MEDICAL_DATA], combined with a high-fat/high-s…" at bounding box center [491, 232] width 508 height 21
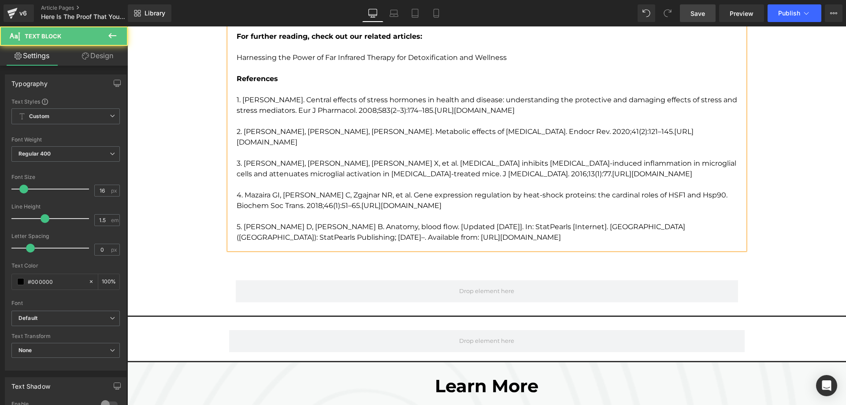
drag, startPoint x: 306, startPoint y: 224, endPoint x: 479, endPoint y: 222, distance: 172.8
click at [479, 222] on p "5. Matienzo D, Bordoni B. Anatomy, blood flow. [Updated 2021 Jul 31]. In: StatP…" at bounding box center [491, 232] width 508 height 21
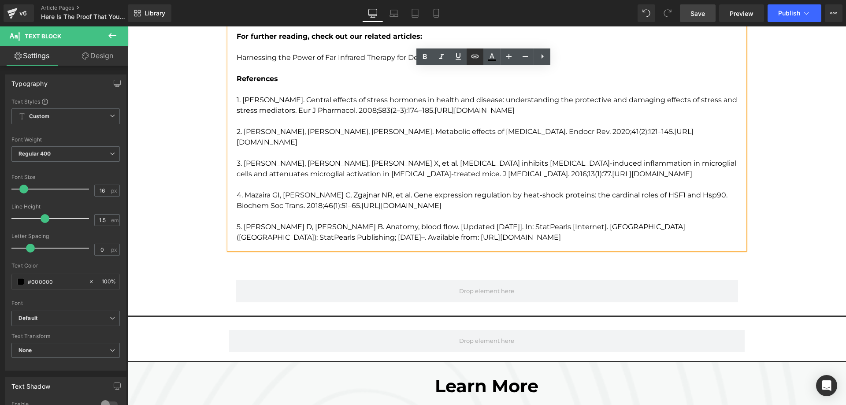
click at [474, 53] on icon at bounding box center [475, 56] width 11 height 11
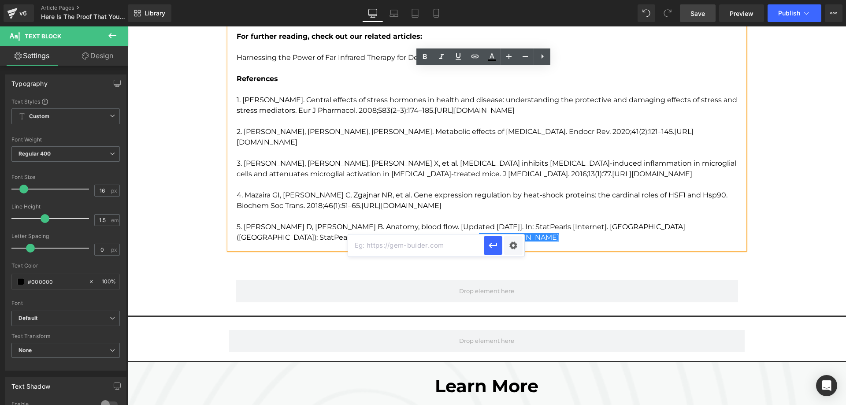
click at [454, 246] on input "text" at bounding box center [416, 245] width 136 height 22
paste input "https://www.ncbi.nlm.nih.gov/books/NBK554457/"
type input "https://www.ncbi.nlm.nih.gov/books/NBK554457/"
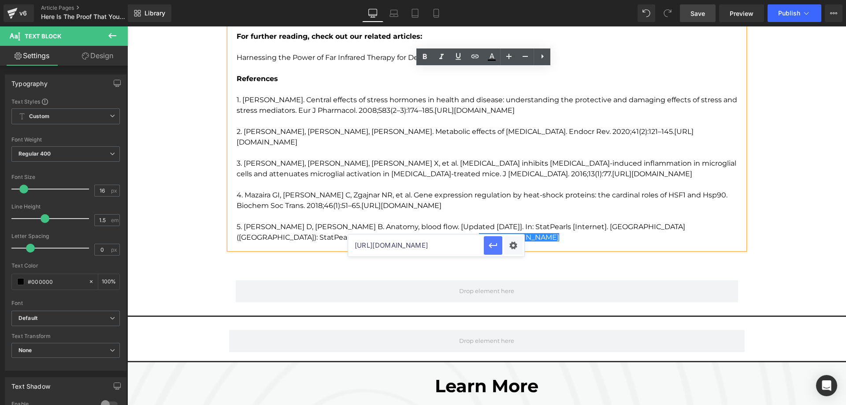
click at [501, 246] on button "button" at bounding box center [493, 245] width 19 height 19
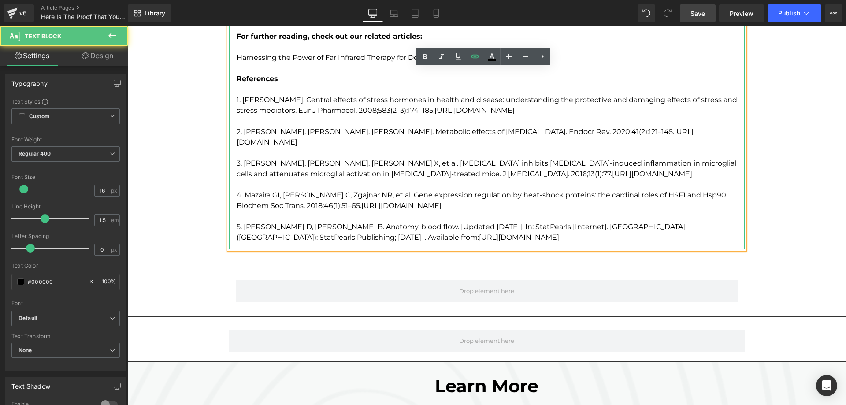
click at [491, 227] on p "5. Matienzo D, Bordoni B. Anatomy, blood flow. [Updated 2021 Jul 31]. In: StatP…" at bounding box center [491, 232] width 508 height 21
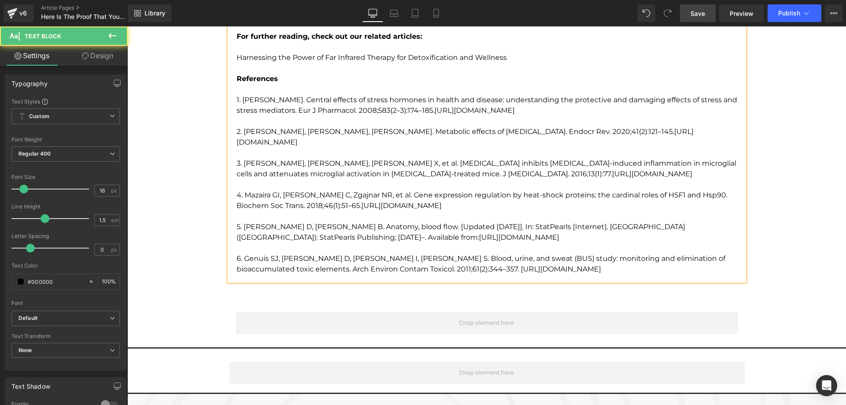
drag, startPoint x: 440, startPoint y: 260, endPoint x: 583, endPoint y: 257, distance: 143.3
click at [583, 257] on p "6. Genuis SJ, Birkholz D, Rodushkin I, Beesoon S. Blood, urine, and sweat (BUS)…" at bounding box center [491, 263] width 508 height 21
click at [475, 67] on p "To enrich screen reader interactions, please activate Accessibility in Grammarl…" at bounding box center [491, 68] width 508 height 11
drag, startPoint x: 439, startPoint y: 259, endPoint x: 583, endPoint y: 256, distance: 143.7
click at [583, 256] on p "6. Genuis SJ, Birkholz D, Rodushkin I, Beesoon S. Blood, urine, and sweat (BUS)…" at bounding box center [491, 263] width 508 height 21
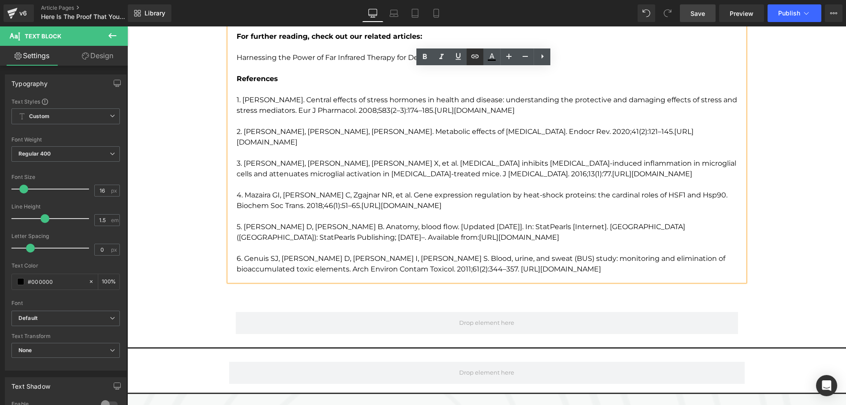
click at [476, 59] on icon at bounding box center [475, 56] width 11 height 11
click at [491, 273] on input "https://www.ncbi.nlm.nih.gov/books/NBK554457/" at bounding box center [533, 277] width 136 height 22
paste input "https://doi.org/10.1007/s00244-010-9611-5"
type input "https://doi.org/10.1007/s00244-010-9611-5"
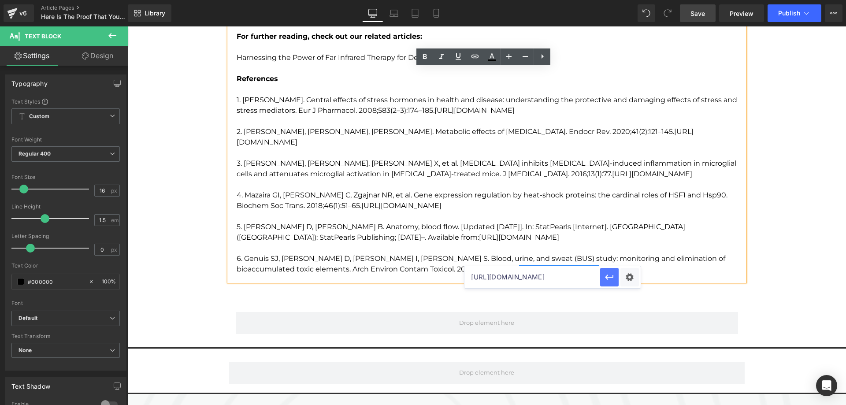
click at [605, 278] on icon "button" at bounding box center [609, 277] width 11 height 11
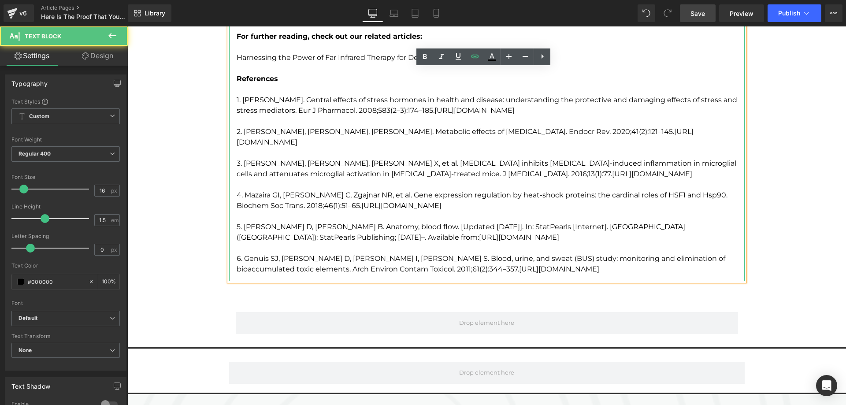
click at [594, 260] on p "6. Genuis SJ, Birkholz D, Rodushkin I, Beesoon S. Blood, urine, and sweat (BUS)…" at bounding box center [491, 263] width 508 height 21
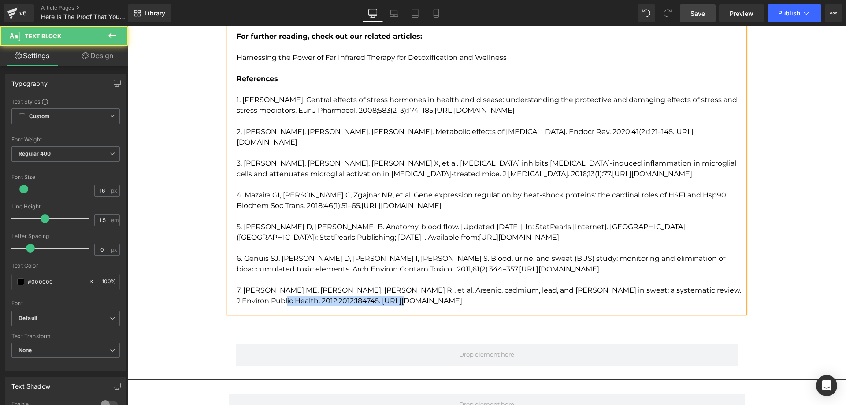
drag, startPoint x: 233, startPoint y: 290, endPoint x: 350, endPoint y: 289, distance: 117.2
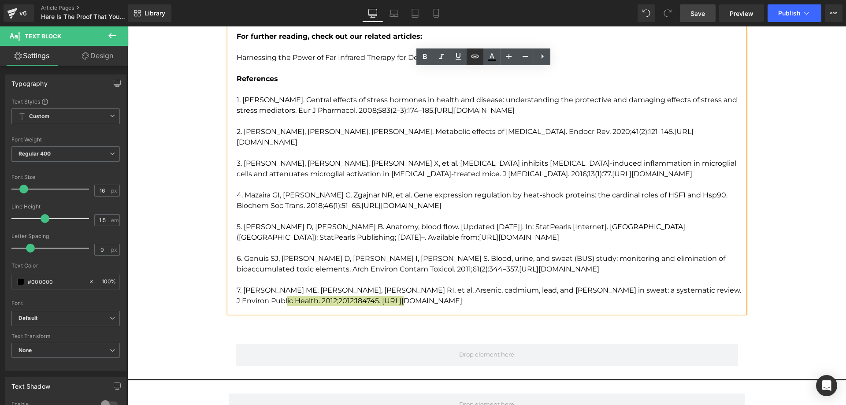
click at [476, 58] on icon at bounding box center [475, 57] width 7 height 4
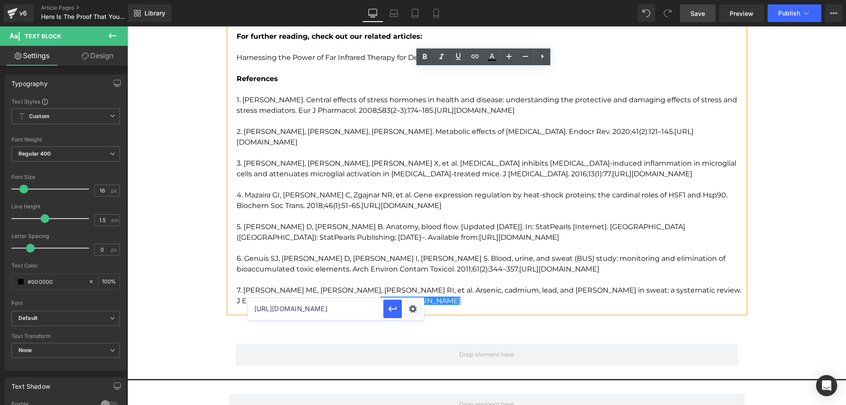
click at [351, 314] on input "https://doi.org/10.1007/s00244-010-9611-5" at bounding box center [316, 309] width 136 height 22
paste input "https://doi.org/10.1155/2012/184745"
type input "https://doi.org/10.1155/2012/184745"
drag, startPoint x: 386, startPoint y: 309, endPoint x: 253, endPoint y: 280, distance: 135.9
click at [386, 309] on button "button" at bounding box center [392, 309] width 19 height 19
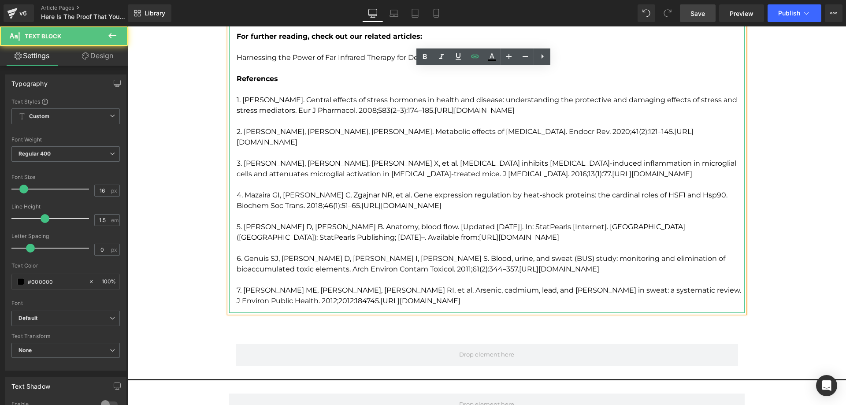
click at [358, 292] on p "7. Sears ME, Kerr KJ, Bray RI, et al. Arsenic, cadmium, lead, and mercury in sw…" at bounding box center [491, 295] width 508 height 21
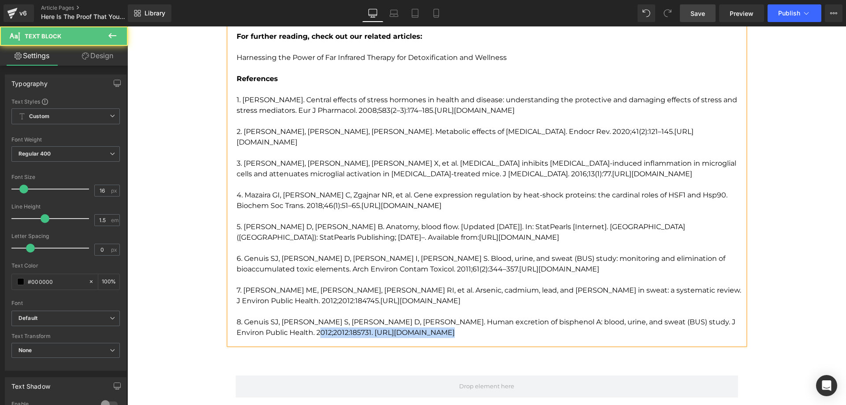
drag, startPoint x: 292, startPoint y: 321, endPoint x: 410, endPoint y: 323, distance: 117.7
click at [410, 323] on p "8. Genuis SJ, Beesoon S, Birkholz D, Lobo RA. Human excretion of bisphenol A: b…" at bounding box center [491, 327] width 508 height 21
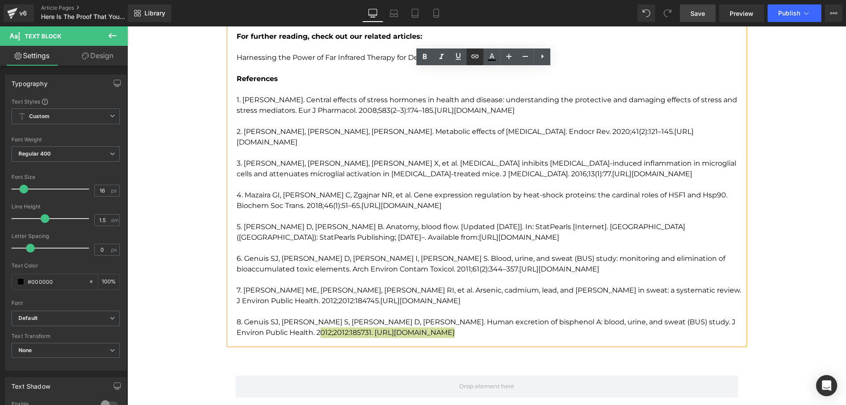
click at [473, 56] on icon at bounding box center [475, 56] width 11 height 11
click at [386, 341] on input "https://doi.org/10.1155/2012/184745" at bounding box center [373, 341] width 136 height 22
paste input "https://doi.org/10.1155/2012/185731"
type input "https://doi.org/10.1155/2012/185731"
drag, startPoint x: 452, startPoint y: 343, endPoint x: 325, endPoint y: 316, distance: 129.8
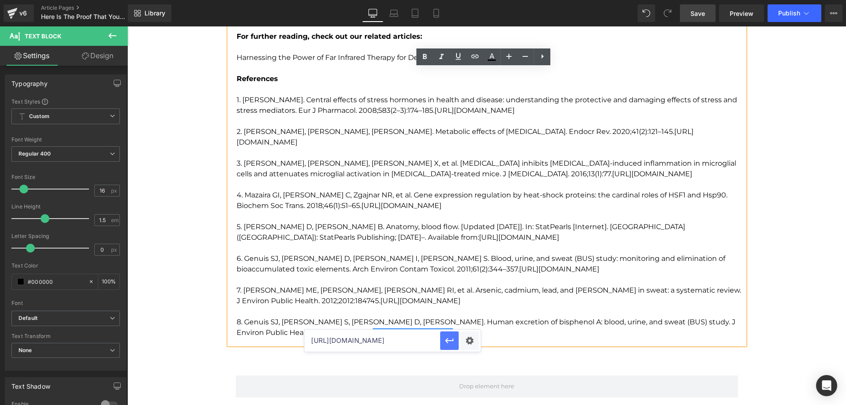
click at [452, 343] on icon "button" at bounding box center [449, 340] width 11 height 11
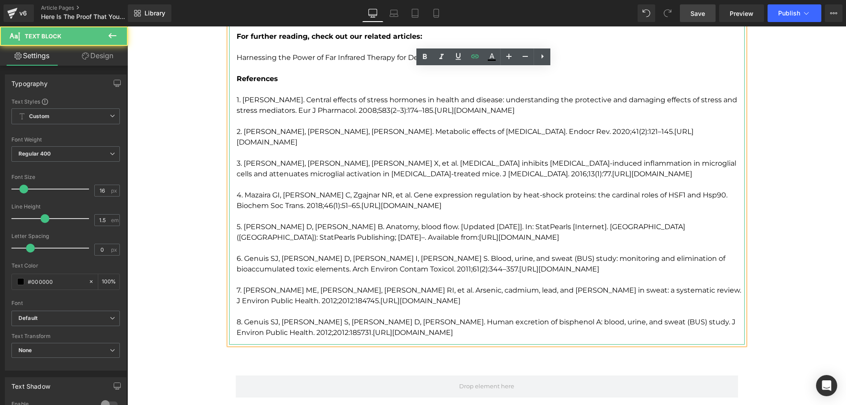
click at [437, 326] on p "8. Genuis SJ, Beesoon S, Birkholz D, Lobo RA. Human excretion of bisphenol A: b…" at bounding box center [491, 327] width 508 height 21
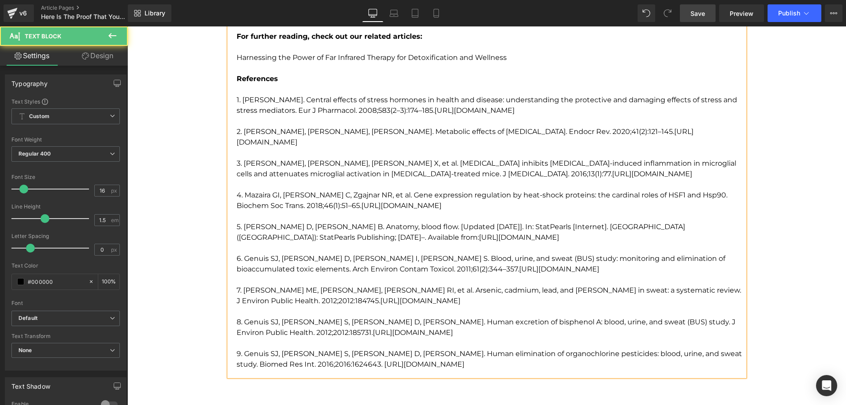
drag, startPoint x: 300, startPoint y: 355, endPoint x: 420, endPoint y: 353, distance: 119.5
click at [420, 353] on p "9. Genuis SJ, Beesoon S, Birkholz D, Lobo RA. Human elimination of organochlori…" at bounding box center [491, 359] width 508 height 21
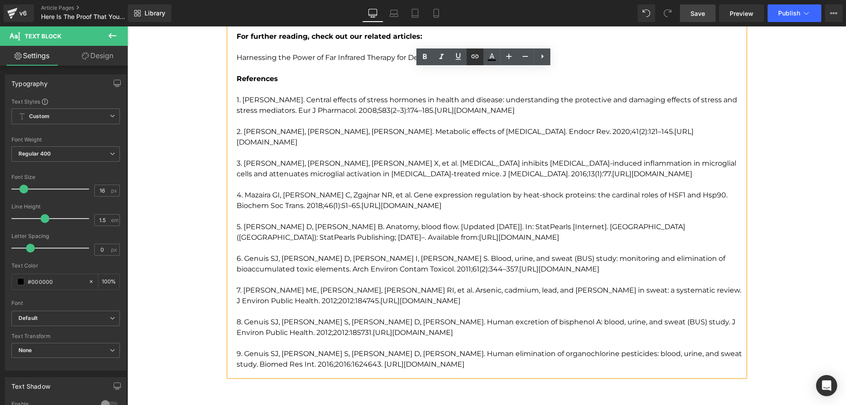
drag, startPoint x: 477, startPoint y: 55, endPoint x: 351, endPoint y: 56, distance: 125.6
click at [477, 55] on icon at bounding box center [475, 57] width 7 height 4
click at [391, 373] on input "https://doi.org/10.1155/2012/185731" at bounding box center [384, 372] width 136 height 22
paste input "https://doi.org/10.1155/2016/1624643"
type input "https://doi.org/10.1155/2016/1624643"
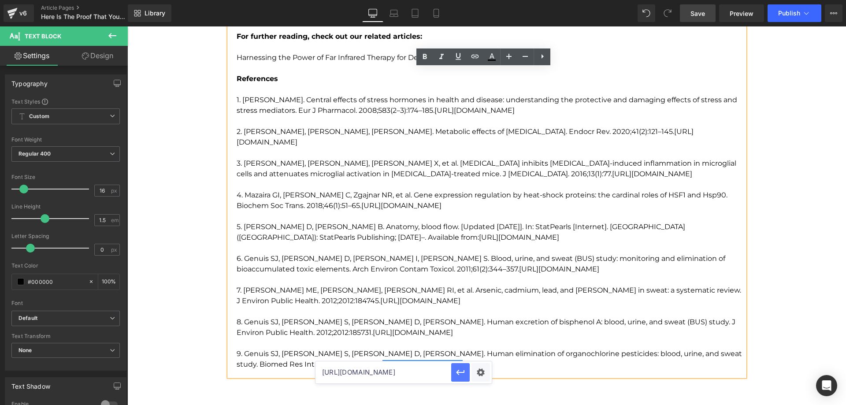
click at [458, 372] on icon "button" at bounding box center [460, 372] width 11 height 11
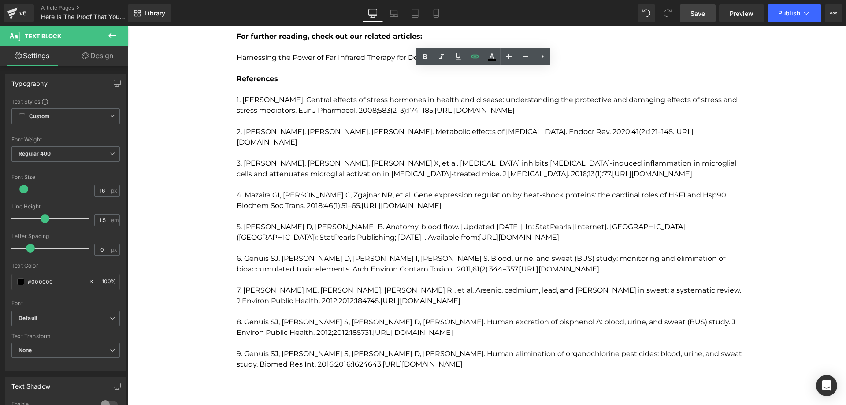
click at [707, 9] on link "Save" at bounding box center [698, 13] width 36 height 18
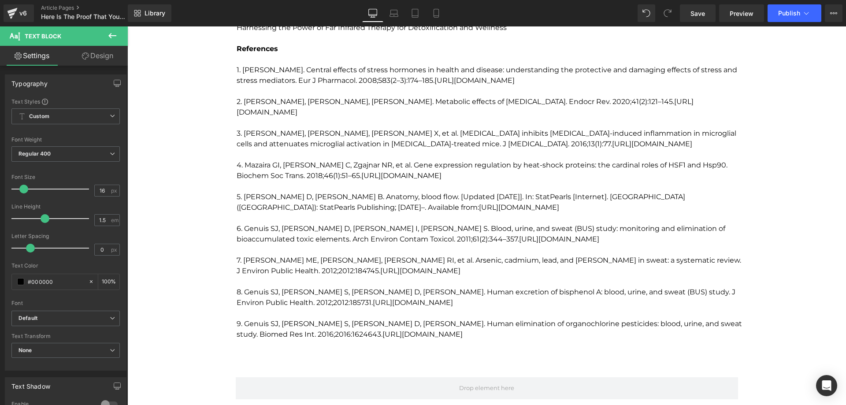
scroll to position [2468, 0]
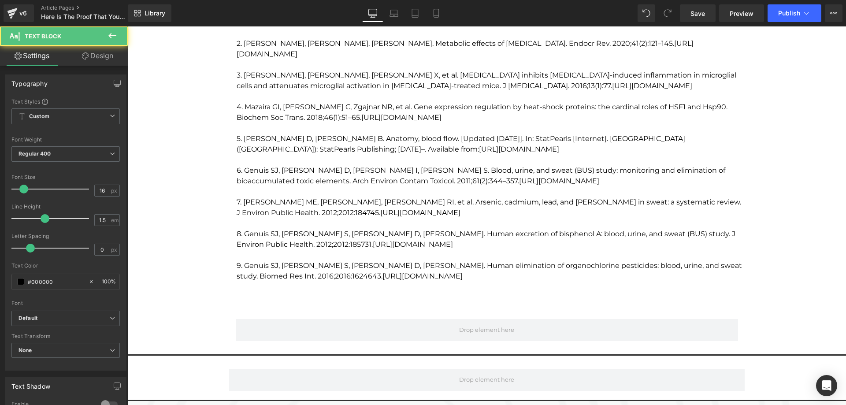
click at [432, 260] on p "9. Genuis SJ, Beesoon S, Birkholz D, Lobo RA. Human elimination of organochlori…" at bounding box center [491, 270] width 508 height 21
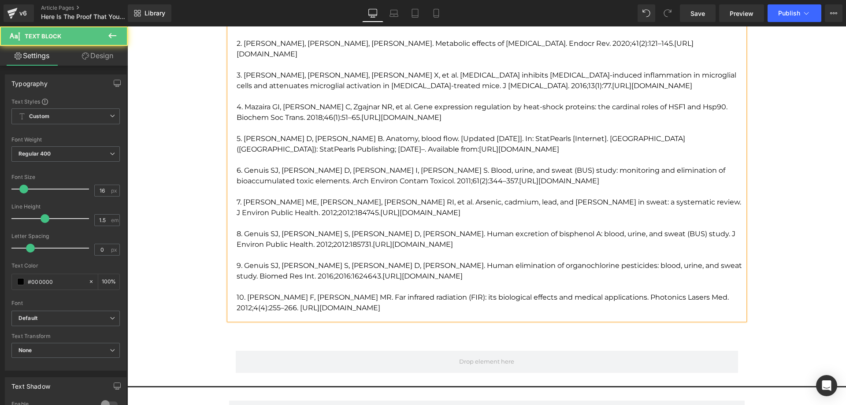
drag, startPoint x: 235, startPoint y: 299, endPoint x: 360, endPoint y: 300, distance: 125.2
click at [360, 300] on p "10. Vatansever F, Hamblin MR. Far infrared radiation (FIR): its biological effe…" at bounding box center [491, 302] width 508 height 21
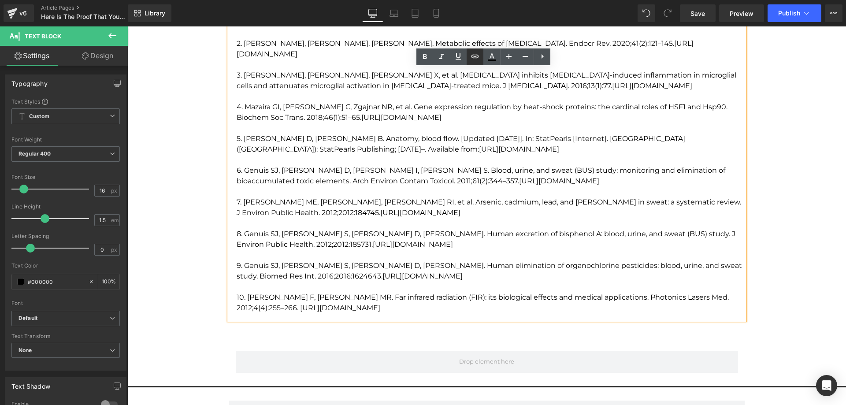
click at [476, 60] on icon at bounding box center [475, 56] width 11 height 11
click at [359, 316] on input "https://doi.org/10.1155/2016/1624643" at bounding box center [321, 316] width 136 height 22
paste input "https://doi.org/10.1515/plm-2012-0034"
type input "https://doi.org/10.1515/plm-2012-0034"
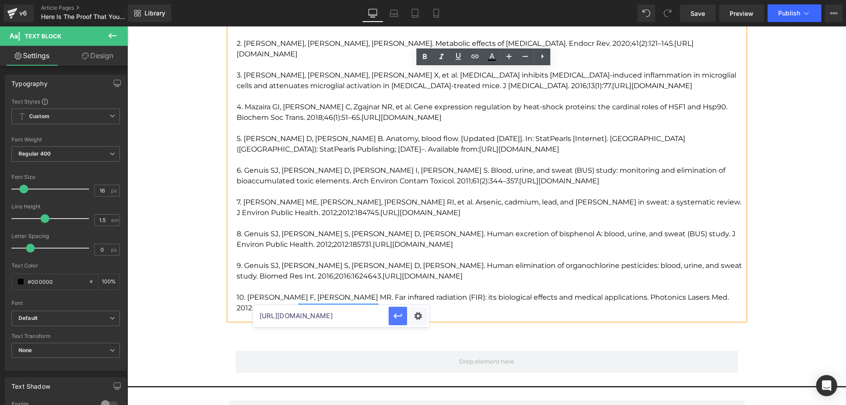
scroll to position [0, 0]
click at [394, 318] on icon "button" at bounding box center [398, 316] width 11 height 11
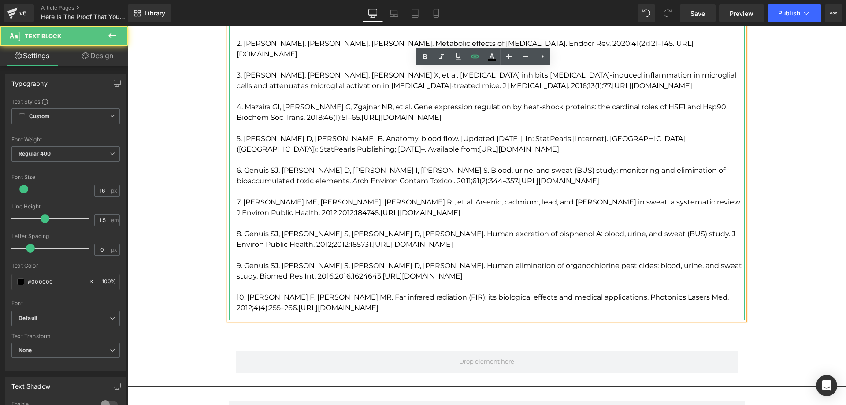
click at [395, 296] on p "10. Vatansever F, Hamblin MR. Far infrared radiation (FIR): its biological effe…" at bounding box center [491, 302] width 508 height 21
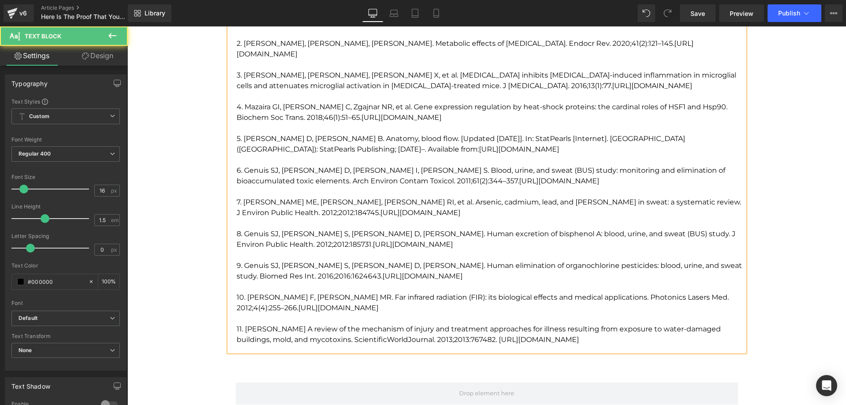
drag, startPoint x: 437, startPoint y: 331, endPoint x: 558, endPoint y: 327, distance: 121.2
click at [558, 327] on p "11. Hope J. A review of the mechanism of injury and treatment approaches for il…" at bounding box center [491, 334] width 508 height 21
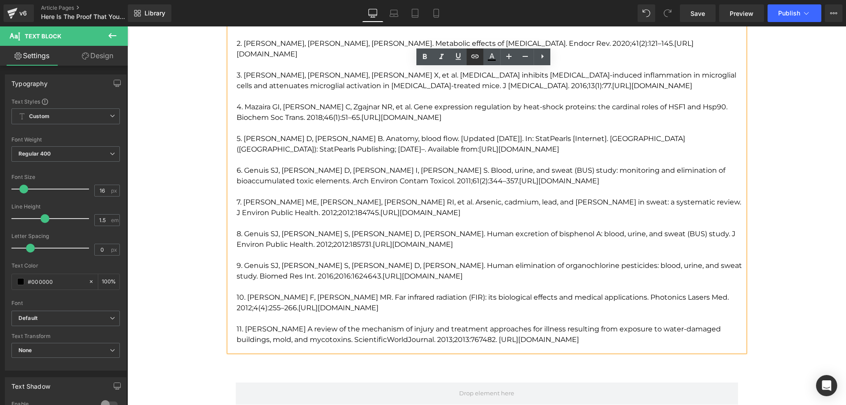
drag, startPoint x: 479, startPoint y: 57, endPoint x: 350, endPoint y: 81, distance: 130.4
click at [479, 57] on icon at bounding box center [475, 56] width 11 height 11
click at [479, 346] on input "https://doi.org/10.1515/plm-2012-0034" at bounding box center [520, 348] width 136 height 22
paste input "https://doi.org/10.1155/2013/767482"
type input "https://doi.org/10.1155/2013/767482"
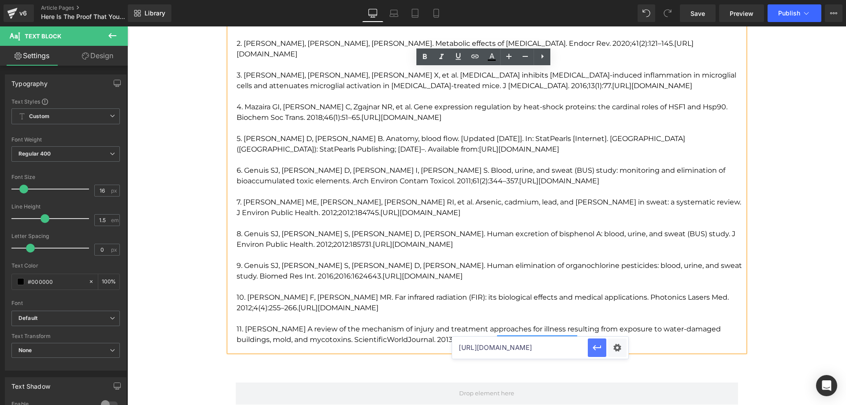
drag, startPoint x: 595, startPoint y: 348, endPoint x: 453, endPoint y: 303, distance: 149.4
click at [595, 348] on icon "button" at bounding box center [597, 347] width 11 height 11
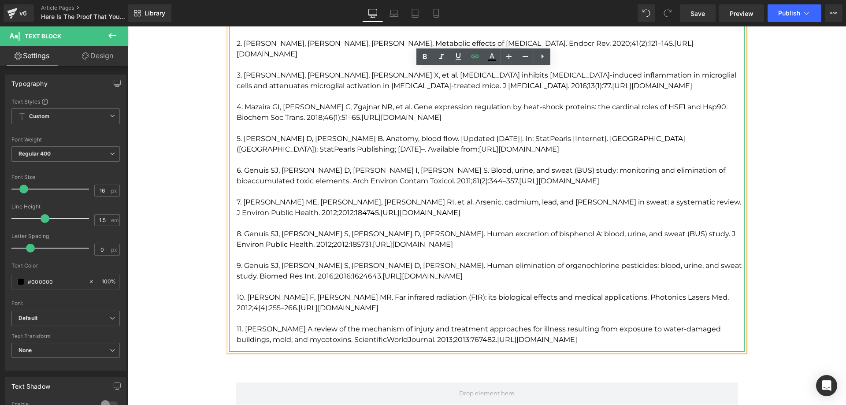
click at [577, 327] on p "11. Hope J. A review of the mechanism of injury and treatment approaches for il…" at bounding box center [491, 334] width 508 height 21
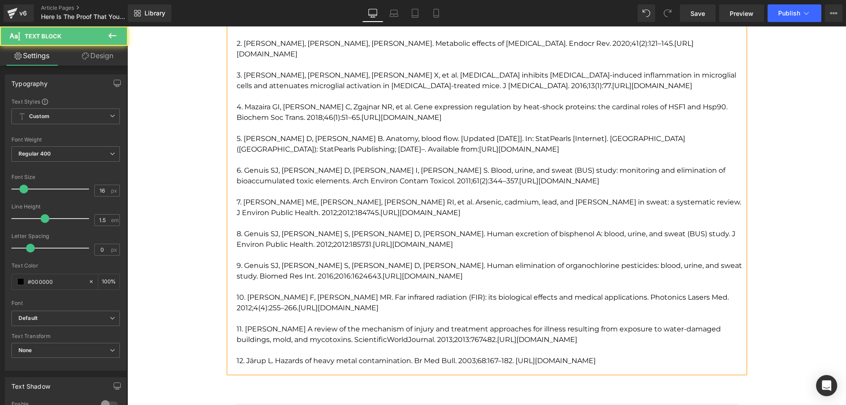
drag, startPoint x: 516, startPoint y: 350, endPoint x: 640, endPoint y: 347, distance: 123.9
click at [640, 356] on p "12. Järup L. Hazards of heavy metal contamination. Br Med Bull. 2003;68:167–182…" at bounding box center [491, 361] width 508 height 11
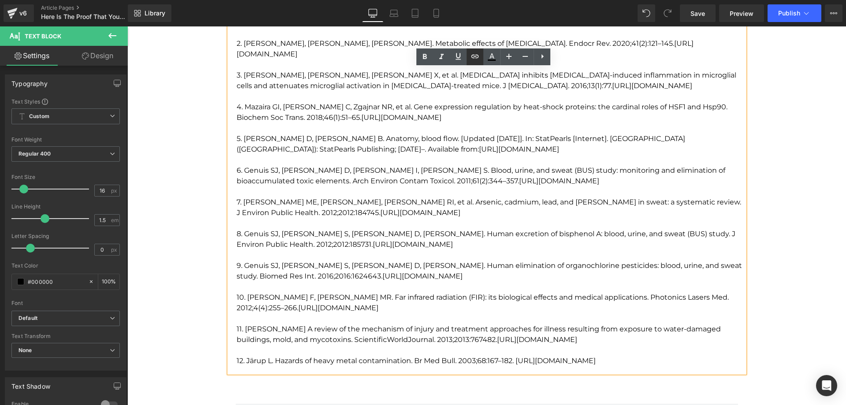
click at [475, 55] on icon at bounding box center [475, 56] width 11 height 11
click at [541, 363] on input "https://doi.org/10.1155/2013/767482" at bounding box center [599, 369] width 136 height 22
paste input "https://doi.org/10.1093/bmb/ldg032"
type input "https://doi.org/10.1093/bmb/ldg032"
click at [671, 372] on icon "button" at bounding box center [676, 369] width 11 height 11
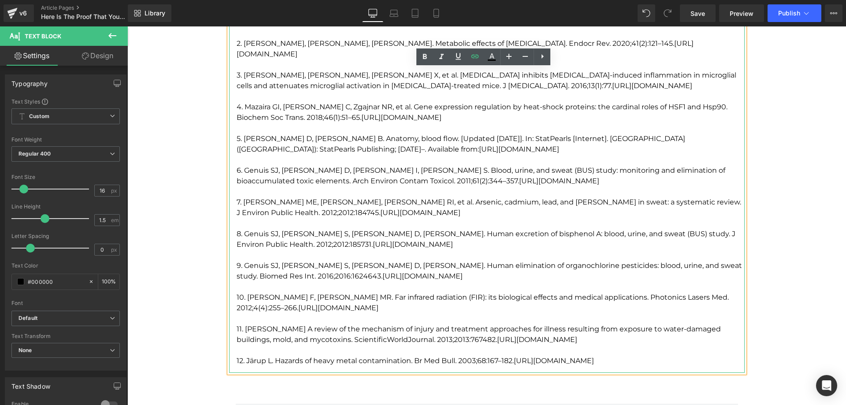
click at [658, 345] on p "To enrich screen reader interactions, please activate Accessibility in Grammarl…" at bounding box center [491, 350] width 508 height 11
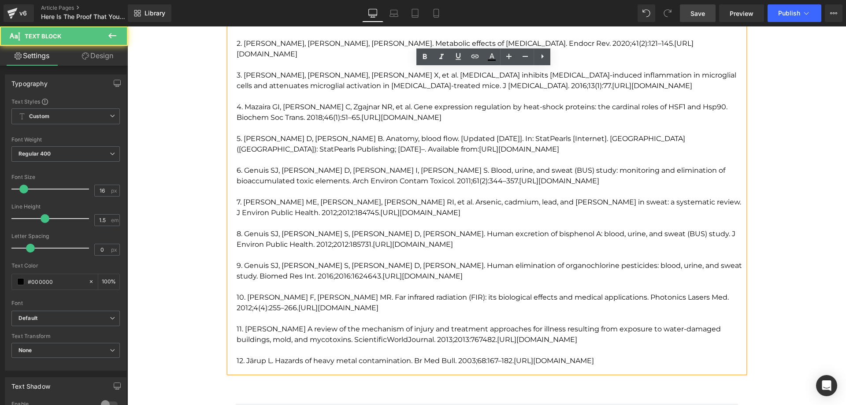
click at [700, 11] on span "Save" at bounding box center [698, 13] width 15 height 9
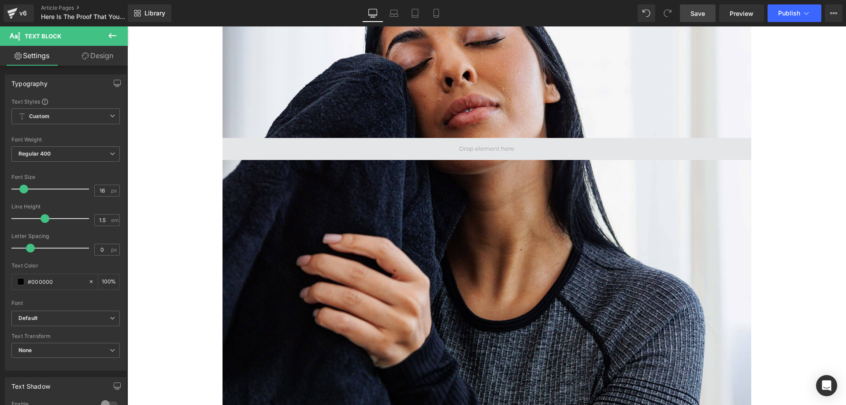
scroll to position [309, 0]
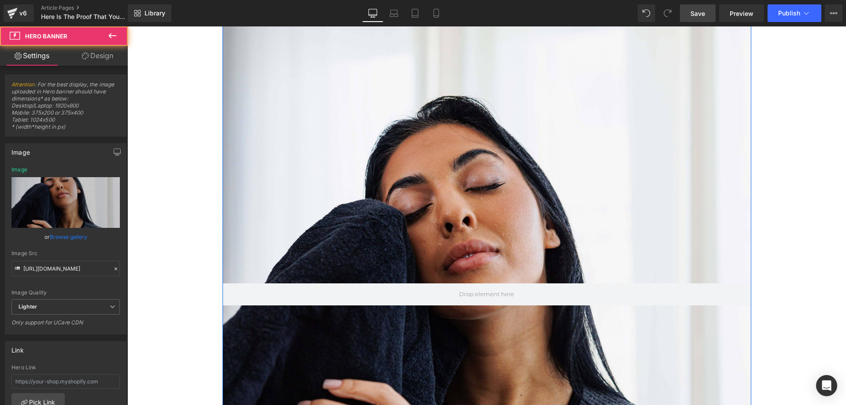
click at [423, 262] on div at bounding box center [487, 294] width 529 height 793
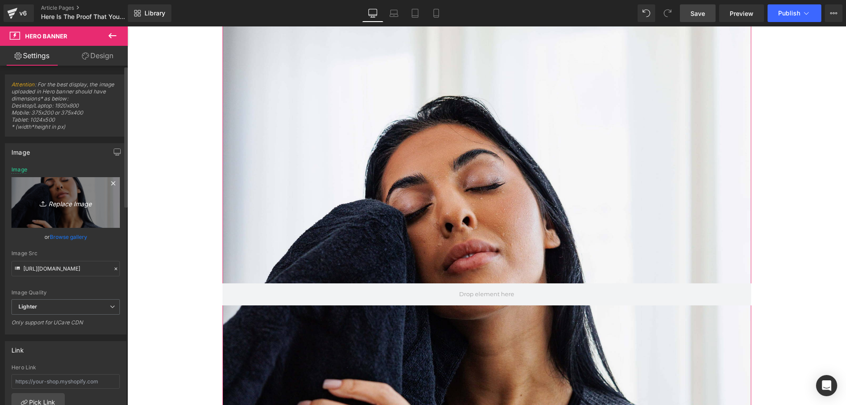
click at [73, 208] on icon "Replace Image" at bounding box center [65, 202] width 71 height 11
type input "C:\fakepath\5G1A2154.jpg"
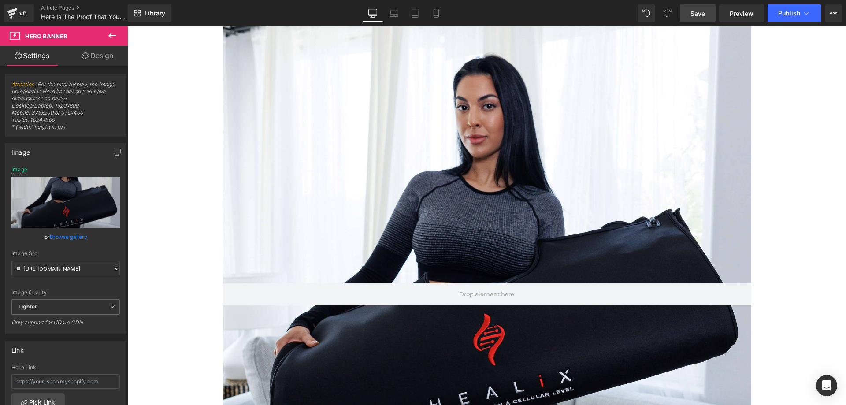
drag, startPoint x: 700, startPoint y: 12, endPoint x: 492, endPoint y: 77, distance: 217.9
click at [700, 12] on span "Save" at bounding box center [698, 13] width 15 height 9
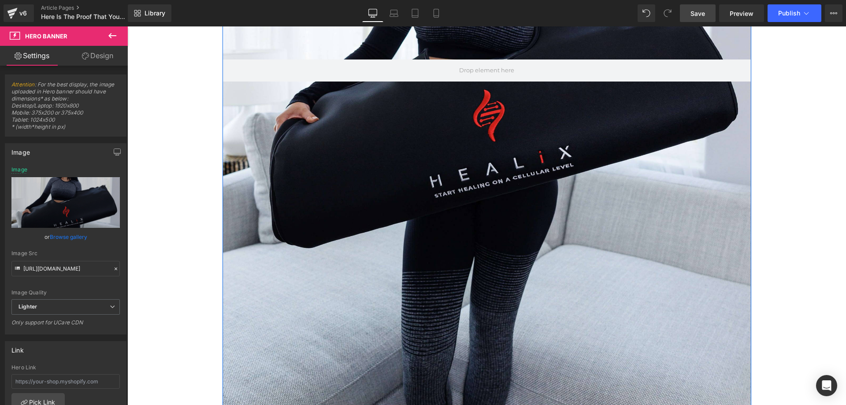
scroll to position [617, 0]
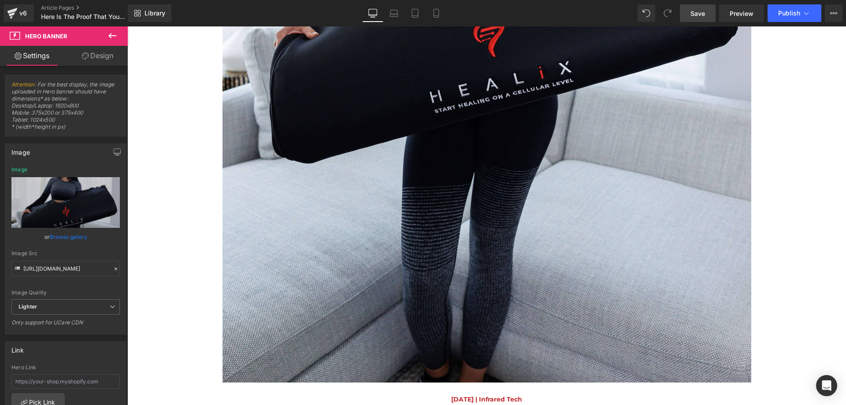
drag, startPoint x: 694, startPoint y: 12, endPoint x: 418, endPoint y: 32, distance: 277.1
click at [694, 12] on span "Save" at bounding box center [698, 13] width 15 height 9
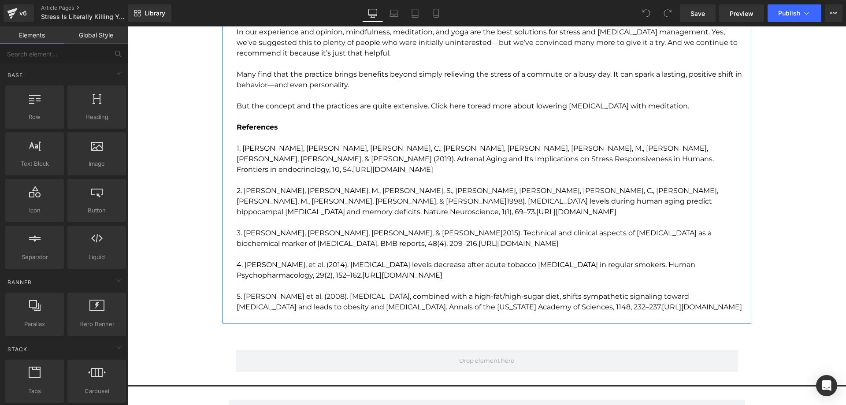
scroll to position [2689, 0]
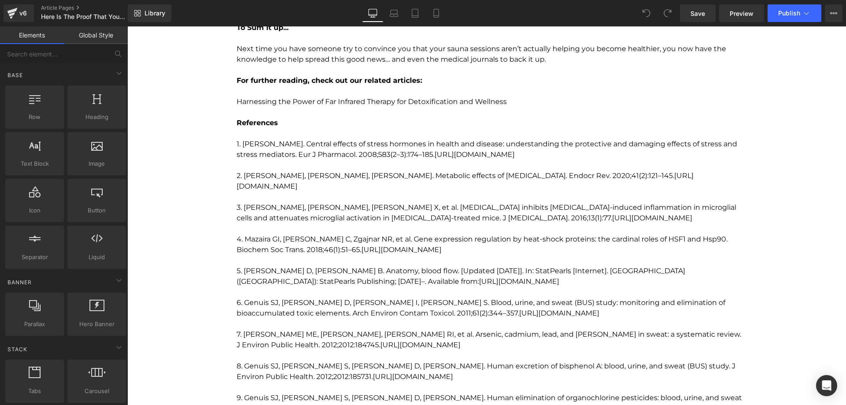
scroll to position [2689, 0]
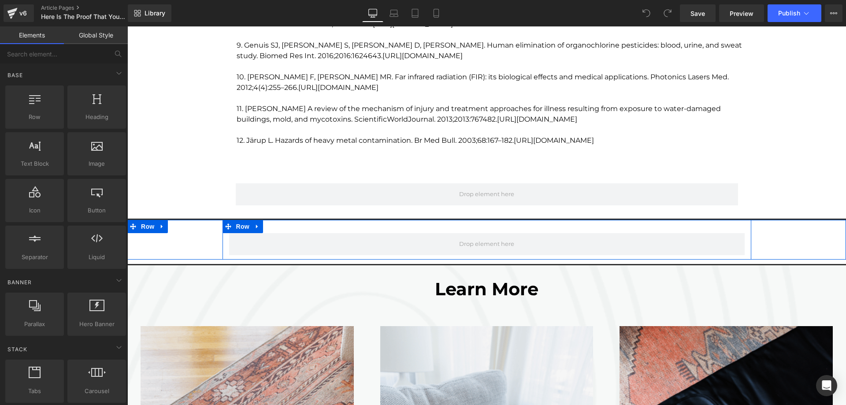
click at [410, 220] on div "Row" at bounding box center [487, 240] width 529 height 40
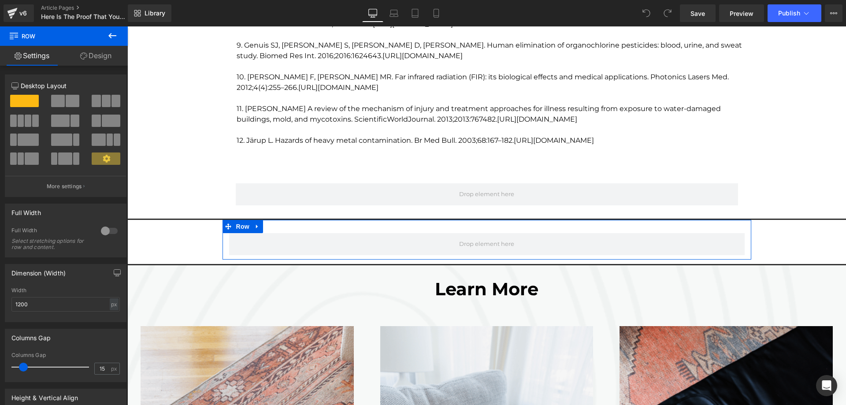
click at [100, 56] on link "Design" at bounding box center [96, 56] width 64 height 20
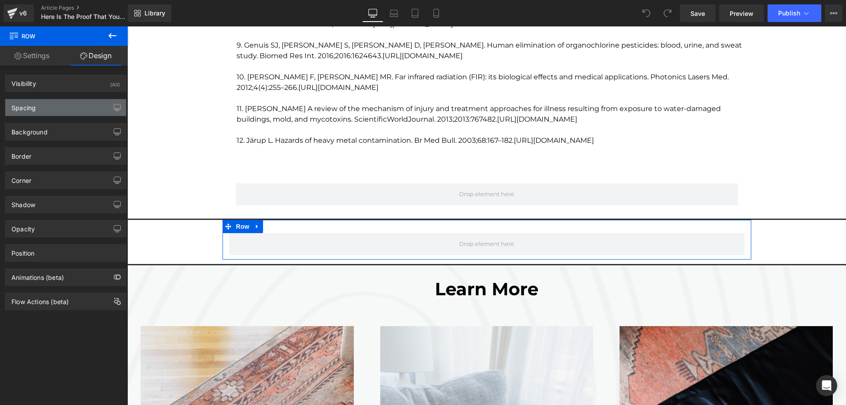
type input "0"
type input "30"
type input "0"
type input "10"
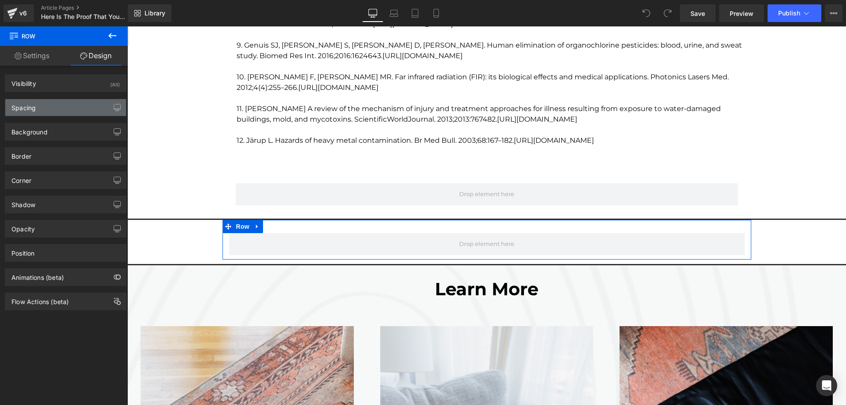
type input "0"
click at [69, 112] on div "Spacing" at bounding box center [65, 107] width 121 height 17
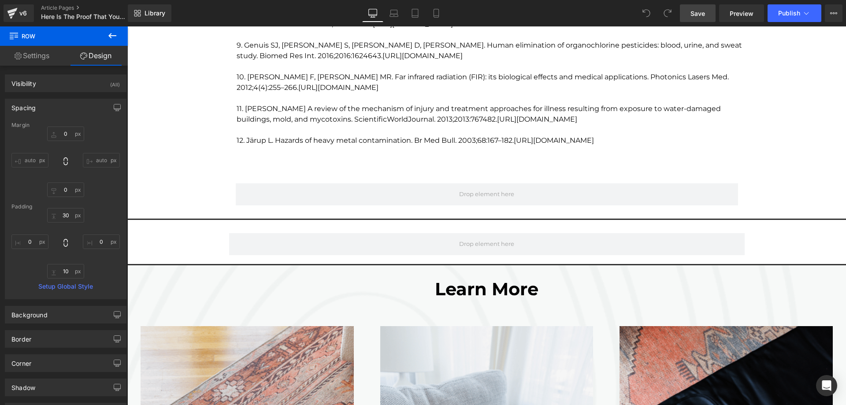
click at [701, 19] on link "Save" at bounding box center [698, 13] width 36 height 18
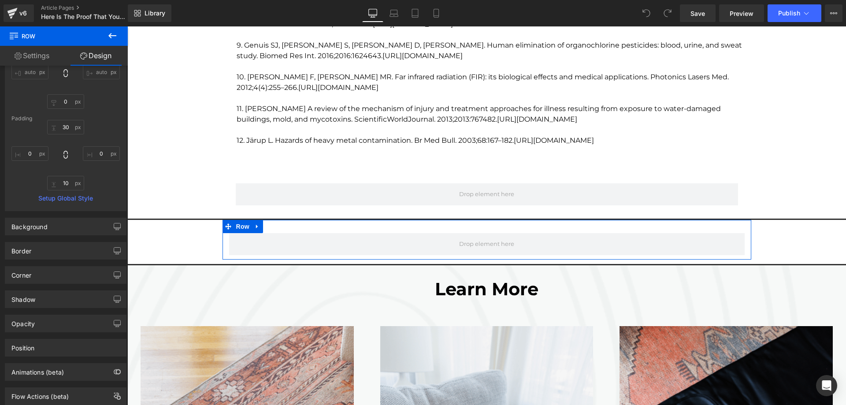
scroll to position [0, 0]
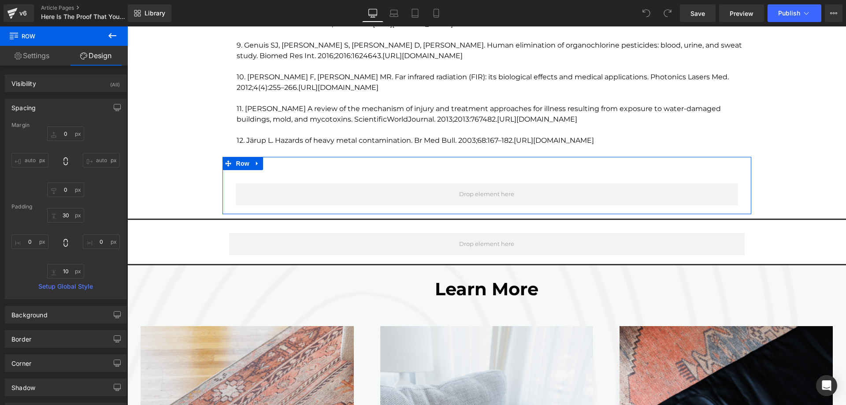
click at [328, 157] on div "Row Row" at bounding box center [487, 185] width 529 height 57
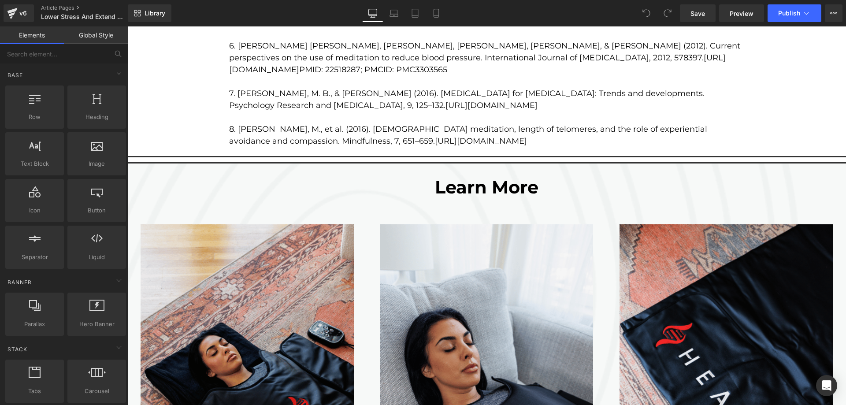
scroll to position [2777, 0]
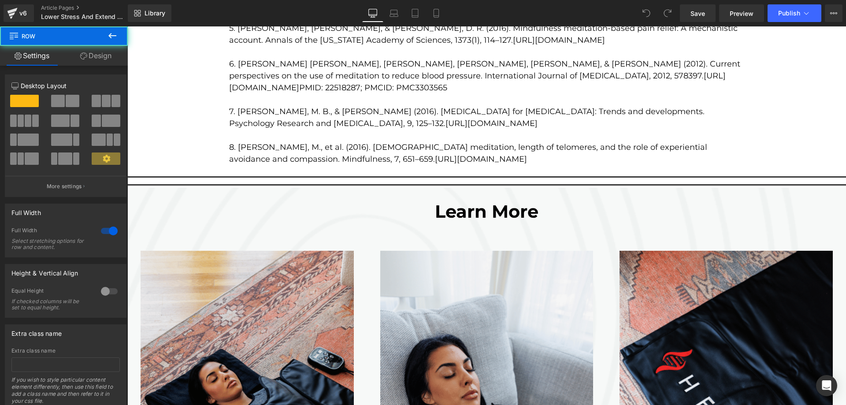
click at [127, 178] on span at bounding box center [127, 178] width 0 height 0
click at [97, 52] on link "Design" at bounding box center [96, 56] width 64 height 20
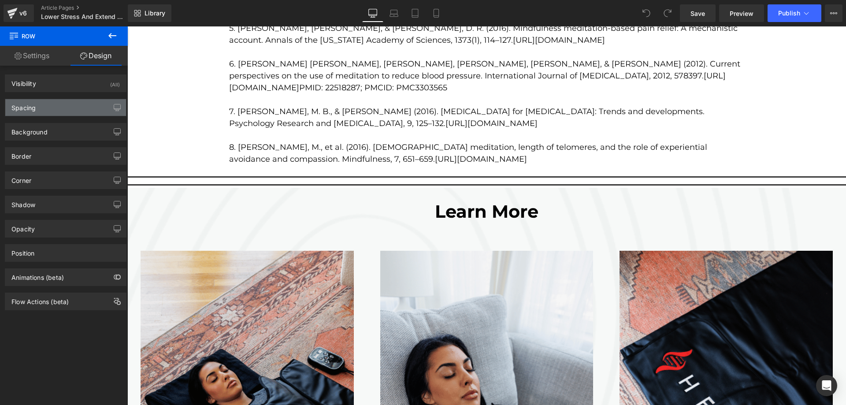
click at [56, 112] on div "Spacing" at bounding box center [65, 107] width 121 height 17
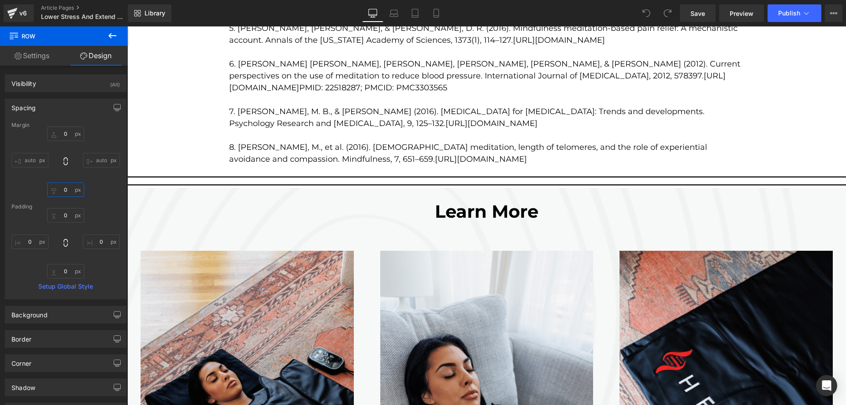
click at [68, 189] on input "0" at bounding box center [65, 189] width 37 height 15
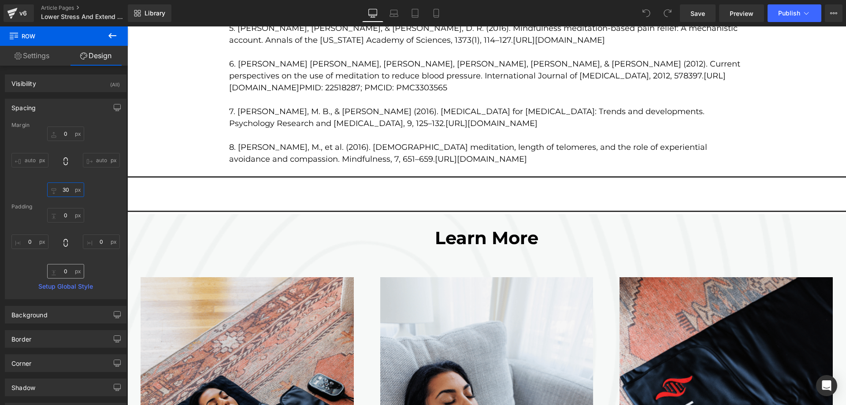
type input "30"
click at [62, 270] on input "0" at bounding box center [65, 271] width 37 height 15
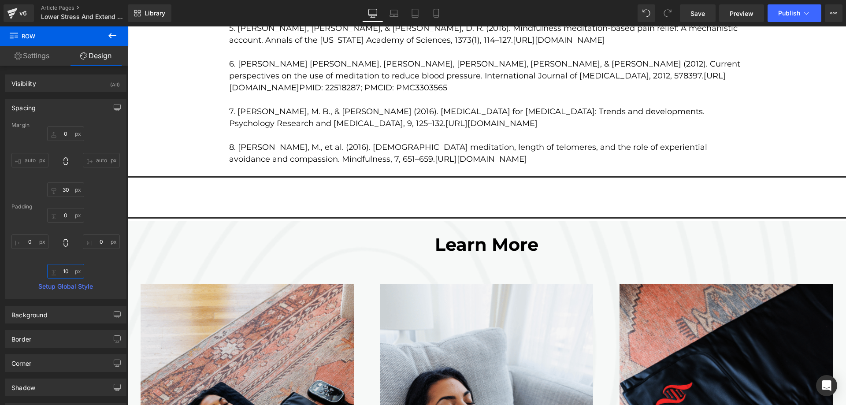
type input "10"
click at [127, 178] on span at bounding box center [127, 178] width 0 height 0
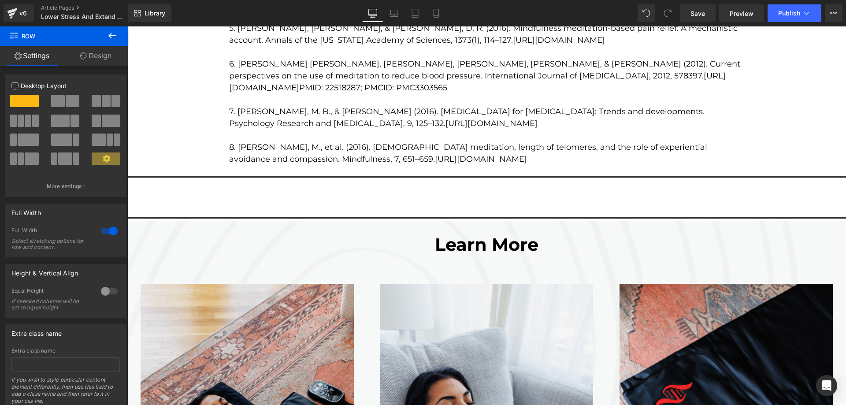
click at [91, 52] on link "Design" at bounding box center [96, 56] width 64 height 20
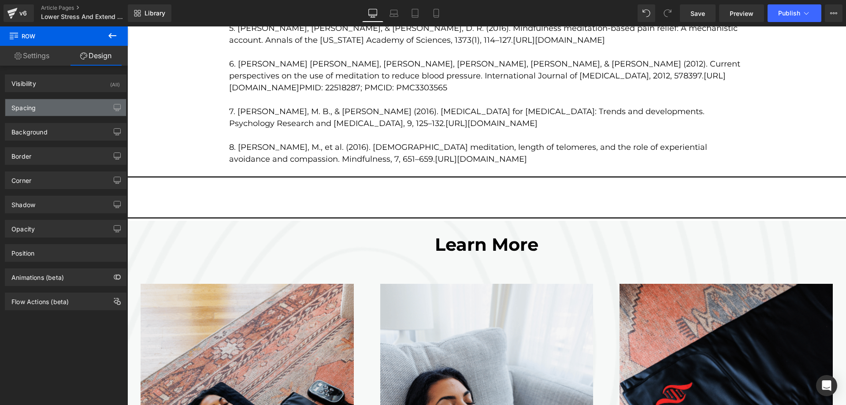
click at [67, 104] on div "Spacing" at bounding box center [65, 107] width 121 height 17
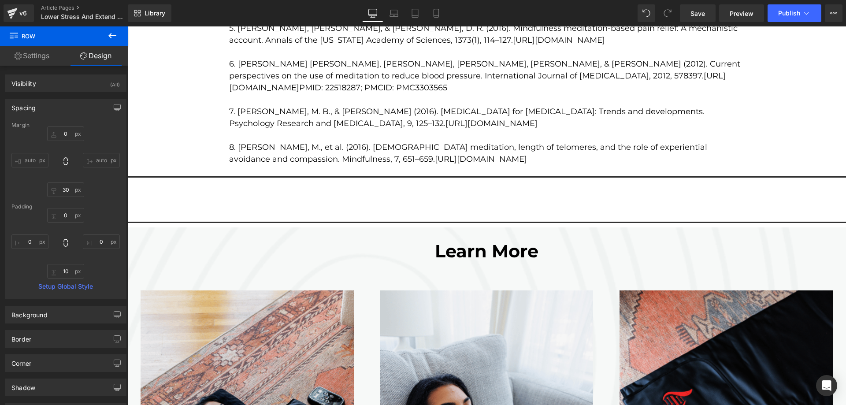
click at [127, 182] on span at bounding box center [127, 182] width 0 height 0
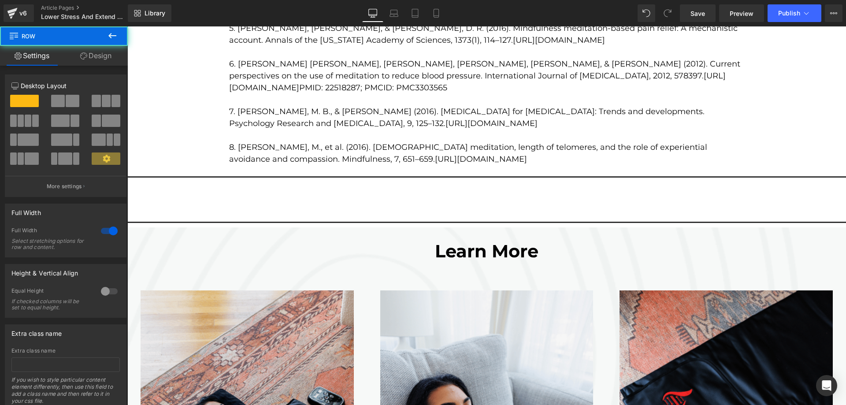
click at [127, 182] on span at bounding box center [127, 182] width 0 height 0
click at [99, 57] on link "Design" at bounding box center [96, 56] width 64 height 20
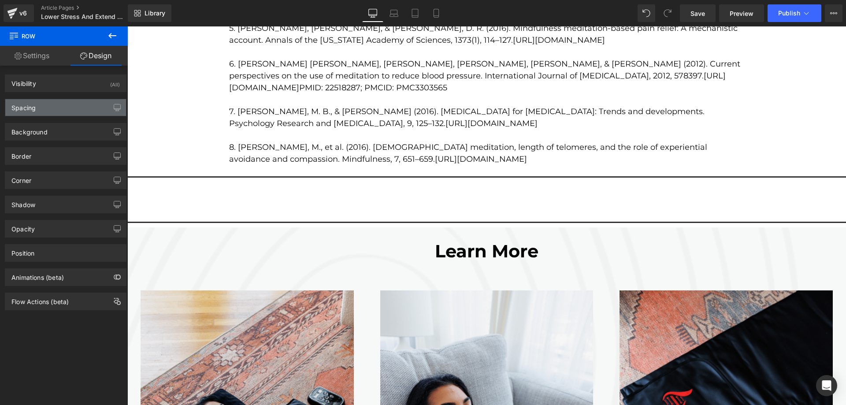
click at [64, 112] on div "Spacing" at bounding box center [65, 107] width 121 height 17
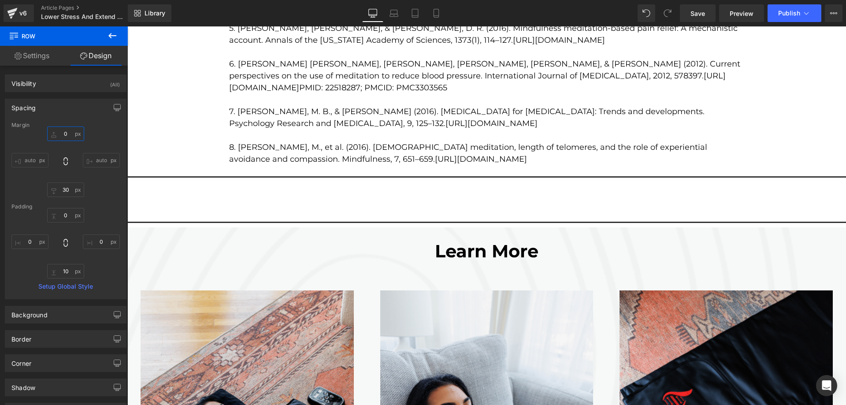
click at [68, 133] on input "0" at bounding box center [65, 133] width 37 height 15
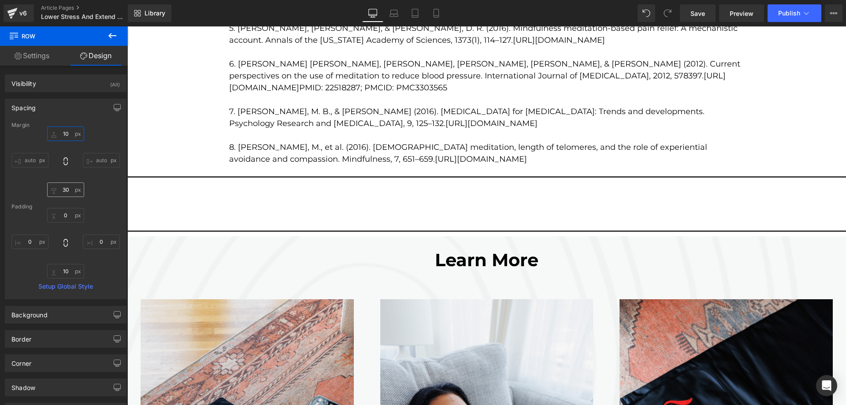
type input "10"
click at [69, 191] on input "30" at bounding box center [65, 189] width 37 height 15
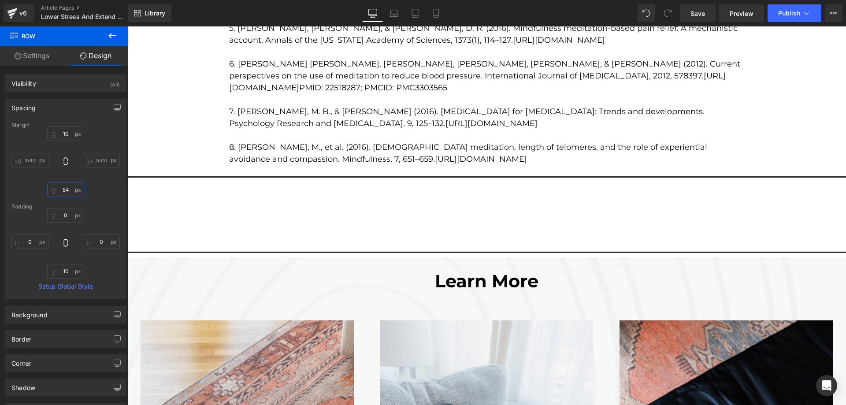
click at [68, 188] on input "54" at bounding box center [65, 189] width 37 height 15
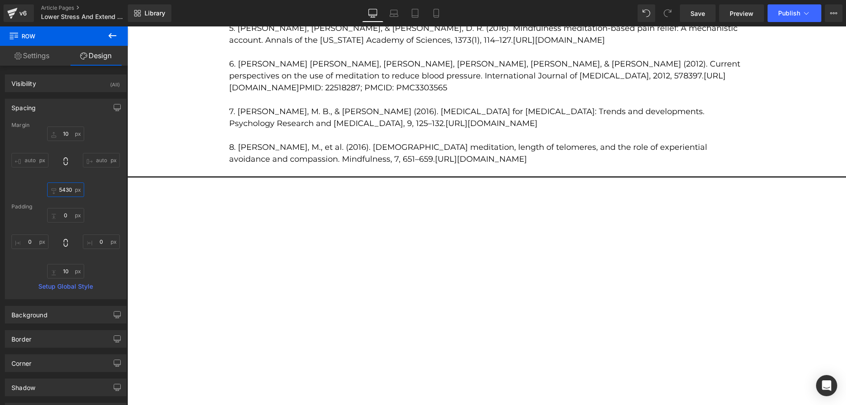
click at [69, 188] on input "5430" at bounding box center [65, 189] width 37 height 15
click at [67, 186] on input "5430" at bounding box center [65, 189] width 37 height 15
click at [63, 187] on input "5430" at bounding box center [65, 189] width 37 height 15
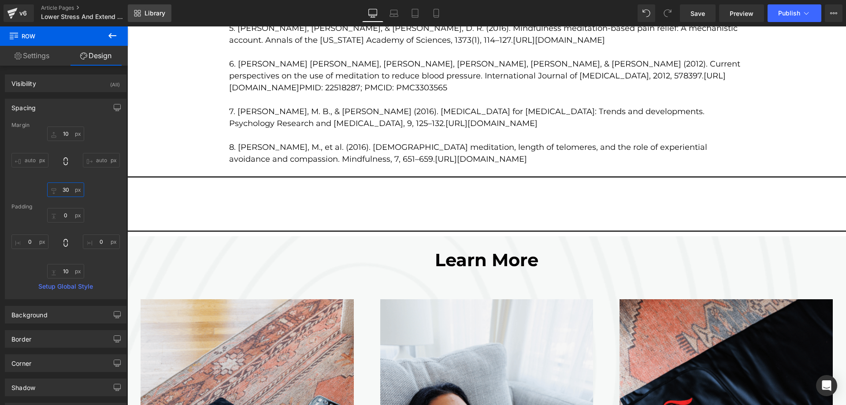
type input "30"
click at [70, 131] on input "10" at bounding box center [65, 133] width 37 height 15
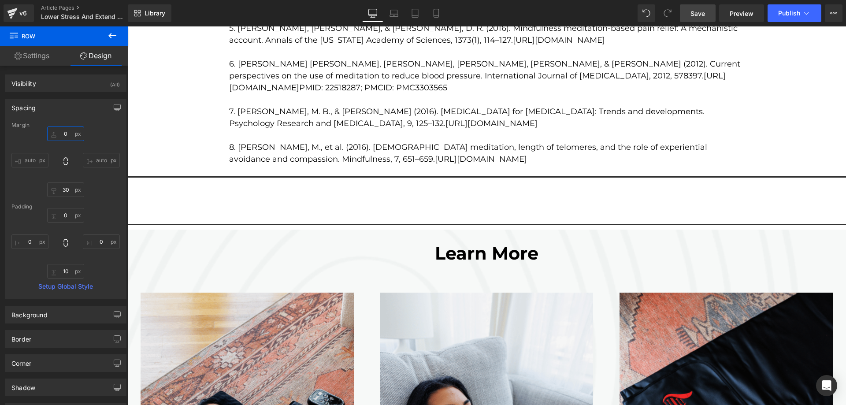
type input "0"
click at [699, 11] on span "Save" at bounding box center [698, 13] width 15 height 9
click at [37, 60] on link "Settings" at bounding box center [32, 56] width 64 height 20
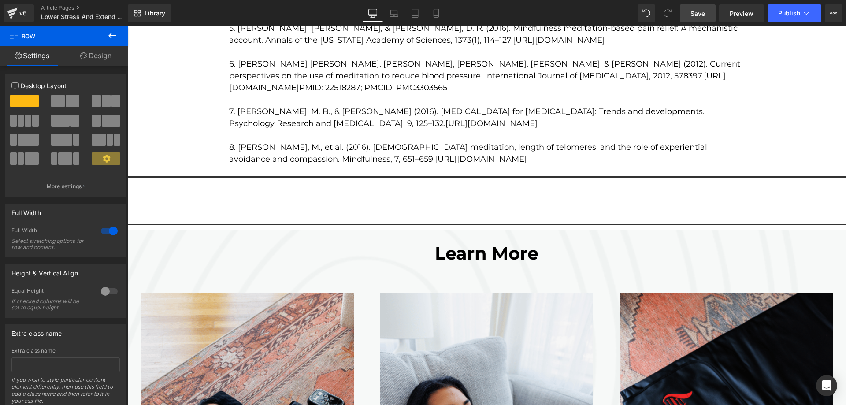
click at [105, 35] on button at bounding box center [112, 35] width 31 height 19
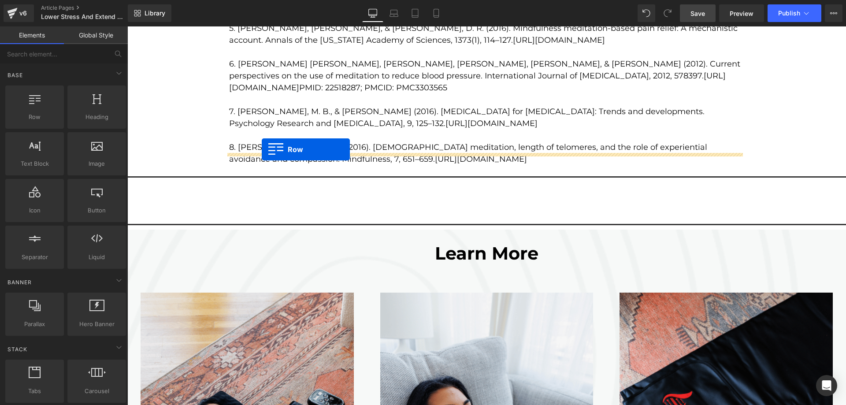
drag, startPoint x: 154, startPoint y: 137, endPoint x: 262, endPoint y: 149, distance: 108.3
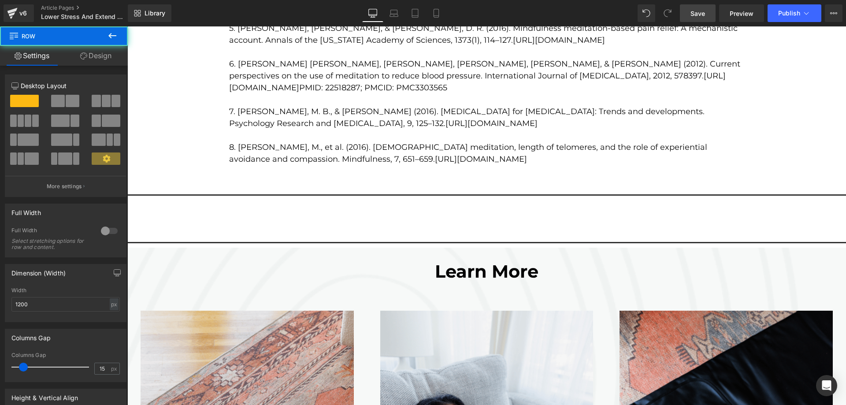
click at [231, 181] on div at bounding box center [487, 181] width 516 height 0
click at [701, 16] on span "Save" at bounding box center [698, 13] width 15 height 9
